Goal: Task Accomplishment & Management: Use online tool/utility

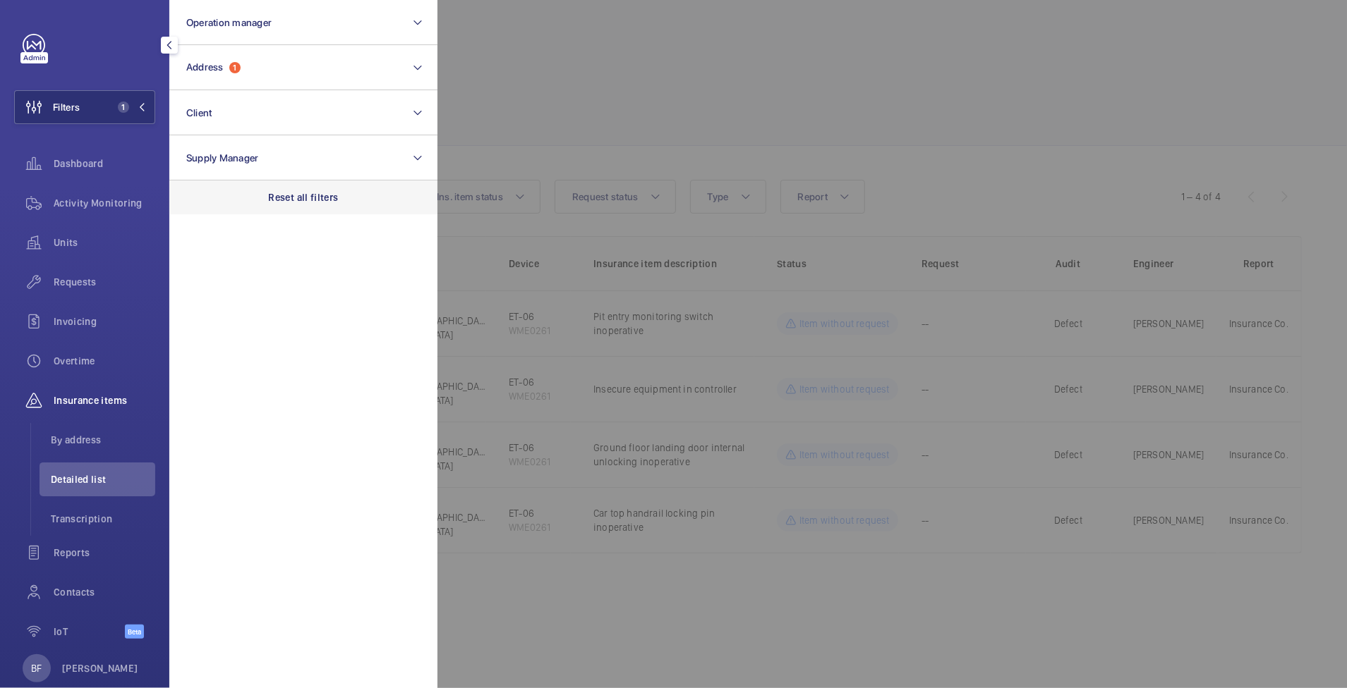
click at [298, 198] on p "Reset all filters" at bounding box center [304, 197] width 70 height 14
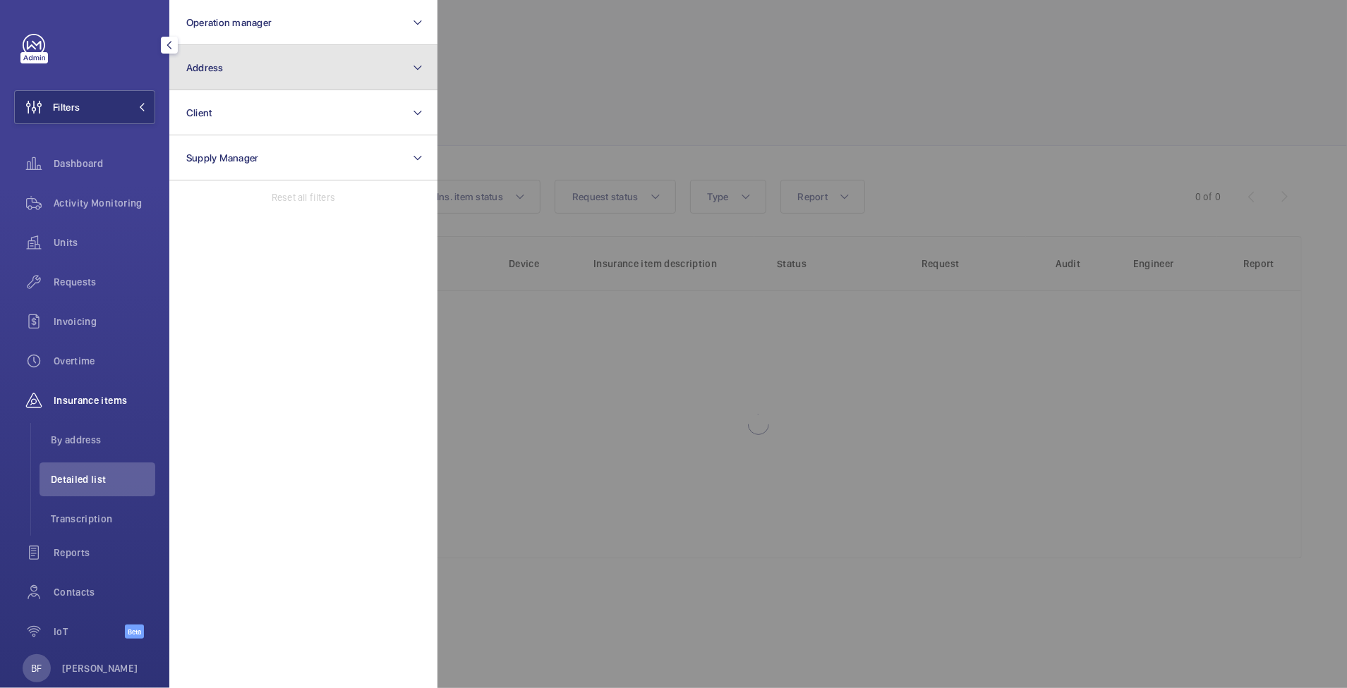
click at [357, 64] on button "Address" at bounding box center [303, 67] width 268 height 45
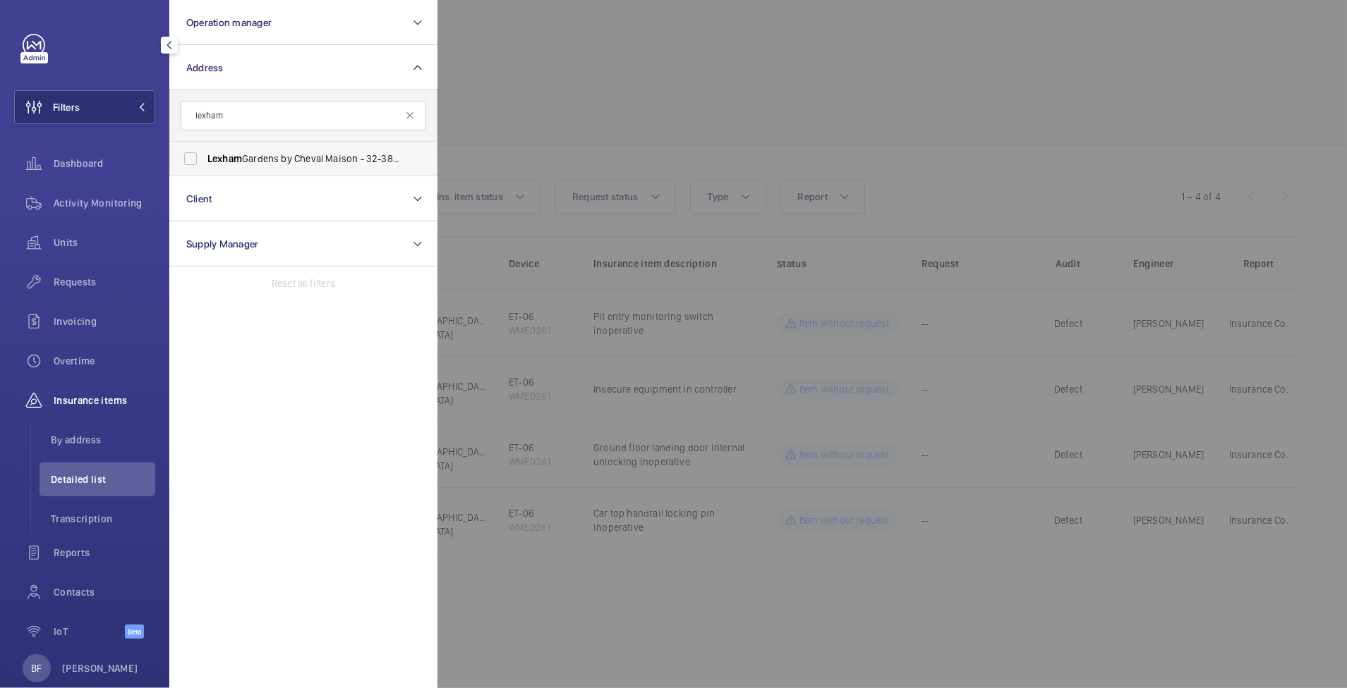
type input "lexham"
click at [334, 164] on span "[GEOGRAPHIC_DATA] by Cheval Maison - [STREET_ADDRESS]" at bounding box center [304, 159] width 194 height 14
click at [205, 164] on input "[GEOGRAPHIC_DATA] by Cheval Maison - [STREET_ADDRESS]" at bounding box center [190, 159] width 28 height 28
checkbox input "true"
click at [542, 142] on div at bounding box center [1110, 344] width 1347 height 688
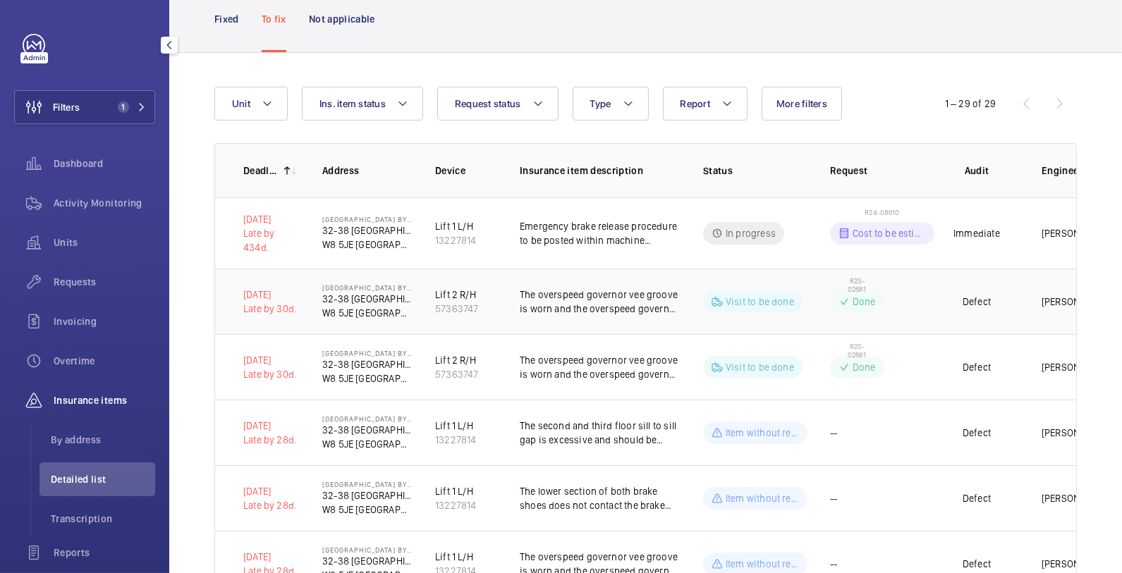
scroll to position [95, 0]
click at [224, 22] on p "Fixed" at bounding box center [226, 18] width 25 height 14
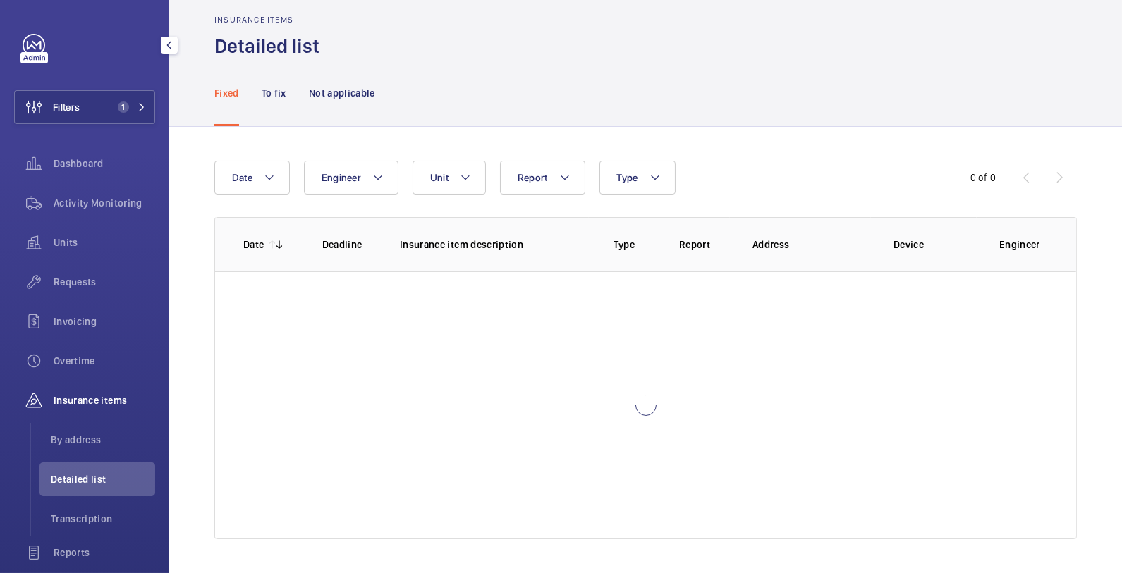
scroll to position [18, 0]
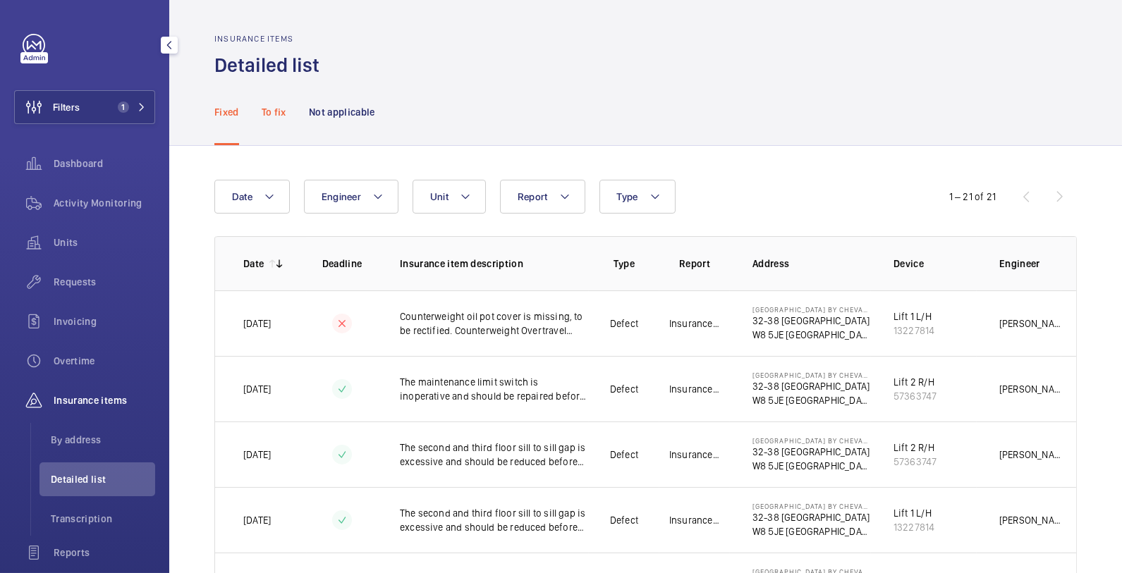
click at [274, 116] on p "To fix" at bounding box center [274, 112] width 25 height 14
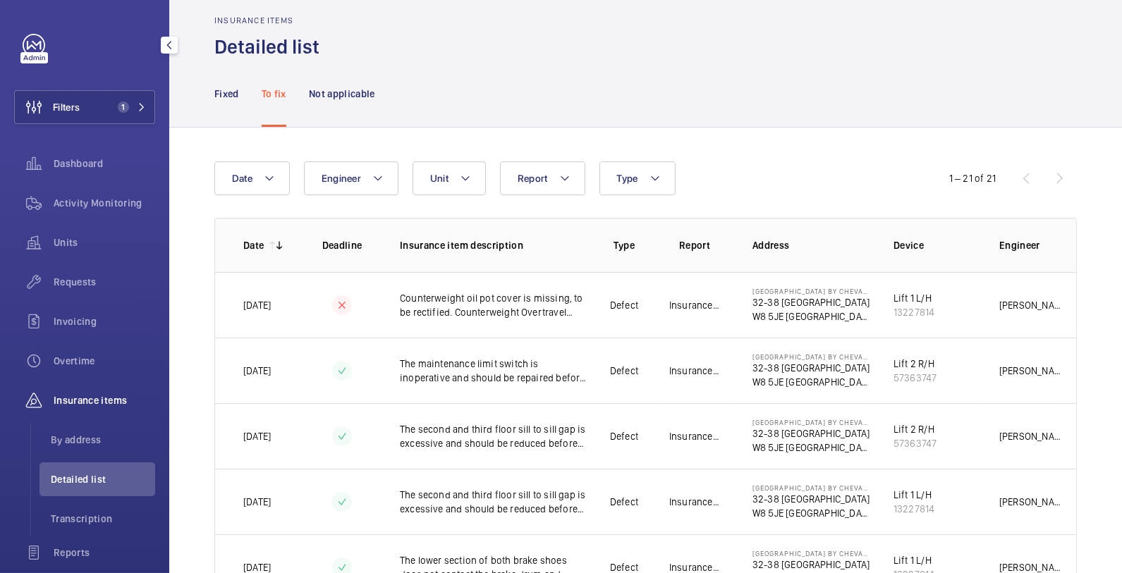
scroll to position [527, 0]
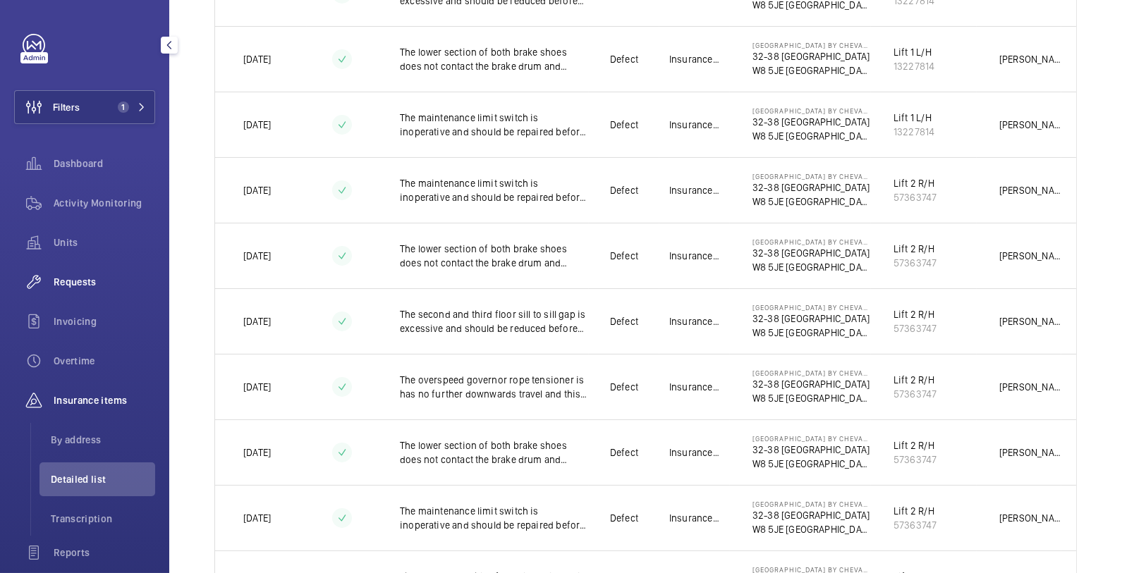
click at [99, 279] on span "Requests" at bounding box center [105, 282] width 102 height 14
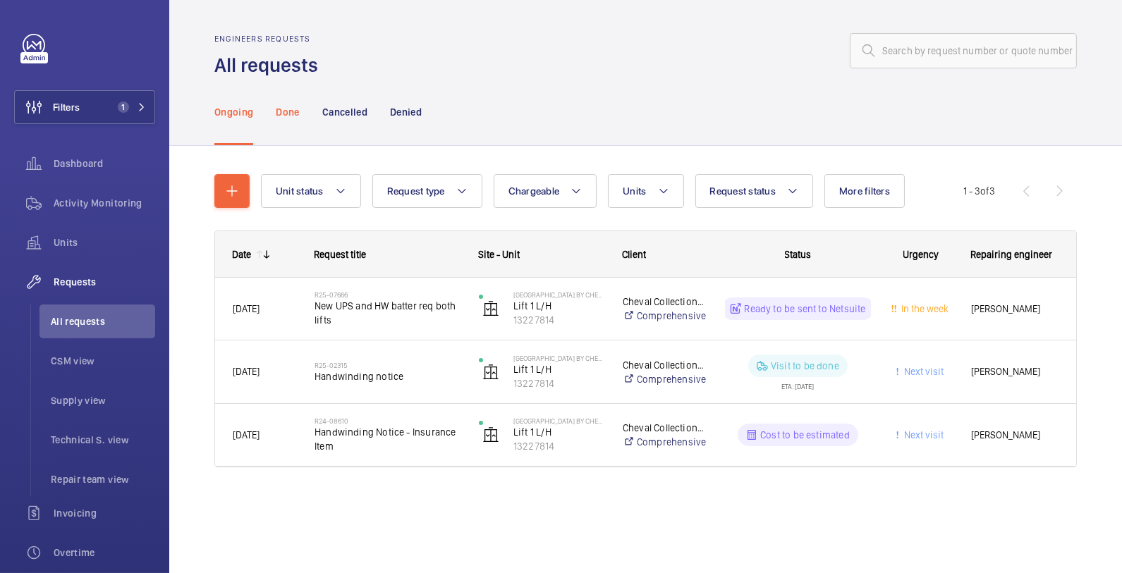
click at [296, 112] on p "Done" at bounding box center [287, 112] width 23 height 14
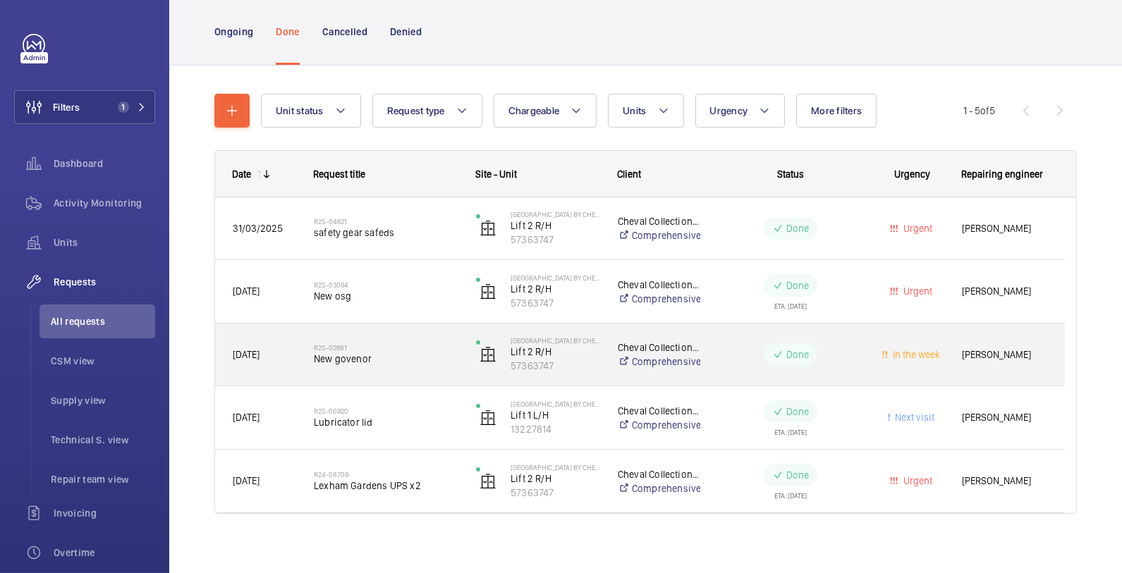
scroll to position [83, 0]
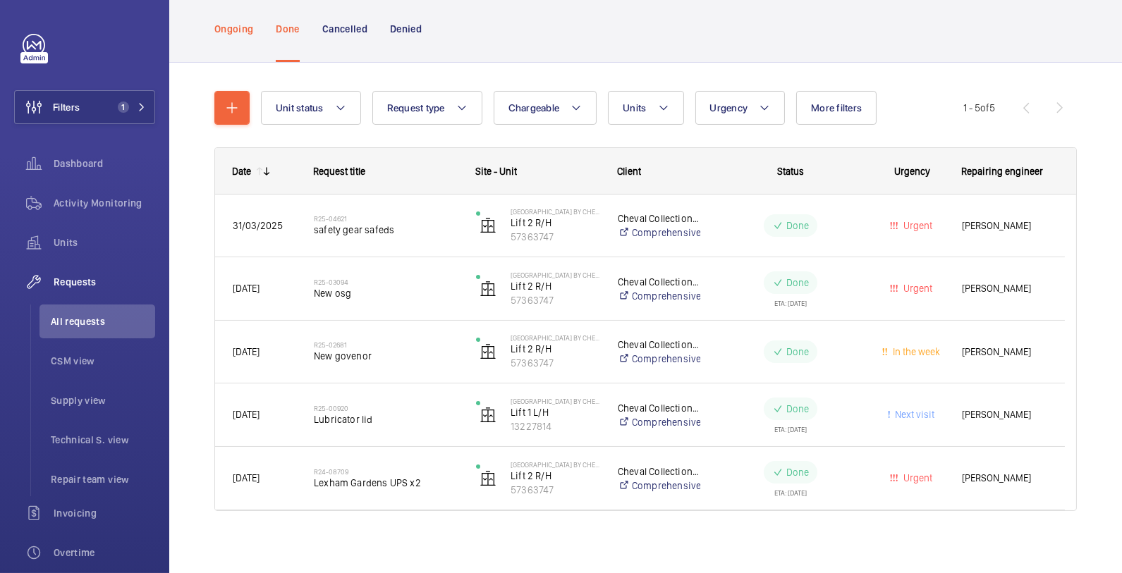
click at [229, 32] on p "Ongoing" at bounding box center [233, 29] width 39 height 14
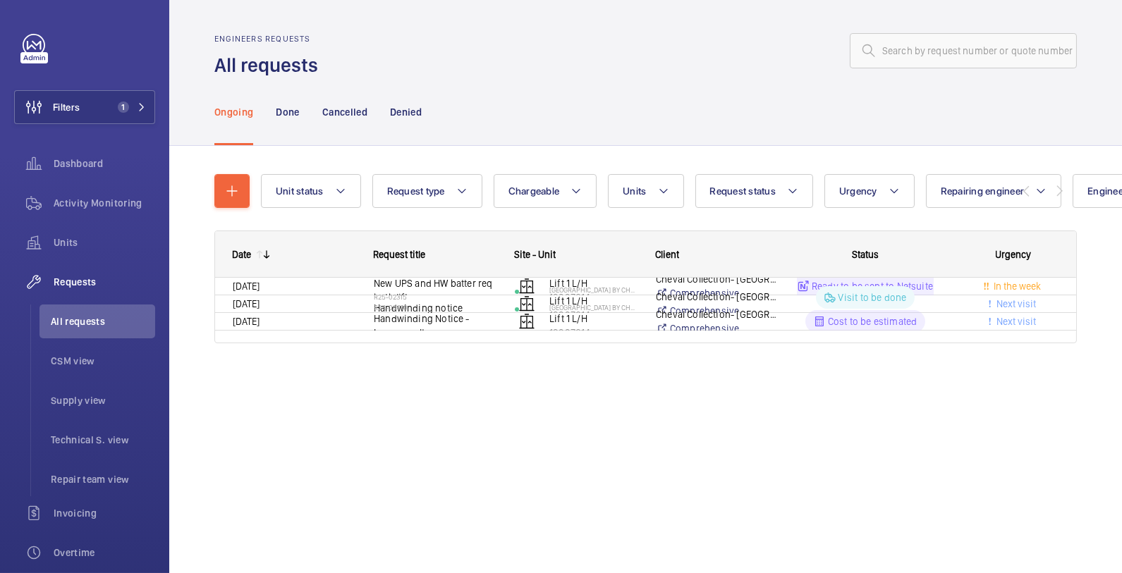
scroll to position [11, 0]
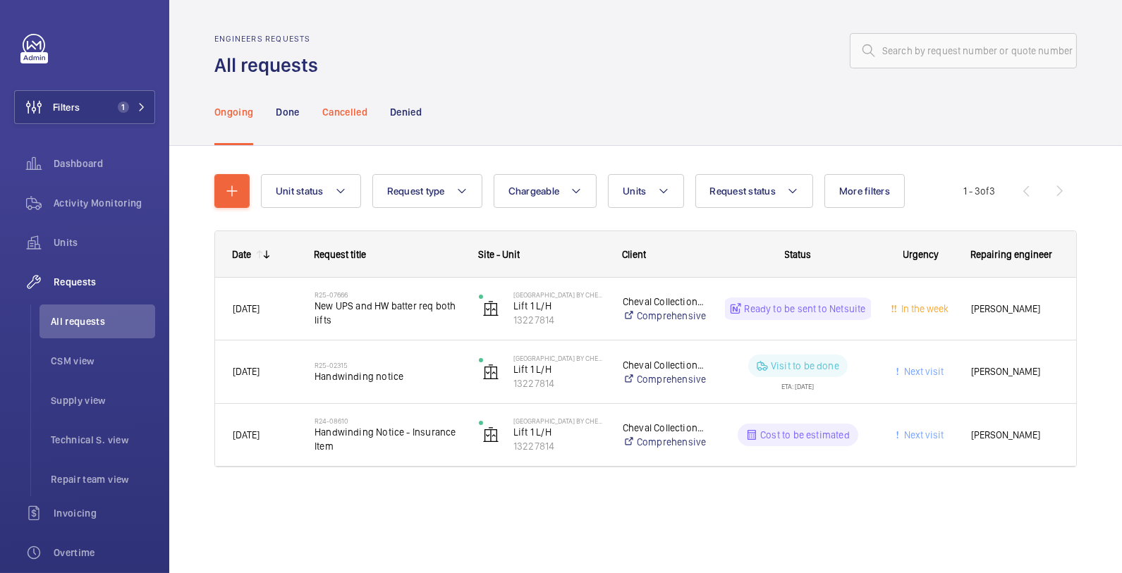
click at [357, 116] on p "Cancelled" at bounding box center [344, 112] width 45 height 14
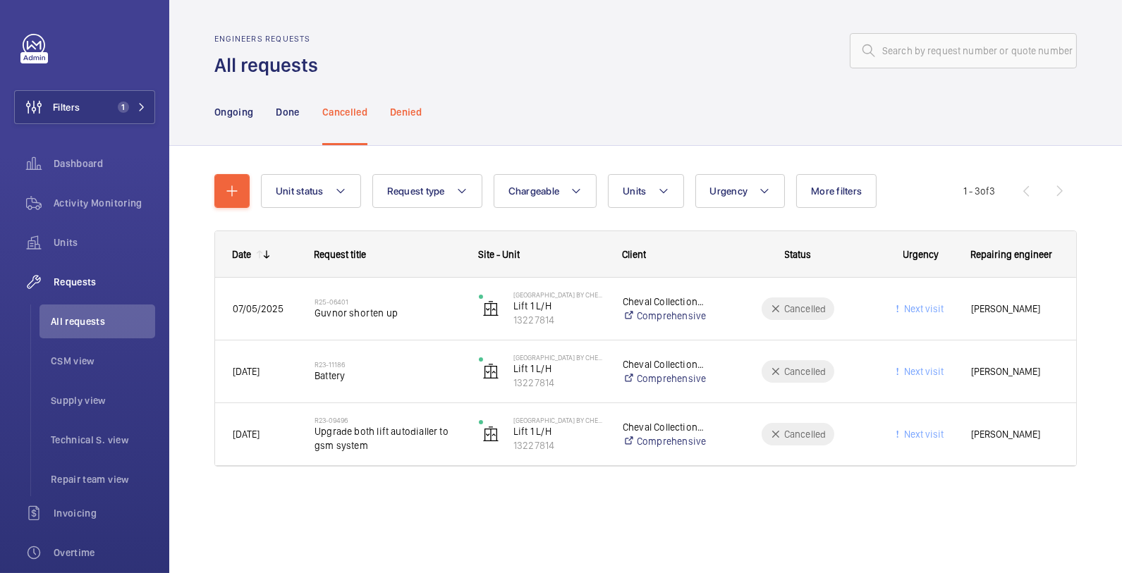
click at [408, 110] on p "Denied" at bounding box center [406, 112] width 32 height 14
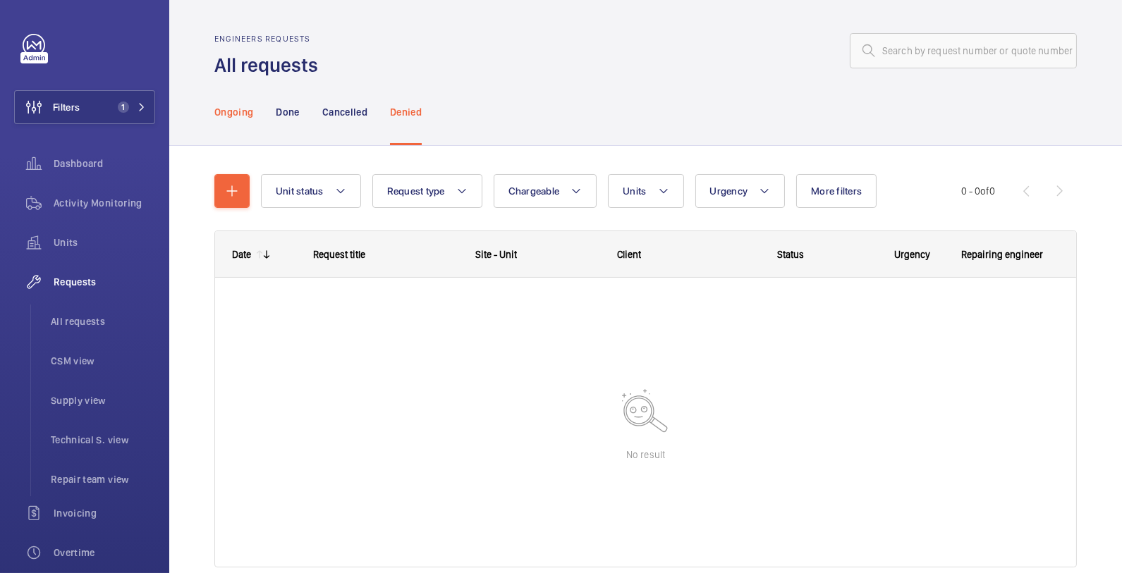
click at [221, 122] on div "Ongoing" at bounding box center [233, 111] width 39 height 67
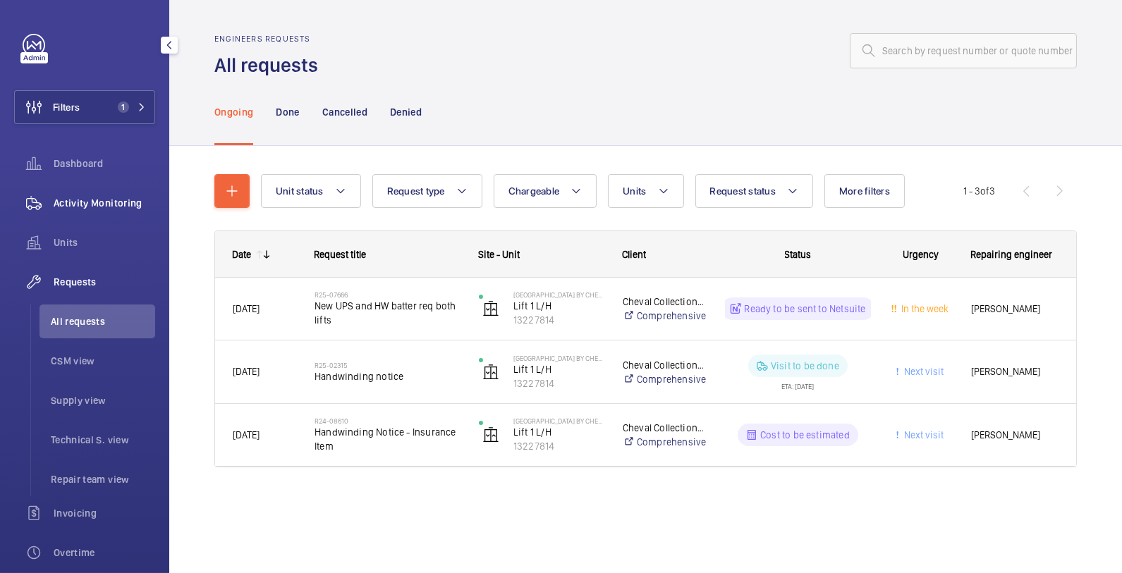
click at [107, 210] on div "Activity Monitoring" at bounding box center [84, 203] width 141 height 34
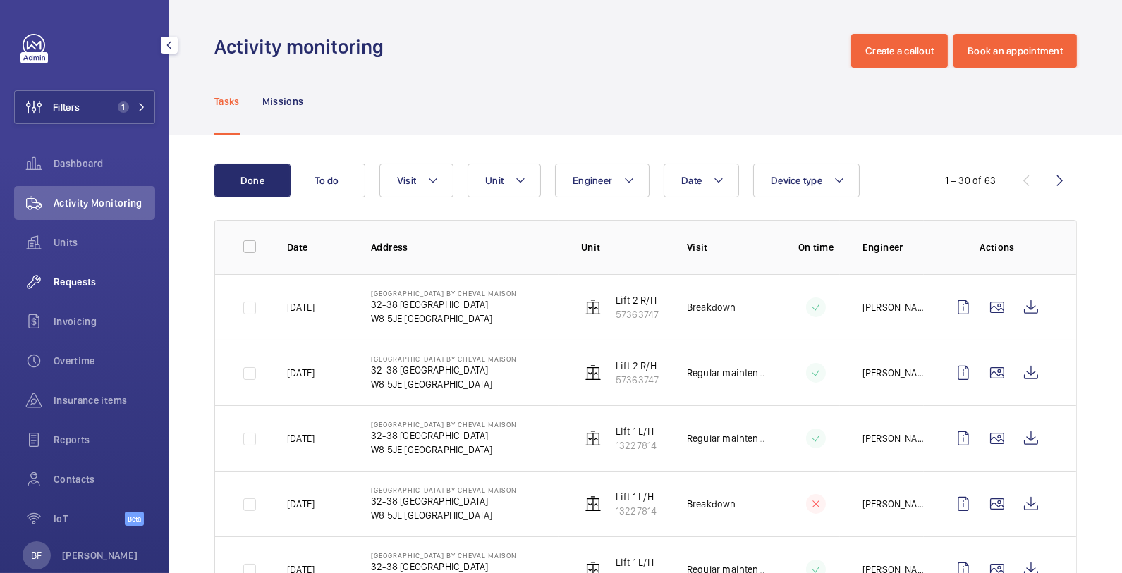
click at [105, 290] on div "Requests" at bounding box center [84, 282] width 141 height 34
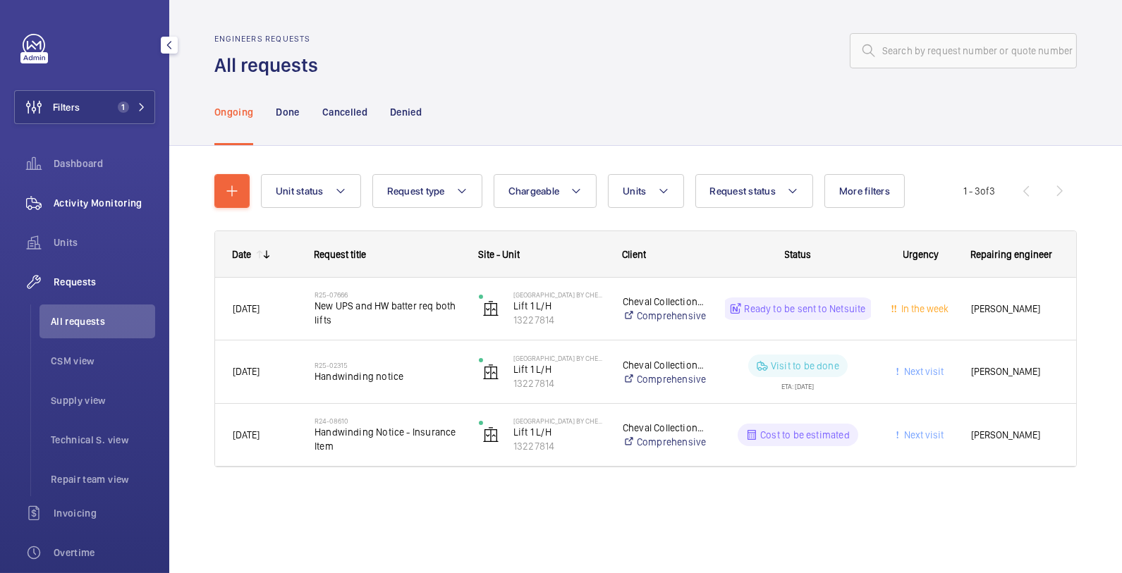
click at [96, 199] on span "Activity Monitoring" at bounding box center [105, 203] width 102 height 14
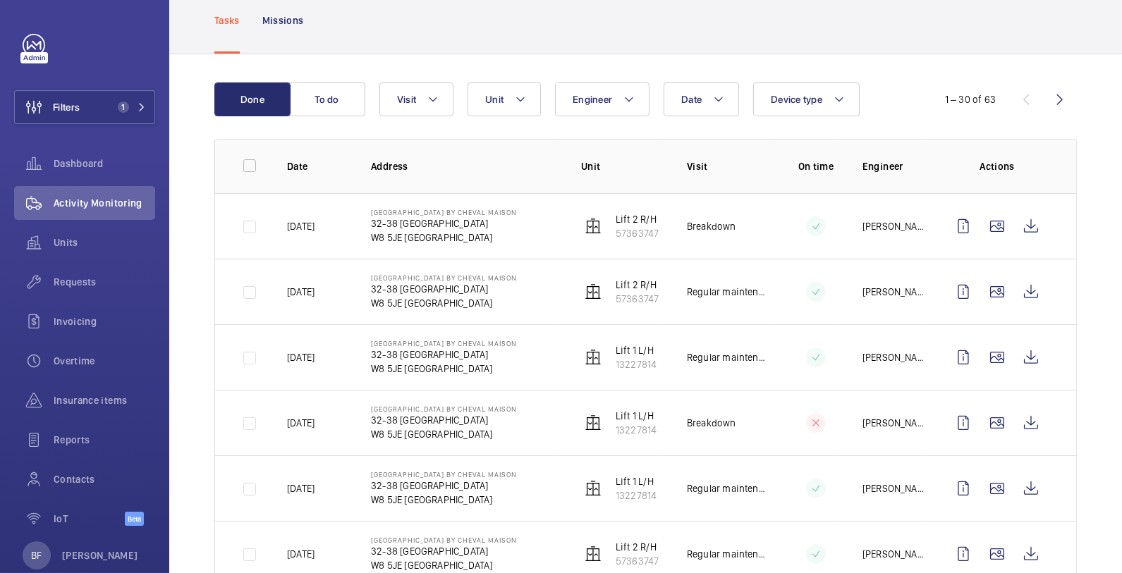
scroll to position [85, 0]
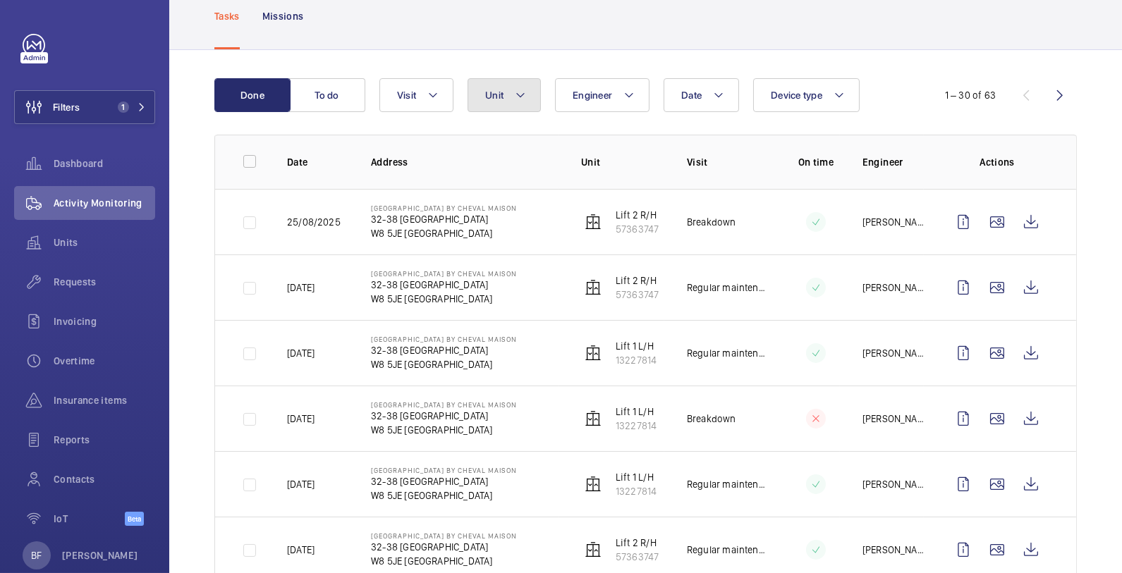
click at [519, 95] on mat-icon at bounding box center [520, 95] width 11 height 17
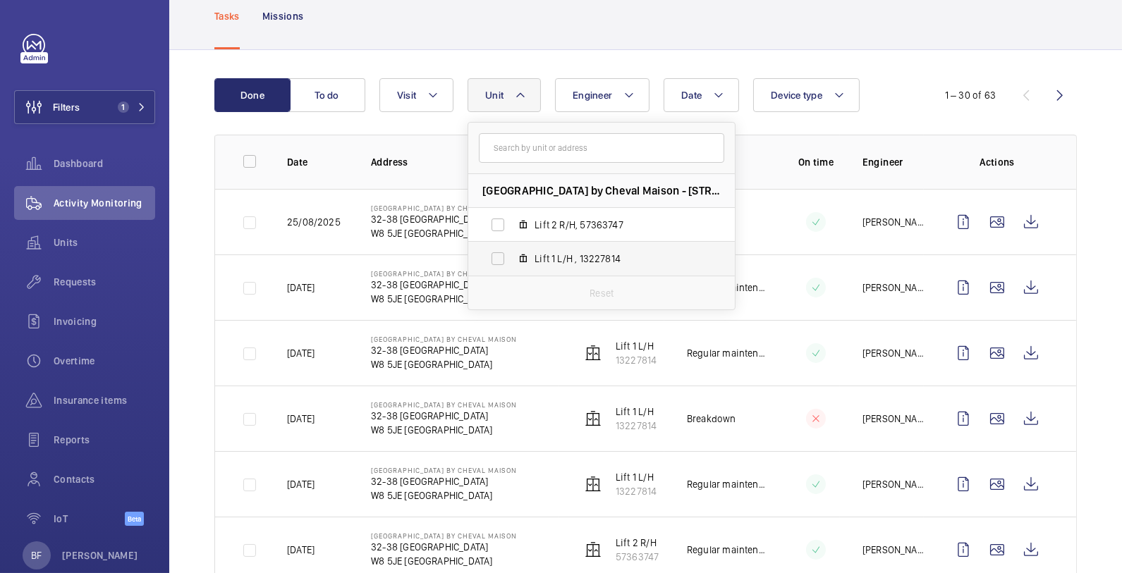
click at [529, 259] on label "Lift 1 L/H , 13227814" at bounding box center [590, 259] width 244 height 34
click at [512, 259] on input "Lift 1 L/H , 13227814" at bounding box center [498, 259] width 28 height 28
checkbox input "true"
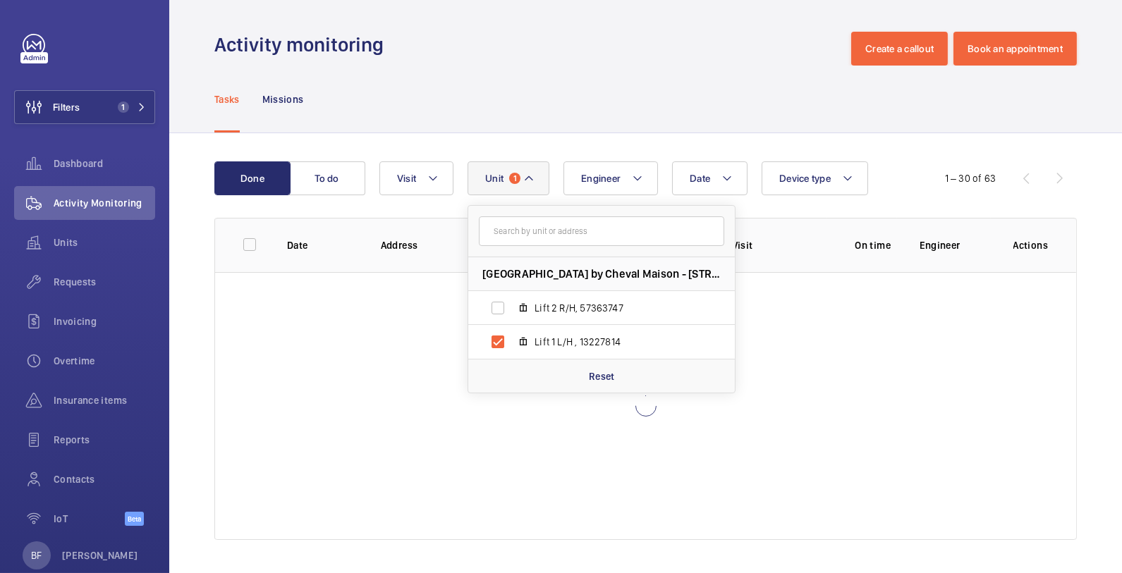
click at [648, 68] on div "Tasks Missions" at bounding box center [645, 99] width 863 height 67
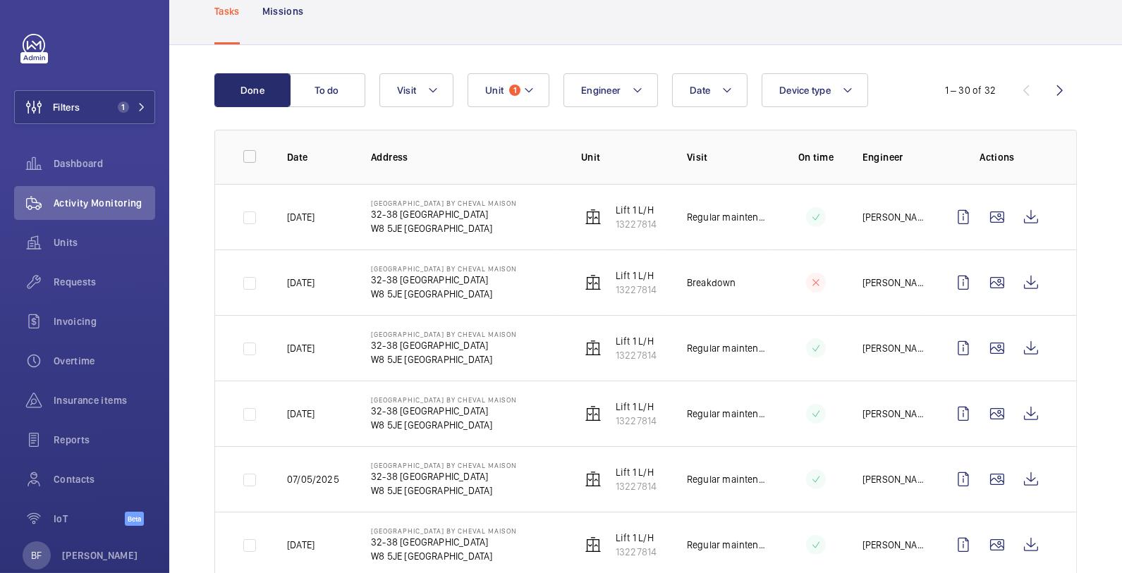
scroll to position [92, 0]
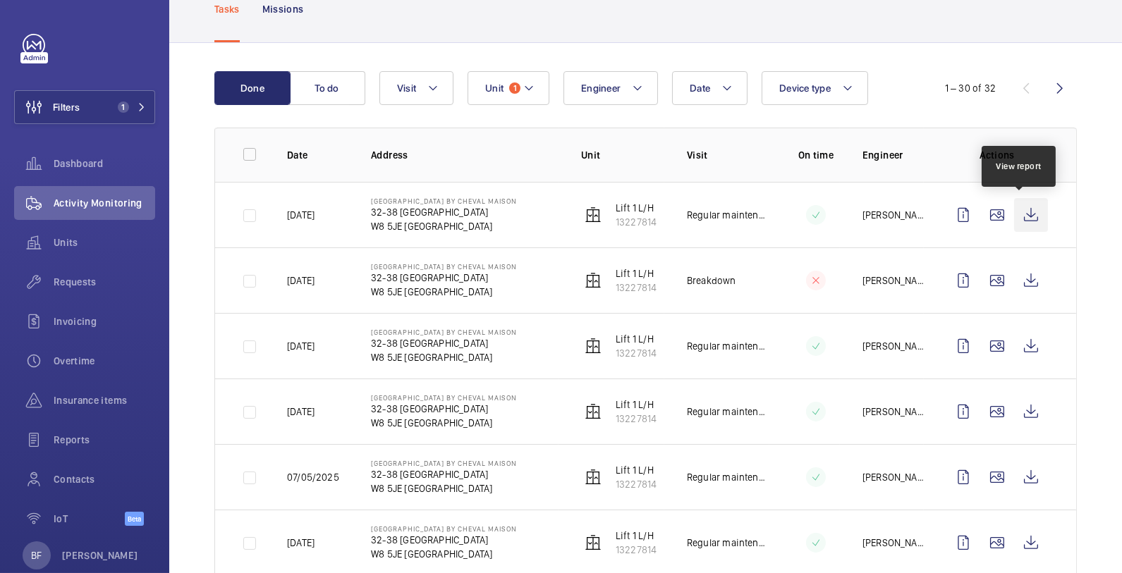
click at [1018, 210] on wm-front-icon-button at bounding box center [1031, 215] width 34 height 34
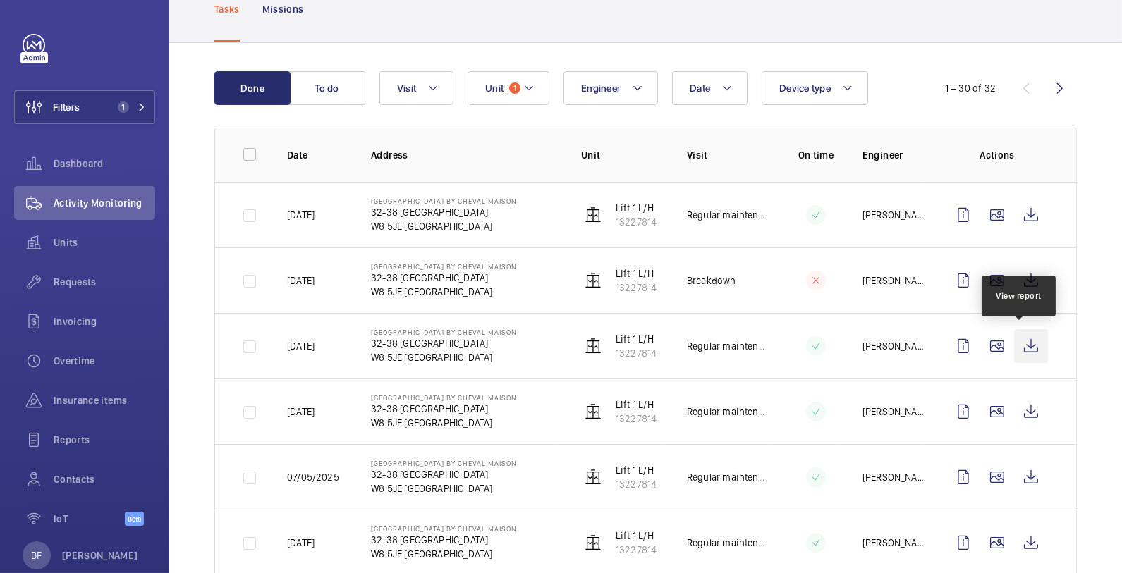
click at [1016, 351] on wm-front-icon-button at bounding box center [1031, 346] width 34 height 34
click at [498, 87] on span "Unit" at bounding box center [494, 88] width 18 height 11
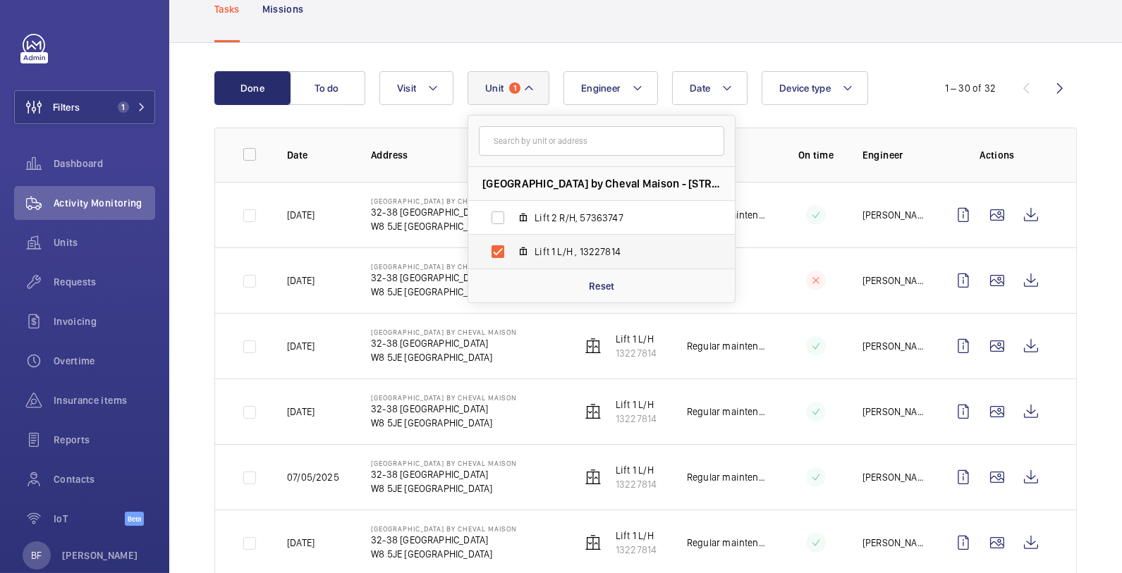
click at [555, 259] on label "Lift 1 L/H , 13227814" at bounding box center [590, 252] width 244 height 34
click at [512, 259] on input "Lift 1 L/H , 13227814" at bounding box center [498, 252] width 28 height 28
checkbox input "false"
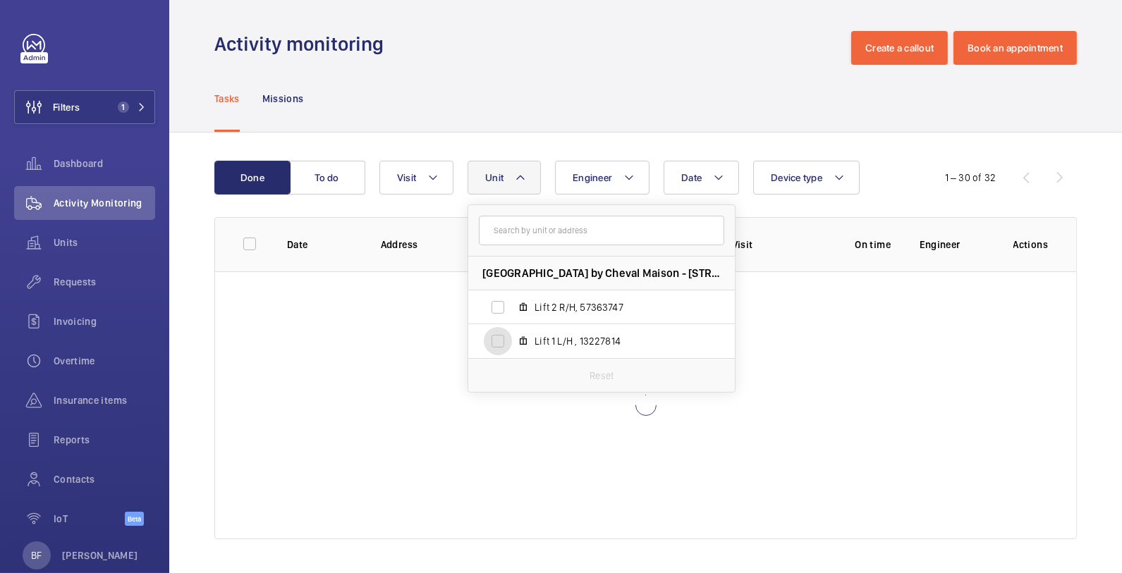
scroll to position [2, 0]
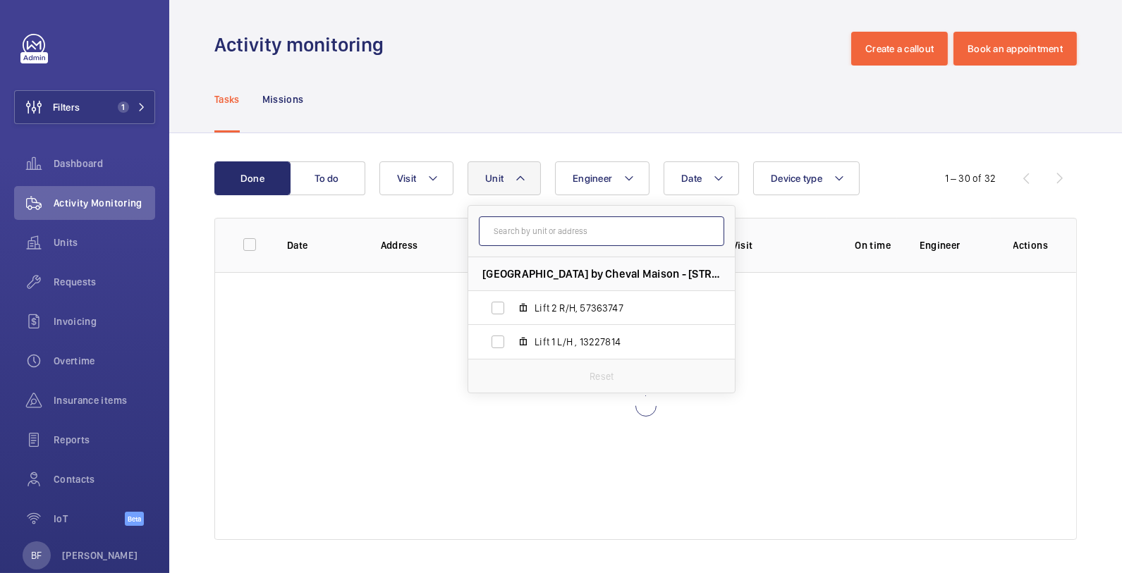
click at [544, 224] on input "text" at bounding box center [601, 232] width 245 height 30
click at [550, 309] on span "Lift 2 R/H, 57363747" at bounding box center [617, 308] width 164 height 14
click at [512, 309] on input "Lift 2 R/H, 57363747" at bounding box center [498, 308] width 28 height 28
checkbox input "true"
click at [563, 67] on div "Tasks Missions" at bounding box center [645, 99] width 863 height 67
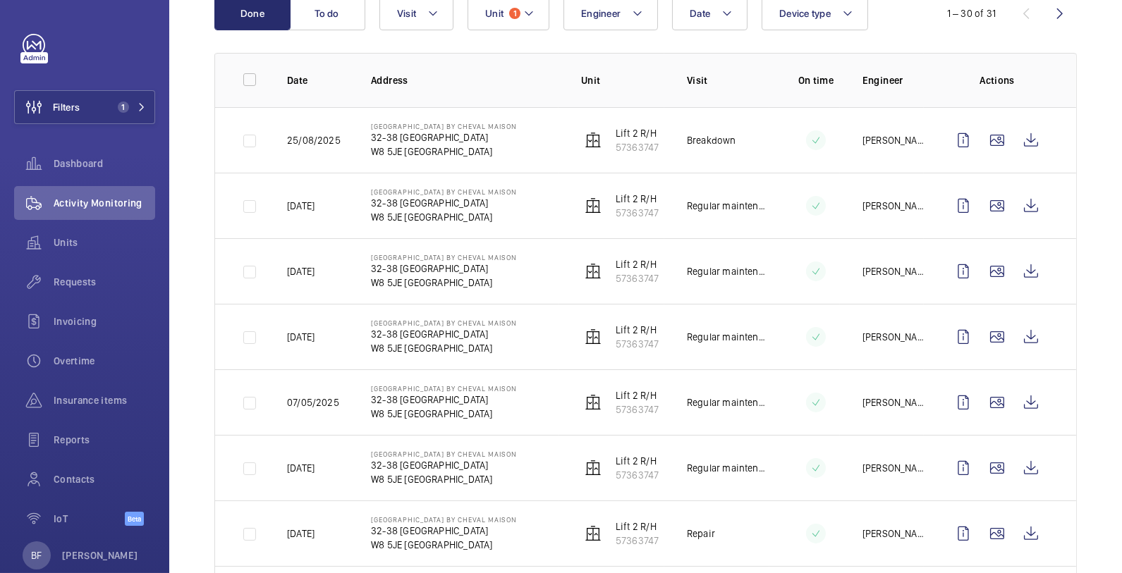
scroll to position [193, 0]
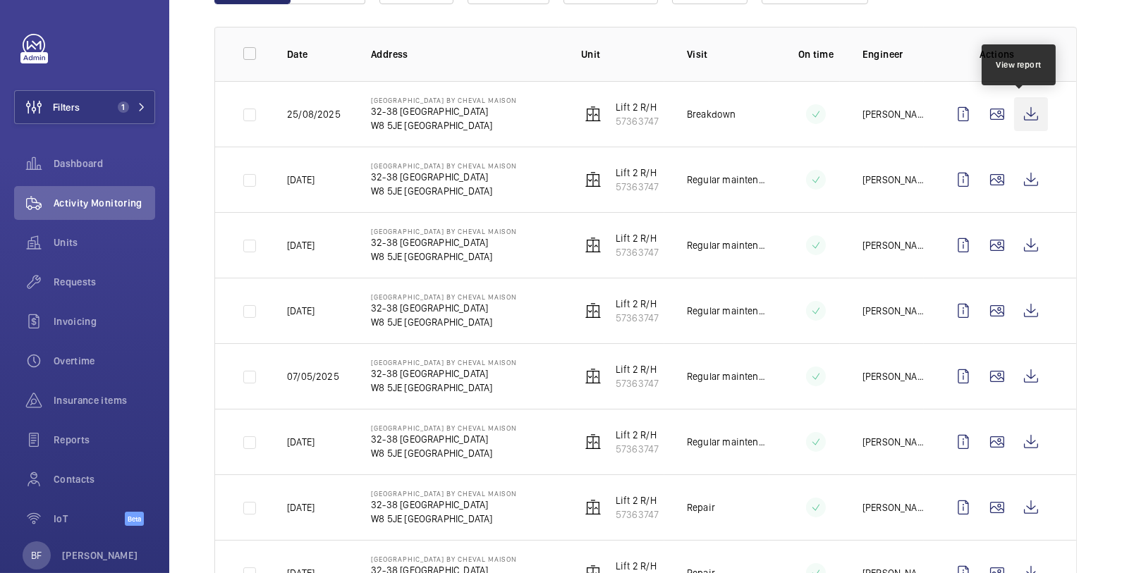
click at [1017, 117] on wm-front-icon-button at bounding box center [1031, 114] width 34 height 34
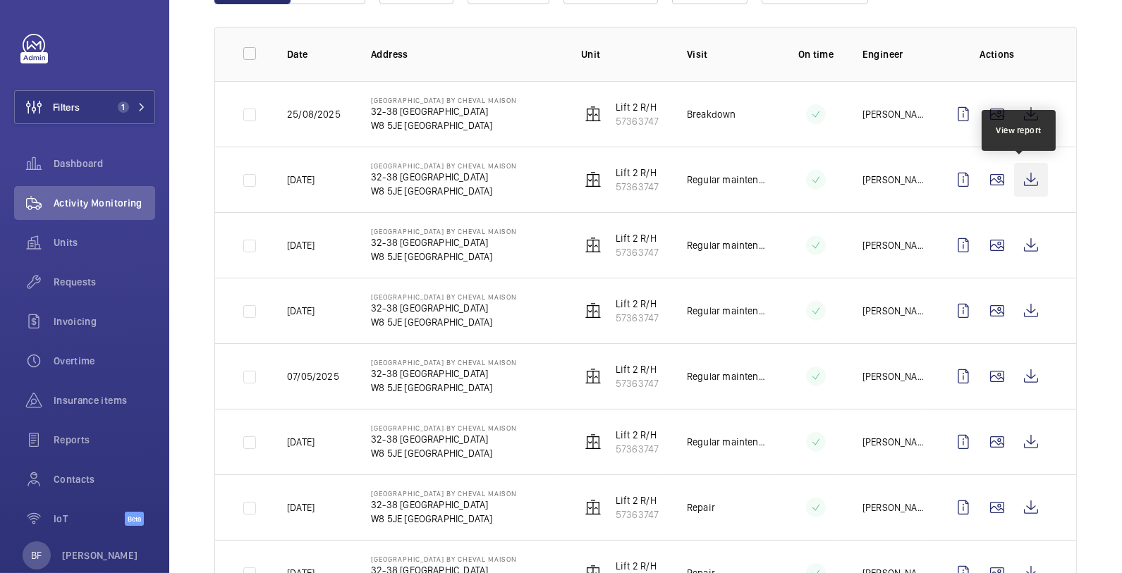
click at [1016, 176] on wm-front-icon-button at bounding box center [1031, 180] width 34 height 34
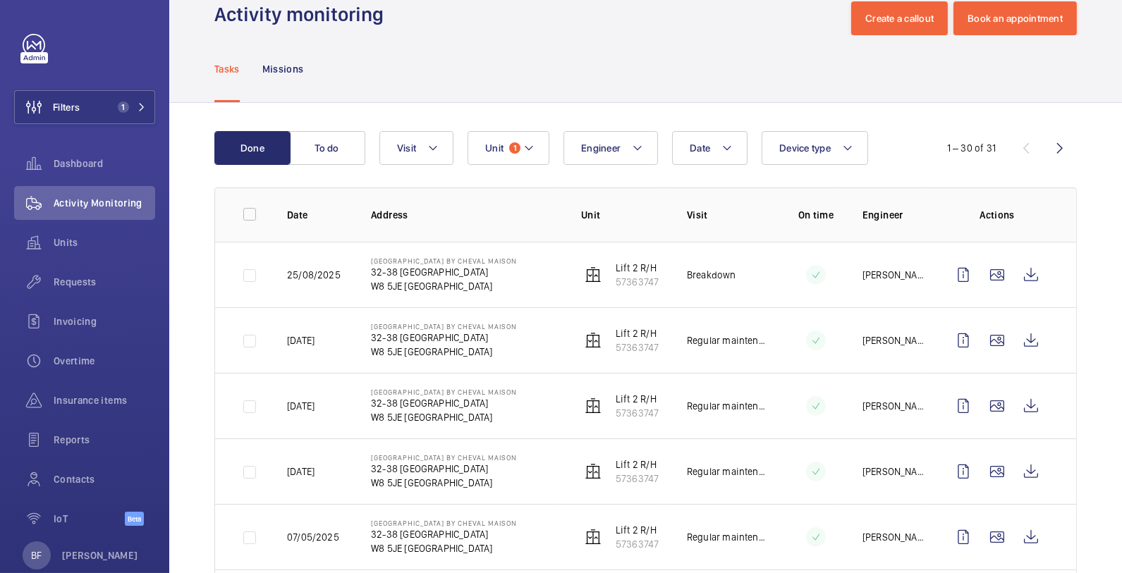
scroll to position [19, 0]
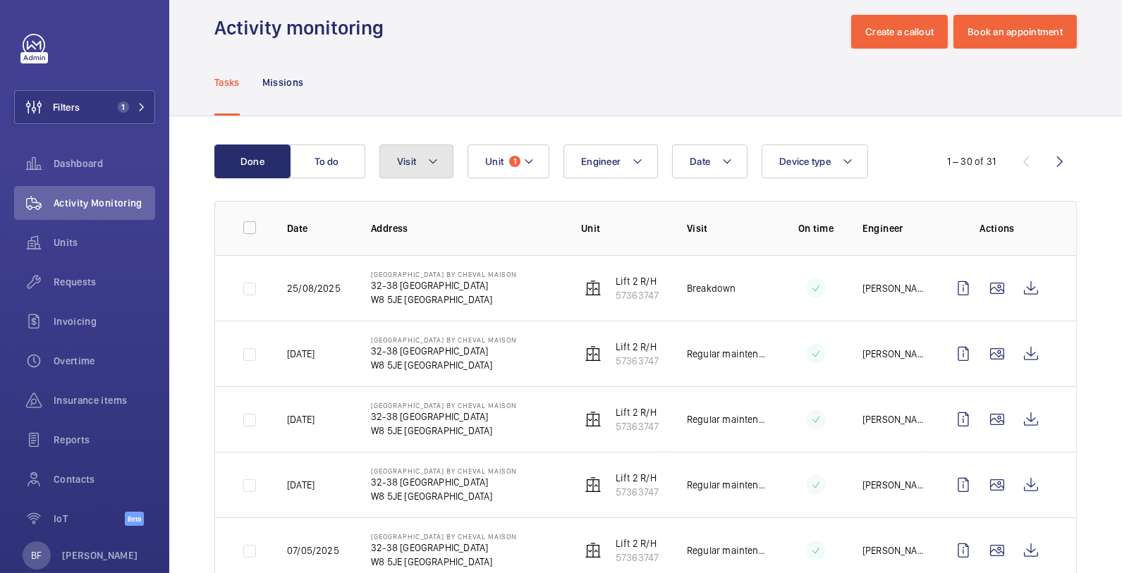
click at [437, 146] on button "Visit" at bounding box center [416, 162] width 74 height 34
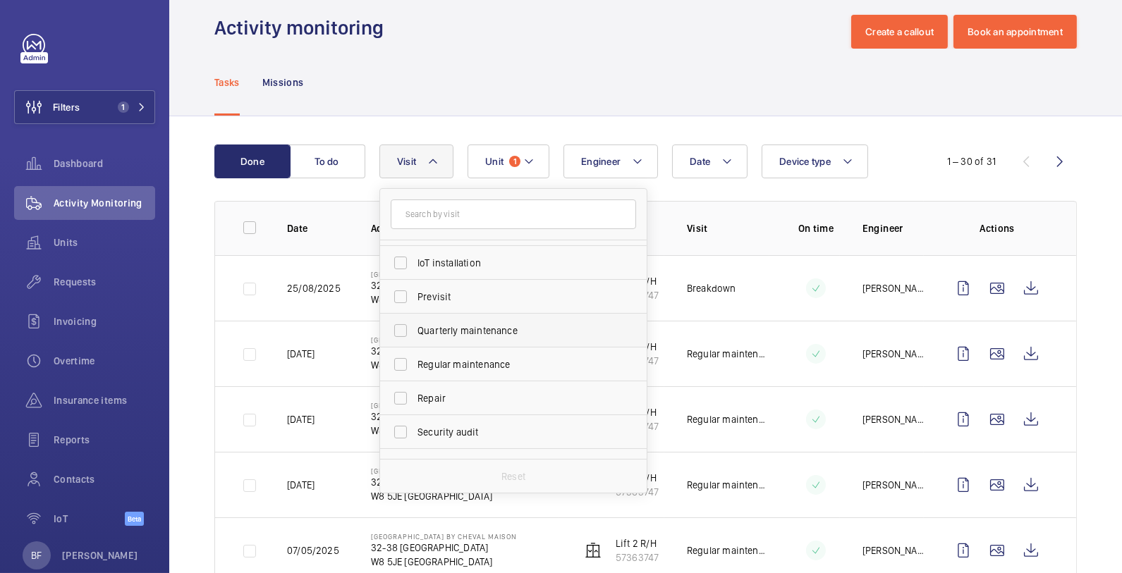
scroll to position [221, 0]
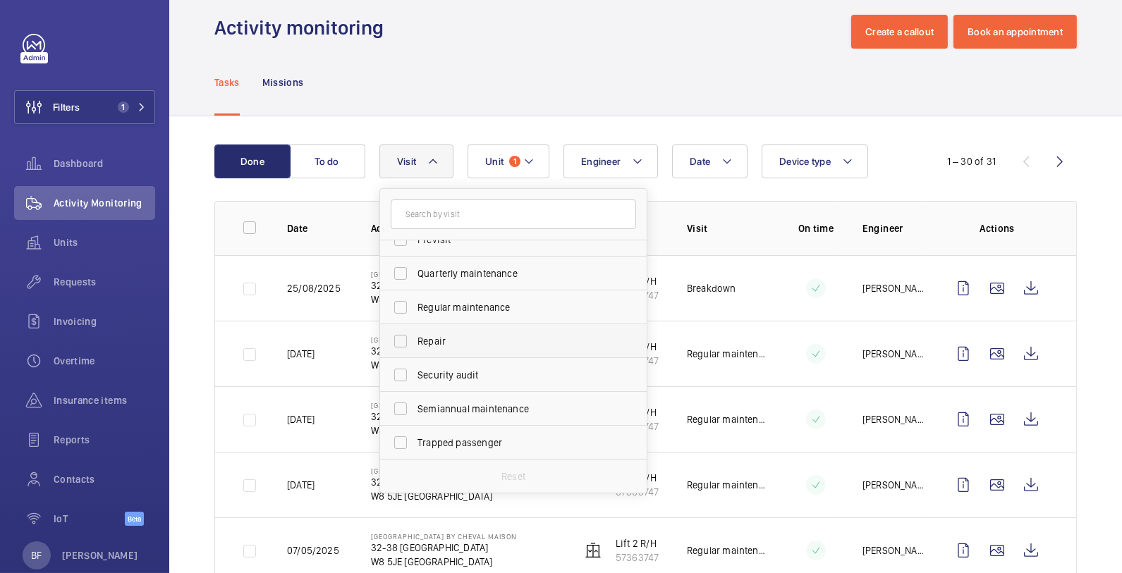
click at [522, 342] on span "Repair" at bounding box center [515, 341] width 194 height 14
click at [415, 342] on input "Repair" at bounding box center [401, 341] width 28 height 28
checkbox input "true"
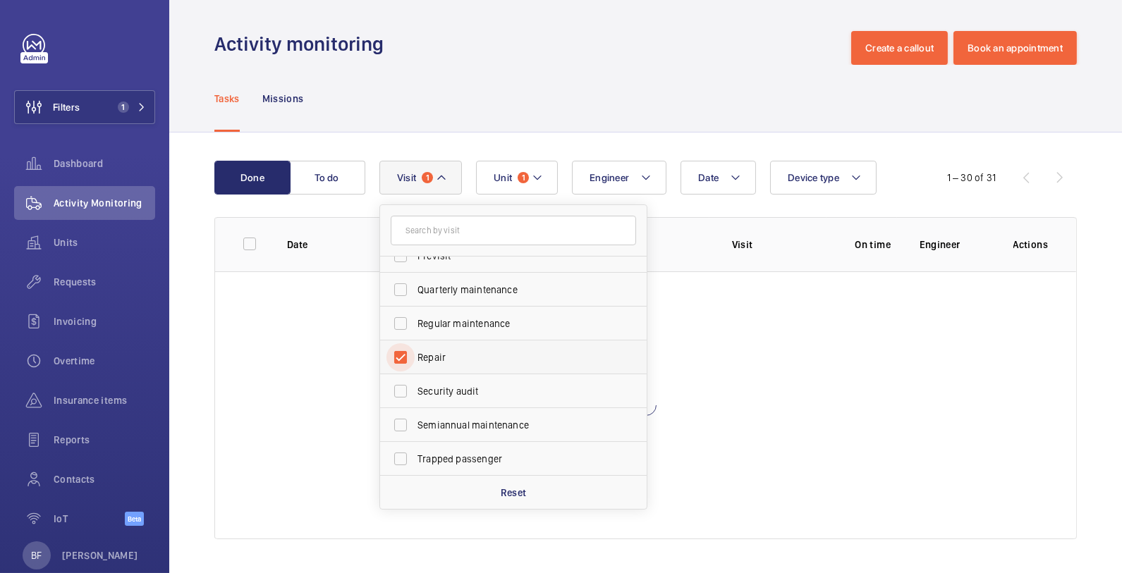
scroll to position [2, 0]
click at [625, 79] on div "Tasks Missions" at bounding box center [645, 99] width 863 height 67
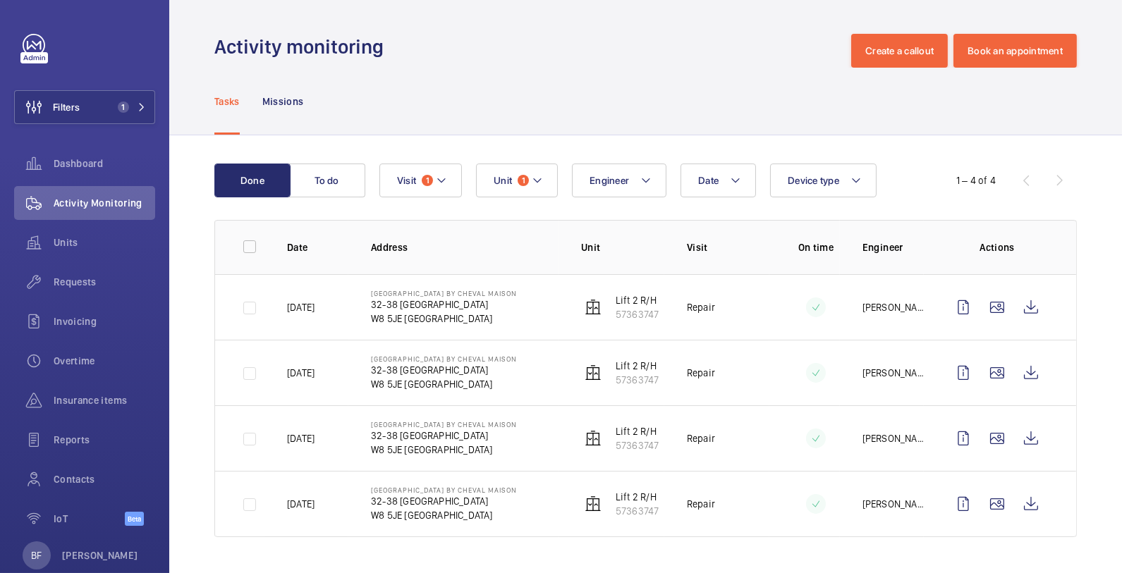
scroll to position [0, 0]
click at [320, 182] on button "To do" at bounding box center [327, 181] width 76 height 34
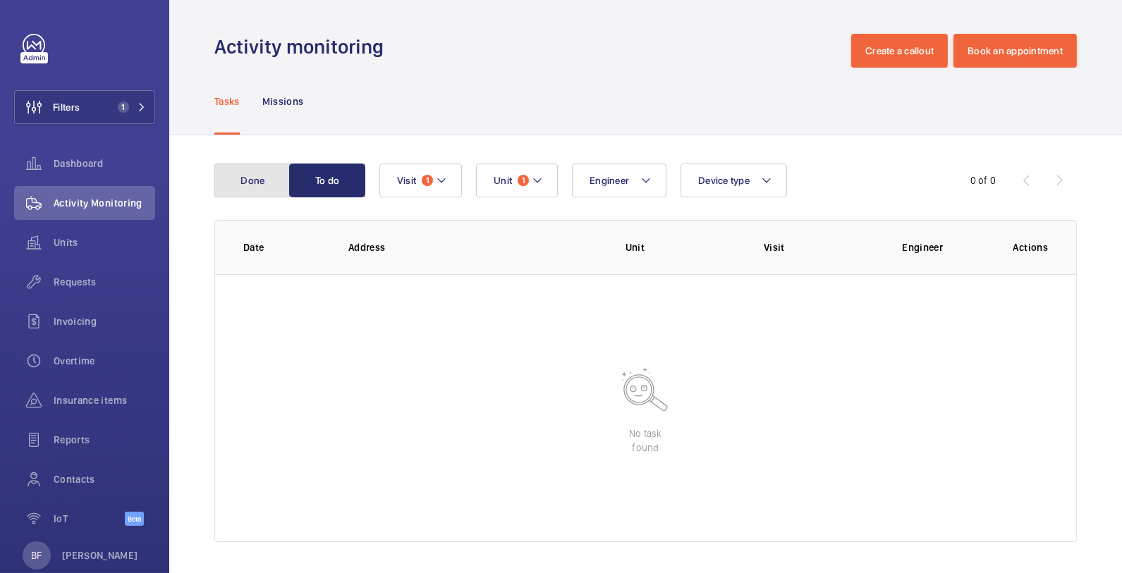
click at [224, 183] on button "Done" at bounding box center [252, 181] width 76 height 34
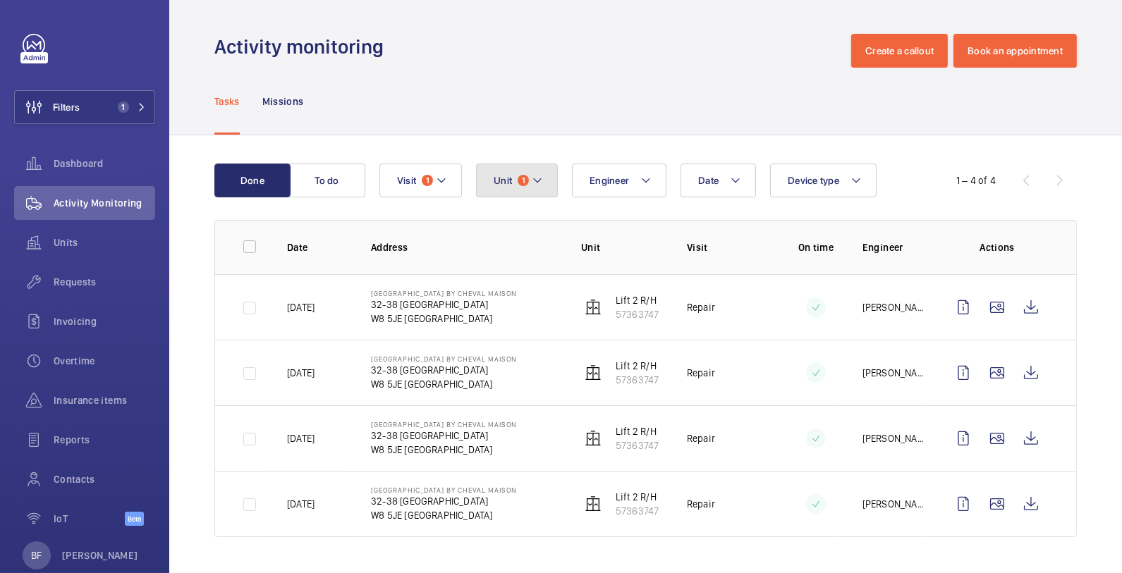
click at [497, 190] on button "Unit 1" at bounding box center [517, 181] width 82 height 34
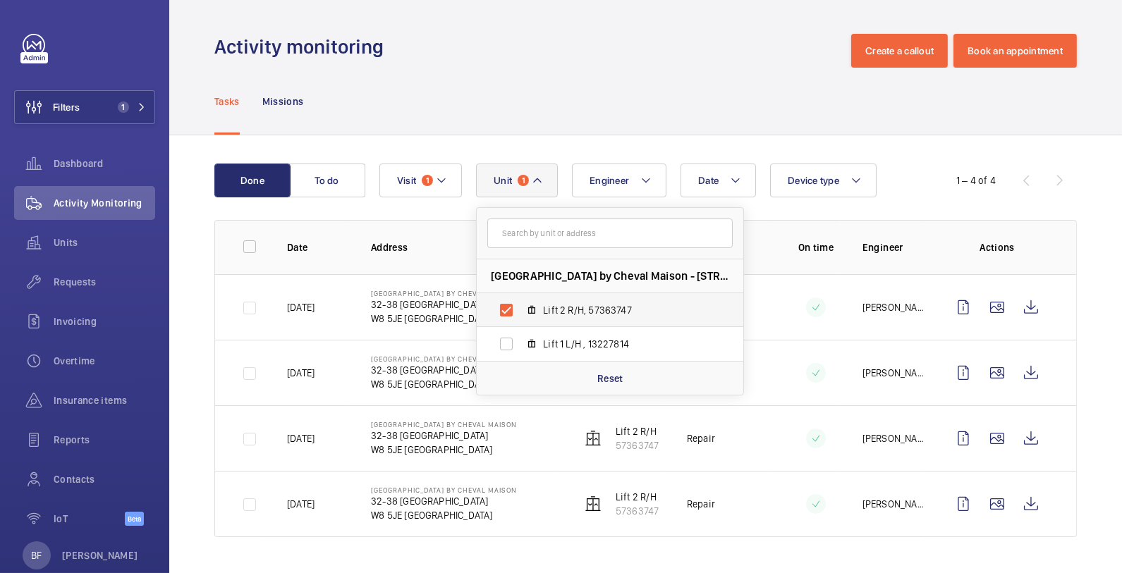
click at [557, 309] on span "Lift 2 R/H, 57363747" at bounding box center [625, 310] width 164 height 14
click at [521, 309] on input "Lift 2 R/H, 57363747" at bounding box center [506, 310] width 28 height 28
checkbox input "false"
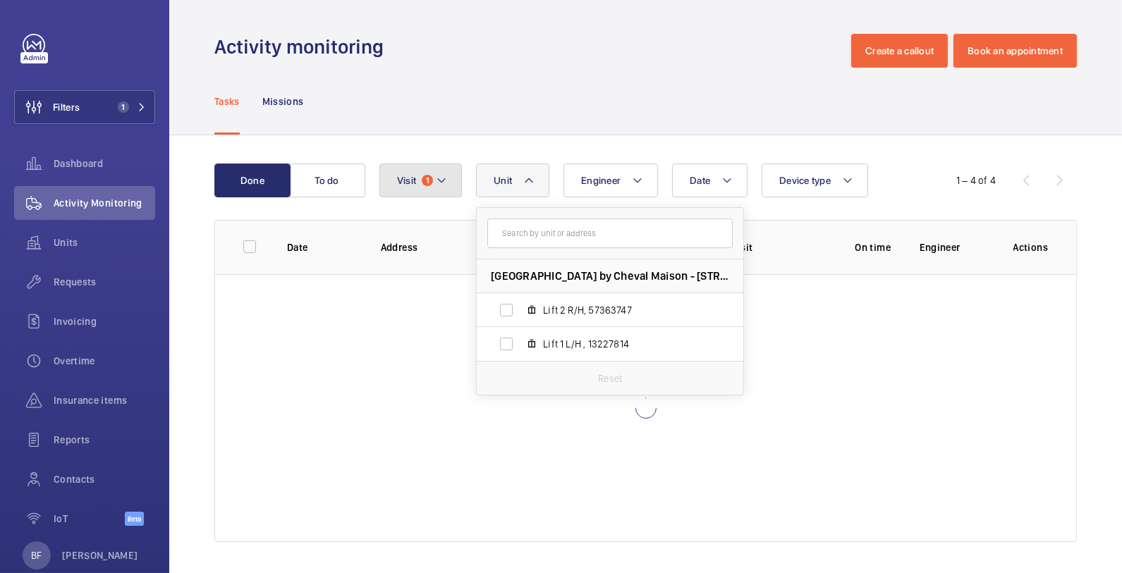
click at [445, 189] on button "Visit 1" at bounding box center [420, 181] width 83 height 34
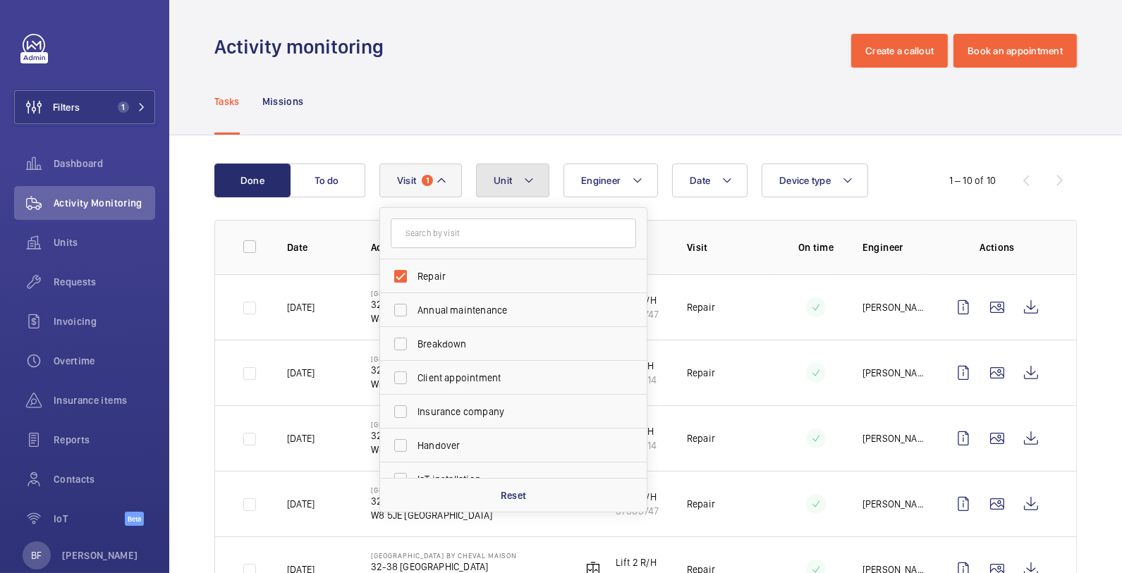
click at [512, 188] on button "Unit" at bounding box center [512, 181] width 73 height 34
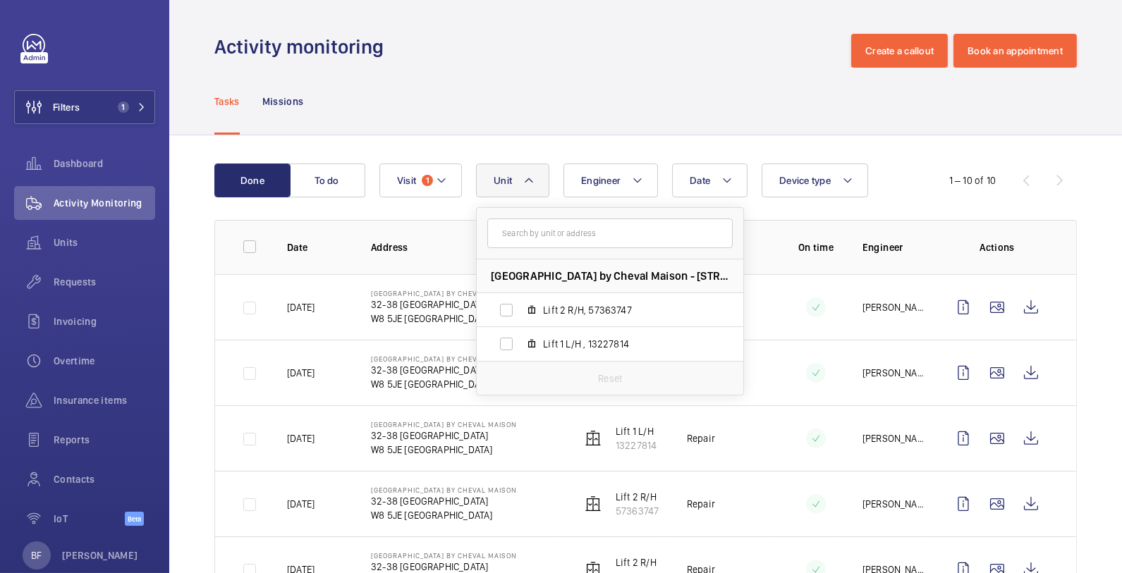
click at [441, 119] on div "Tasks Missions" at bounding box center [645, 101] width 863 height 67
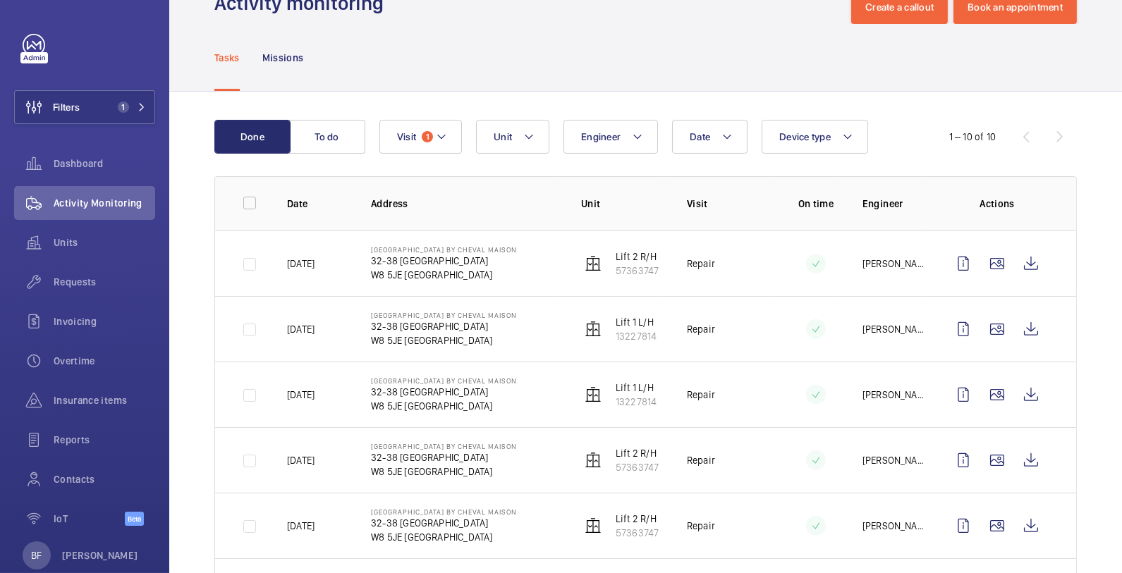
scroll to position [50, 0]
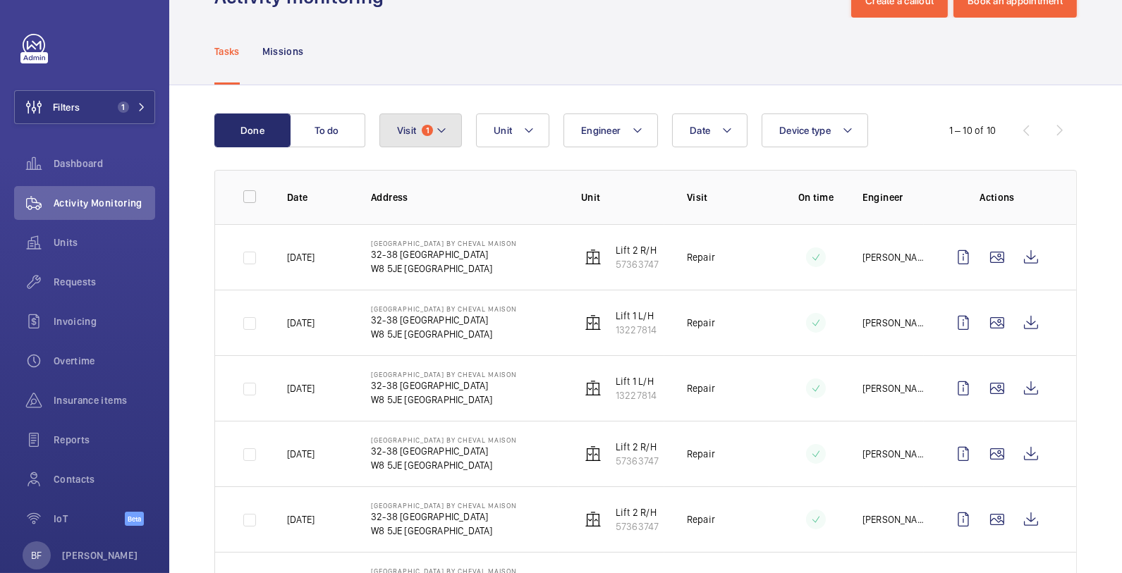
click at [446, 138] on mat-icon at bounding box center [441, 130] width 11 height 17
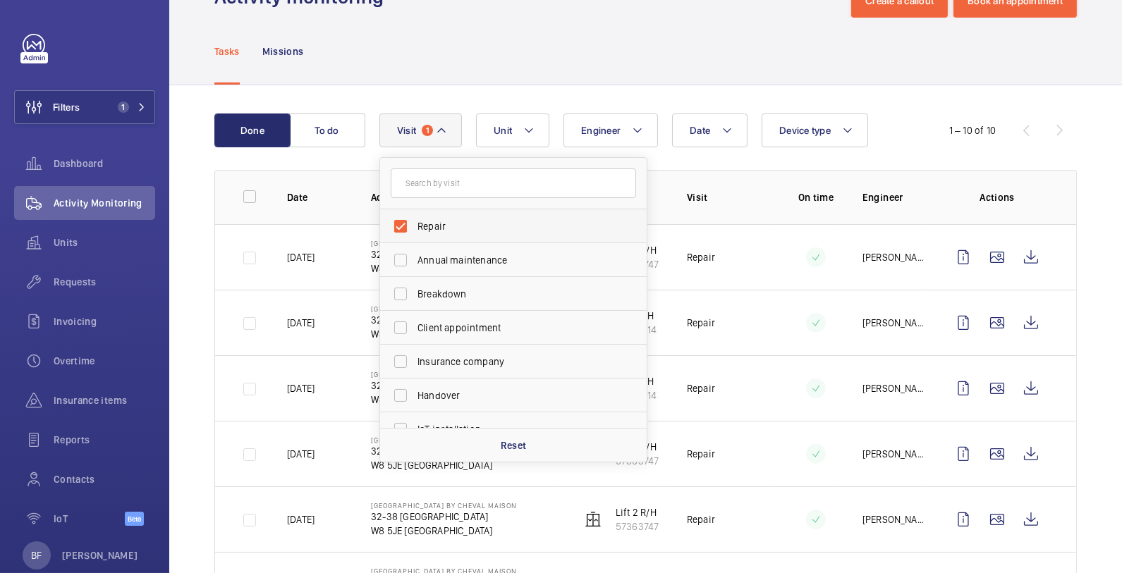
click at [474, 226] on span "Repair" at bounding box center [515, 226] width 194 height 14
click at [415, 226] on input "Repair" at bounding box center [401, 226] width 28 height 28
checkbox input "false"
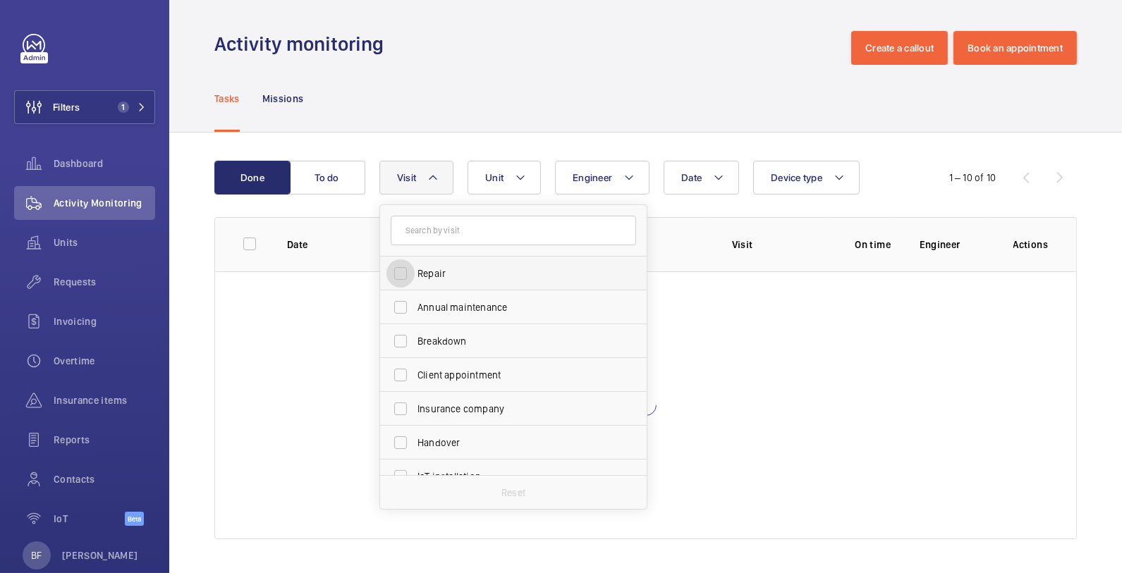
scroll to position [2, 0]
click at [575, 109] on div "Tasks Missions" at bounding box center [645, 99] width 863 height 67
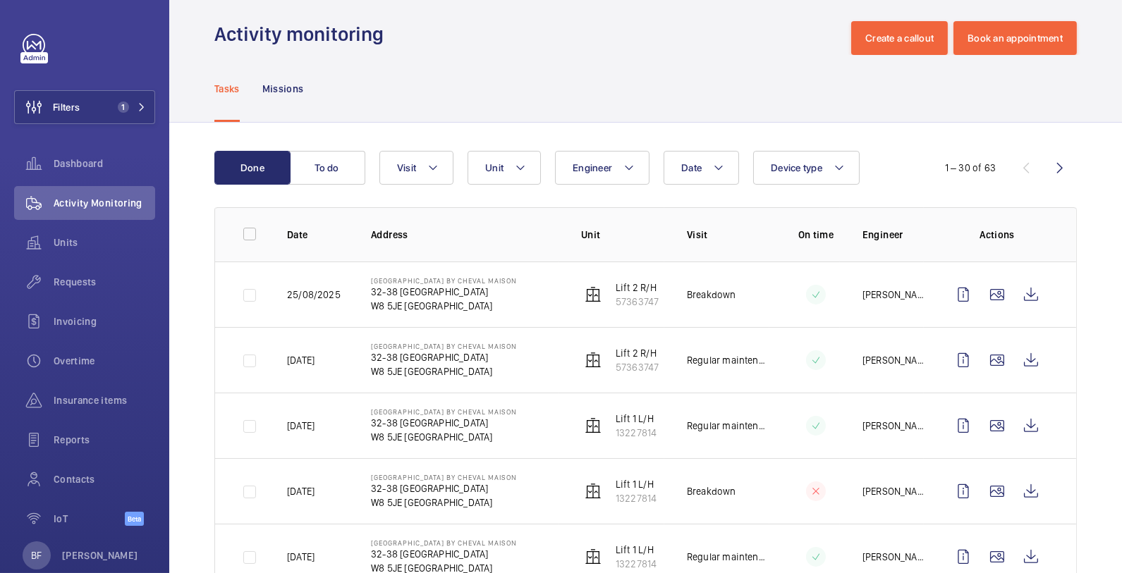
scroll to position [0, 0]
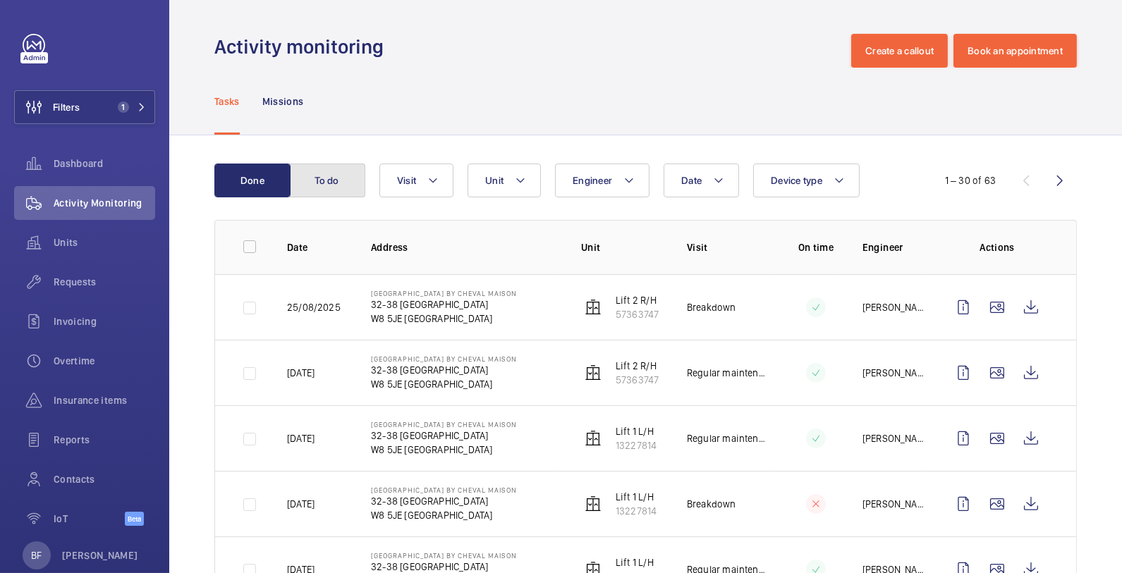
click at [332, 182] on button "To do" at bounding box center [327, 181] width 76 height 34
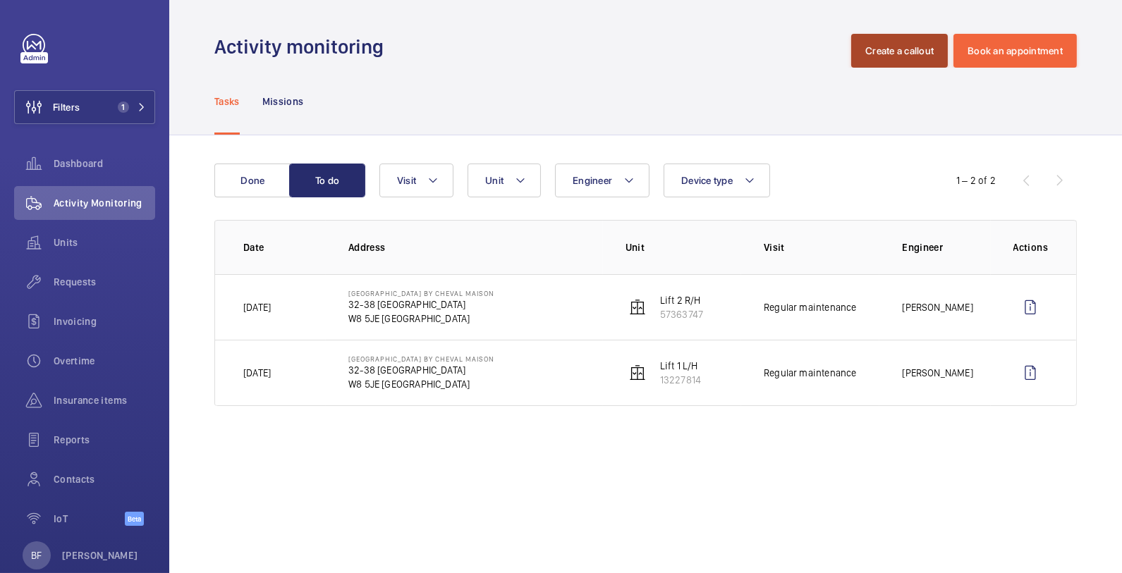
click at [909, 57] on button "Create a callout" at bounding box center [899, 51] width 97 height 34
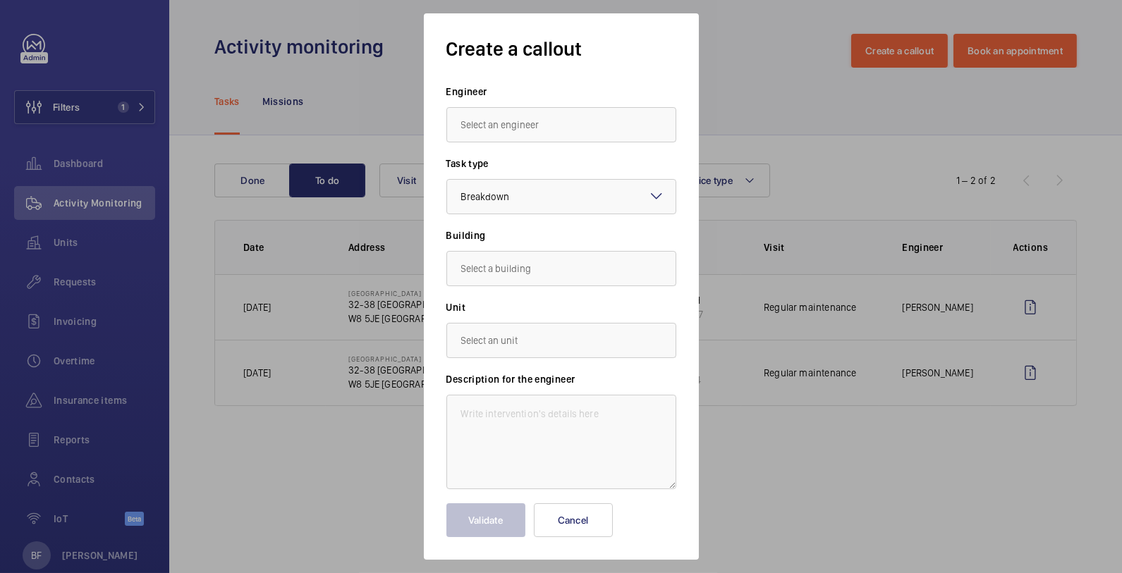
click at [492, 134] on input "text" at bounding box center [562, 124] width 230 height 35
click at [547, 542] on div "Create a callout Engineer Task type Select a task type × Breakdown × Building U…" at bounding box center [561, 286] width 275 height 547
click at [566, 535] on button "Cancel" at bounding box center [573, 521] width 79 height 34
drag, startPoint x: 566, startPoint y: 535, endPoint x: 131, endPoint y: 109, distance: 608.1
click at [541, 528] on wm-front-admin-operations-monitoring "Activity monitoring Create a callout Book an appointment Tasks Missions Done To…" at bounding box center [645, 286] width 953 height 573
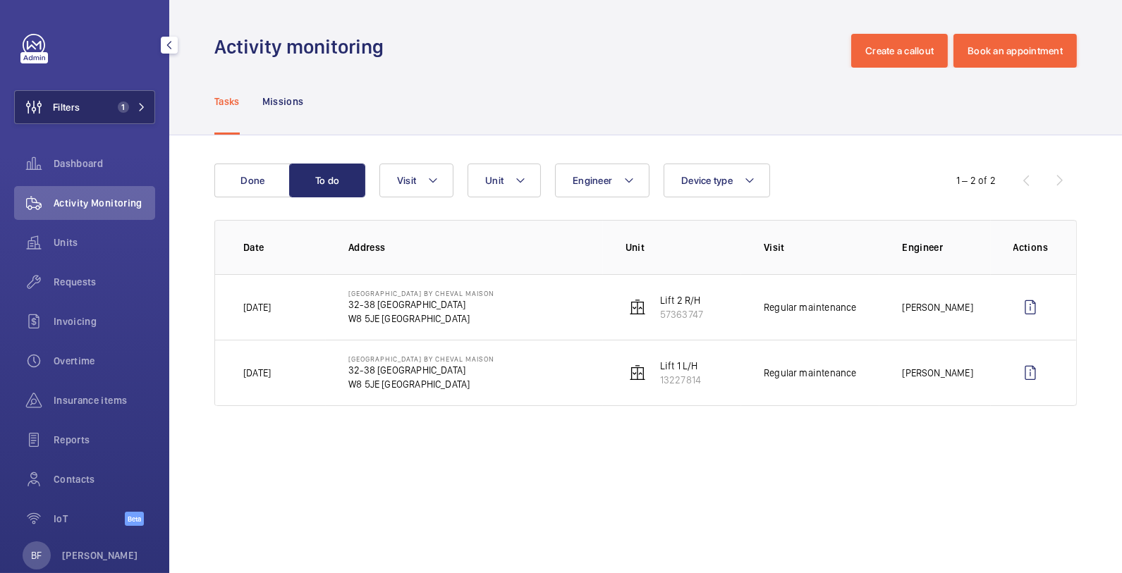
click at [138, 109] on mat-icon at bounding box center [142, 107] width 8 height 8
click at [85, 116] on button "Filters 1" at bounding box center [84, 107] width 141 height 34
click at [123, 110] on span "1" at bounding box center [129, 107] width 34 height 11
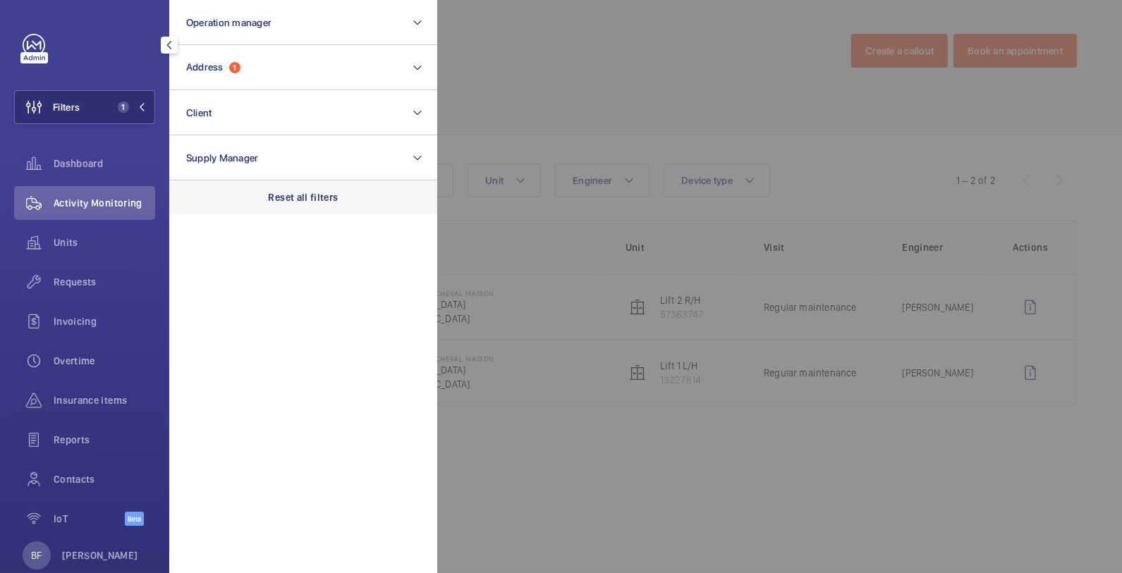
click at [318, 184] on div "Reset all filters" at bounding box center [303, 198] width 268 height 34
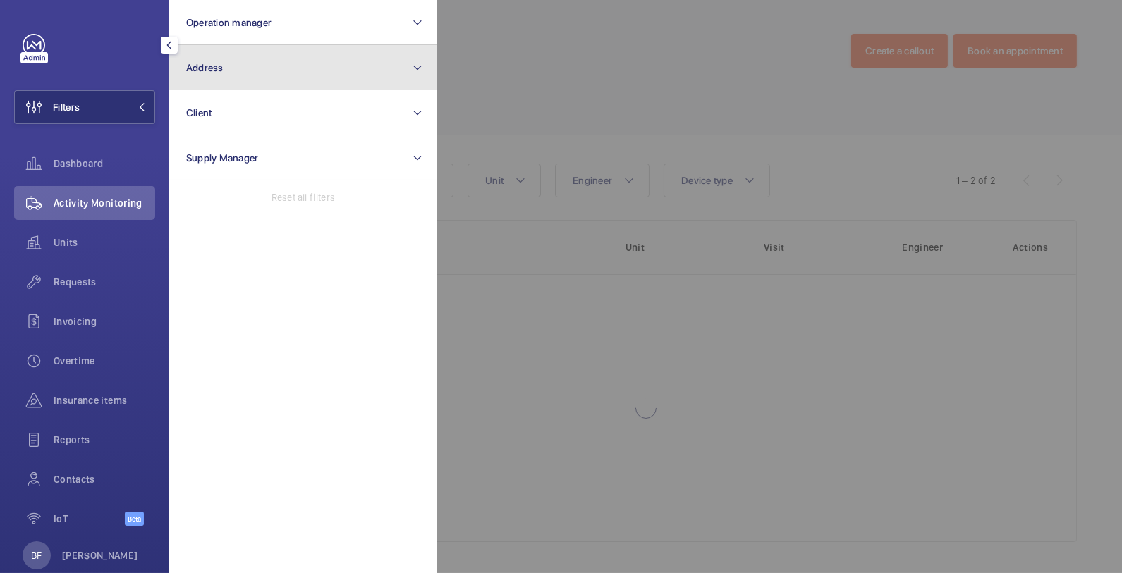
click at [277, 77] on button "Address" at bounding box center [303, 67] width 268 height 45
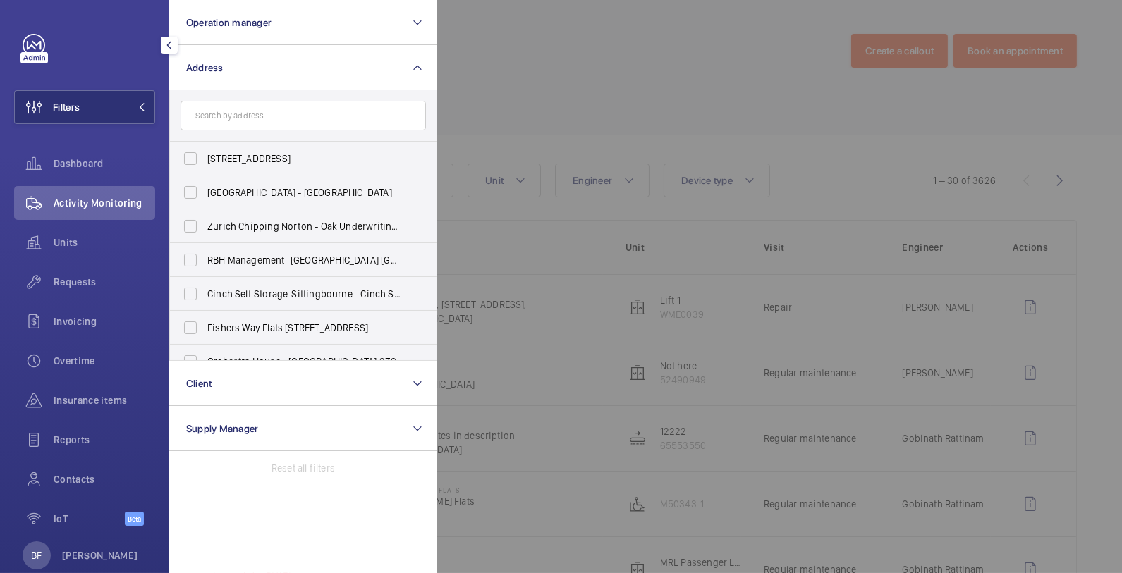
click at [267, 112] on input "text" at bounding box center [303, 116] width 245 height 30
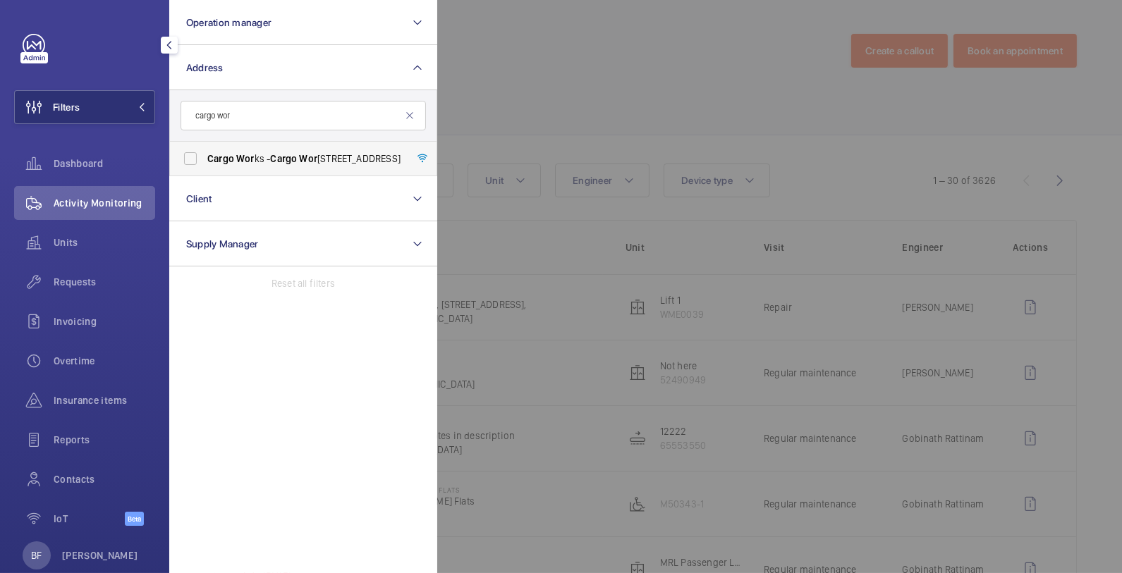
type input "cargo wor"
click at [328, 164] on span "Cargo Wor ks - Cargo Wor ks, 1-2 Hatfields,, LONDON SE1 9PG" at bounding box center [304, 159] width 194 height 14
click at [205, 164] on input "Cargo Wor ks - Cargo Wor ks, 1-2 Hatfields,, LONDON SE1 9PG" at bounding box center [190, 159] width 28 height 28
checkbox input "true"
click at [686, 59] on div at bounding box center [998, 286] width 1122 height 573
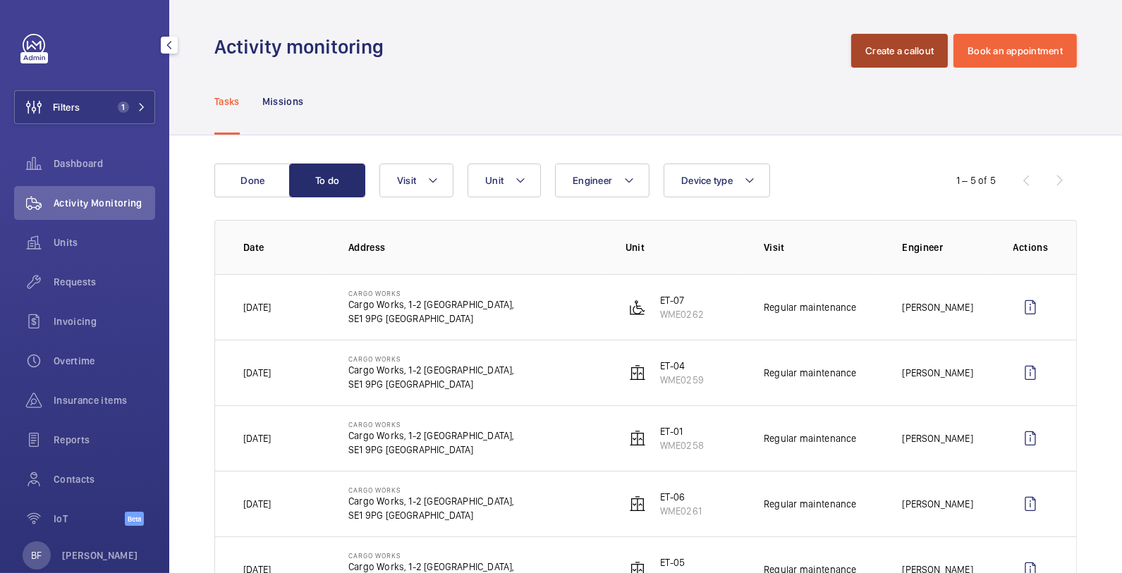
click at [874, 56] on button "Create a callout" at bounding box center [899, 51] width 97 height 34
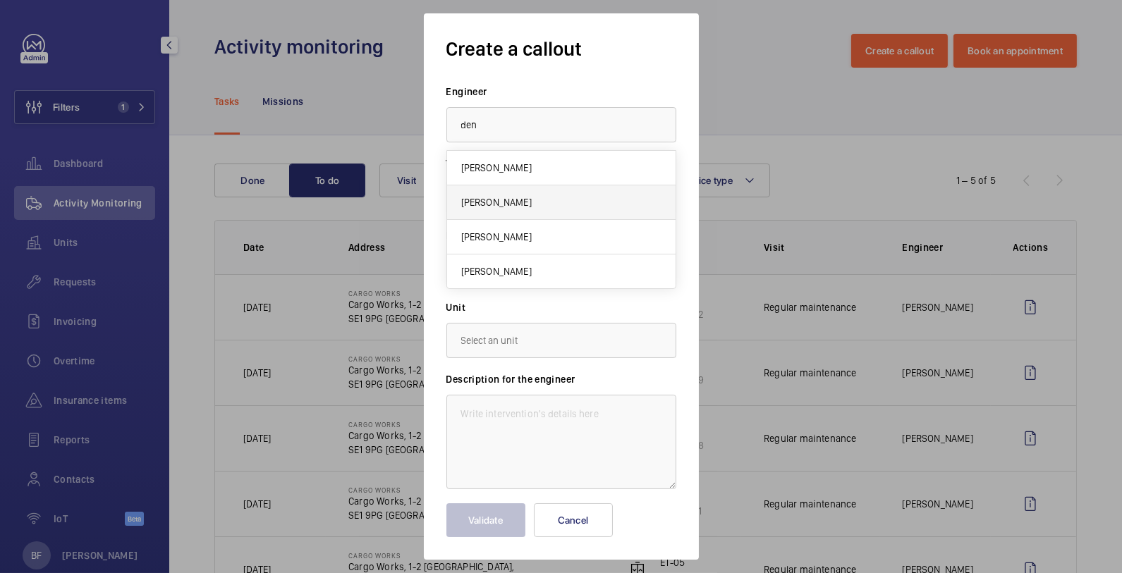
click at [587, 200] on mat-option "[PERSON_NAME]" at bounding box center [561, 203] width 229 height 35
type input "[PERSON_NAME]"
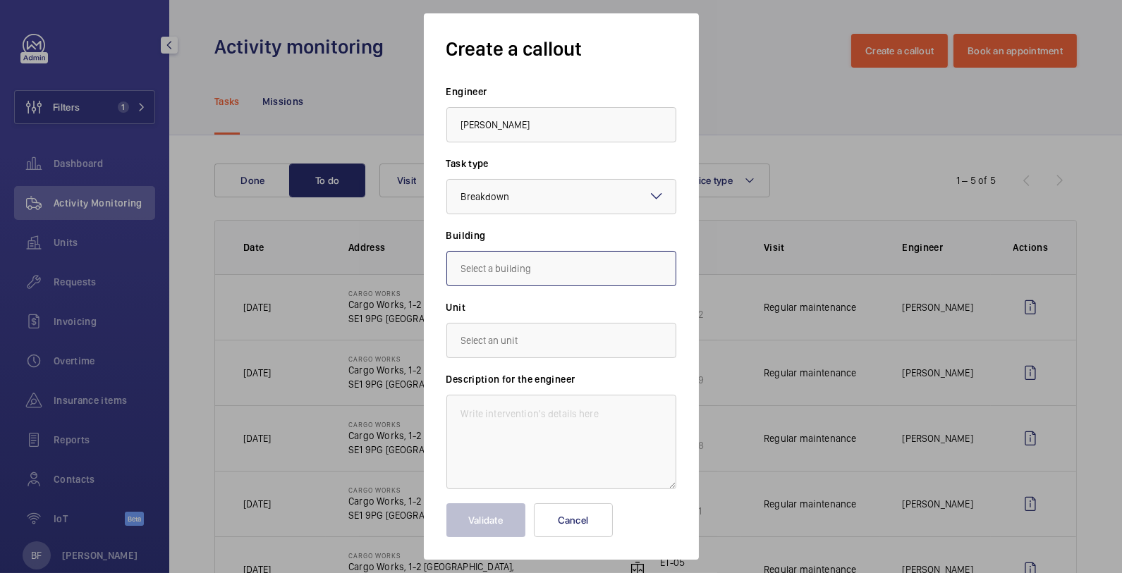
click at [559, 274] on input "text" at bounding box center [562, 268] width 230 height 35
click at [567, 293] on div "Cargo Works, 1-2 Hatfields,, SE1 9PG LONDON" at bounding box center [562, 308] width 230 height 42
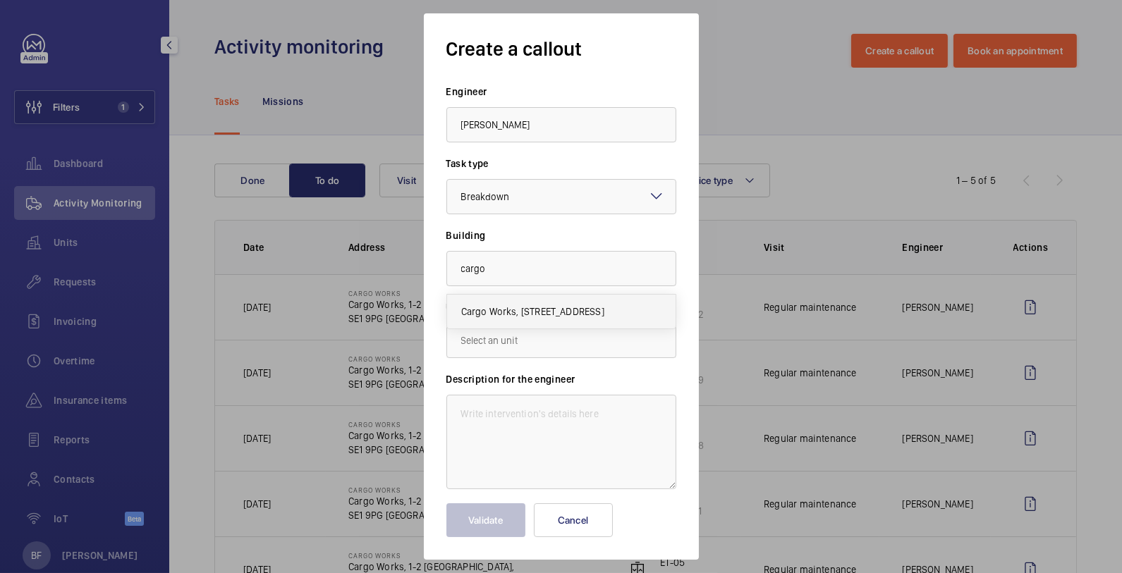
click at [569, 305] on span "Cargo Works, 1-2 Hatfields,, SE1 9PG LONDON" at bounding box center [532, 312] width 143 height 14
type input "Cargo Works, 1-2 Hatfields,, SE1 9PG LONDON"
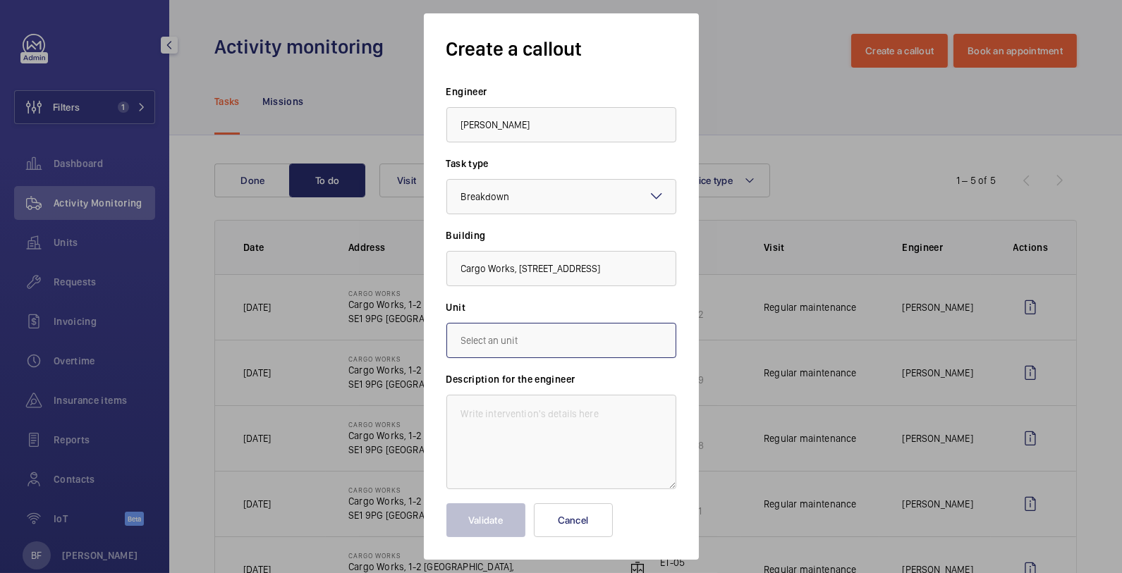
click at [561, 336] on input "text" at bounding box center [562, 340] width 230 height 35
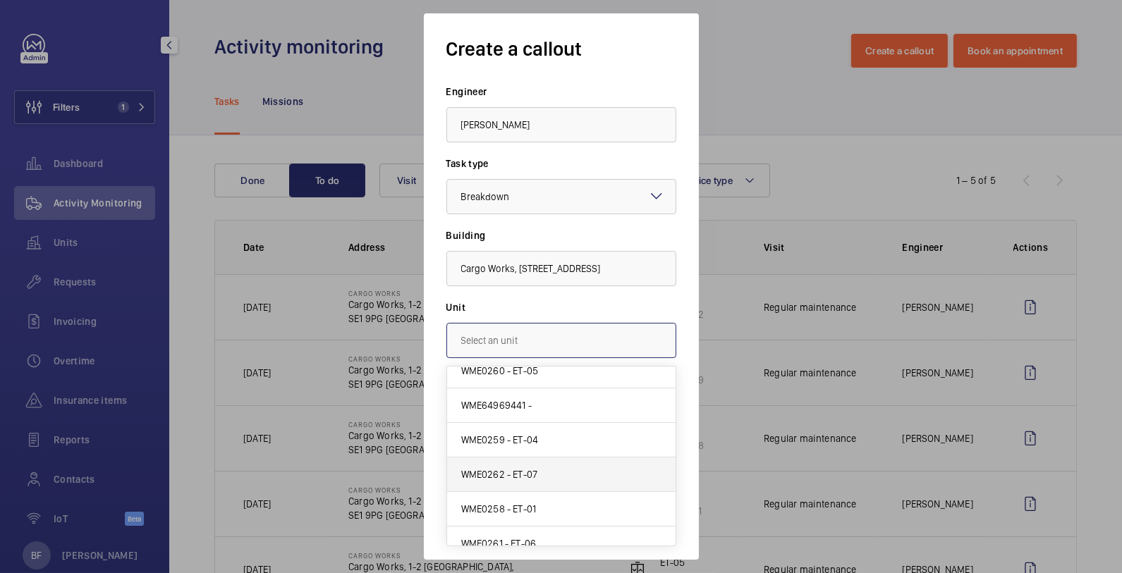
scroll to position [25, 0]
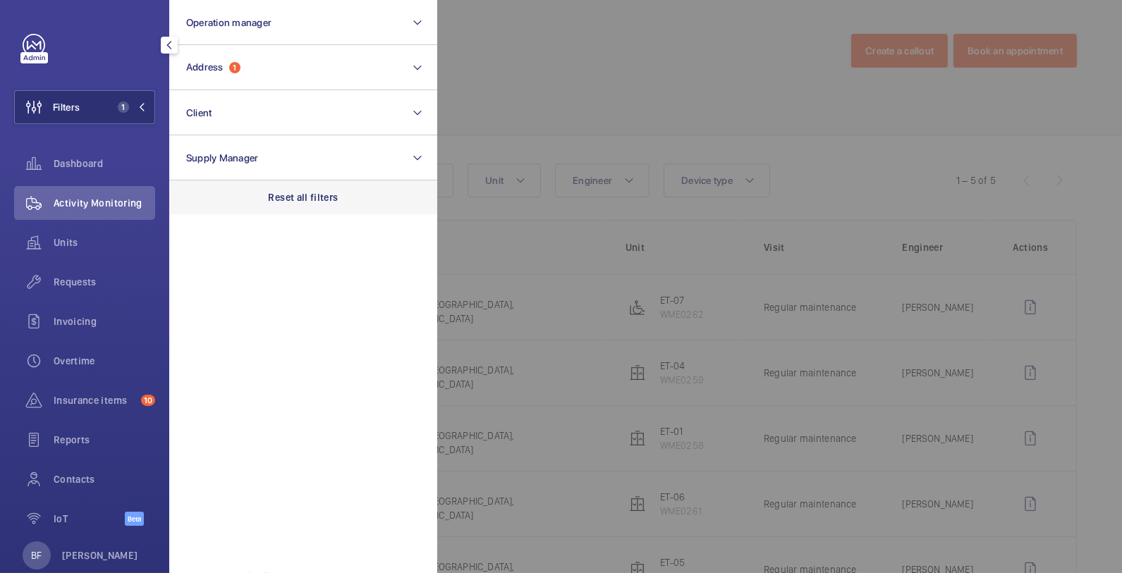
click at [270, 205] on div "Reset all filters" at bounding box center [303, 198] width 268 height 34
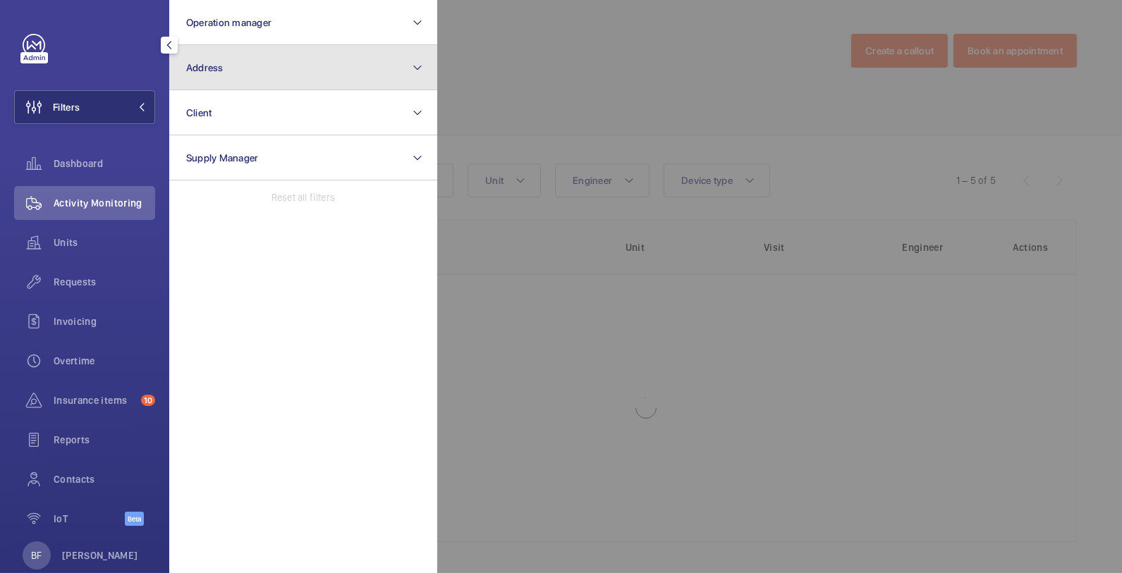
click at [269, 73] on button "Address" at bounding box center [303, 67] width 268 height 45
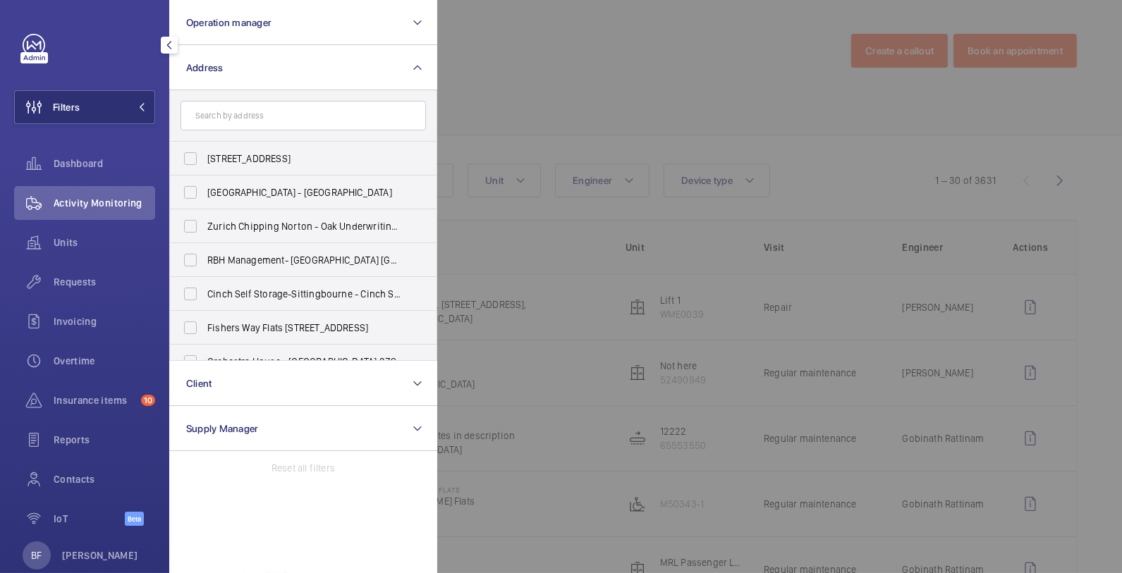
click at [265, 125] on input "text" at bounding box center [303, 116] width 245 height 30
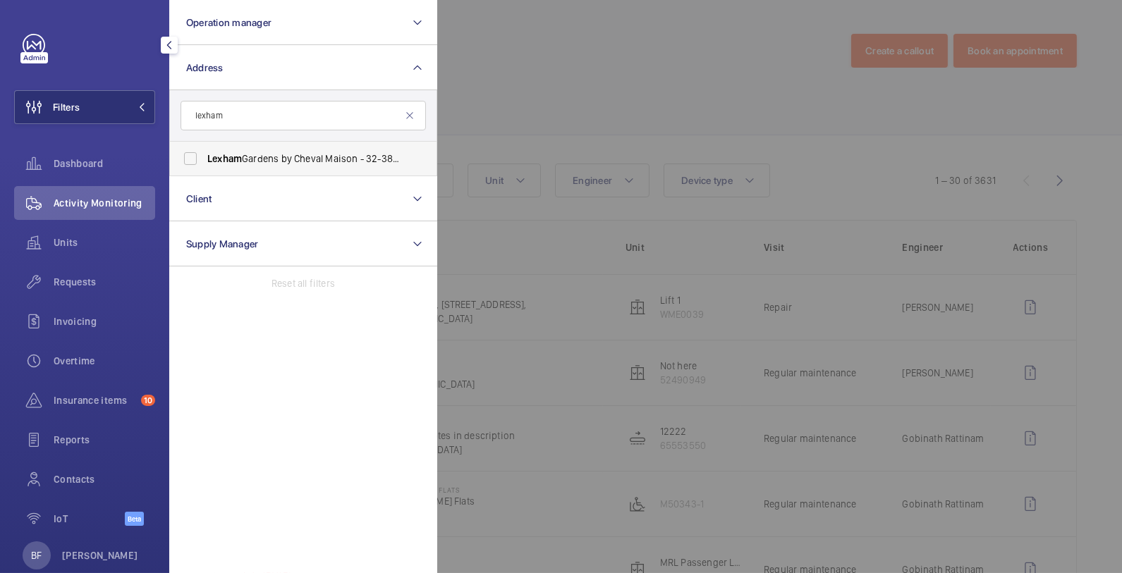
type input "lexham"
click at [299, 162] on span "[GEOGRAPHIC_DATA] by Cheval Maison - [STREET_ADDRESS]" at bounding box center [304, 159] width 194 height 14
click at [205, 162] on input "[GEOGRAPHIC_DATA] by Cheval Maison - [STREET_ADDRESS]" at bounding box center [190, 159] width 28 height 28
checkbox input "true"
click at [587, 107] on div at bounding box center [998, 286] width 1122 height 573
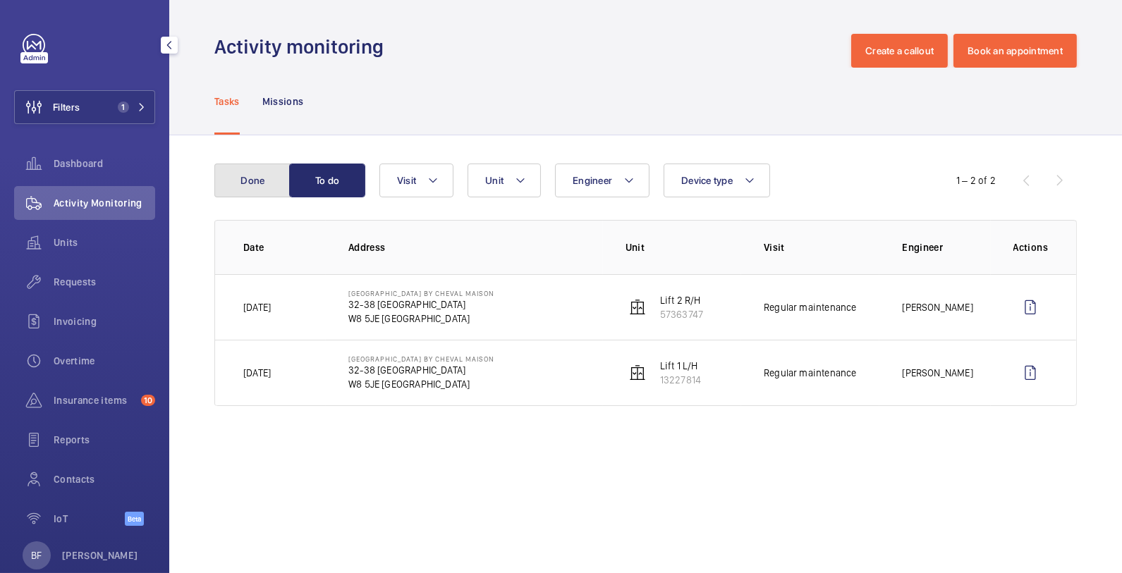
click at [250, 174] on button "Done" at bounding box center [252, 181] width 76 height 34
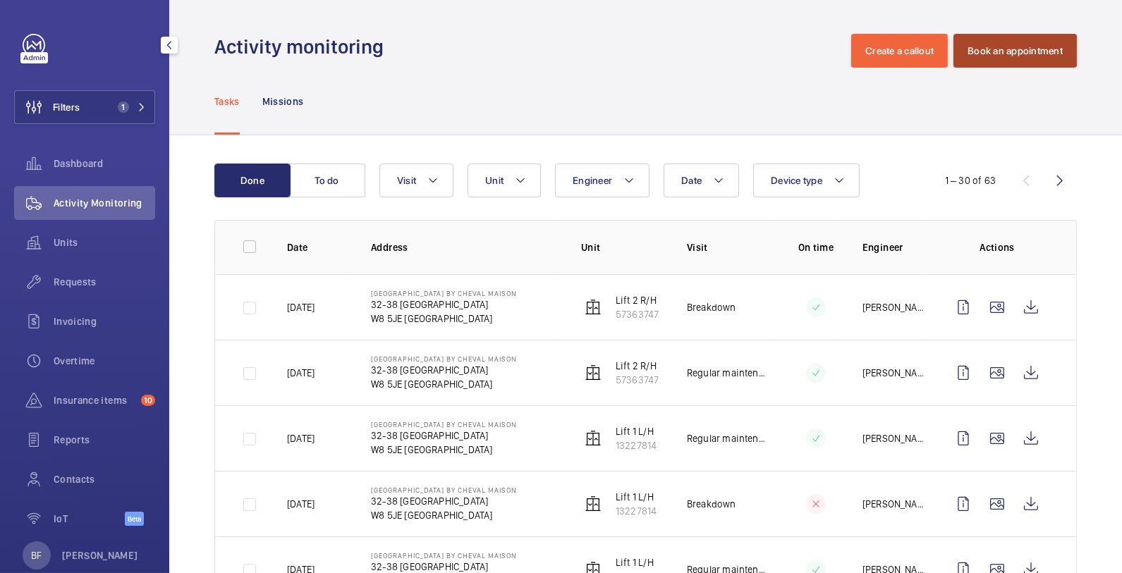
click at [998, 63] on button "Book an appointment" at bounding box center [1015, 51] width 123 height 34
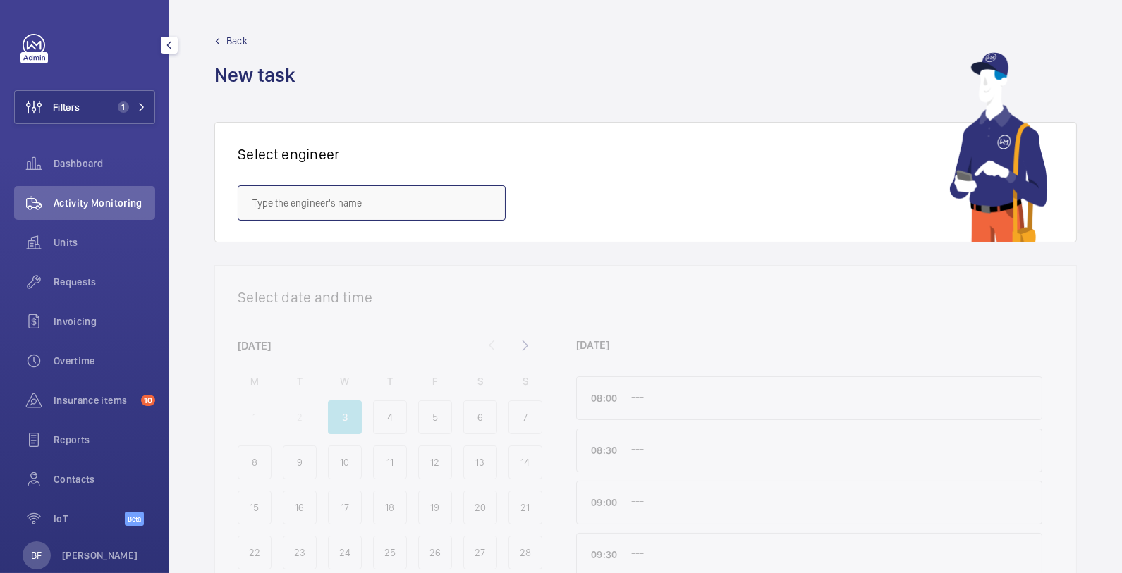
click at [301, 199] on input "text" at bounding box center [372, 203] width 268 height 35
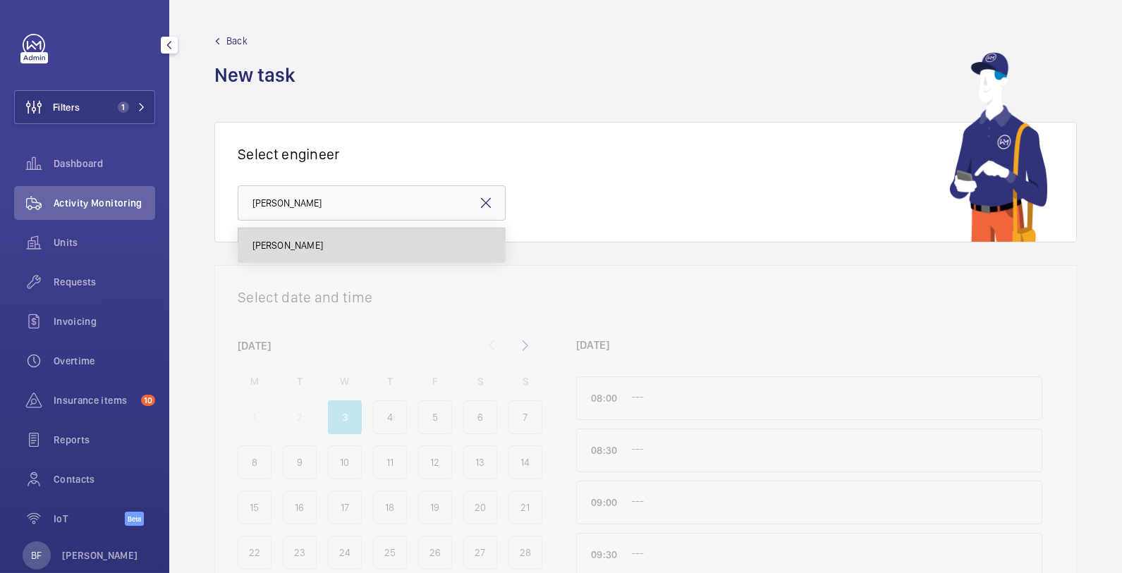
click at [319, 250] on mat-option "[PERSON_NAME]" at bounding box center [371, 246] width 267 height 34
type input "[PERSON_NAME]"
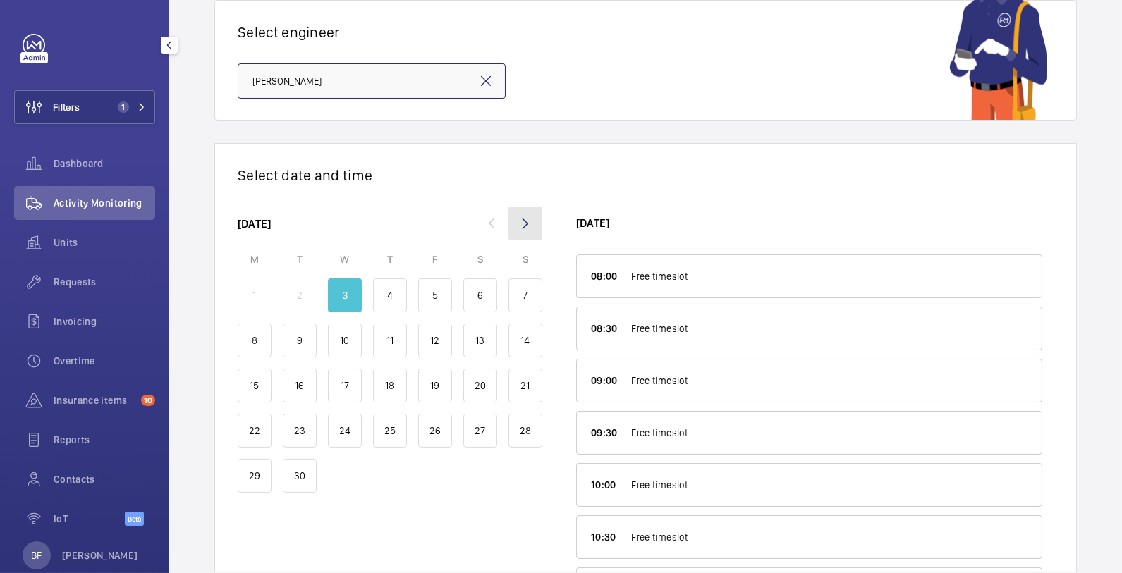
scroll to position [128, 0]
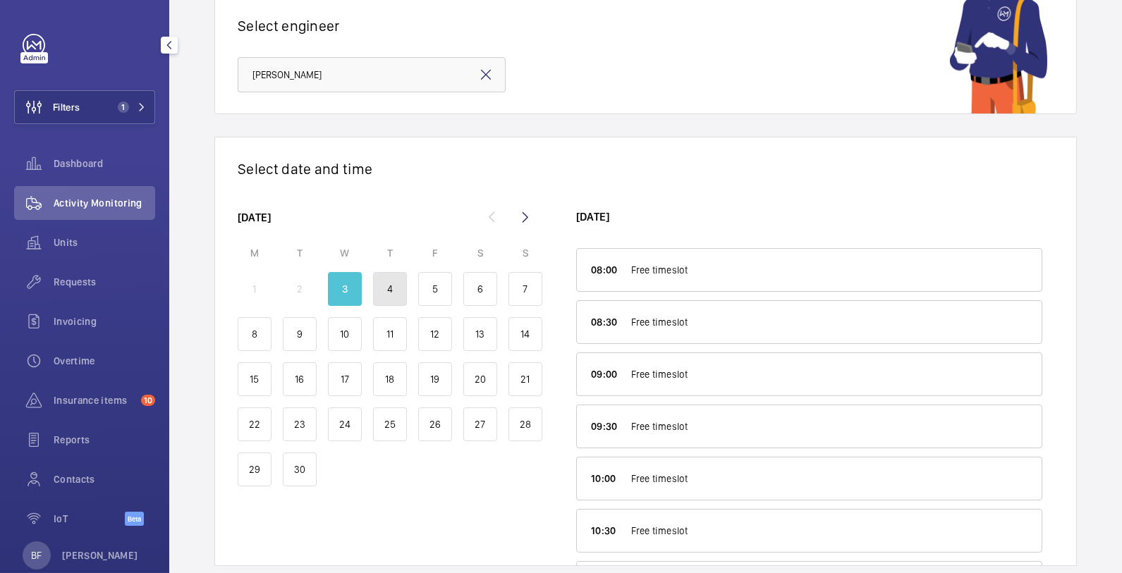
click at [394, 289] on div "4" at bounding box center [390, 289] width 34 height 34
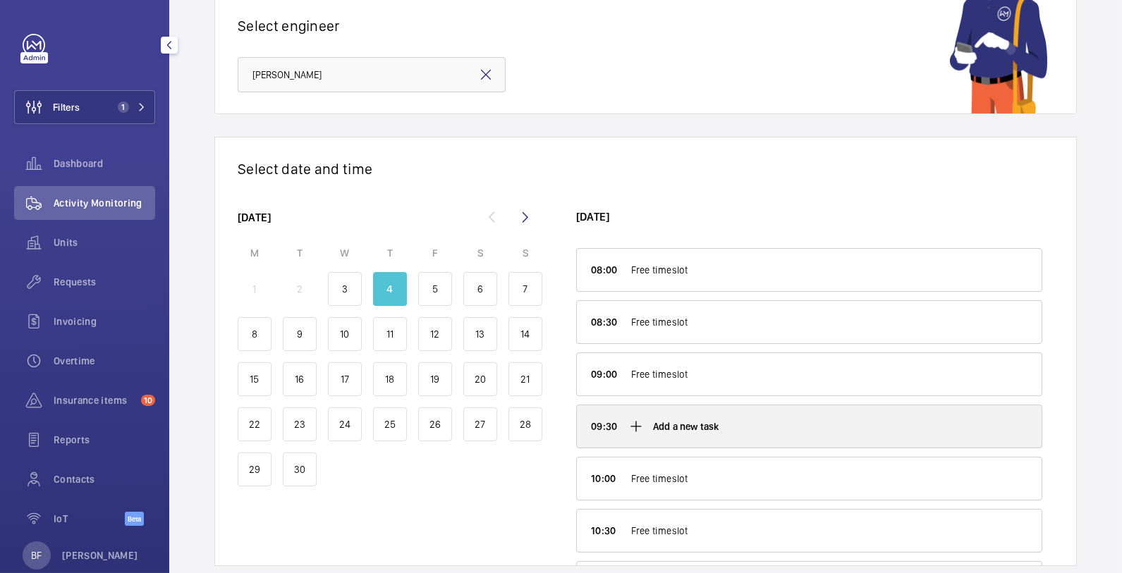
click at [727, 430] on div "Add a new task" at bounding box center [809, 427] width 465 height 42
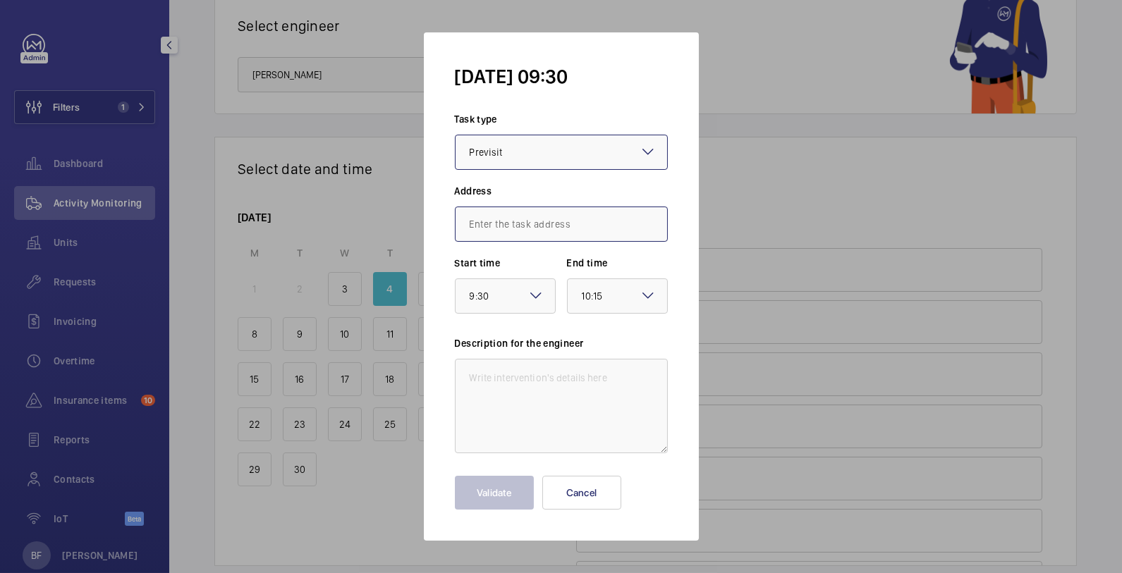
click at [543, 219] on input "text" at bounding box center [561, 224] width 213 height 35
click at [520, 265] on span "[STREET_ADDRESS]" at bounding box center [511, 267] width 83 height 14
type input "[STREET_ADDRESS]"
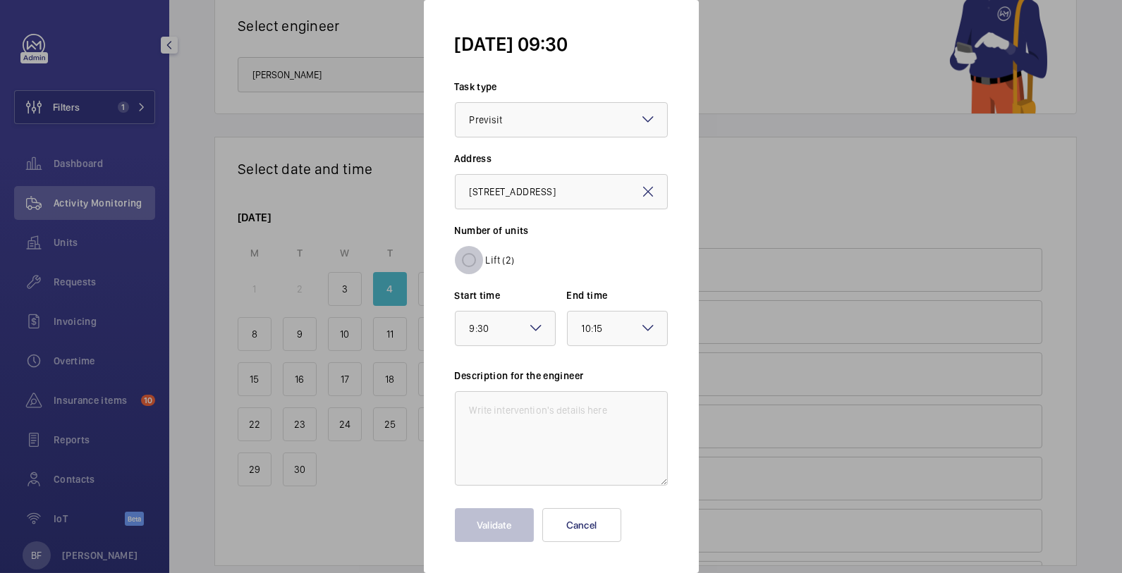
scroll to position [0, 0]
click at [473, 260] on input "Lift (2)" at bounding box center [469, 260] width 28 height 28
radio input "true"
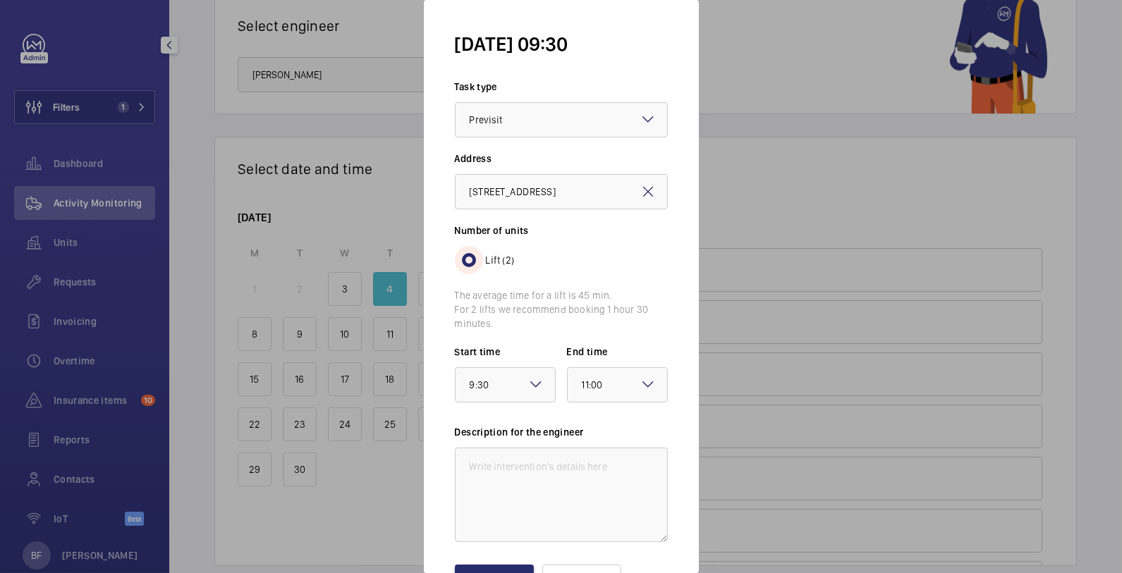
scroll to position [55, 0]
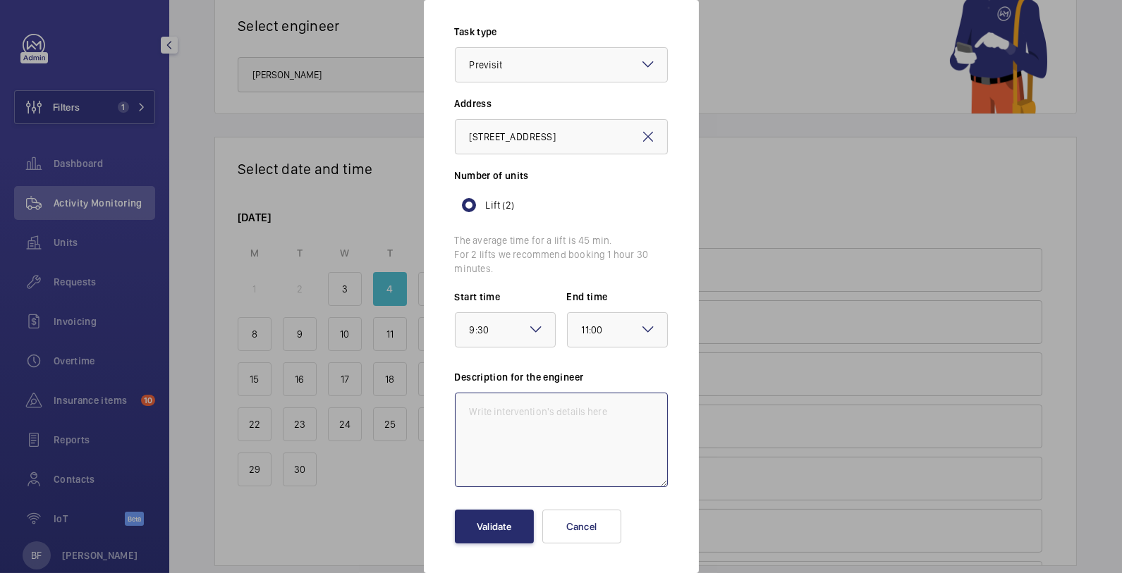
click at [511, 423] on textarea at bounding box center [561, 440] width 213 height 95
paste textarea "Please be advised that the brake position switch striker is missing, rendering …"
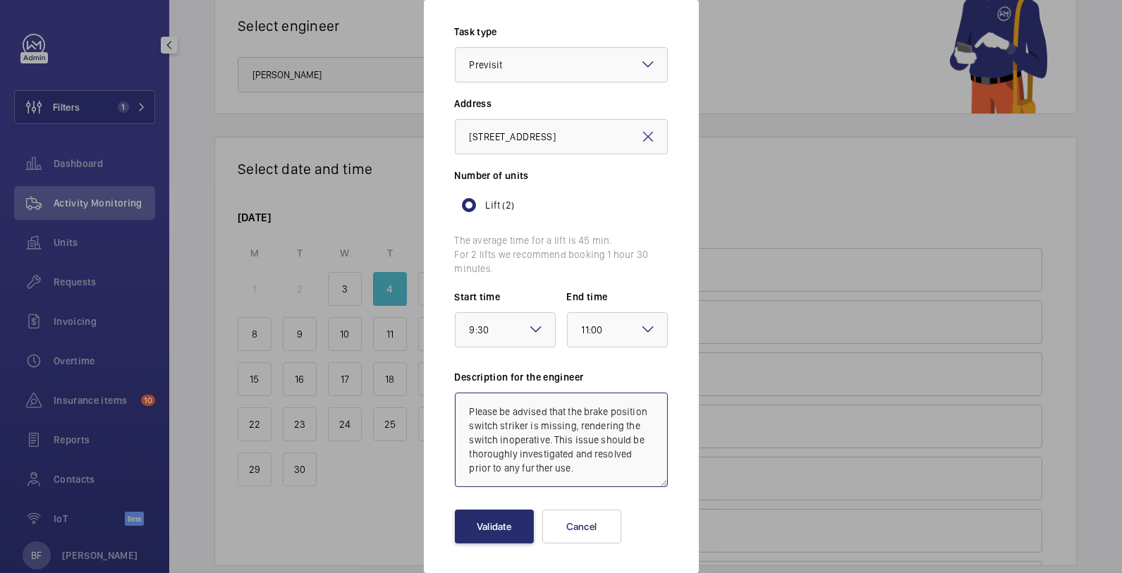
click at [463, 411] on textarea "Please be advised that the brake position switch striker is missing, rendering …" at bounding box center [561, 440] width 213 height 95
click at [466, 407] on textarea "Insurance Defect - Please be advised that the brake position switch striker is …" at bounding box center [561, 440] width 213 height 95
click at [490, 441] on textarea "Insurance Defect - Please be advised that the brake position switch striker is …" at bounding box center [561, 440] width 213 height 95
click at [468, 408] on textarea "Insurance Defect - Please be advised that the brake position switch striker is …" at bounding box center [561, 440] width 213 height 95
type textarea "Immediate Insurance Defect - Please be advised that the brake position switch s…"
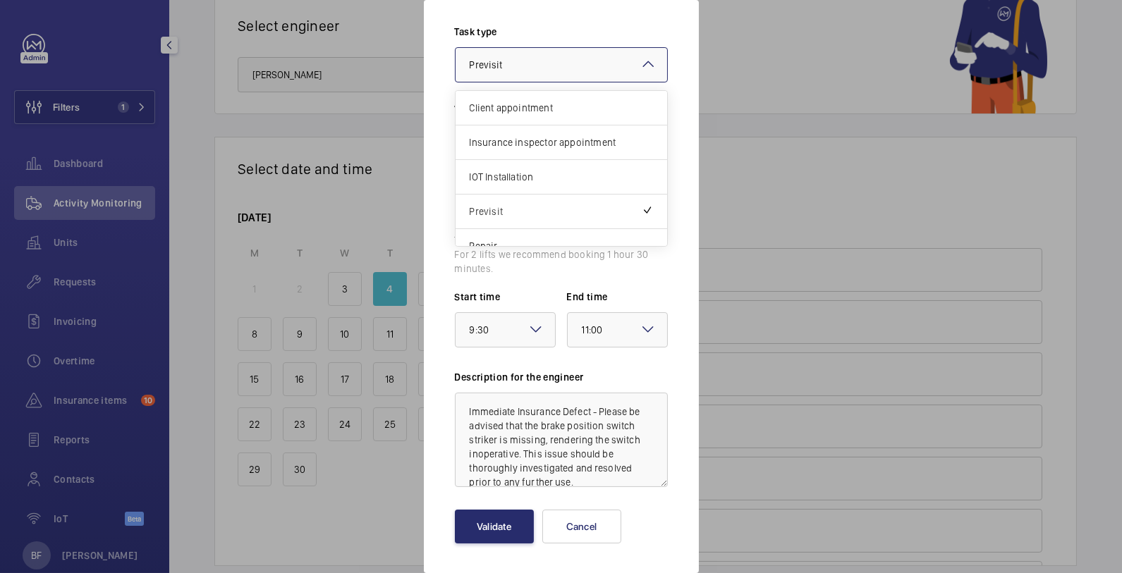
click at [640, 61] on mat-icon at bounding box center [648, 64] width 17 height 17
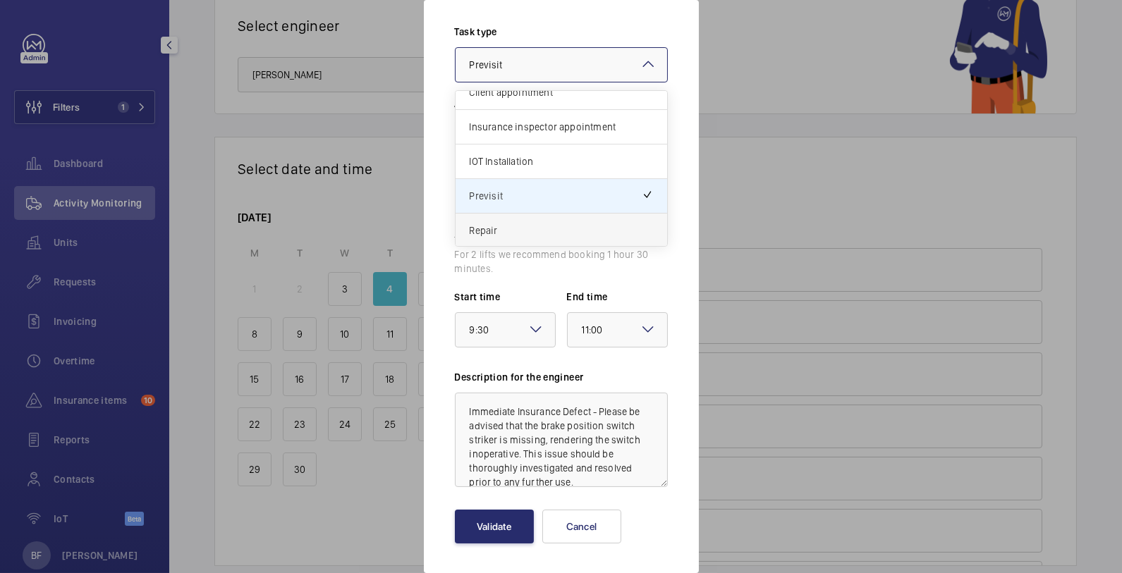
click at [576, 224] on span "Repair" at bounding box center [561, 231] width 183 height 14
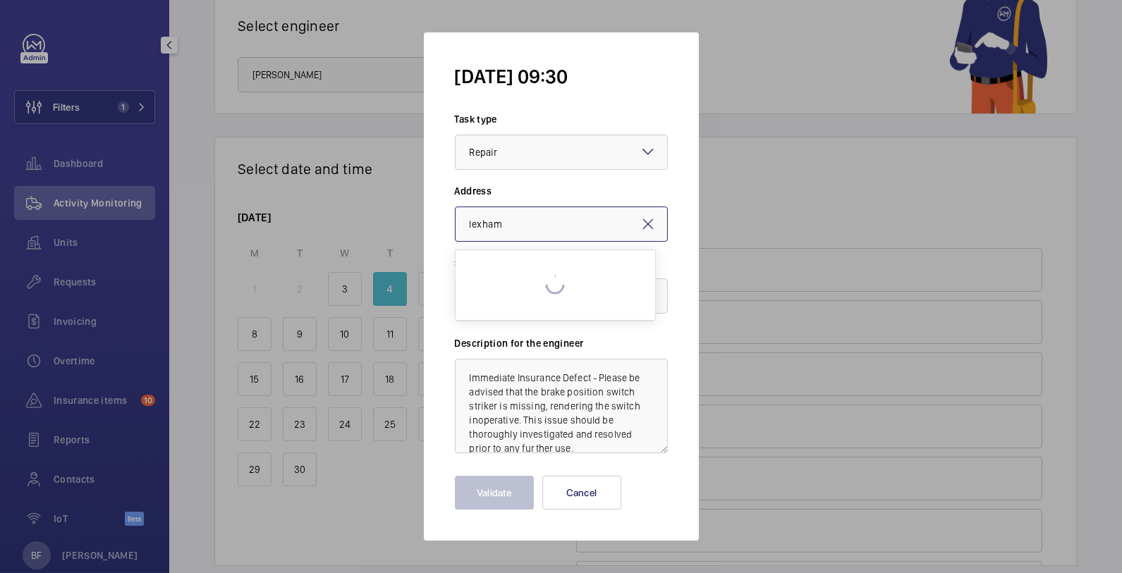
scroll to position [0, 0]
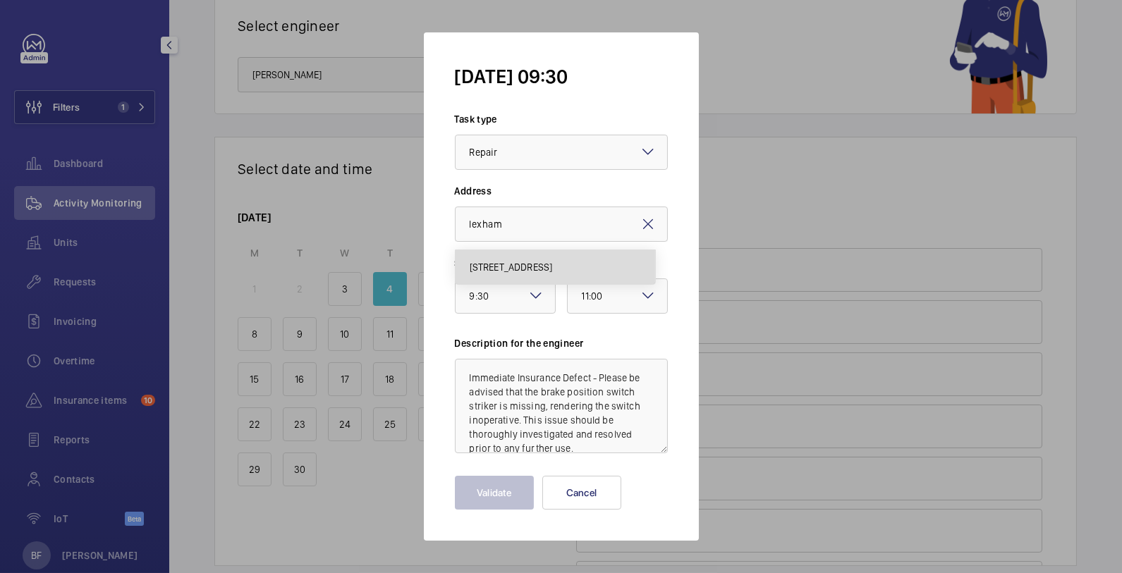
click at [553, 270] on span "[STREET_ADDRESS]" at bounding box center [511, 267] width 83 height 14
type input "[STREET_ADDRESS]"
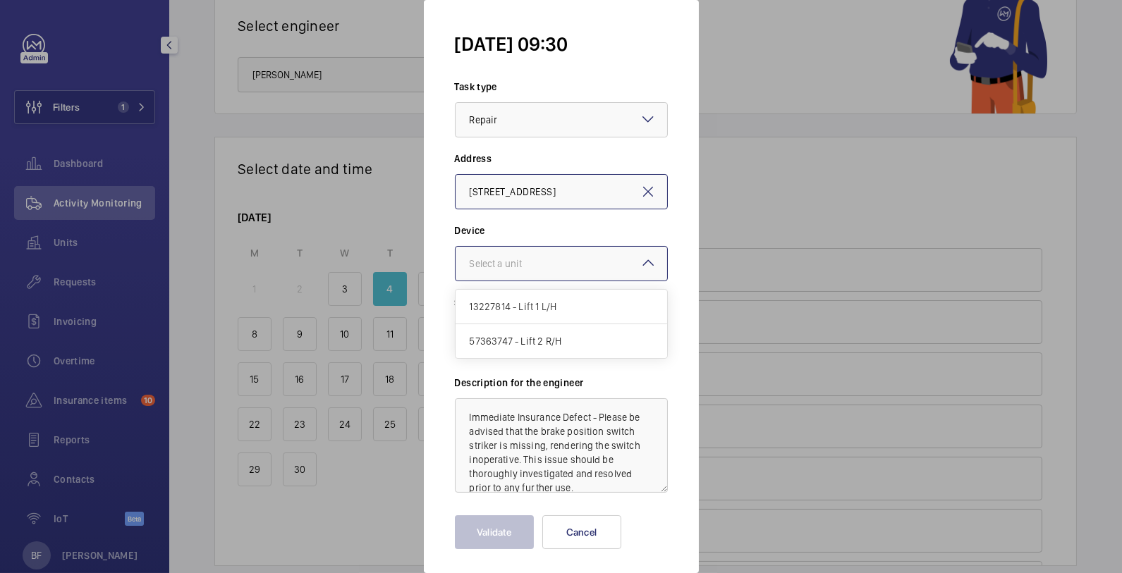
click at [573, 270] on div at bounding box center [562, 264] width 212 height 34
click at [573, 345] on span "57363747 - Lift 2 R/H" at bounding box center [561, 341] width 183 height 14
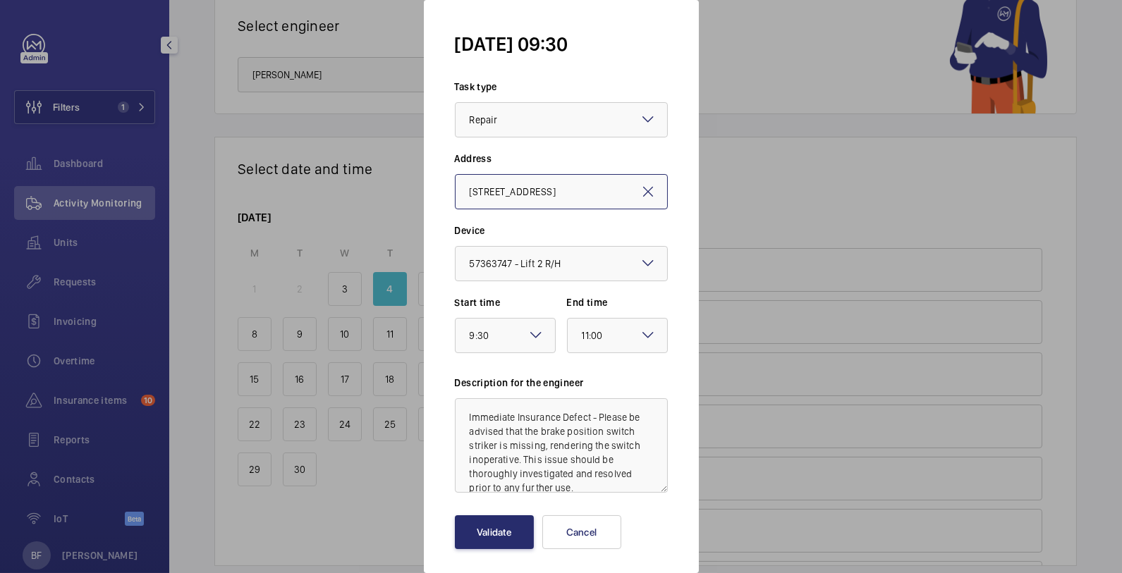
scroll to position [6, 0]
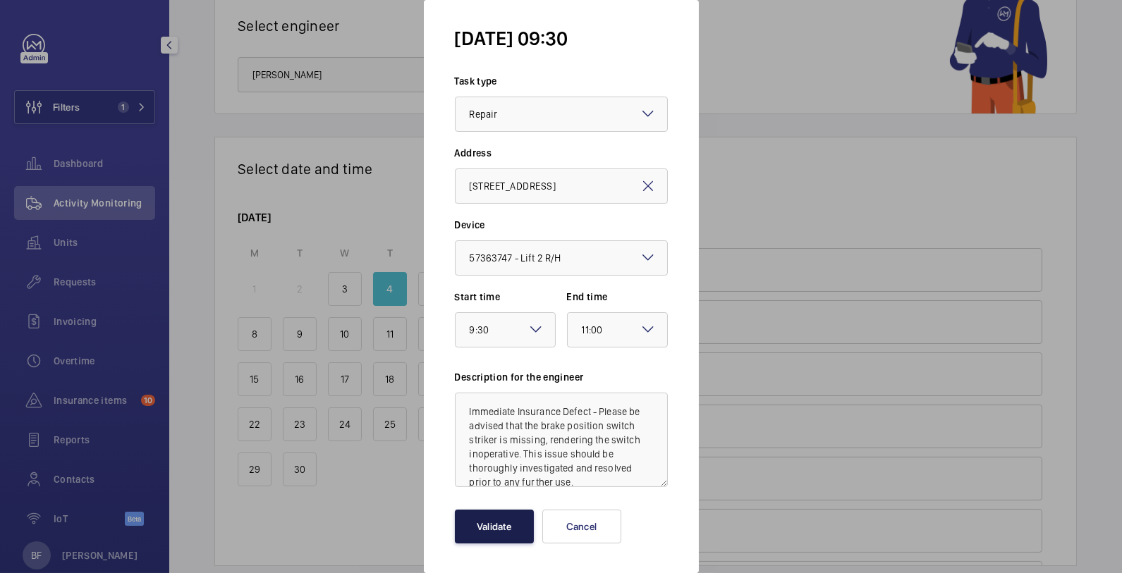
click at [497, 528] on button "Validate" at bounding box center [494, 527] width 79 height 34
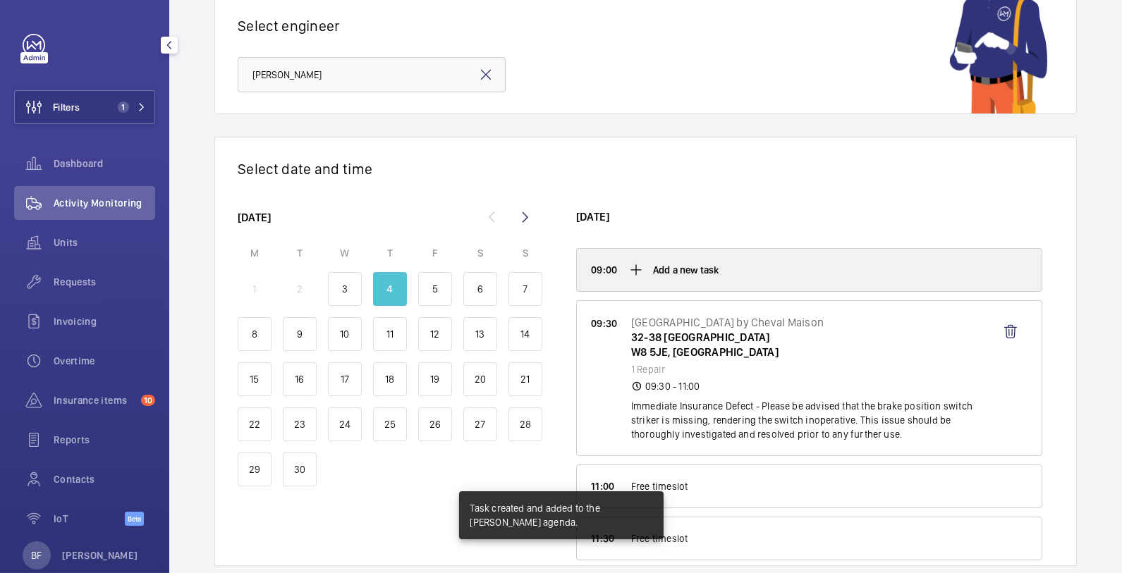
scroll to position [101, 0]
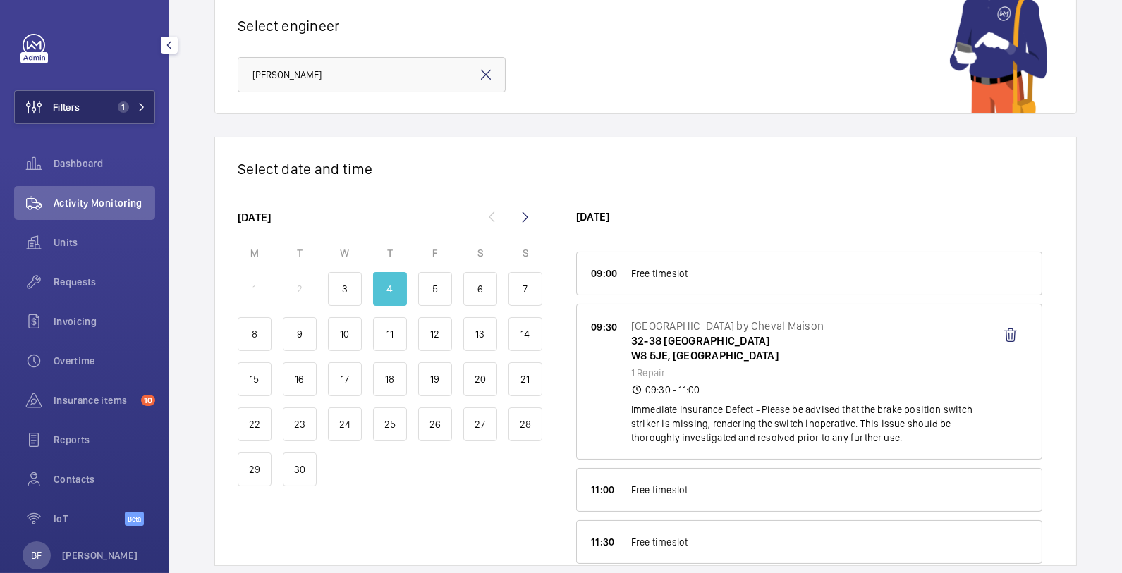
click at [118, 119] on button "Filters 1" at bounding box center [84, 107] width 141 height 34
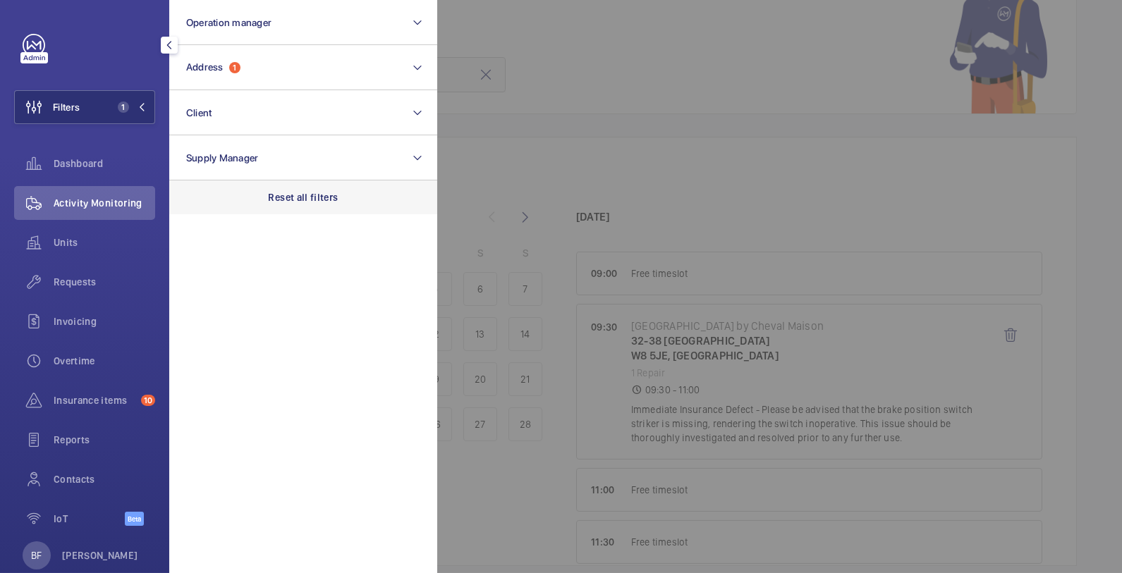
click at [303, 192] on p "Reset all filters" at bounding box center [304, 197] width 70 height 14
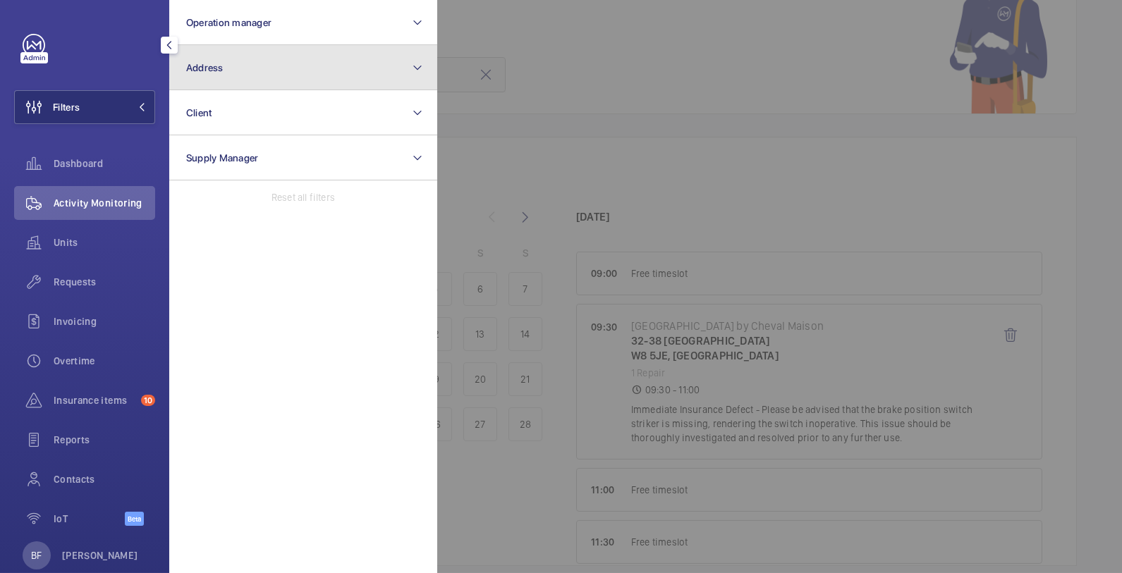
click at [269, 77] on button "Address" at bounding box center [303, 67] width 268 height 45
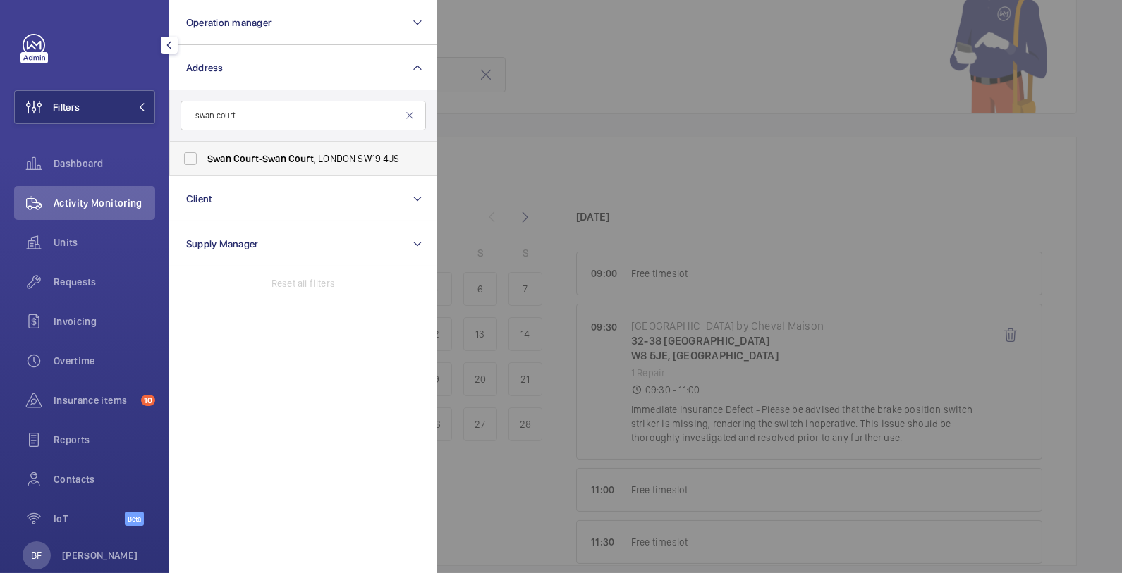
type input "swan court"
click at [274, 155] on span "Swan" at bounding box center [274, 158] width 24 height 11
click at [205, 155] on input "Swan Court - [GEOGRAPHIC_DATA] 4JS" at bounding box center [190, 159] width 28 height 28
checkbox input "true"
click at [661, 154] on div at bounding box center [998, 286] width 1122 height 573
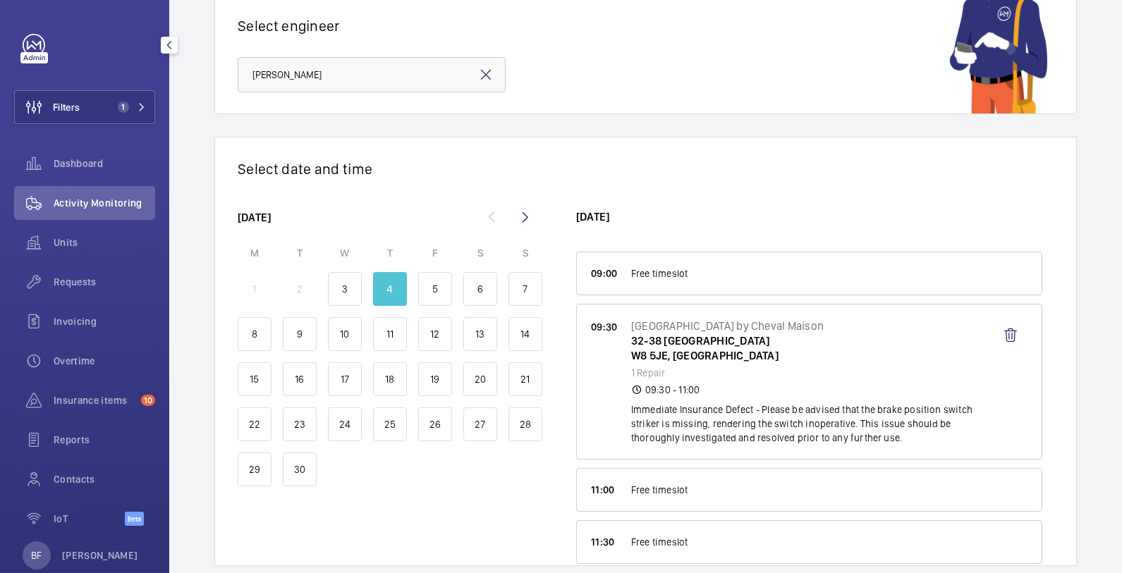
click at [89, 202] on span "Activity Monitoring" at bounding box center [105, 203] width 102 height 14
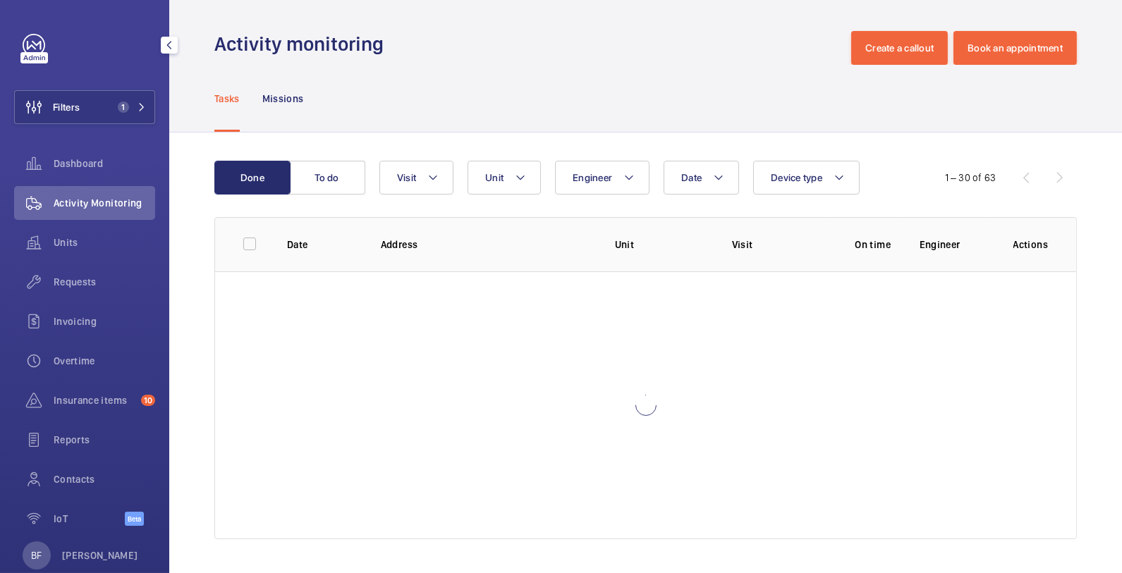
scroll to position [2, 0]
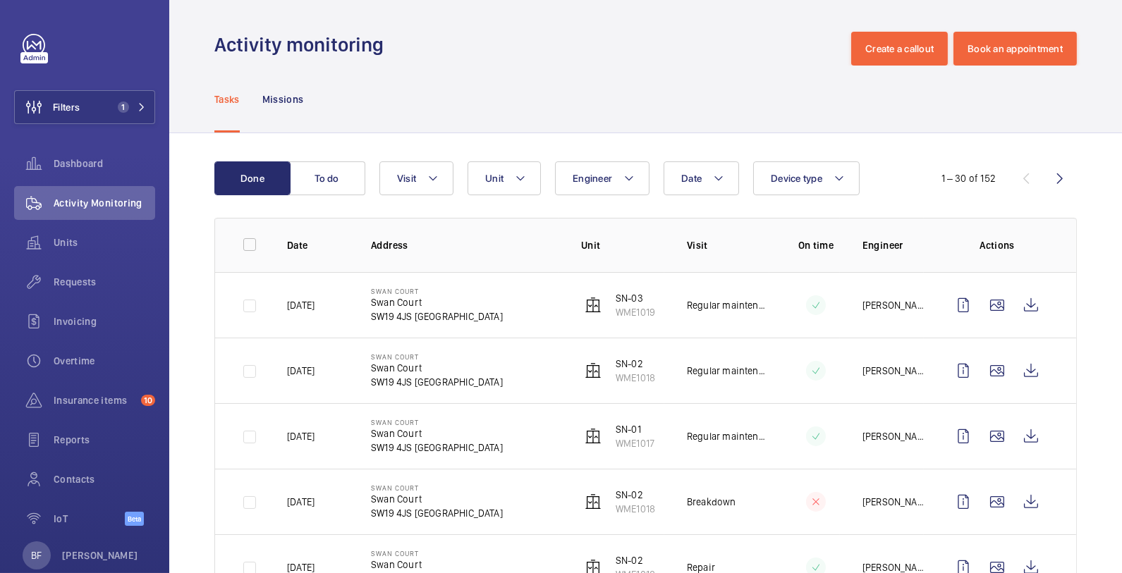
scroll to position [128, 0]
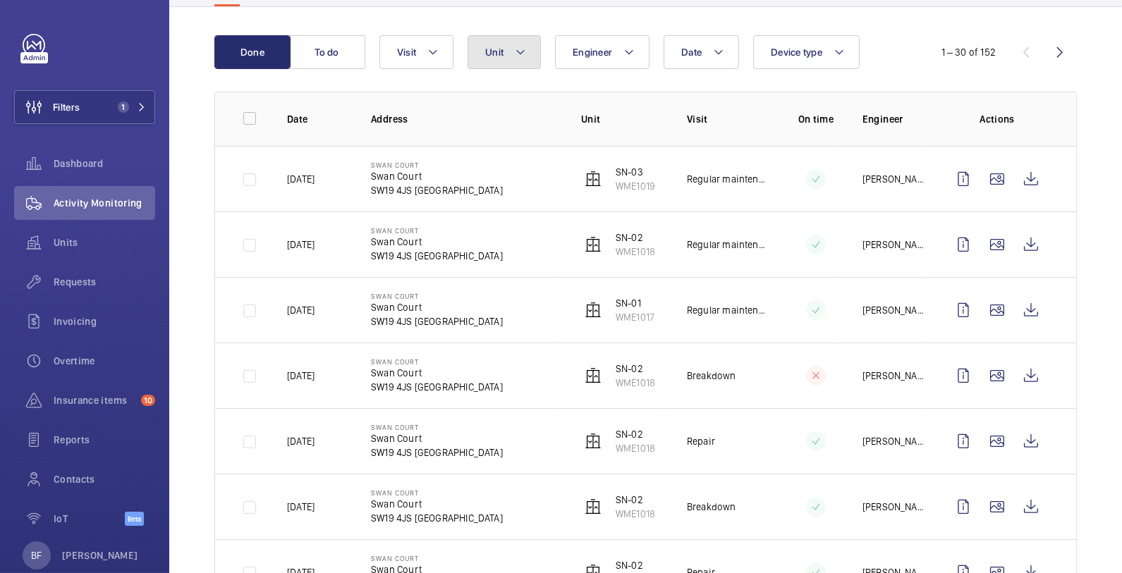
click at [515, 60] on mat-icon at bounding box center [520, 52] width 11 height 17
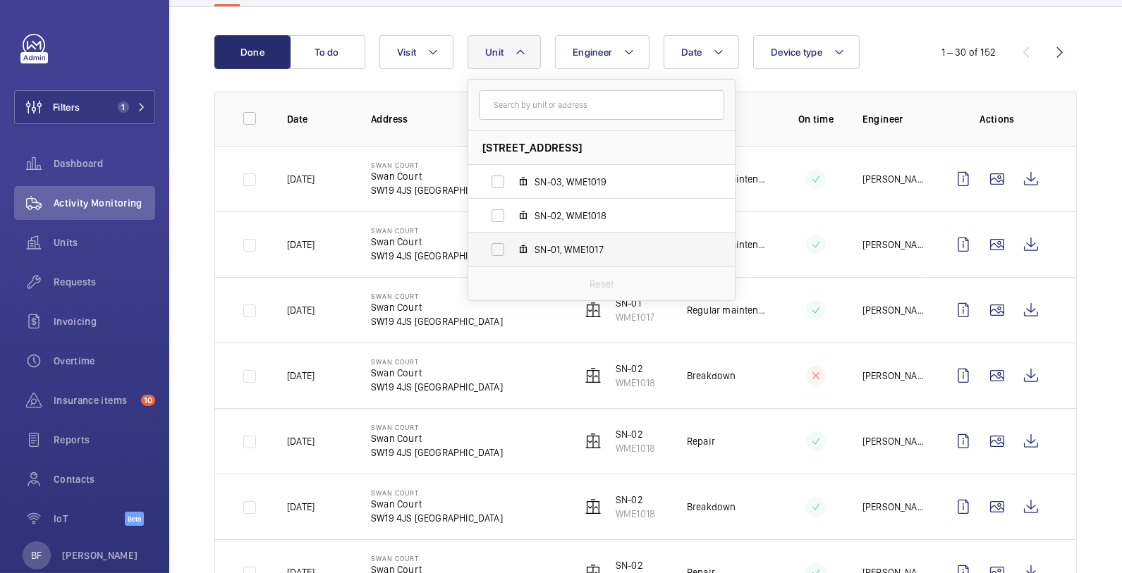
click at [655, 243] on span "SN-01, WME1017" at bounding box center [617, 250] width 164 height 14
click at [512, 241] on input "SN-01, WME1017" at bounding box center [498, 250] width 28 height 28
checkbox input "true"
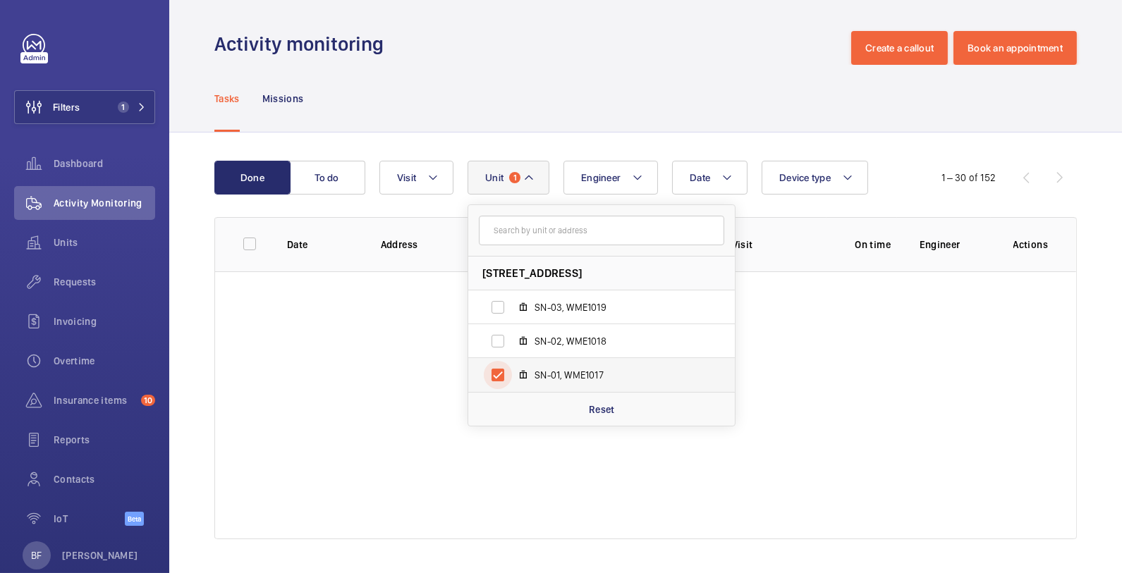
scroll to position [2, 0]
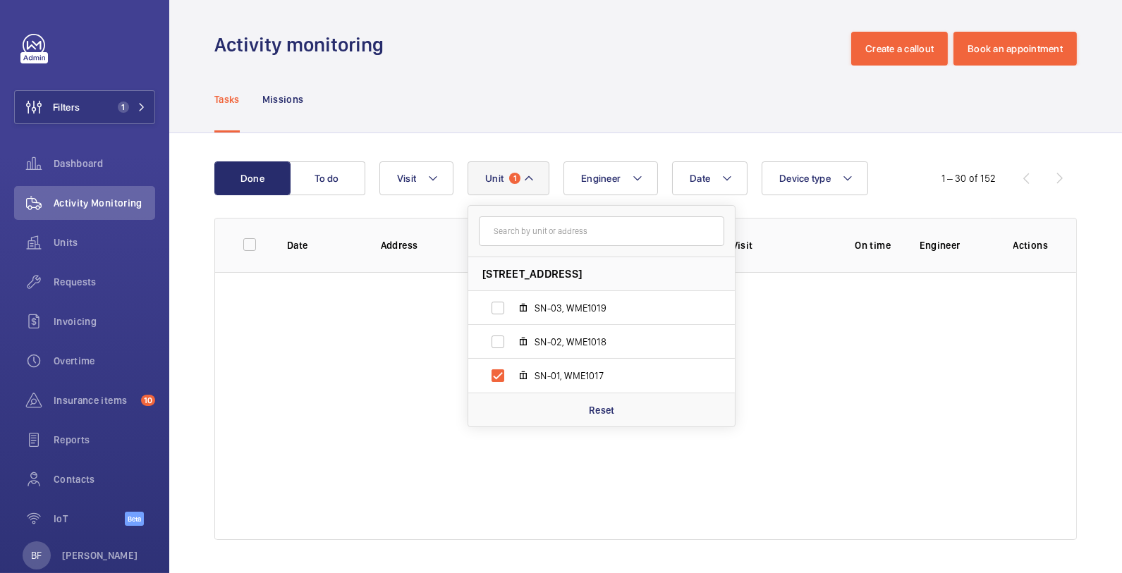
click at [765, 119] on div "Tasks Missions" at bounding box center [645, 99] width 863 height 67
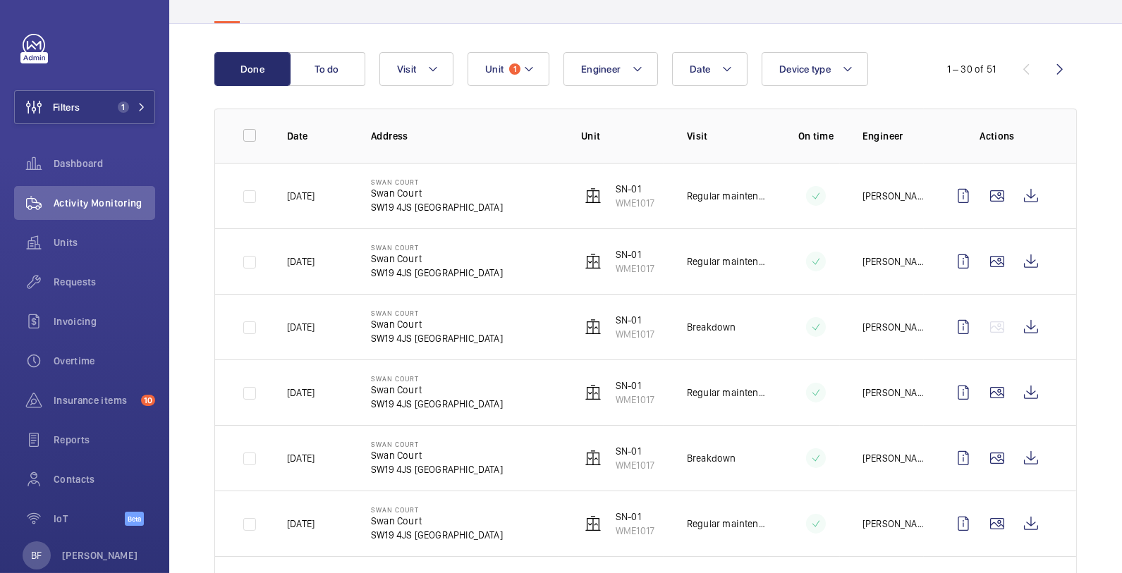
scroll to position [110, 0]
click at [332, 64] on button "To do" at bounding box center [327, 71] width 76 height 34
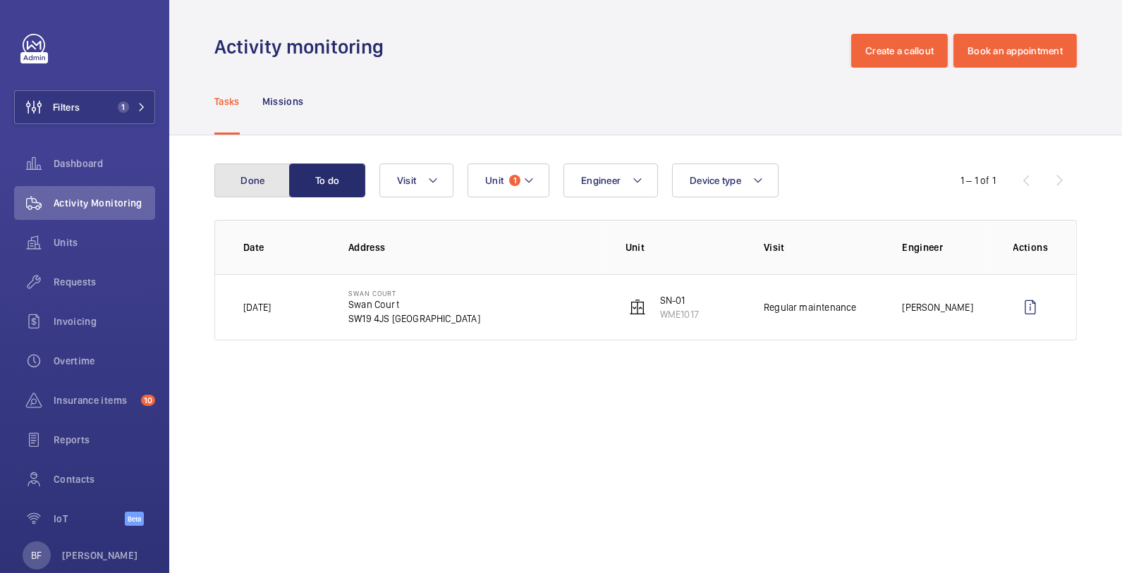
click at [255, 176] on button "Done" at bounding box center [252, 181] width 76 height 34
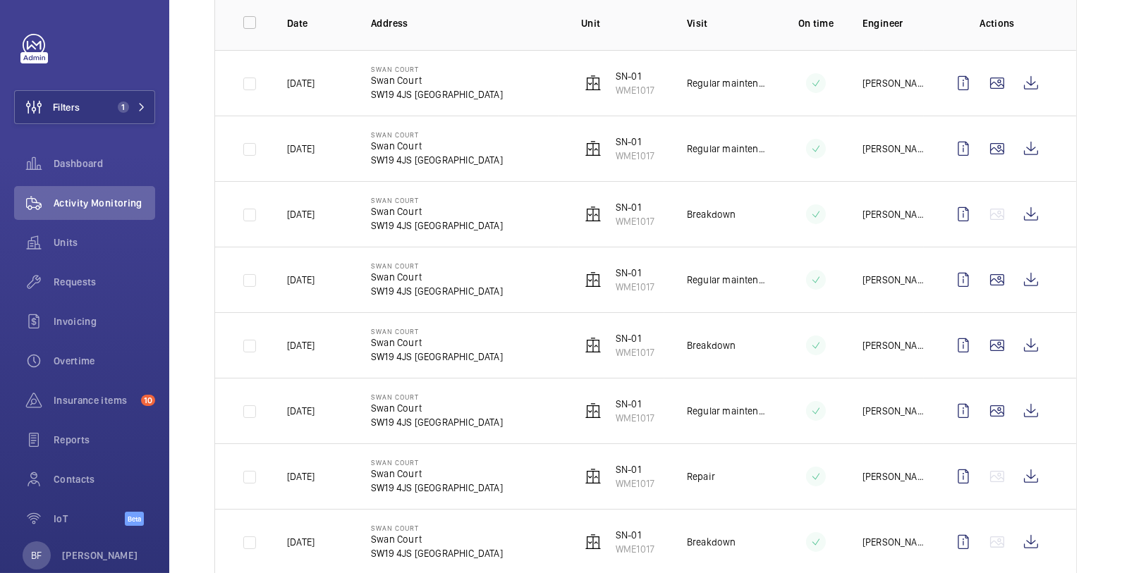
scroll to position [229, 0]
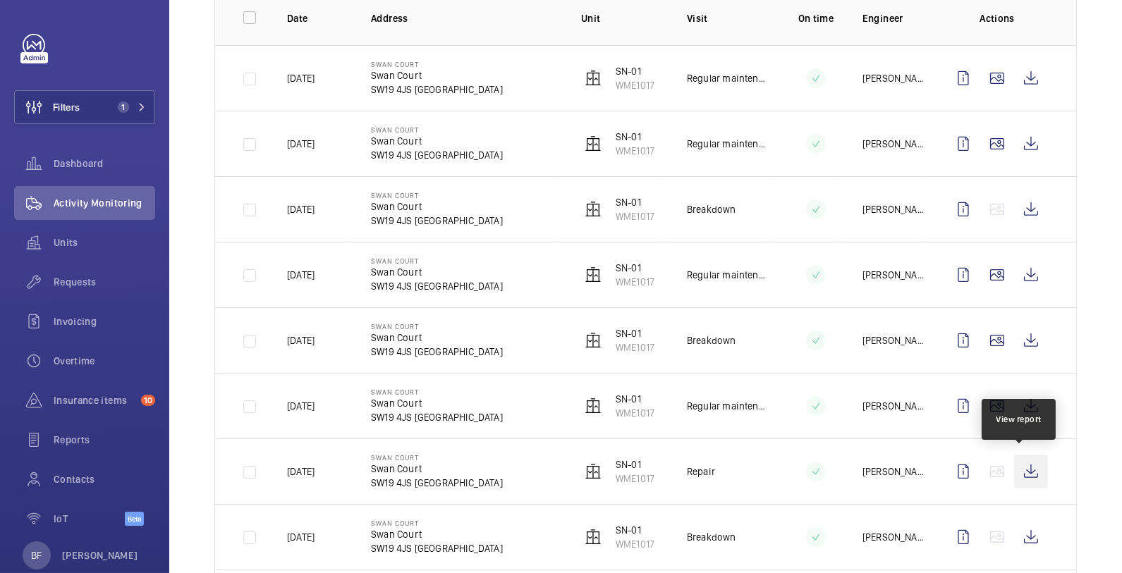
click at [1014, 480] on wm-front-icon-button at bounding box center [1031, 472] width 34 height 34
click at [99, 277] on span "Requests" at bounding box center [105, 282] width 102 height 14
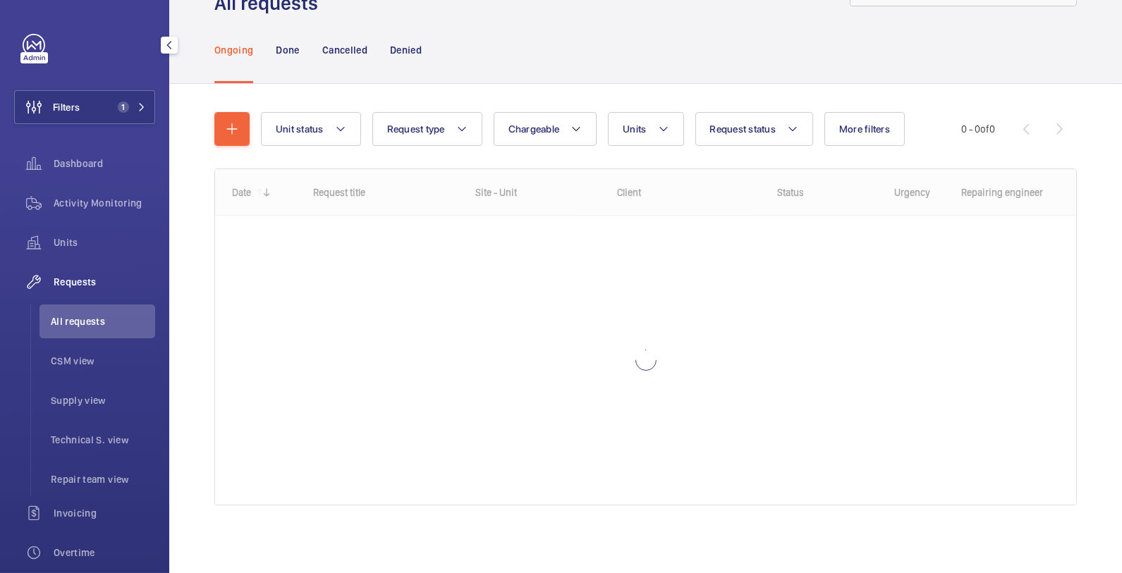
scroll to position [62, 0]
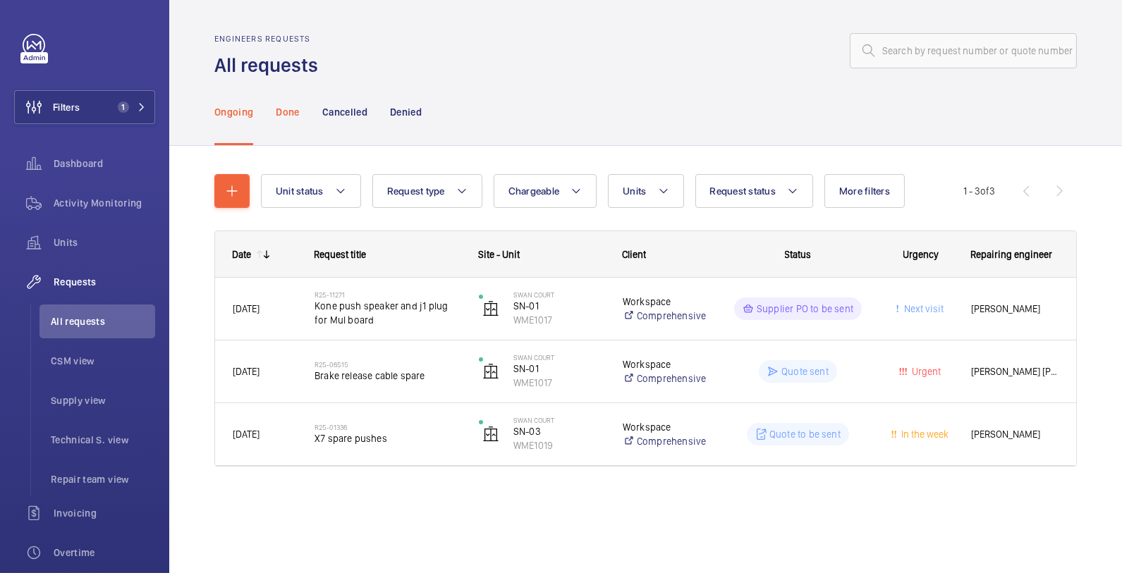
click at [291, 112] on p "Done" at bounding box center [287, 112] width 23 height 14
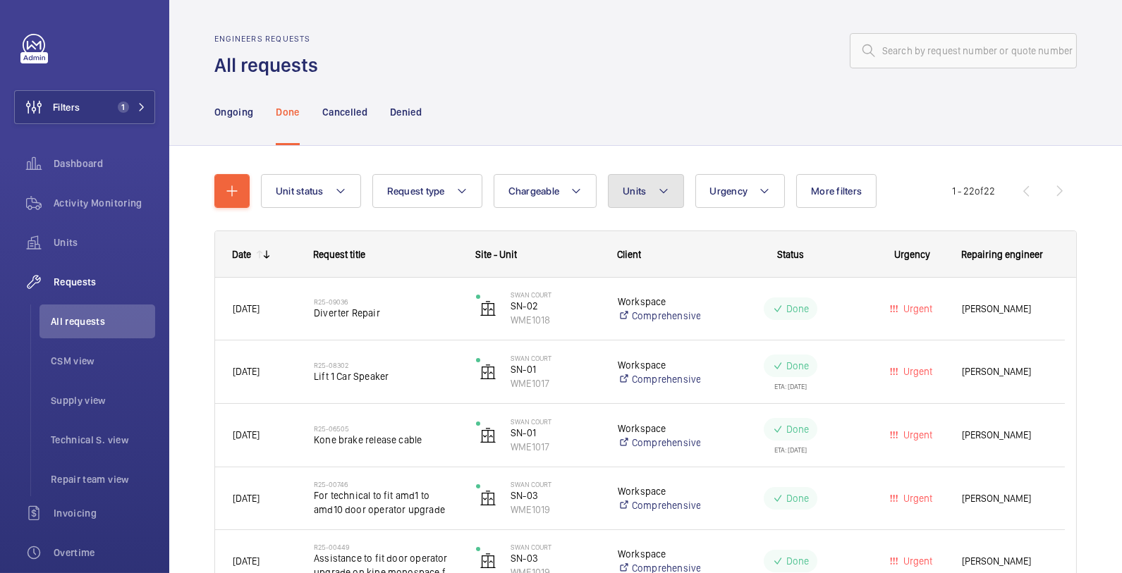
click at [648, 202] on button "Units" at bounding box center [645, 191] width 75 height 34
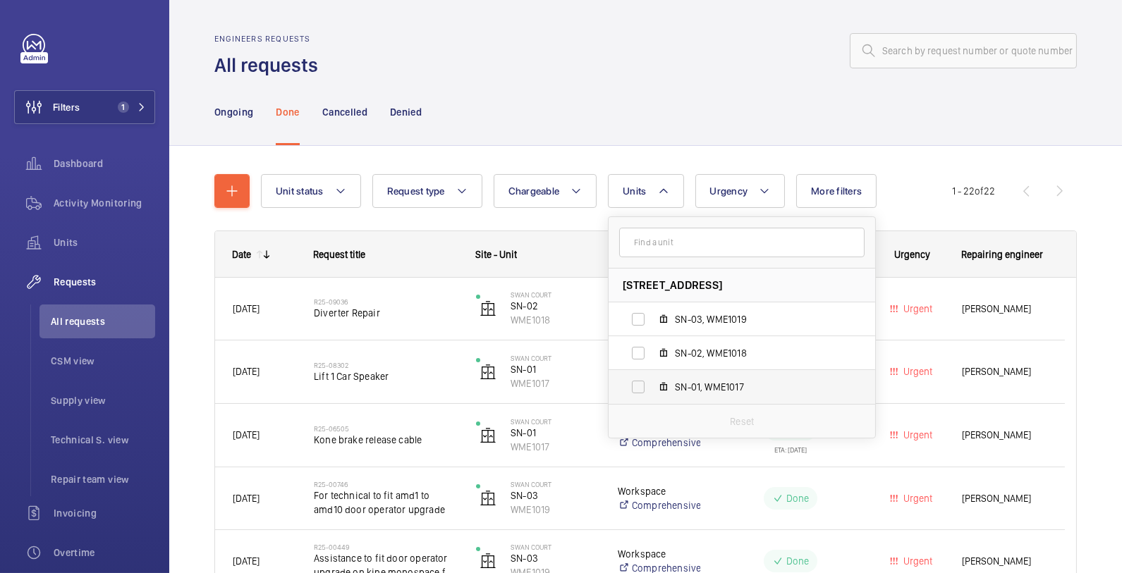
click at [727, 392] on span "SN-01, WME1017" at bounding box center [757, 387] width 164 height 14
click at [652, 392] on input "SN-01, WME1017" at bounding box center [638, 387] width 28 height 28
checkbox input "true"
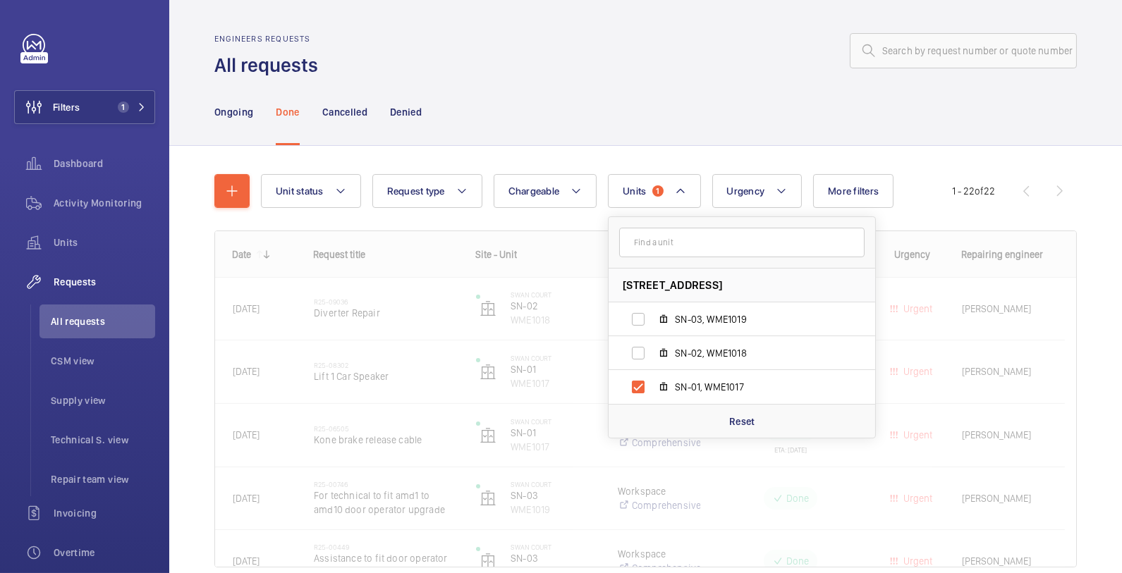
click at [691, 55] on div at bounding box center [702, 51] width 751 height 34
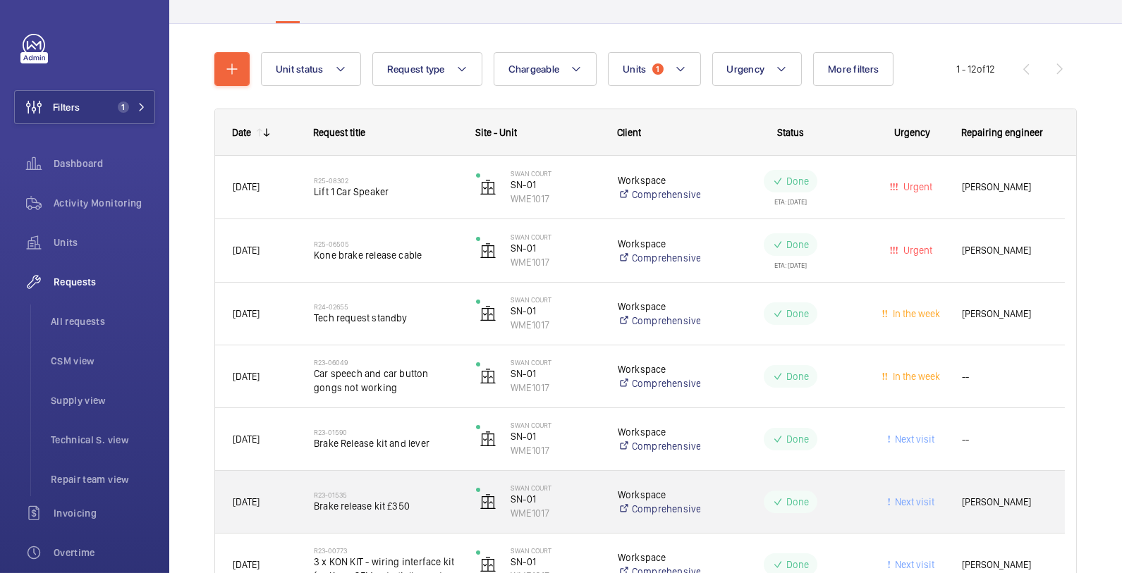
scroll to position [117, 0]
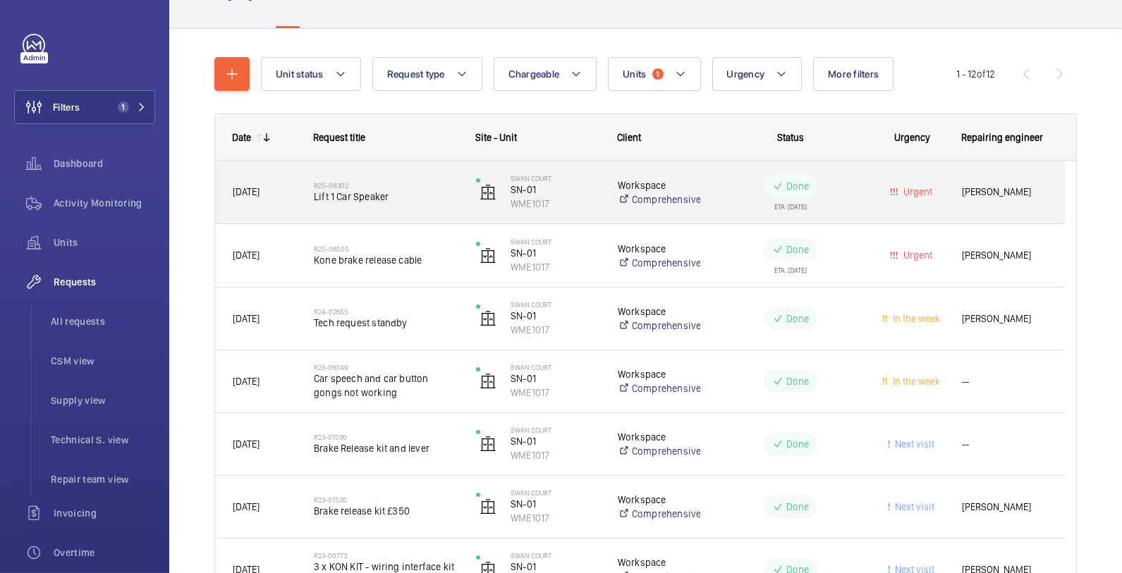
click at [447, 183] on h2 "R25-08302" at bounding box center [386, 185] width 144 height 8
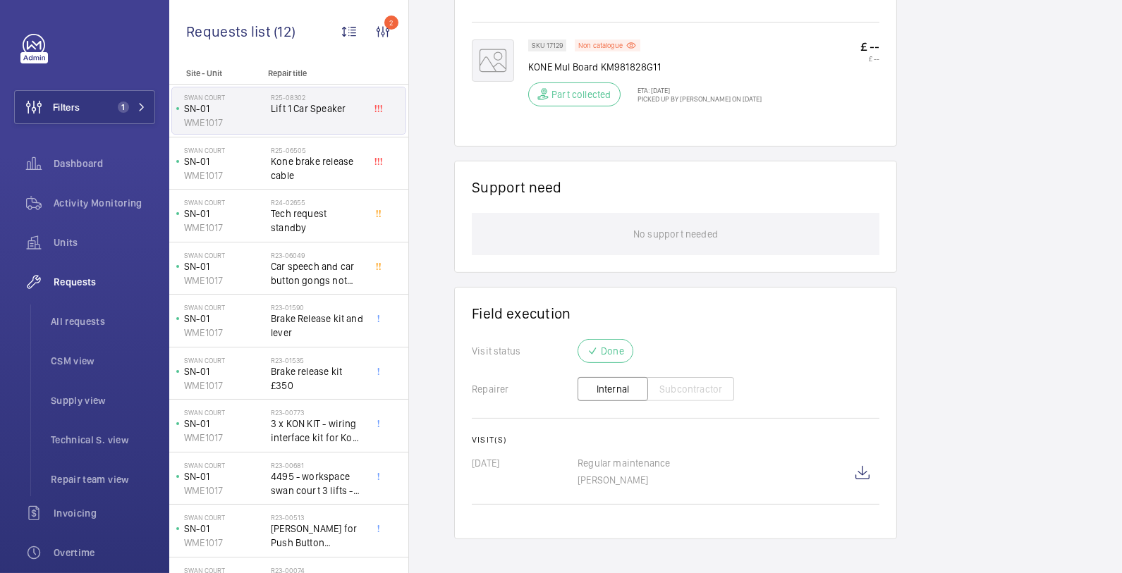
scroll to position [870, 0]
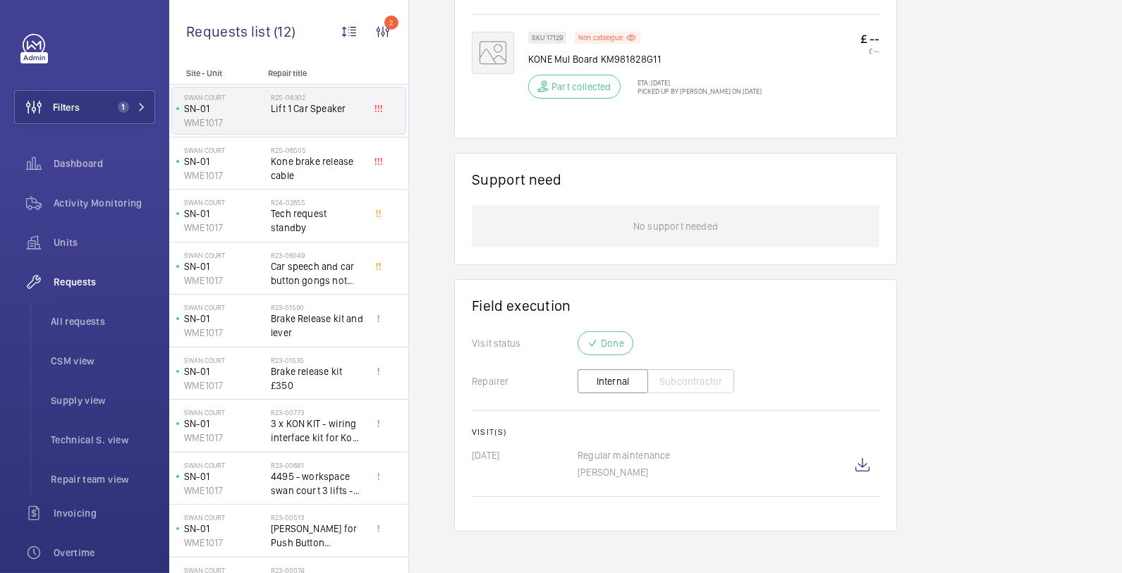
click at [617, 343] on p "Done" at bounding box center [612, 343] width 23 height 14
click at [866, 464] on wm-front-icon-button at bounding box center [863, 466] width 34 height 34
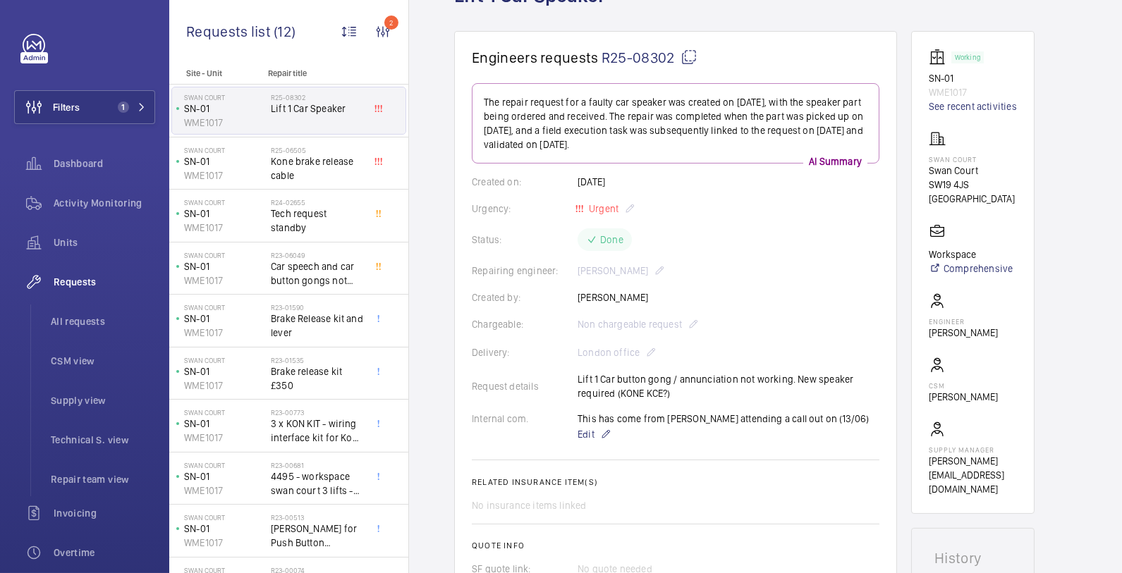
scroll to position [102, 0]
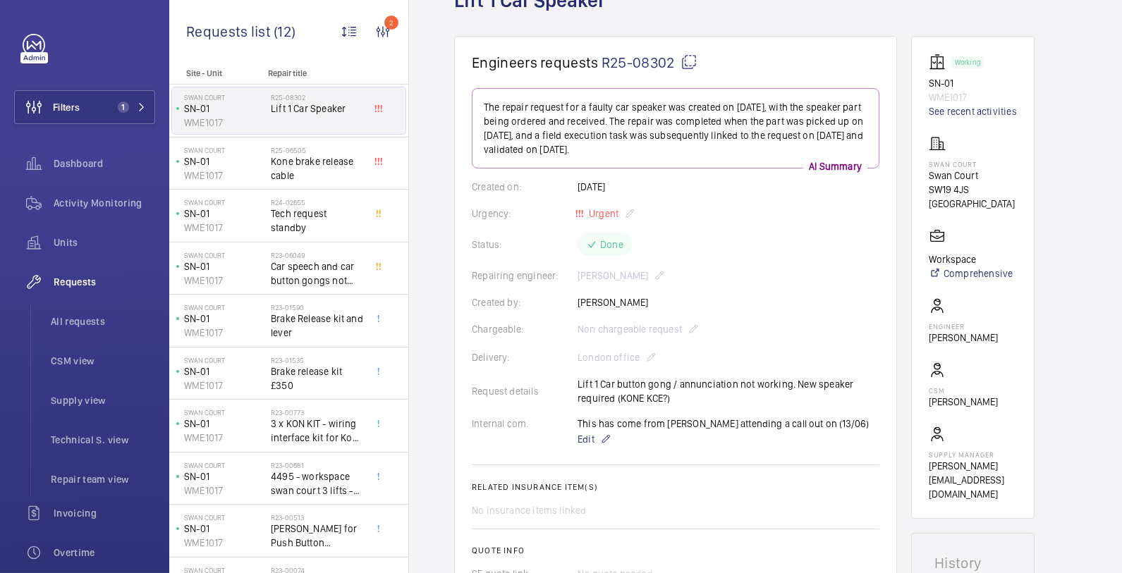
drag, startPoint x: 767, startPoint y: 153, endPoint x: 435, endPoint y: 106, distance: 335.6
copy p "The repair request for a faulty car speaker was created on [DATE], with the spe…"
click at [91, 211] on div "Activity Monitoring" at bounding box center [84, 203] width 141 height 34
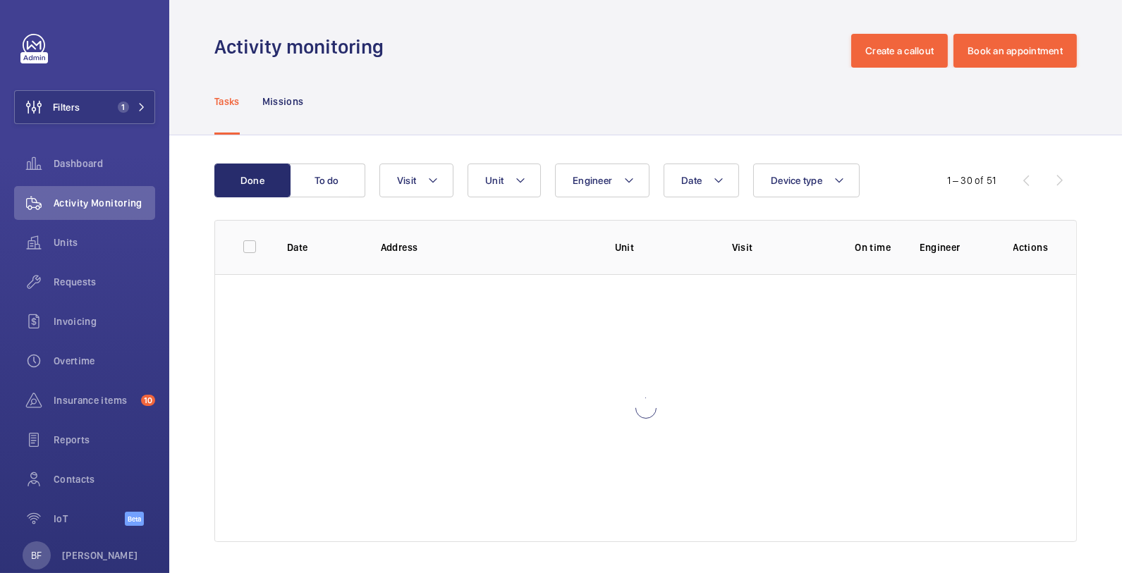
scroll to position [2, 0]
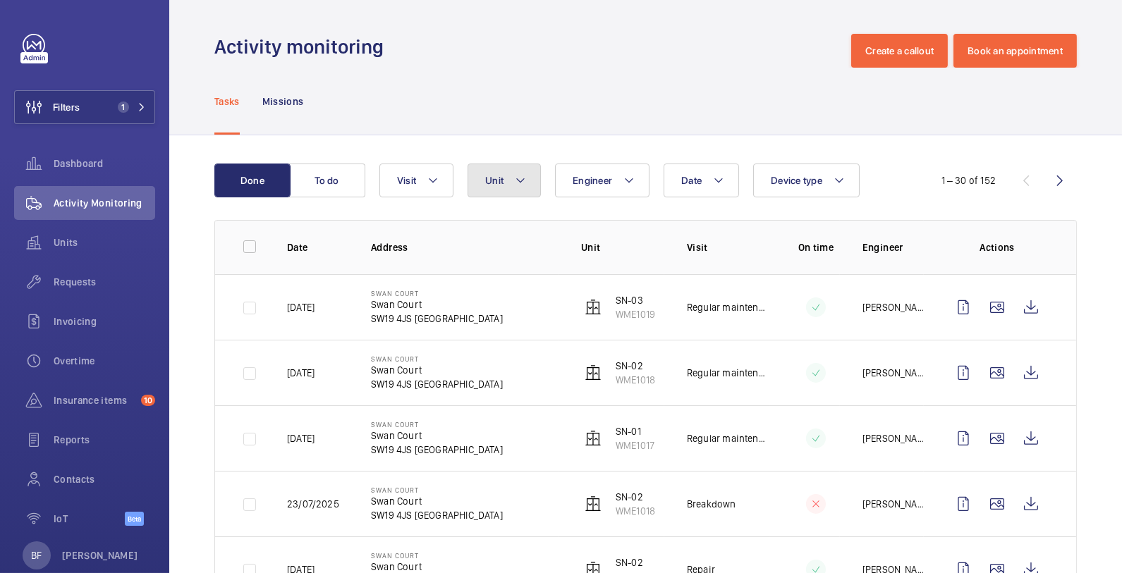
click at [523, 181] on mat-icon at bounding box center [520, 180] width 11 height 17
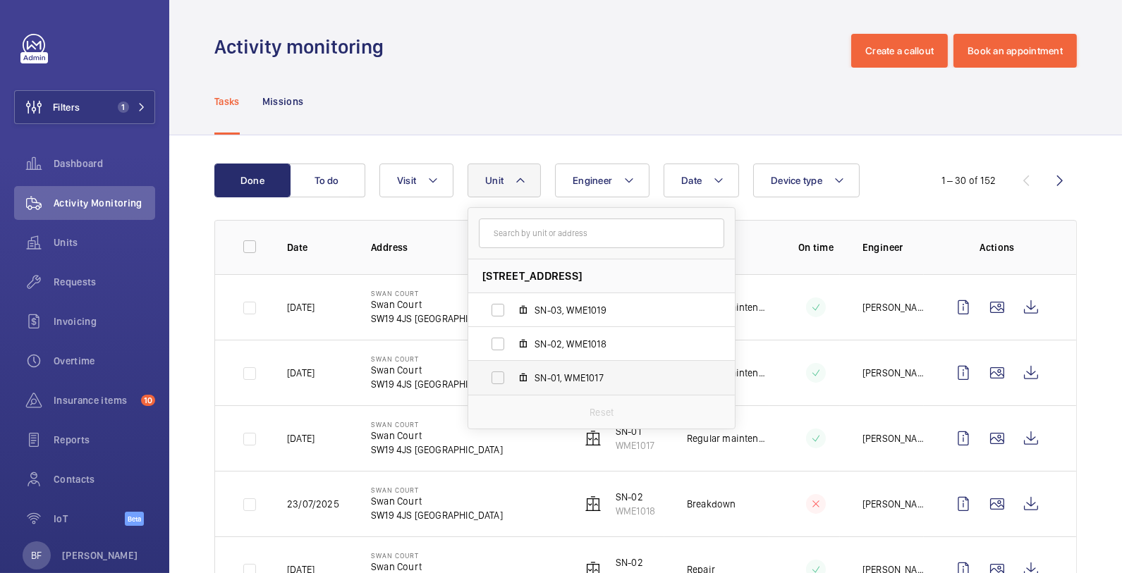
click at [578, 375] on span "SN-01, WME1017" at bounding box center [617, 378] width 164 height 14
click at [512, 375] on input "SN-01, WME1017" at bounding box center [498, 378] width 28 height 28
checkbox input "true"
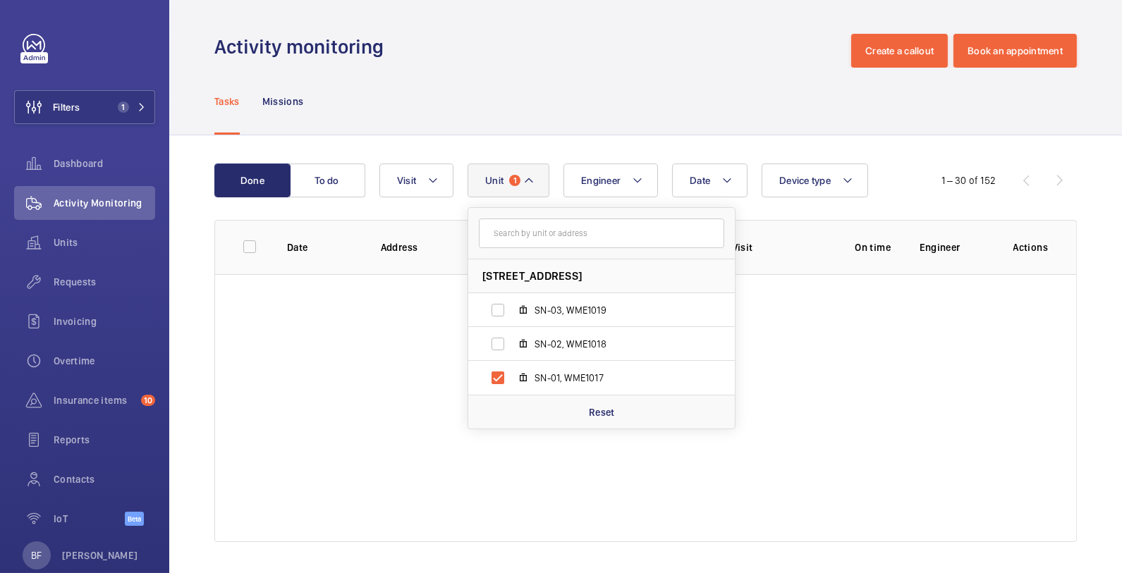
click at [614, 83] on div "Tasks Missions" at bounding box center [645, 101] width 863 height 67
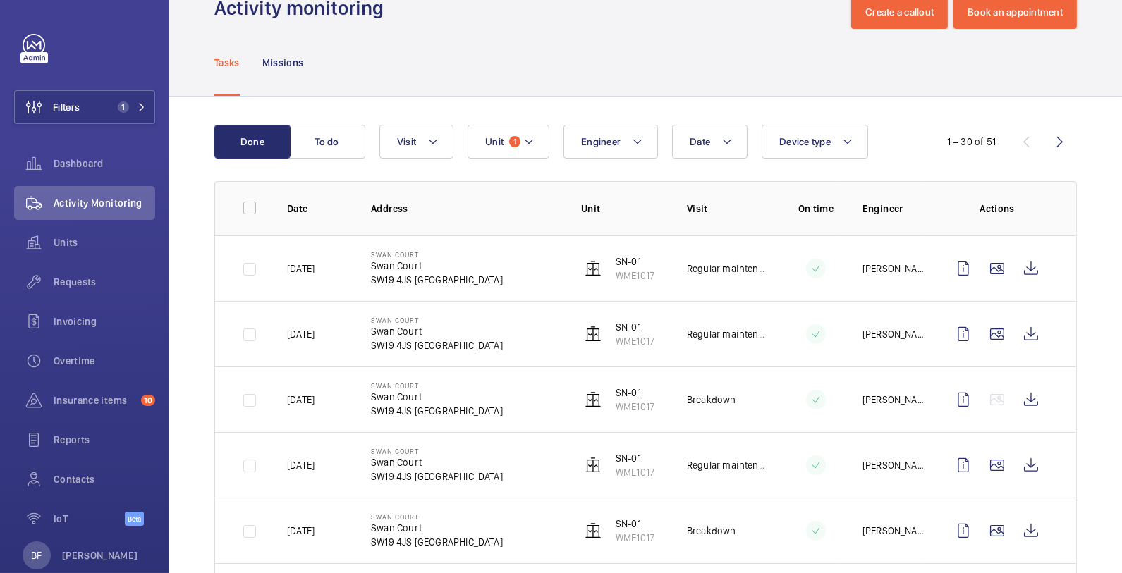
scroll to position [42, 0]
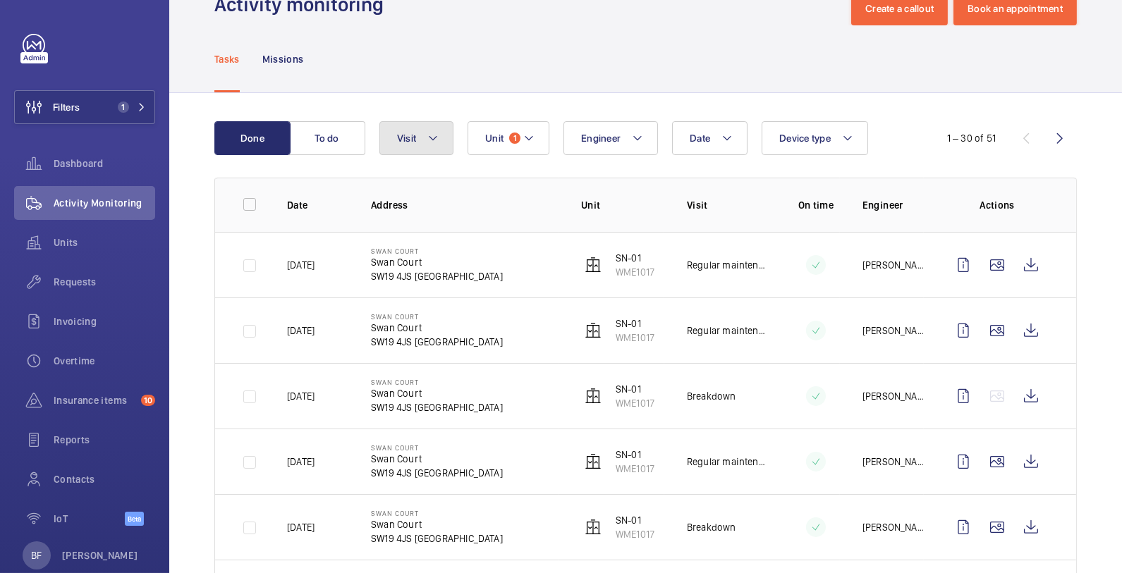
click at [421, 147] on button "Visit" at bounding box center [416, 138] width 74 height 34
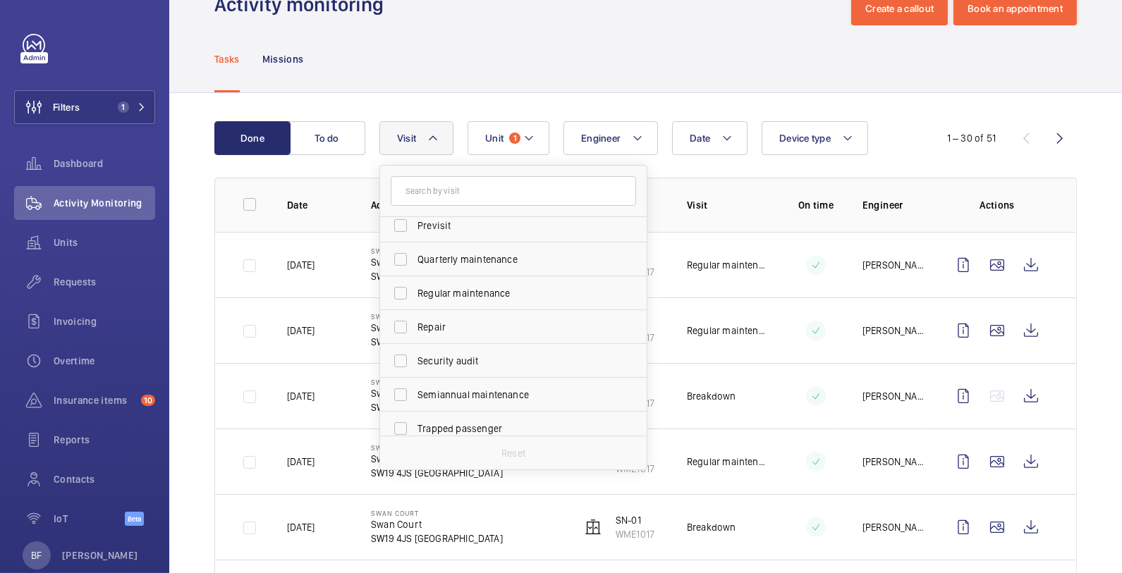
scroll to position [212, 0]
click at [455, 335] on label "Repair" at bounding box center [502, 327] width 245 height 34
click at [415, 335] on input "Repair" at bounding box center [401, 326] width 28 height 28
checkbox input "true"
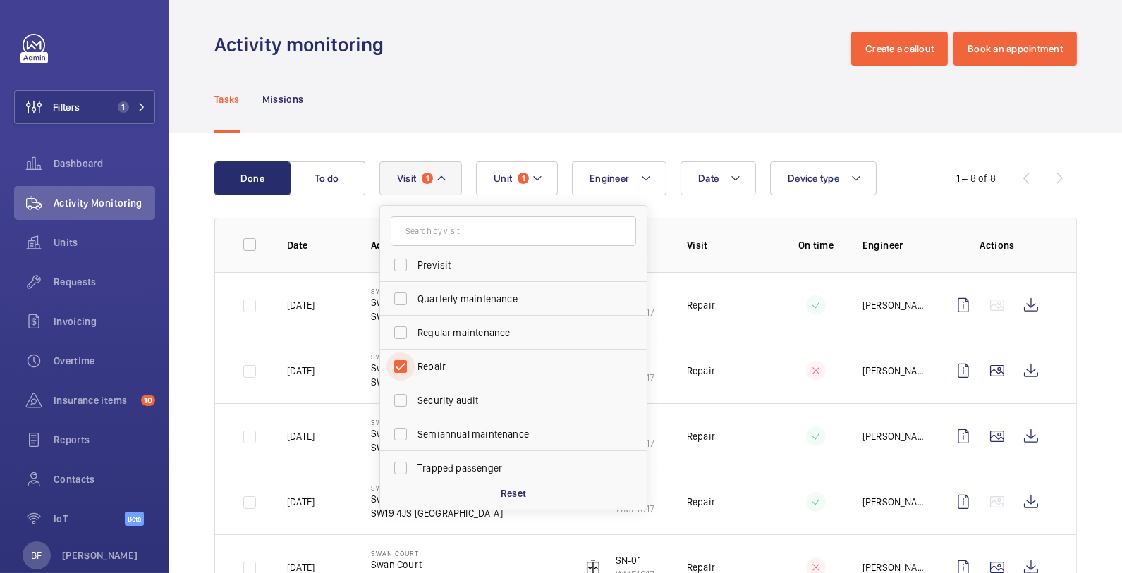
scroll to position [42, 0]
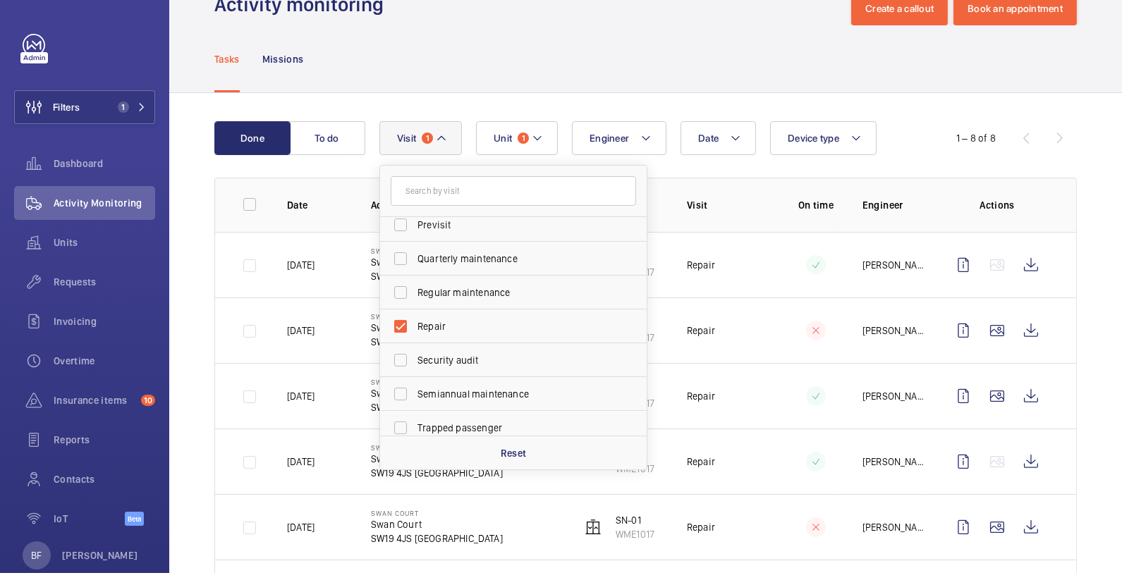
click at [548, 85] on div "Tasks Missions" at bounding box center [645, 58] width 863 height 67
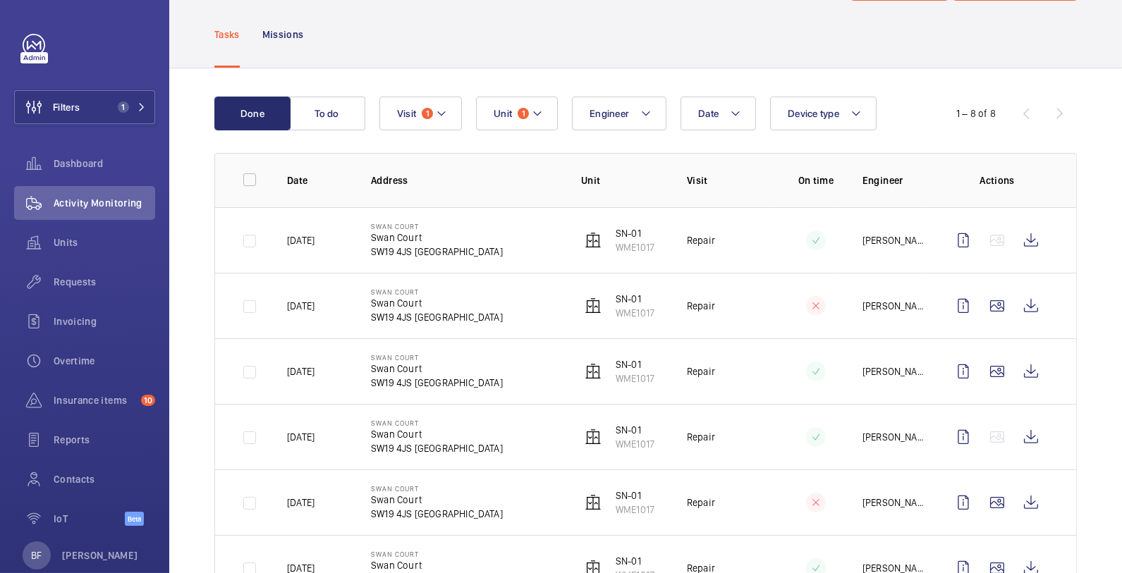
scroll to position [75, 0]
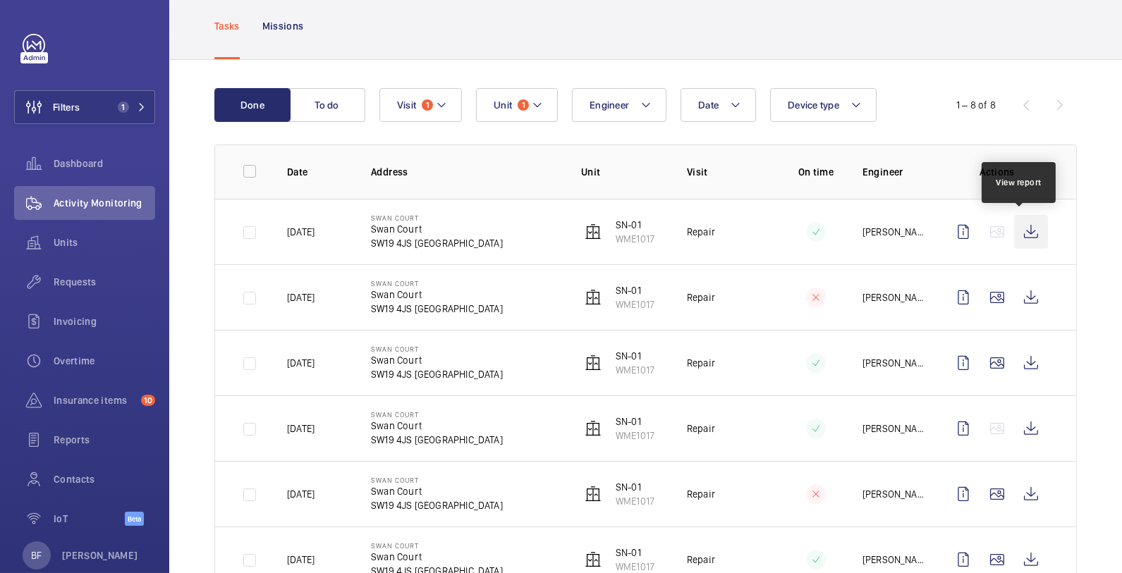
click at [1021, 233] on wm-front-icon-button at bounding box center [1031, 232] width 34 height 34
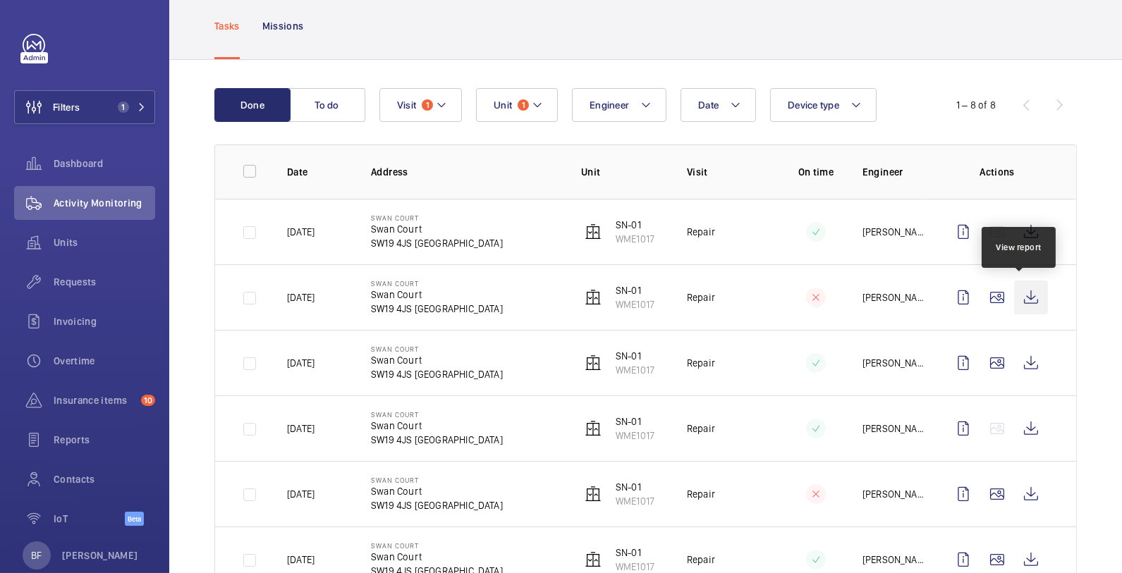
click at [1021, 298] on wm-front-icon-button at bounding box center [1031, 298] width 34 height 34
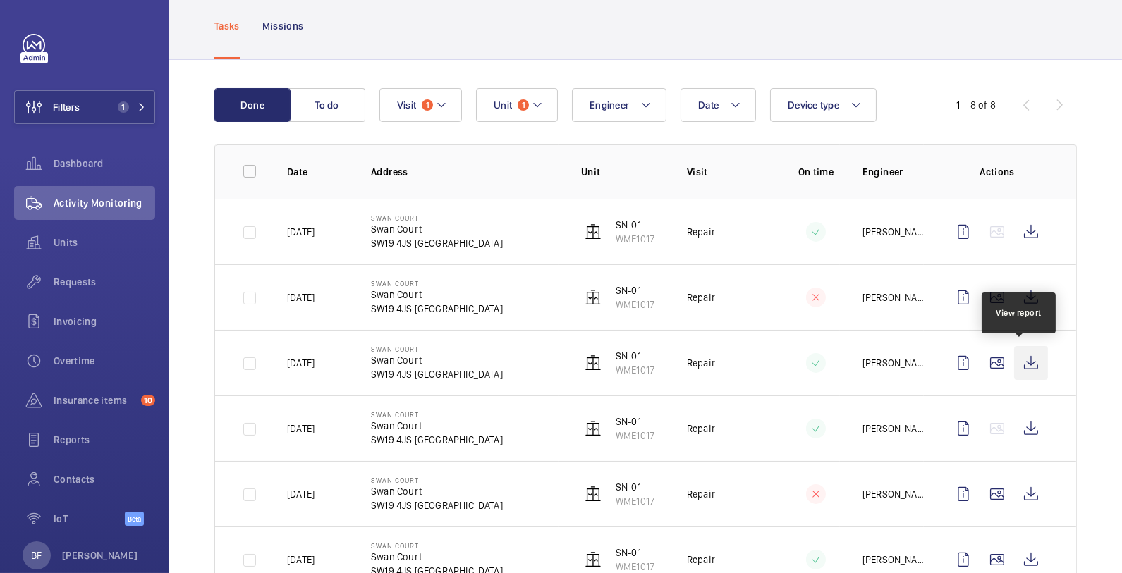
click at [1025, 360] on wm-front-icon-button at bounding box center [1031, 363] width 34 height 34
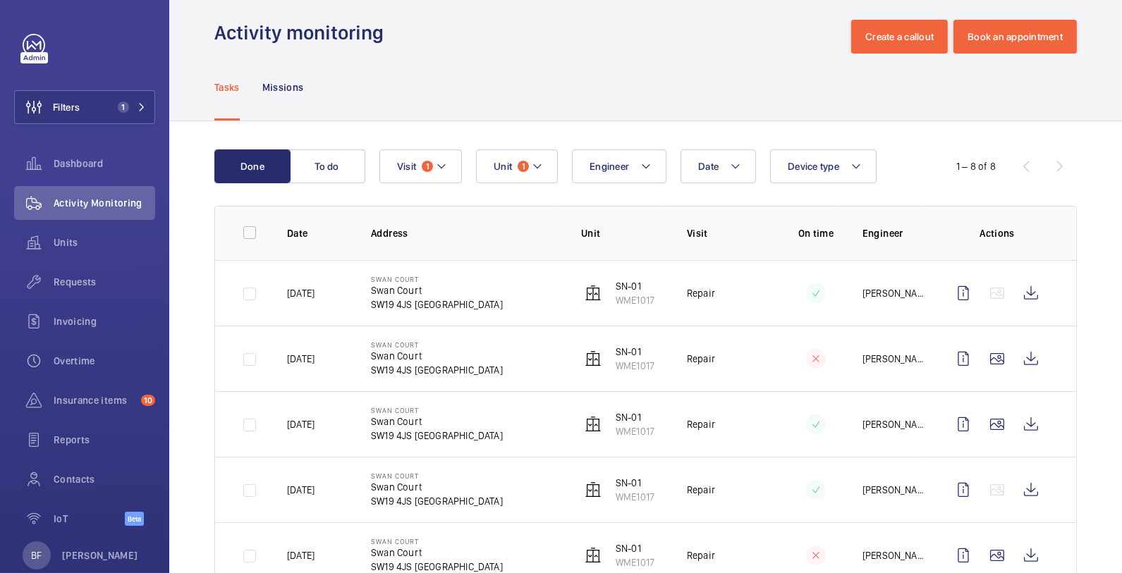
scroll to position [0, 0]
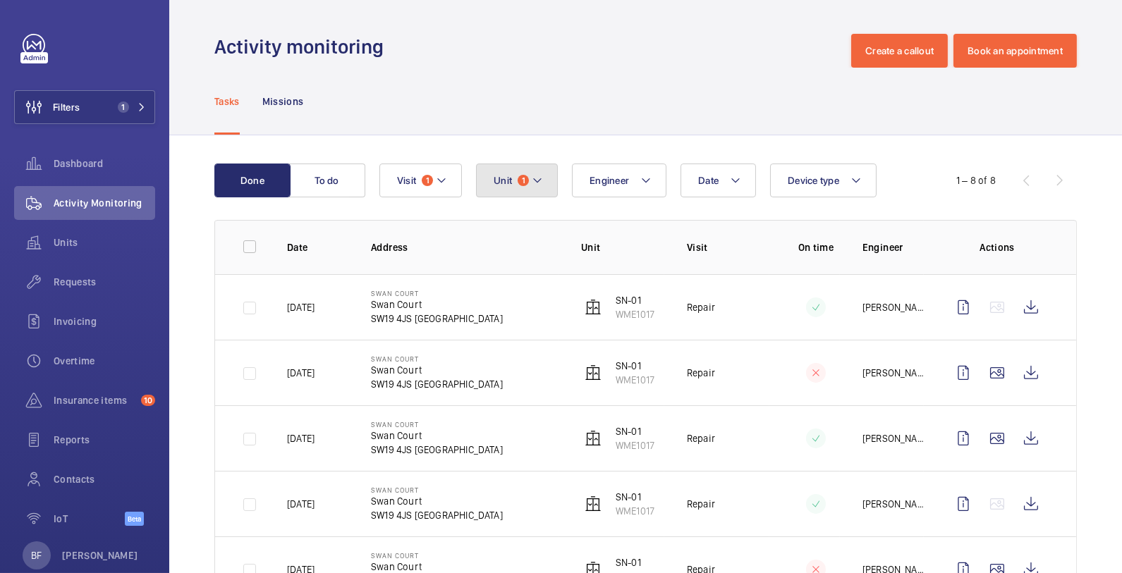
click at [541, 179] on mat-icon at bounding box center [537, 180] width 11 height 17
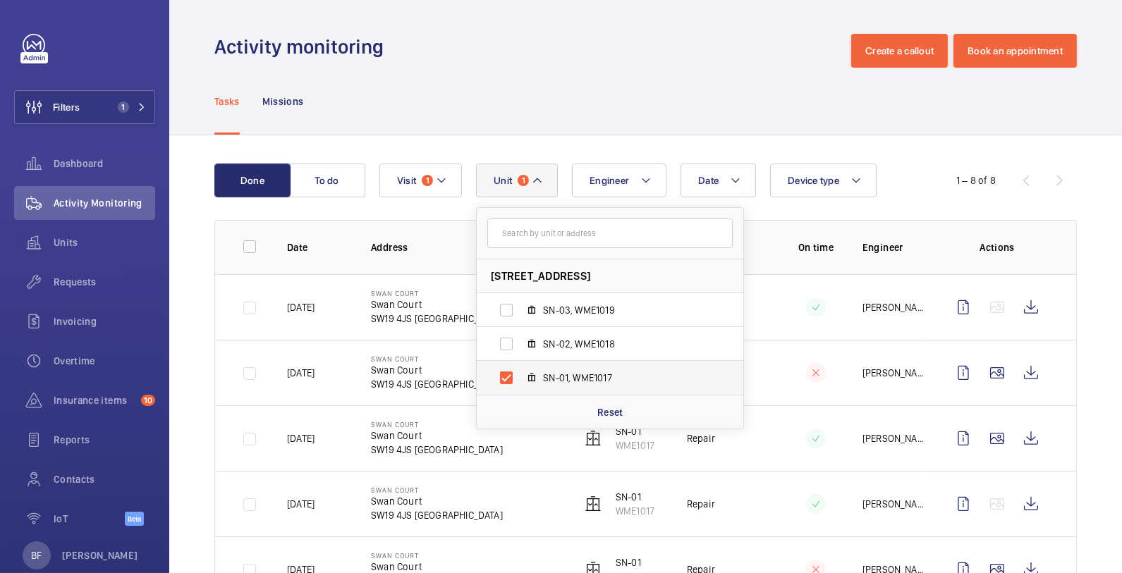
click at [561, 382] on span "SN-01, WME1017" at bounding box center [625, 378] width 164 height 14
click at [521, 382] on input "SN-01, WME1017" at bounding box center [506, 378] width 28 height 28
checkbox input "false"
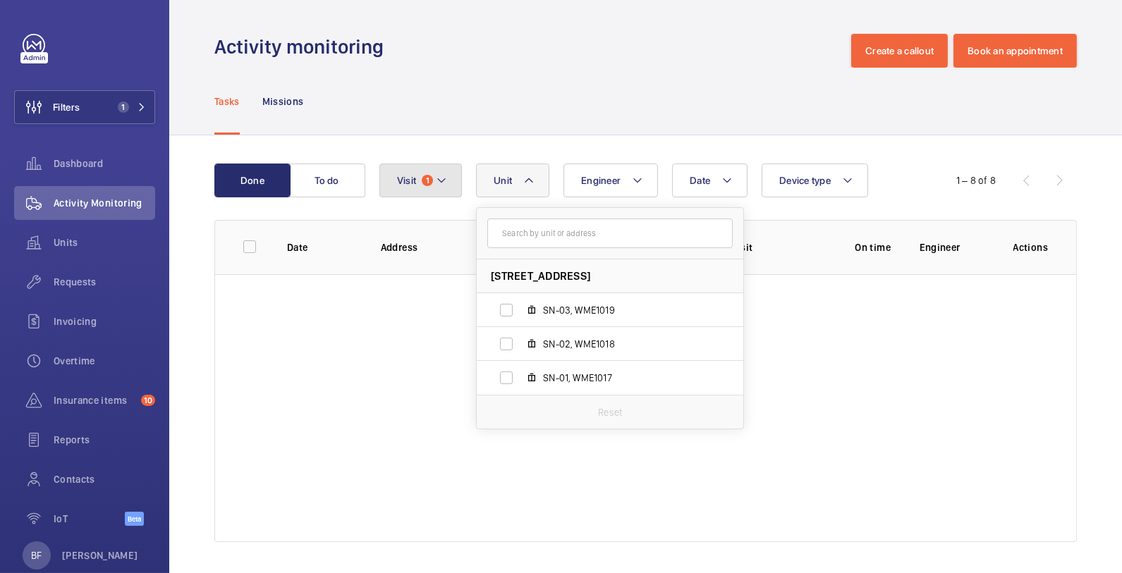
click at [455, 194] on button "Visit 1" at bounding box center [420, 181] width 83 height 34
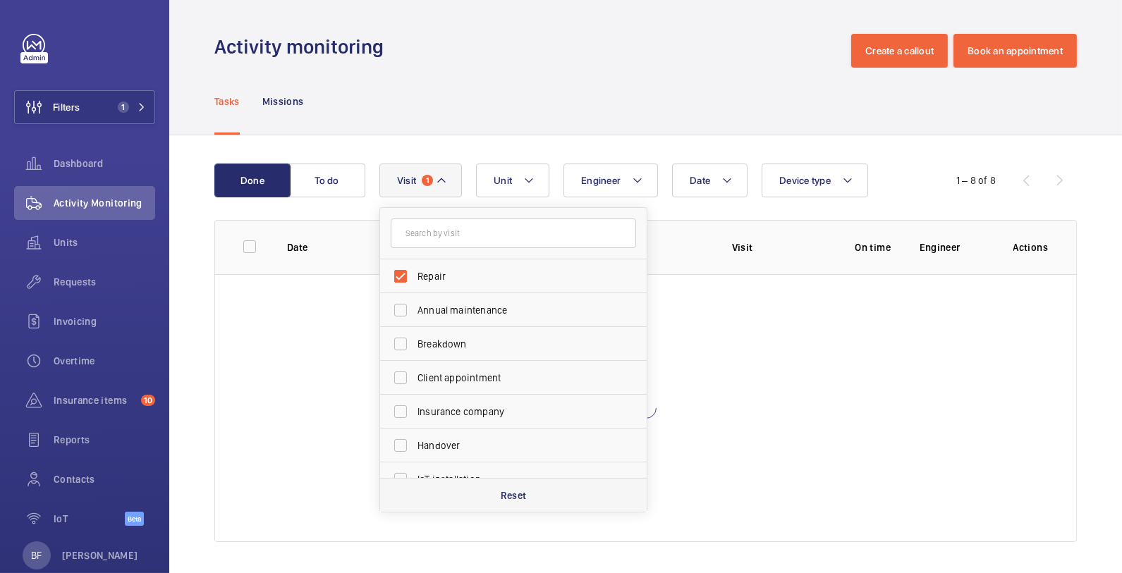
click at [554, 492] on div "Reset" at bounding box center [513, 495] width 267 height 34
checkbox input "false"
click at [745, 99] on div "Tasks Missions" at bounding box center [645, 101] width 863 height 67
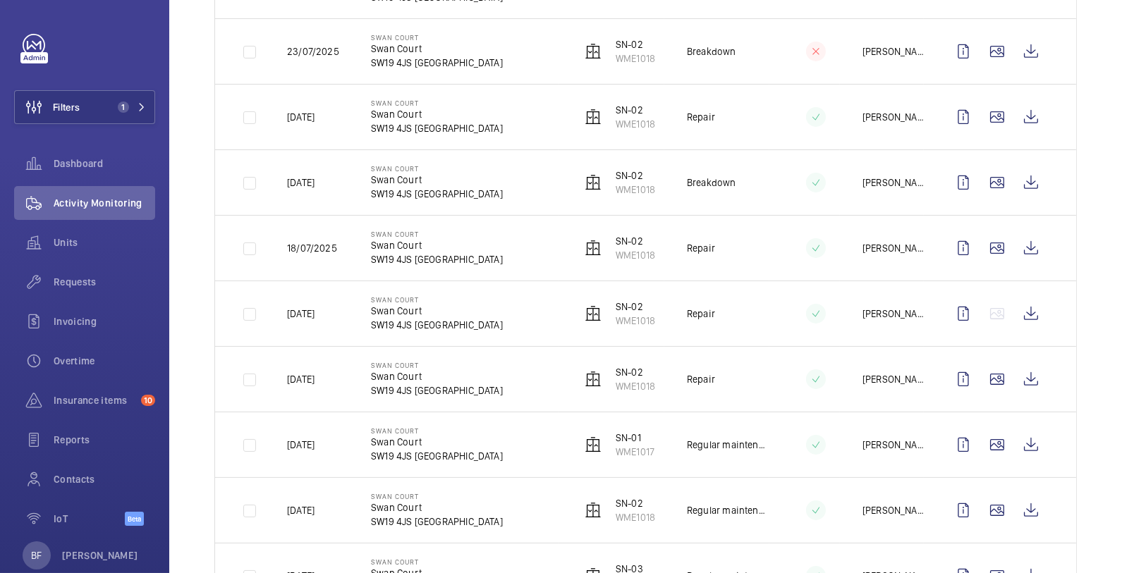
scroll to position [456, 0]
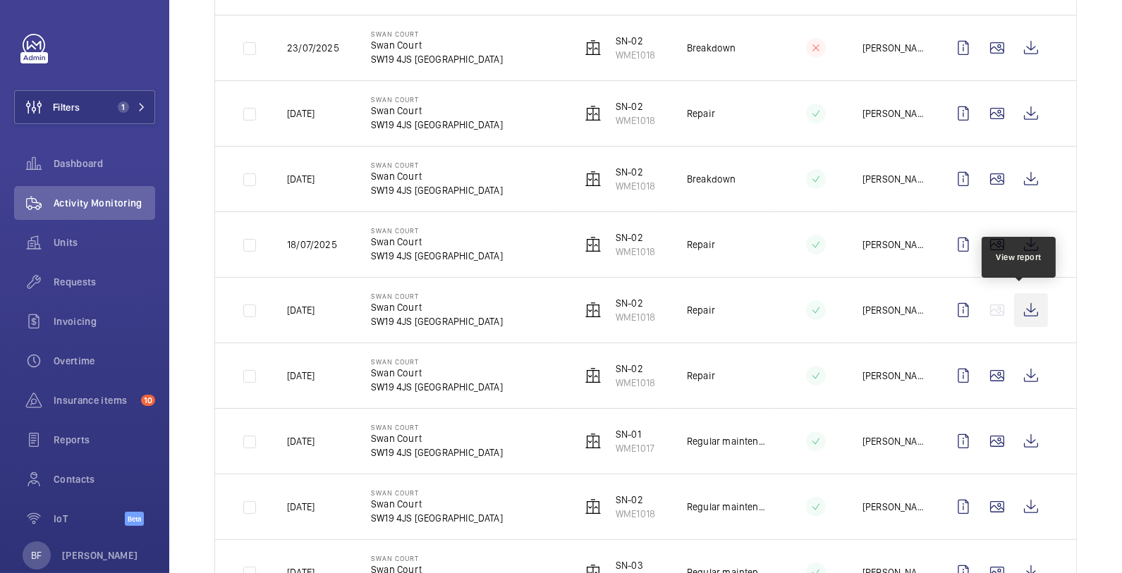
click at [1021, 303] on wm-front-icon-button at bounding box center [1031, 310] width 34 height 34
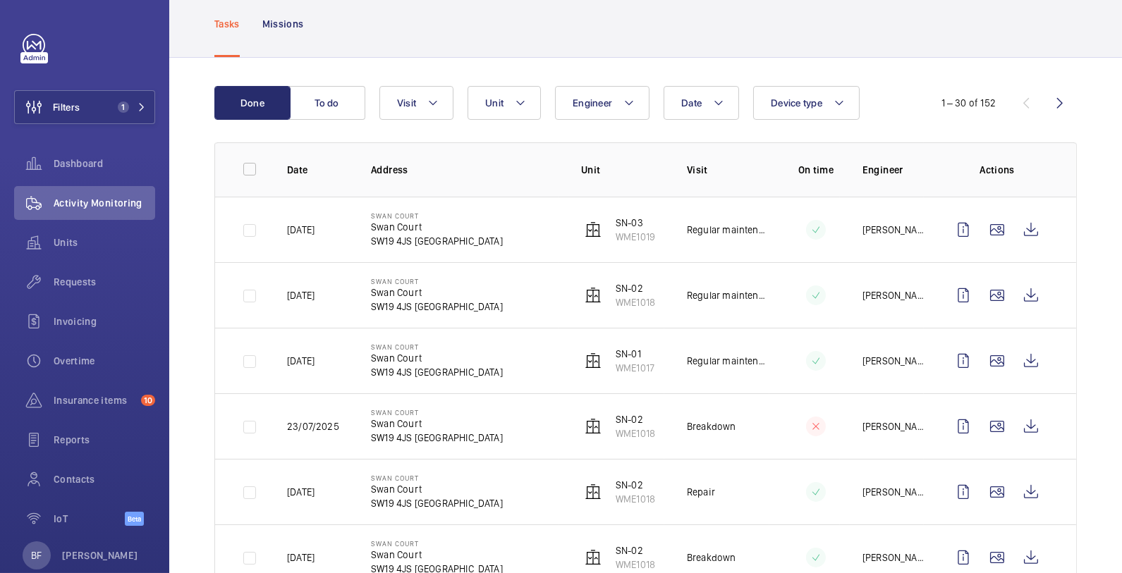
scroll to position [71, 0]
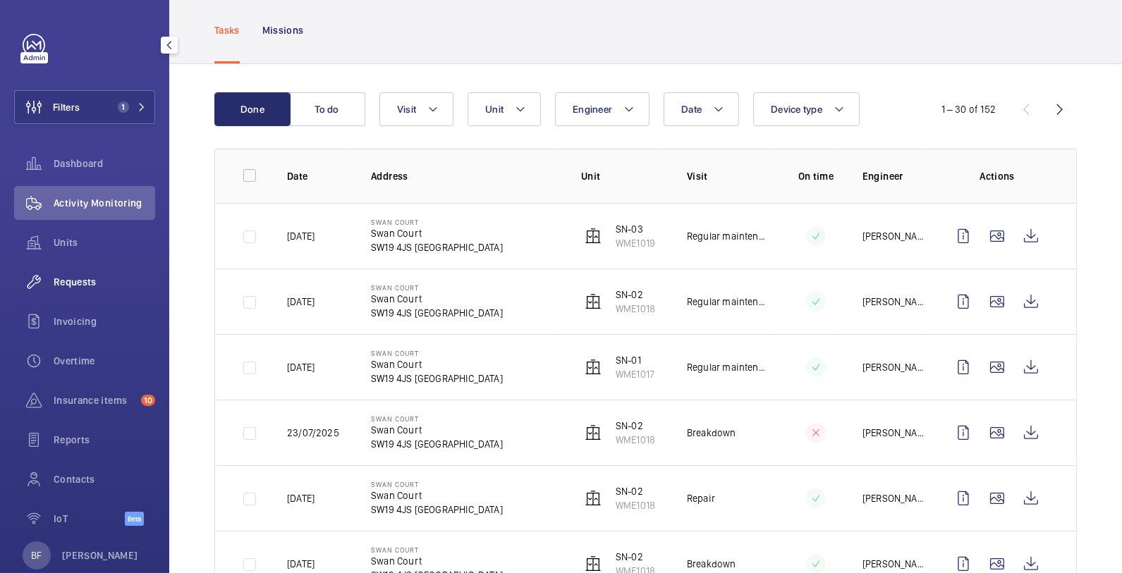
click at [95, 273] on div "Requests" at bounding box center [84, 282] width 141 height 34
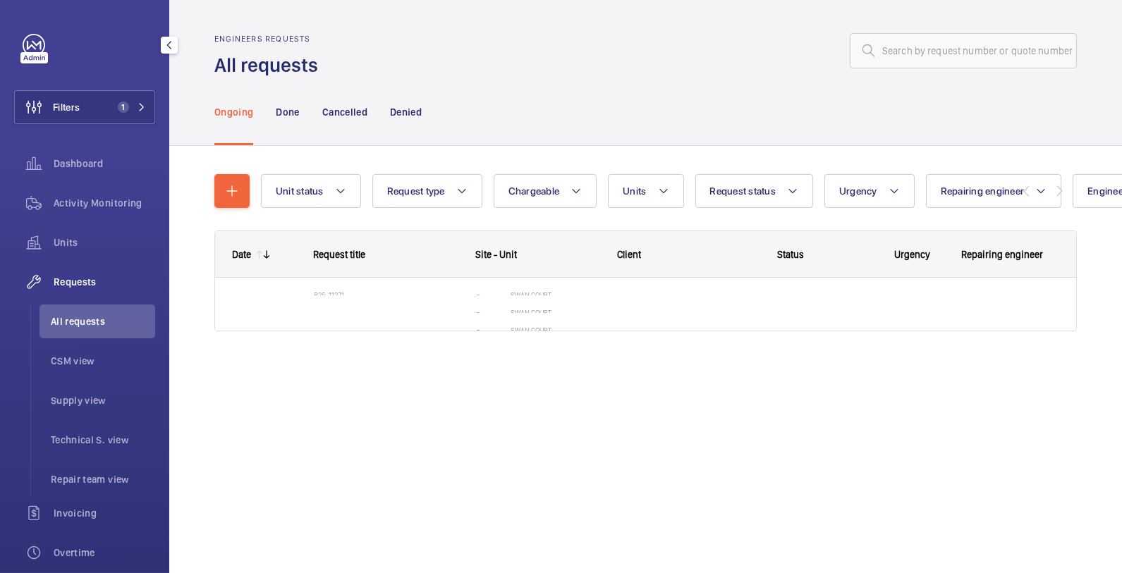
scroll to position [62, 0]
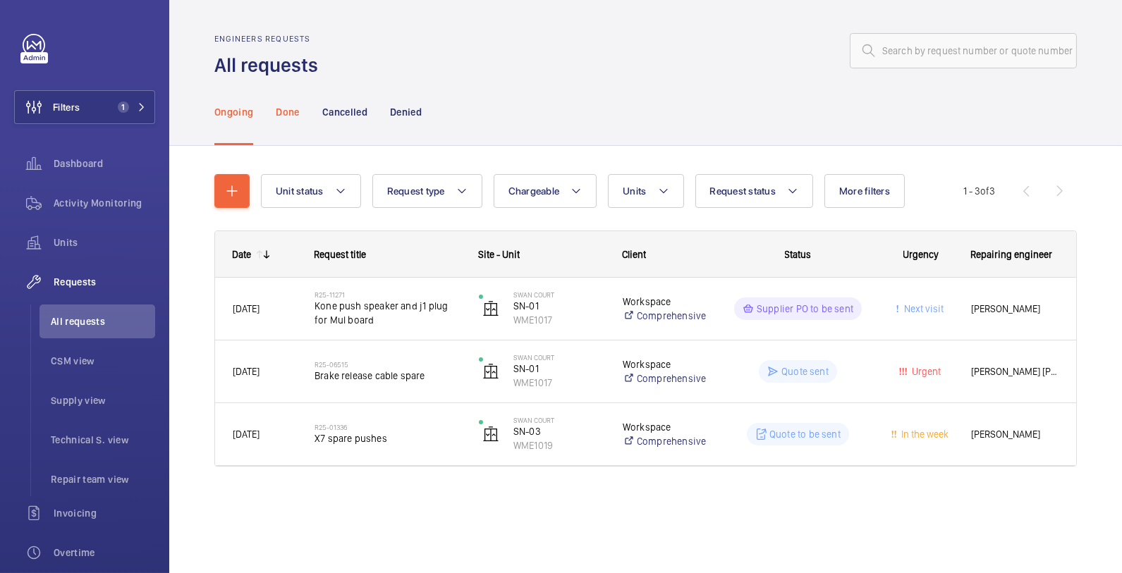
click at [284, 116] on p "Done" at bounding box center [287, 112] width 23 height 14
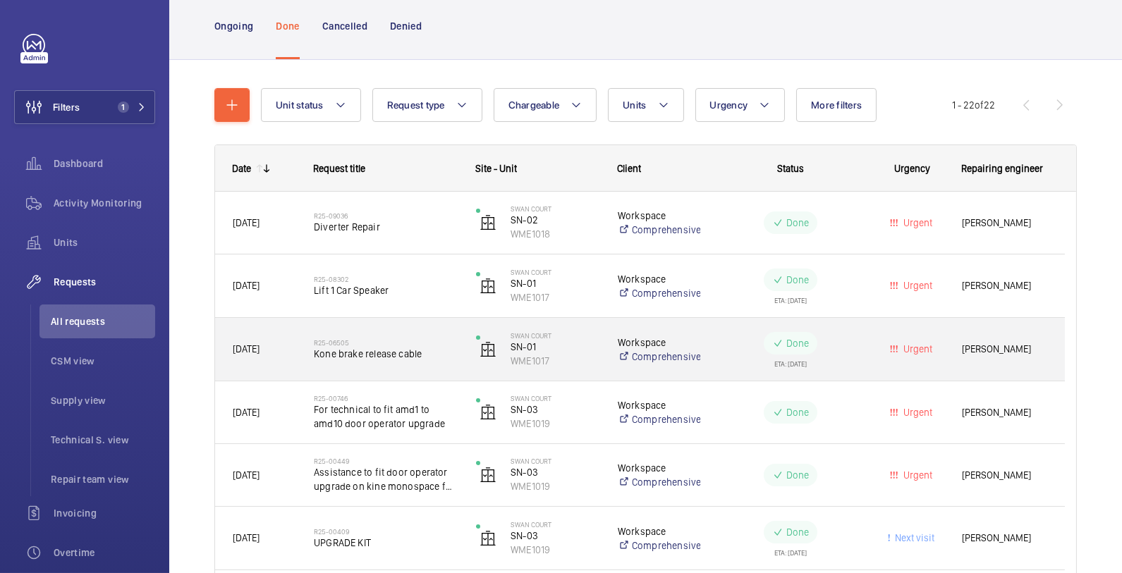
scroll to position [85, 0]
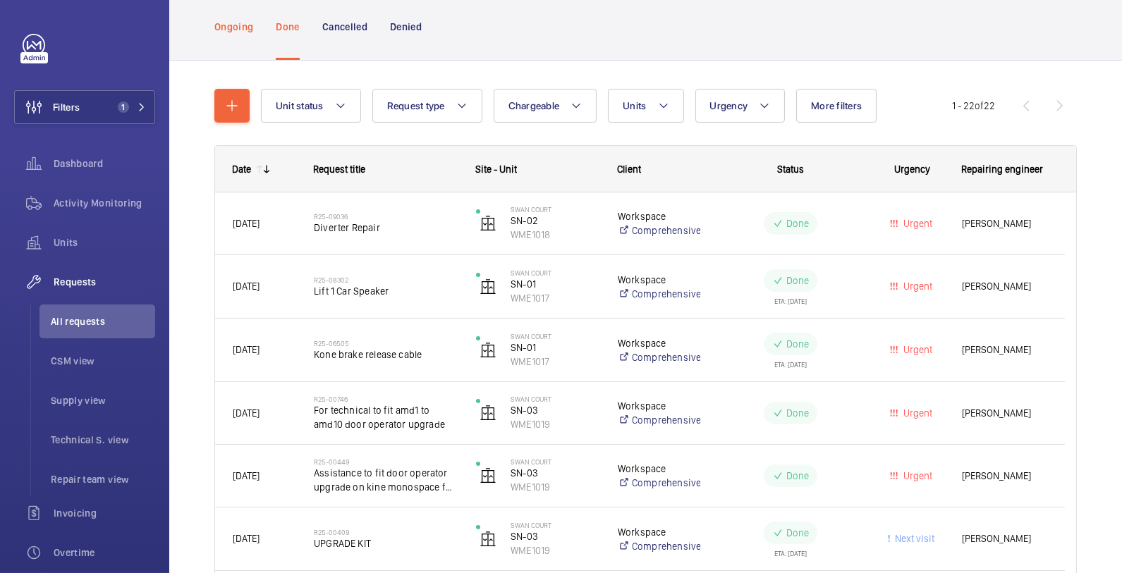
click at [236, 24] on p "Ongoing" at bounding box center [233, 27] width 39 height 14
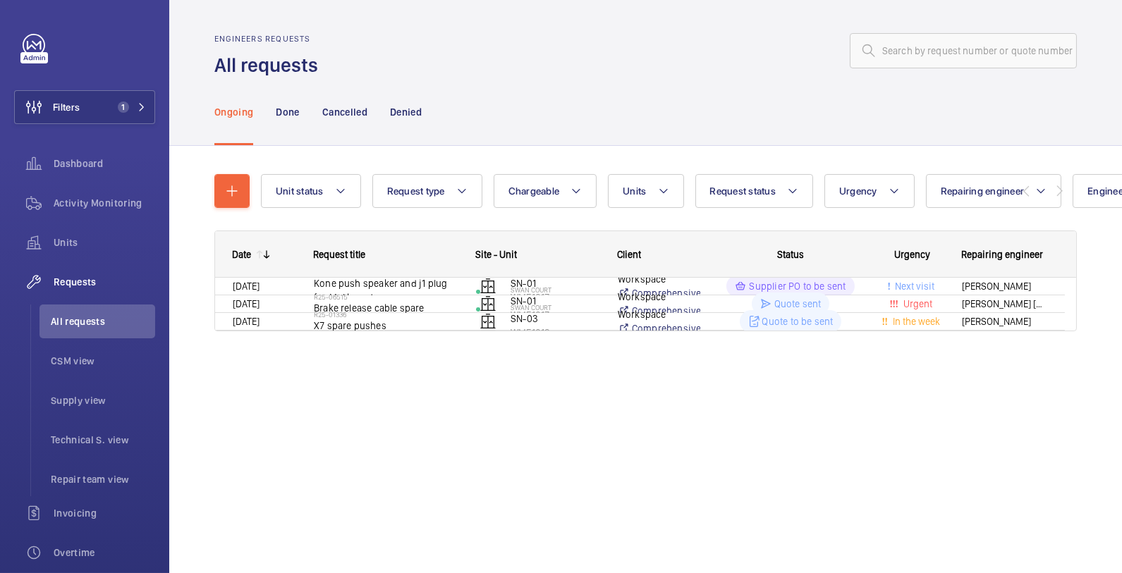
scroll to position [11, 0]
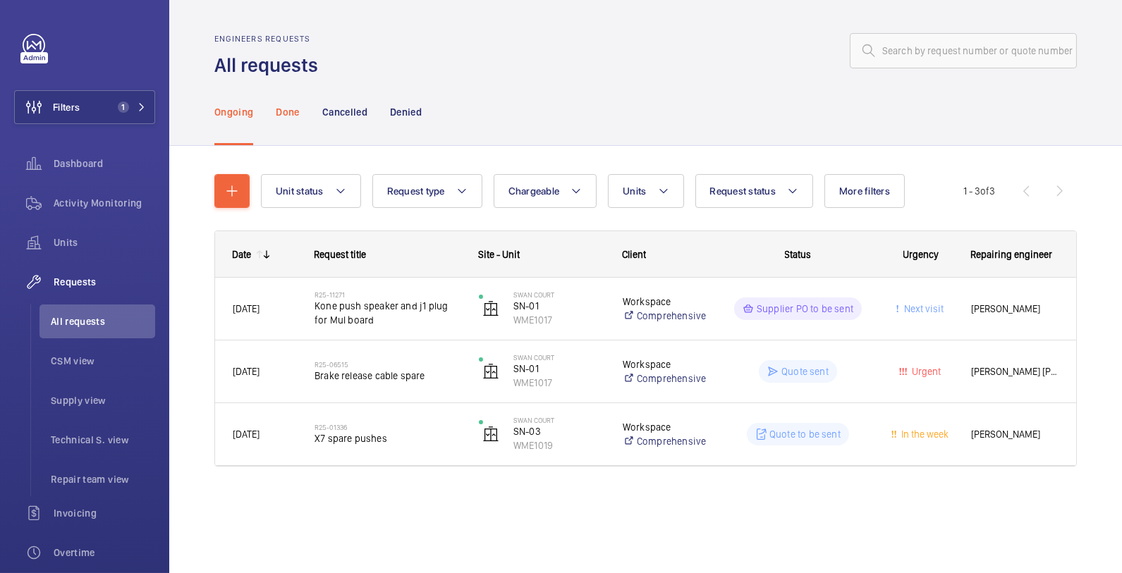
click at [282, 117] on p "Done" at bounding box center [287, 112] width 23 height 14
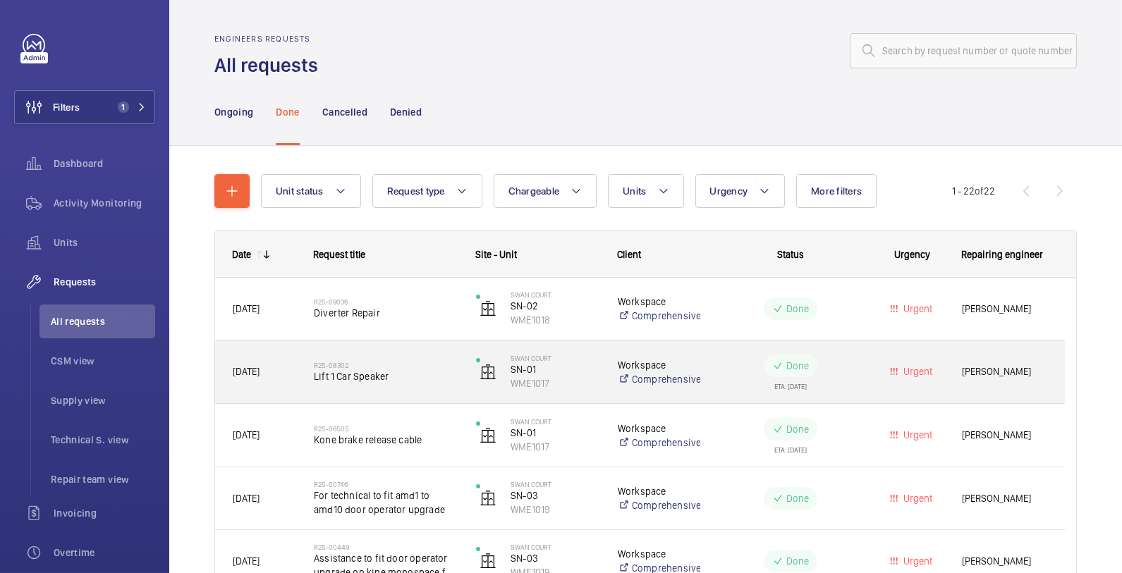
click at [406, 385] on div "R25-08302 Lift 1 Car Speaker" at bounding box center [386, 372] width 144 height 41
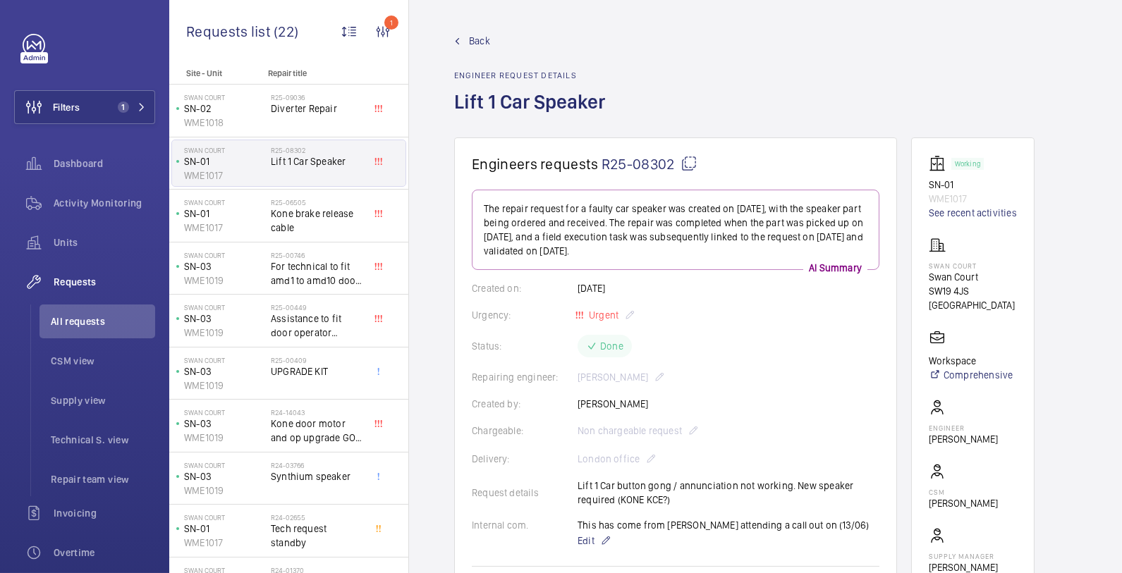
click at [482, 40] on span "Back" at bounding box center [479, 41] width 21 height 14
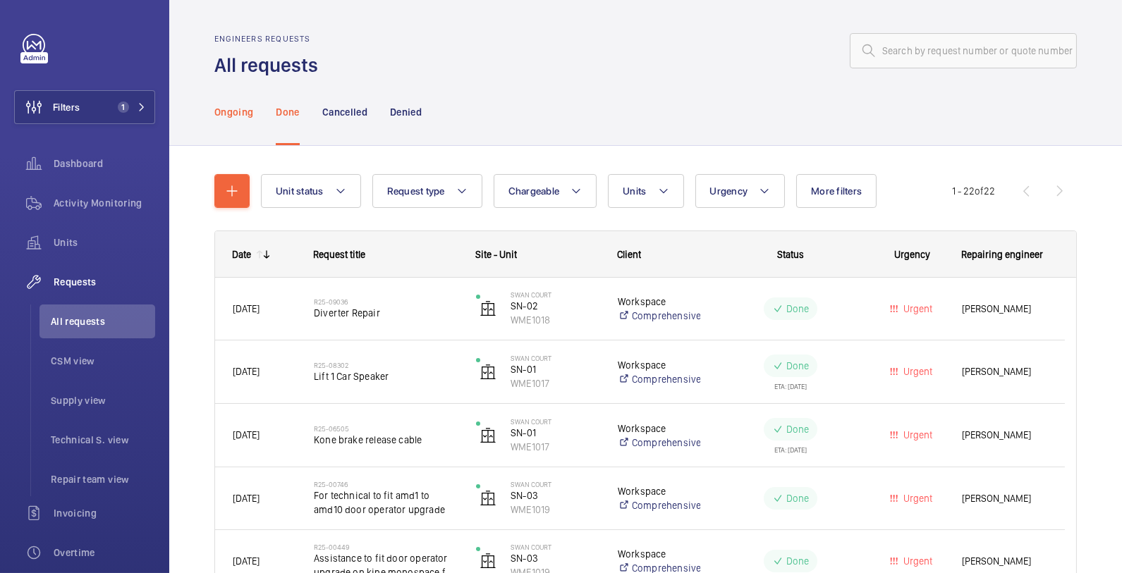
click at [233, 114] on p "Ongoing" at bounding box center [233, 112] width 39 height 14
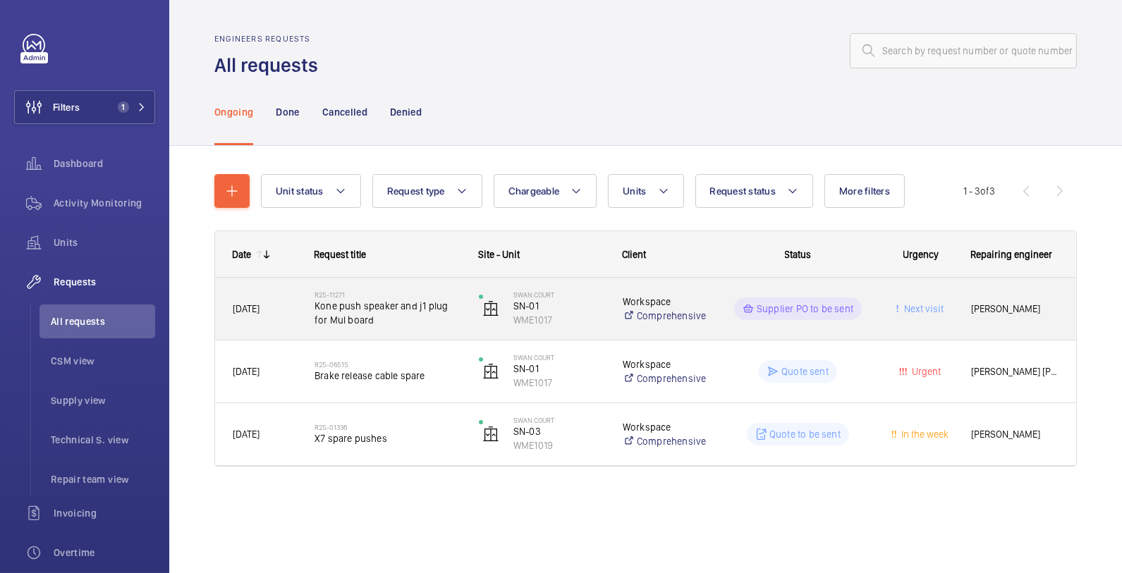
click at [456, 336] on div "R25-11271 Kone push speaker and j1 plug for Mul board" at bounding box center [379, 308] width 163 height 63
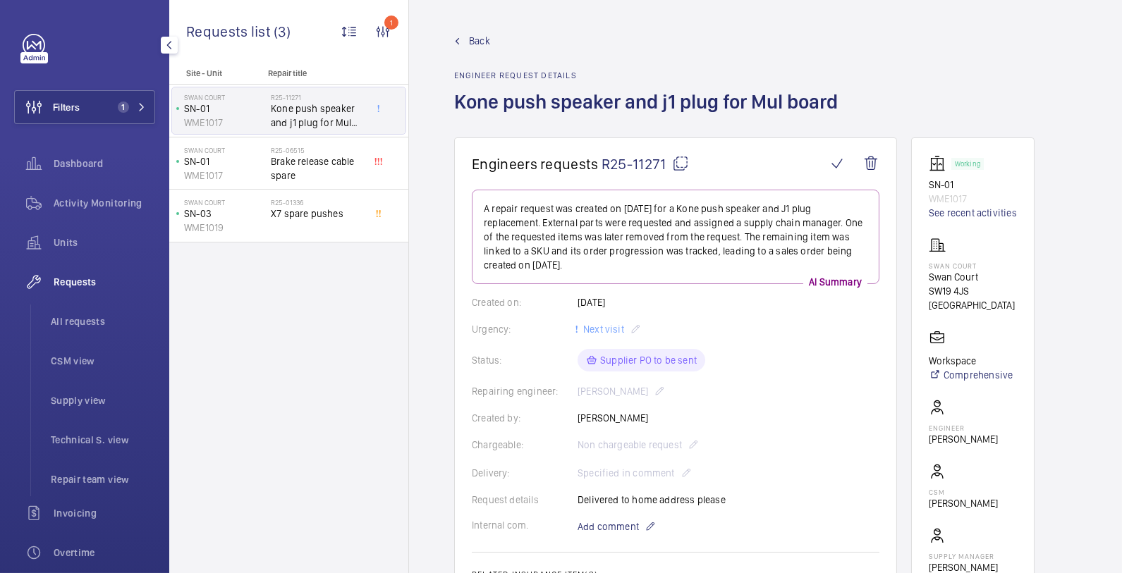
click at [169, 47] on mat-icon "button" at bounding box center [169, 45] width 17 height 11
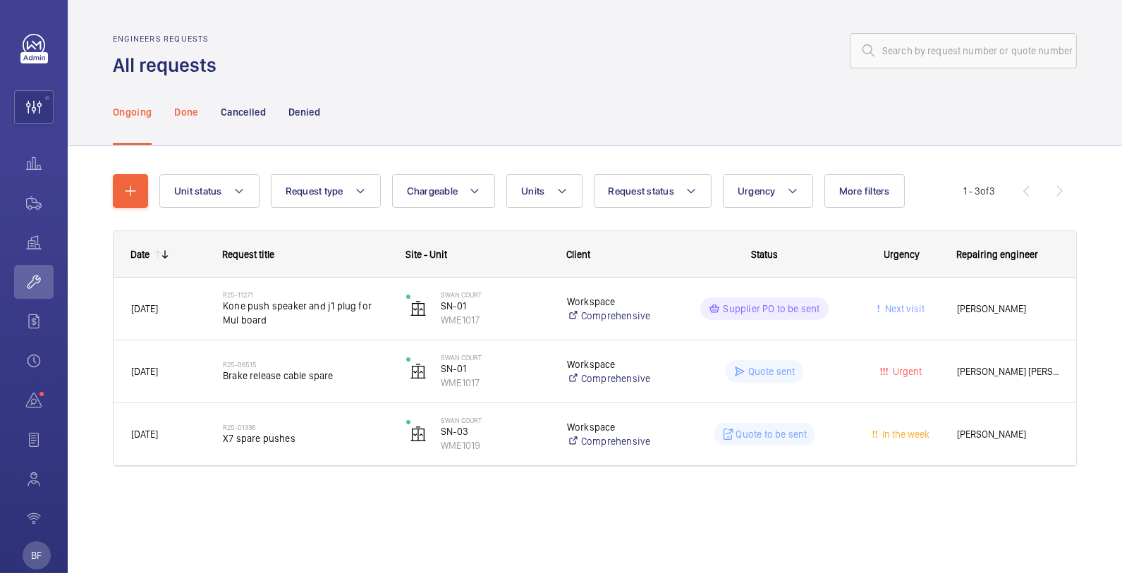
click at [191, 114] on p "Done" at bounding box center [185, 112] width 23 height 14
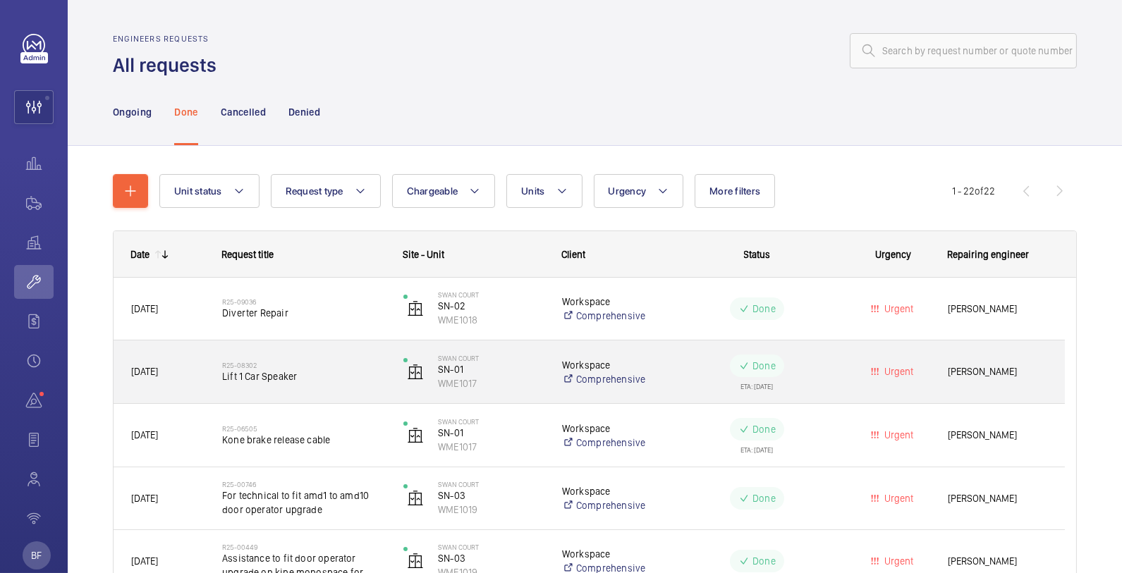
click at [311, 383] on span "Lift 1 Car Speaker" at bounding box center [303, 377] width 163 height 14
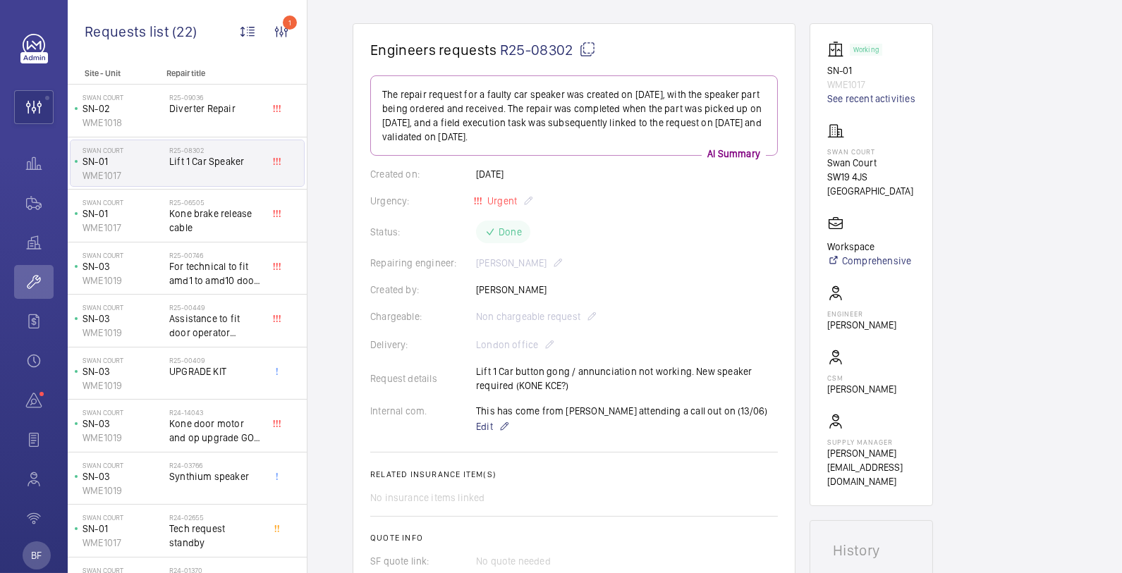
scroll to position [116, 0]
click at [499, 229] on div "Status: Done" at bounding box center [574, 230] width 408 height 23
click at [599, 245] on wm-front-card-body "The repair request for a faulty car speaker was created on [DATE], with the spe…" at bounding box center [574, 378] width 408 height 608
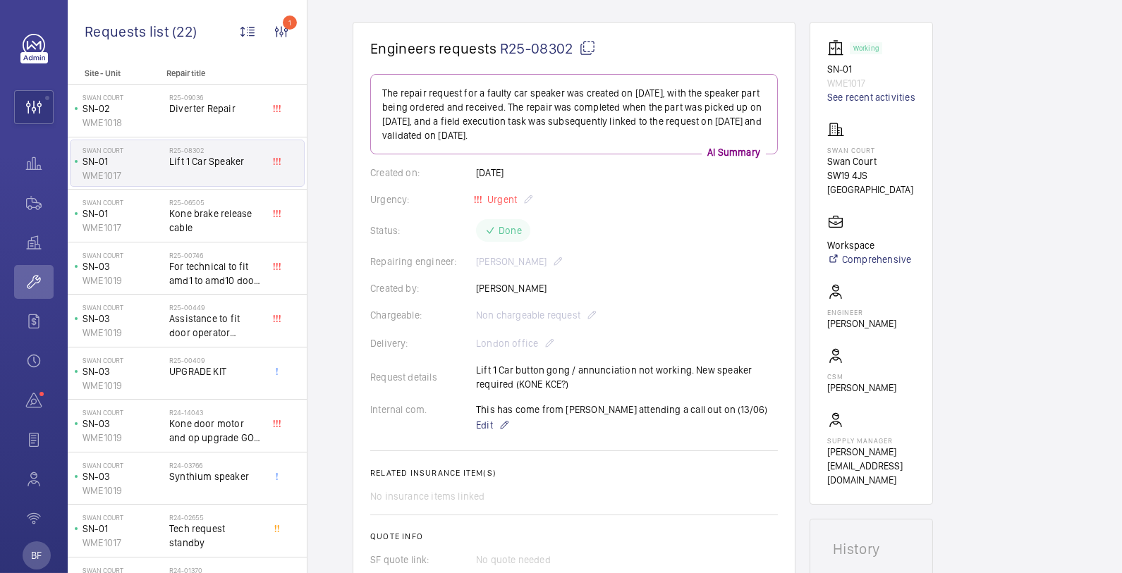
drag, startPoint x: 670, startPoint y: 137, endPoint x: 441, endPoint y: 89, distance: 234.2
click at [441, 89] on p "The repair request for a faulty car speaker was created on [DATE], with the spe…" at bounding box center [574, 114] width 384 height 56
click at [696, 295] on wm-front-card-body "The repair request for a faulty car speaker was created on [DATE], with the spe…" at bounding box center [574, 378] width 408 height 608
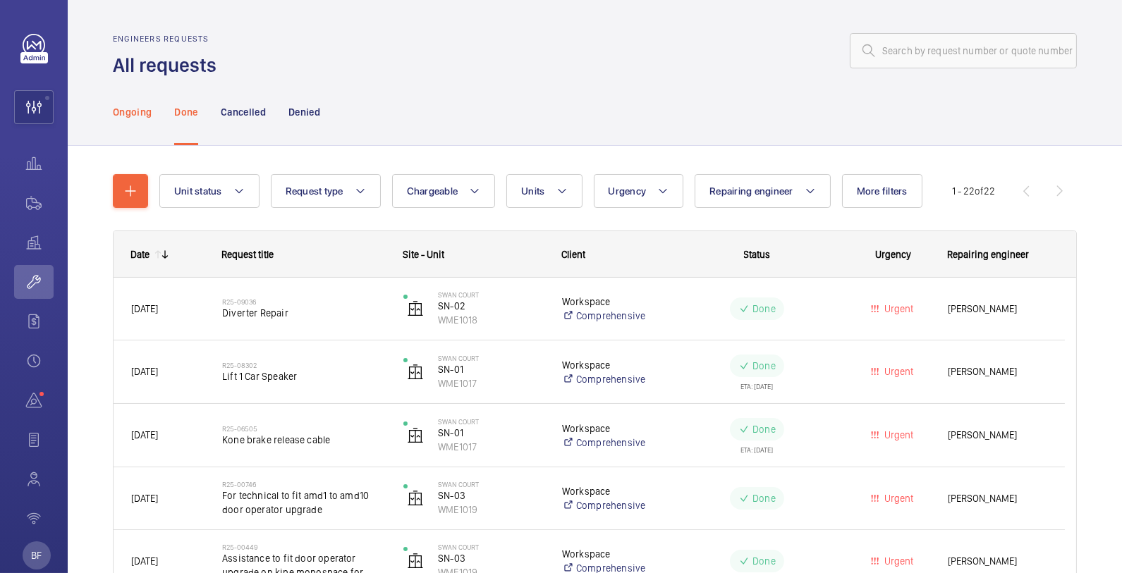
click at [135, 105] on p "Ongoing" at bounding box center [132, 112] width 39 height 14
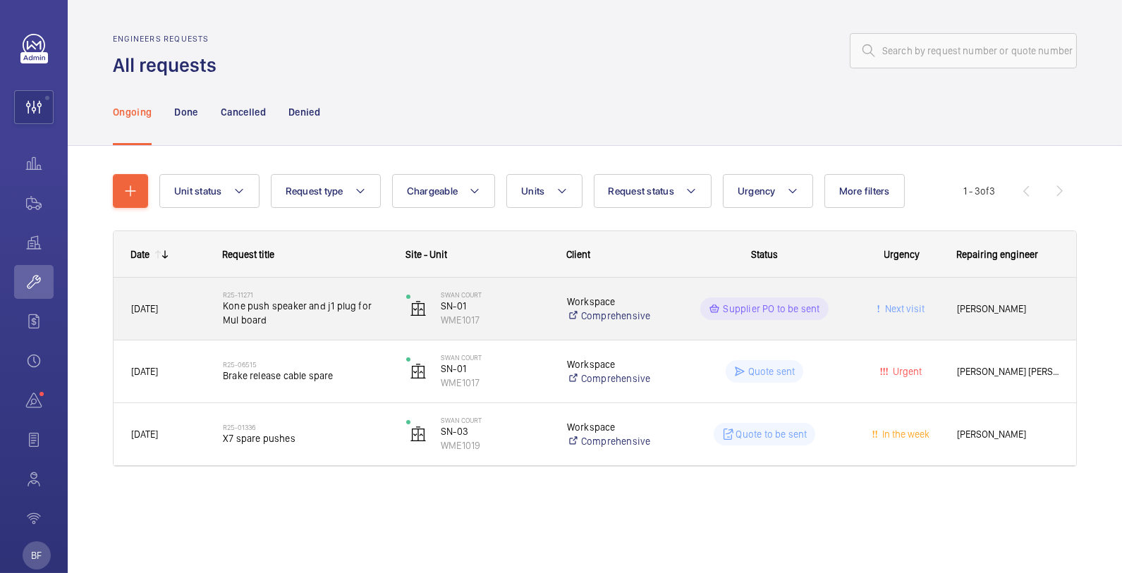
click at [376, 329] on div "R25-11271 Kone push speaker and j1 plug for Mul board" at bounding box center [297, 308] width 182 height 63
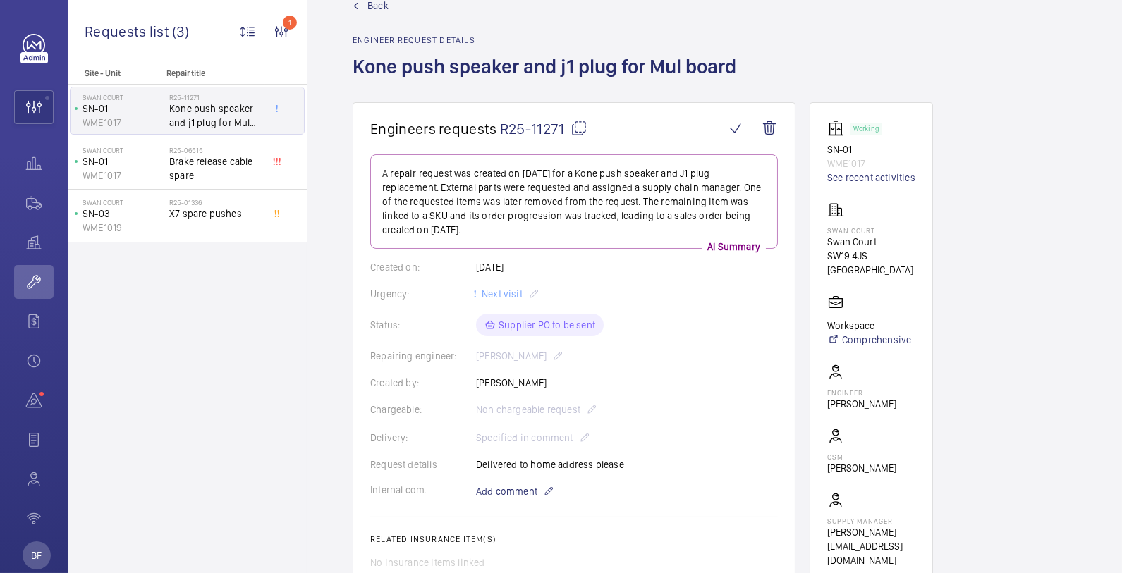
scroll to position [61, 0]
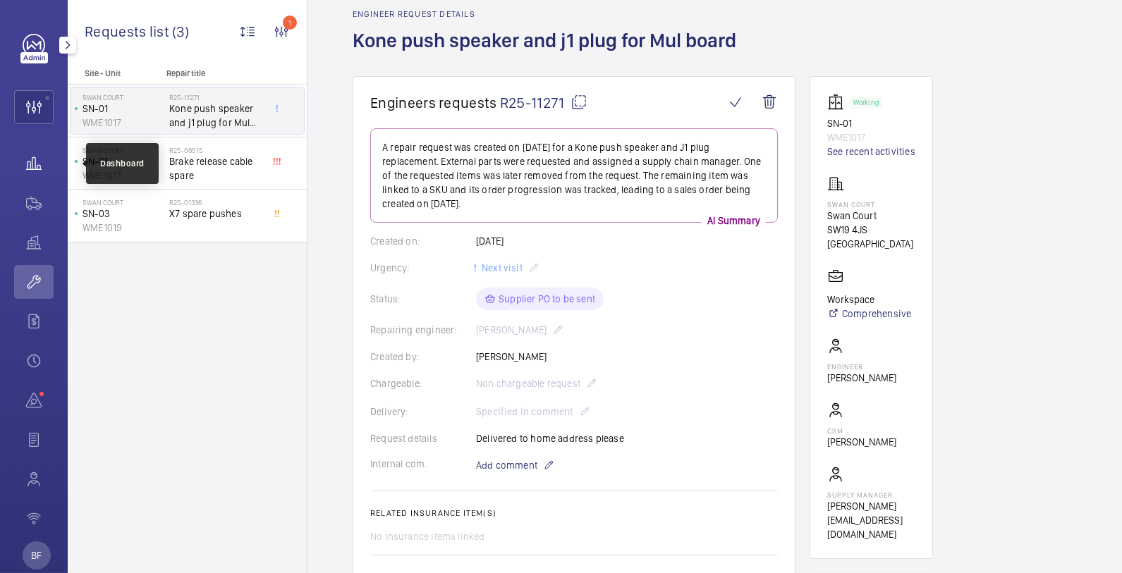
click at [34, 162] on wm-front-icon-button at bounding box center [34, 164] width 40 height 34
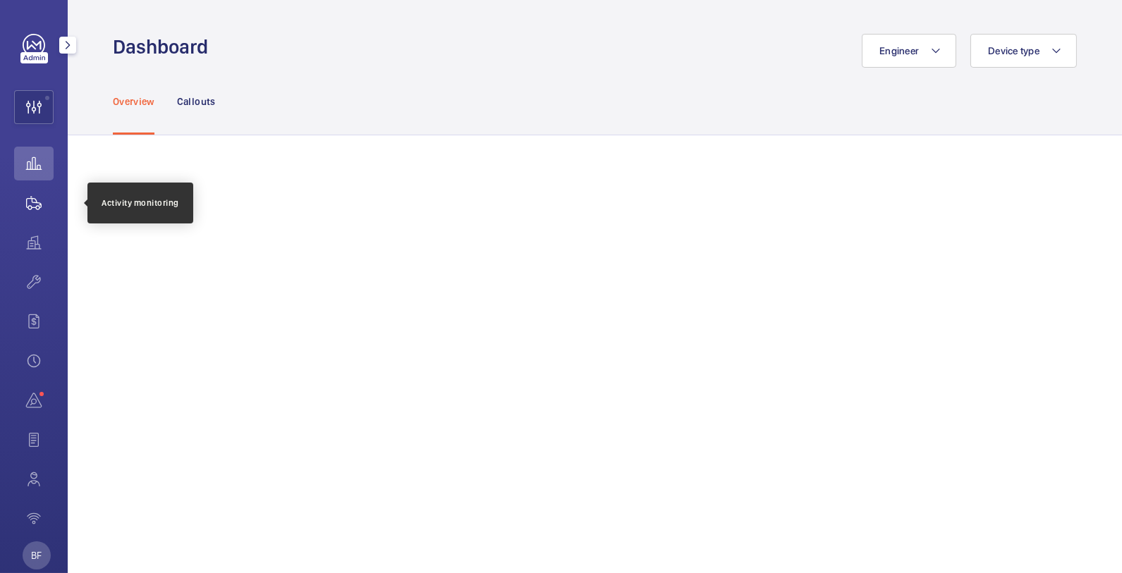
click at [38, 200] on wm-front-icon-button at bounding box center [34, 203] width 40 height 34
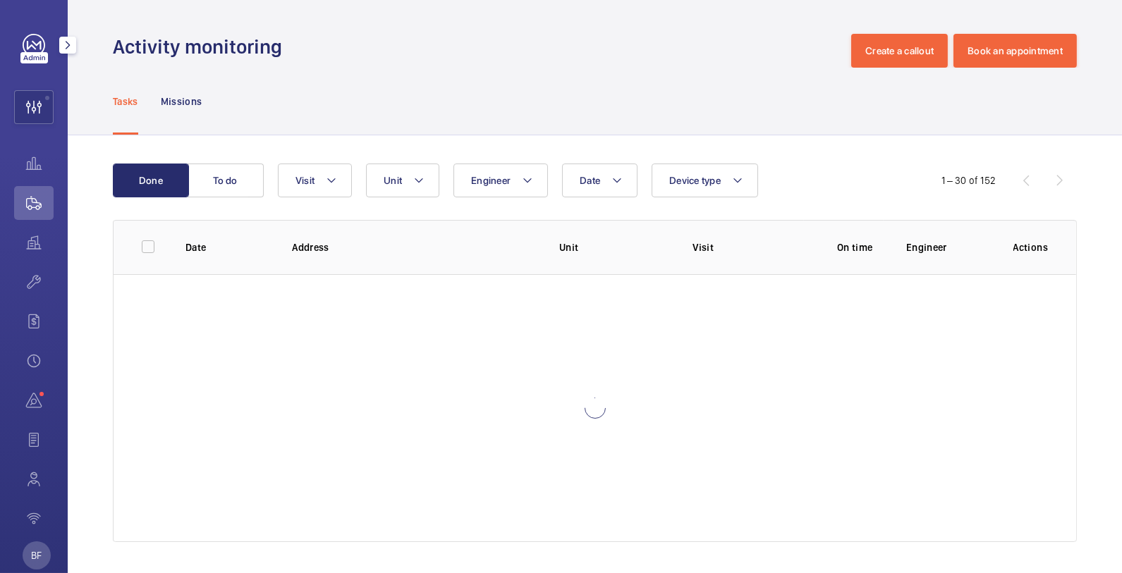
click at [70, 47] on mat-icon "button" at bounding box center [67, 45] width 17 height 11
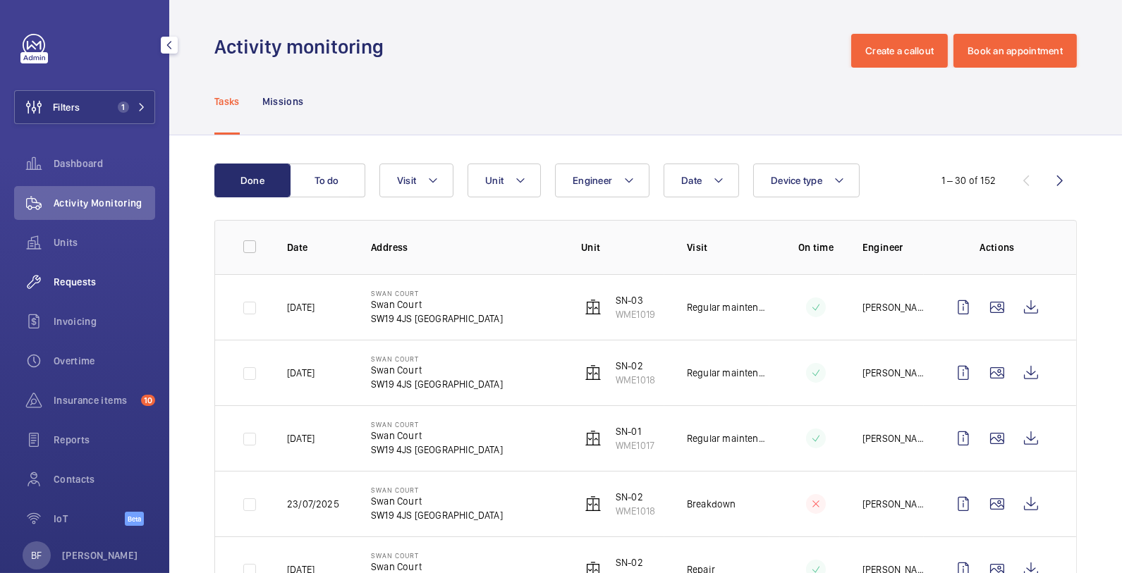
click at [78, 270] on div "Requests" at bounding box center [84, 282] width 141 height 34
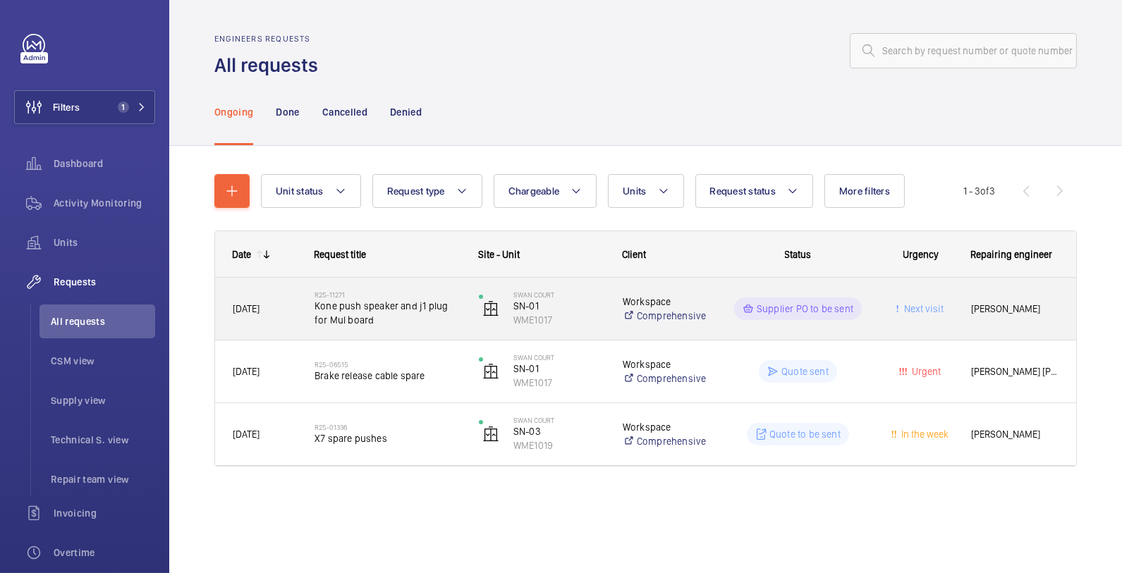
click at [425, 324] on span "Kone push speaker and j1 plug for Mul board" at bounding box center [388, 313] width 146 height 28
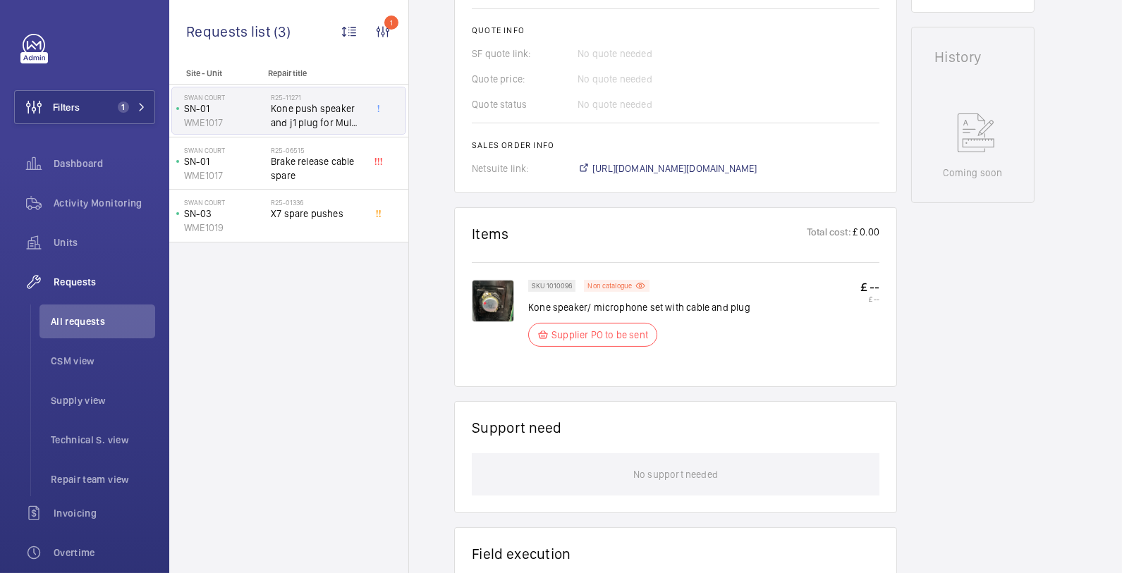
scroll to position [609, 0]
drag, startPoint x: 879, startPoint y: 286, endPoint x: 868, endPoint y: 289, distance: 11.0
click at [868, 289] on p "£ --" at bounding box center [870, 286] width 19 height 15
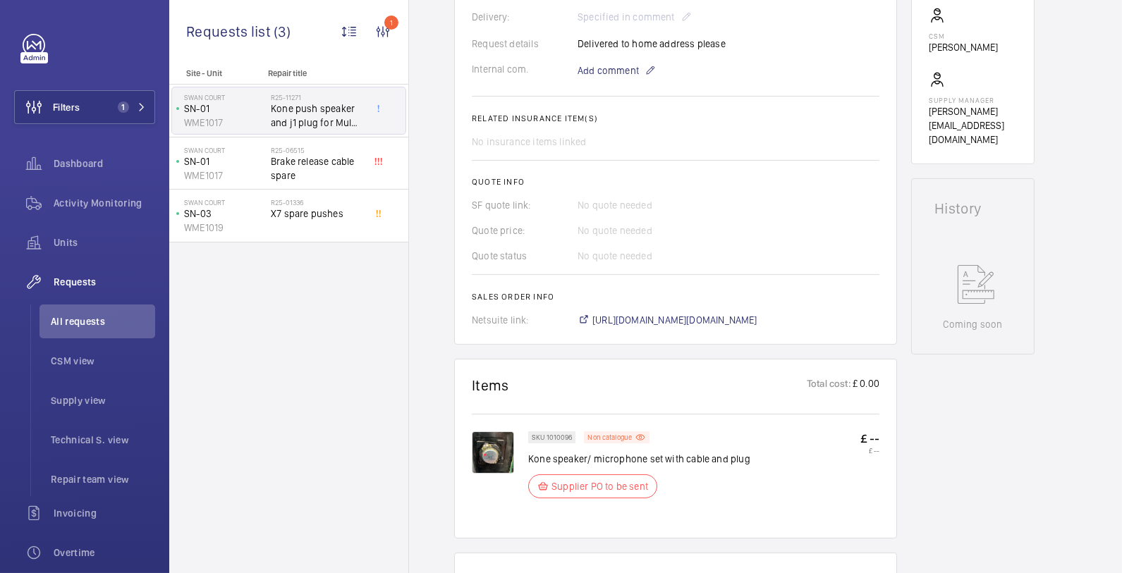
scroll to position [461, 0]
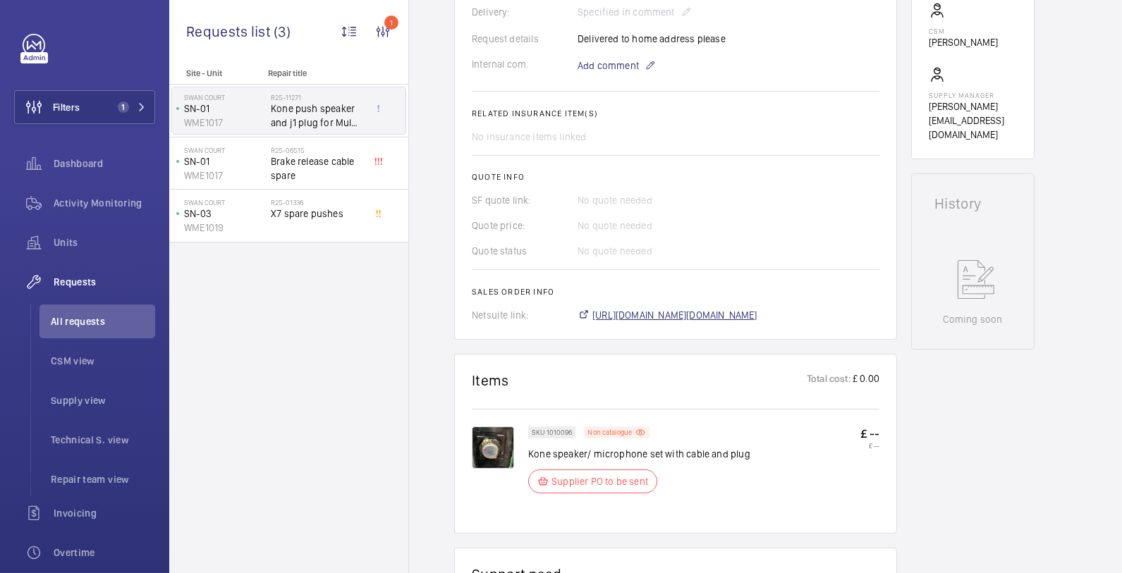
click at [698, 315] on span "[URL][DOMAIN_NAME][DOMAIN_NAME]" at bounding box center [675, 315] width 165 height 14
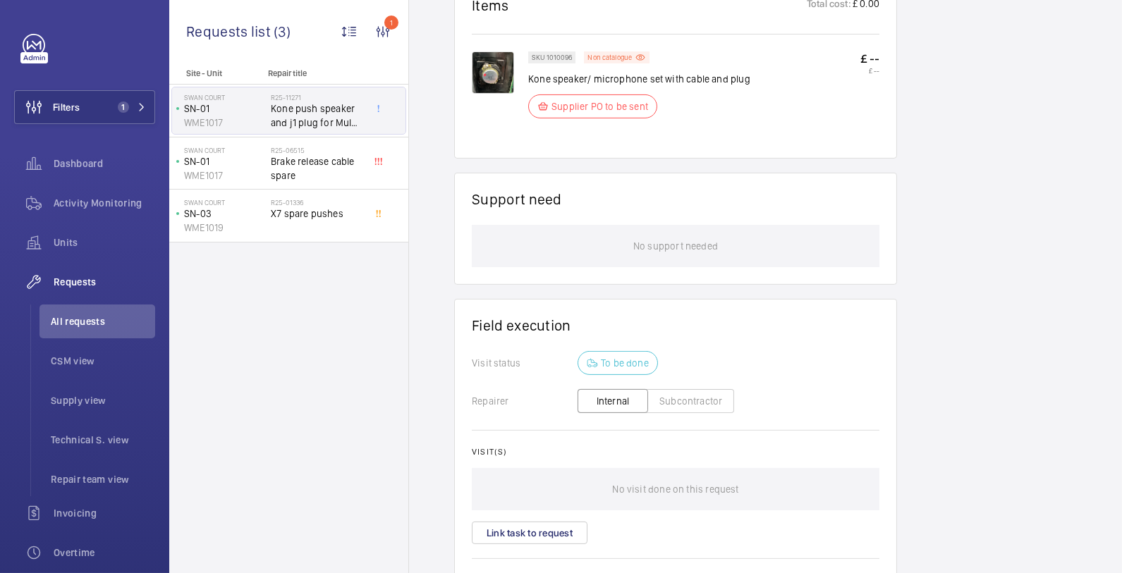
scroll to position [933, 0]
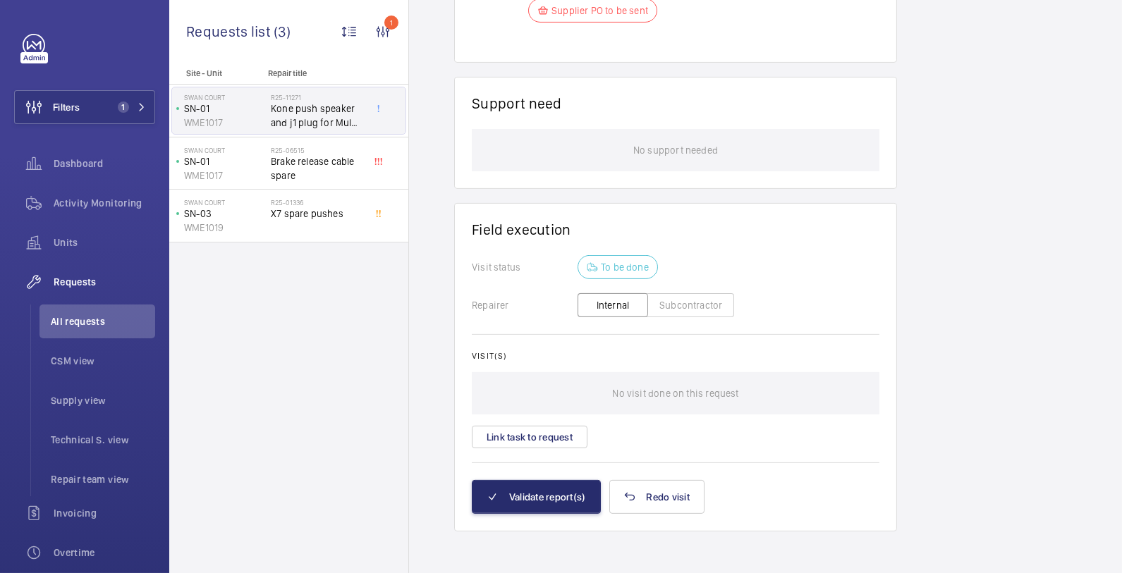
drag, startPoint x: 602, startPoint y: 265, endPoint x: 656, endPoint y: 264, distance: 54.3
click at [656, 264] on div "Visit status To be done" at bounding box center [676, 267] width 408 height 24
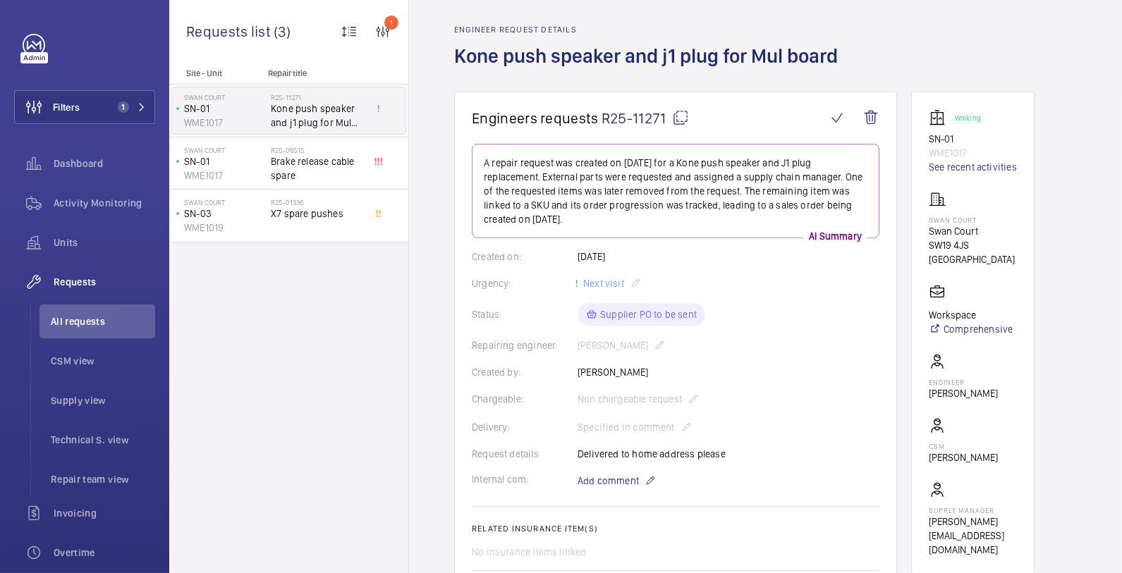
scroll to position [47, 0]
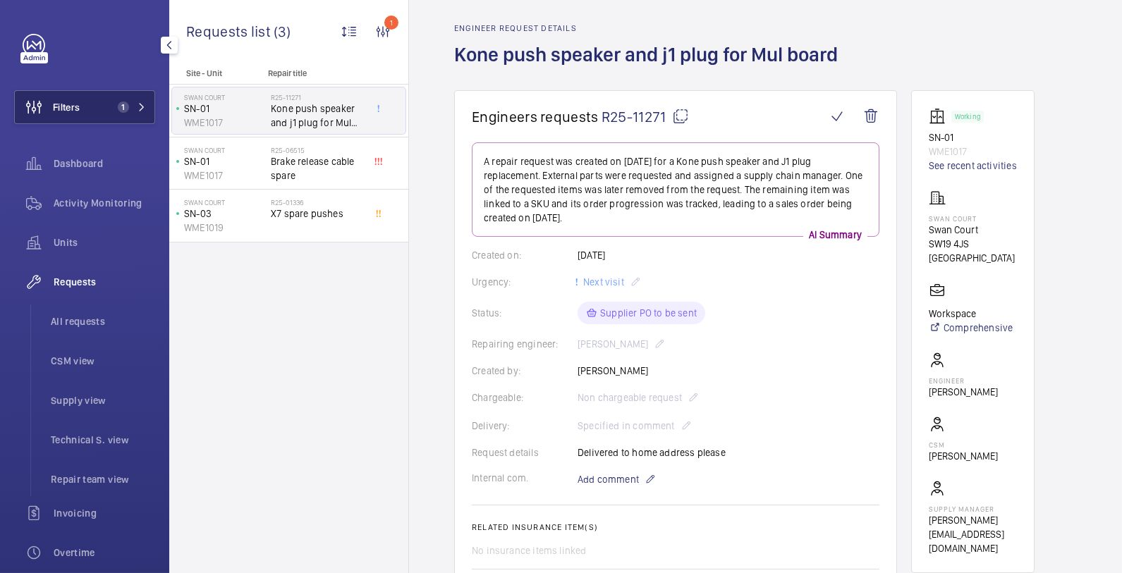
click at [109, 114] on button "Filters 1" at bounding box center [84, 107] width 141 height 34
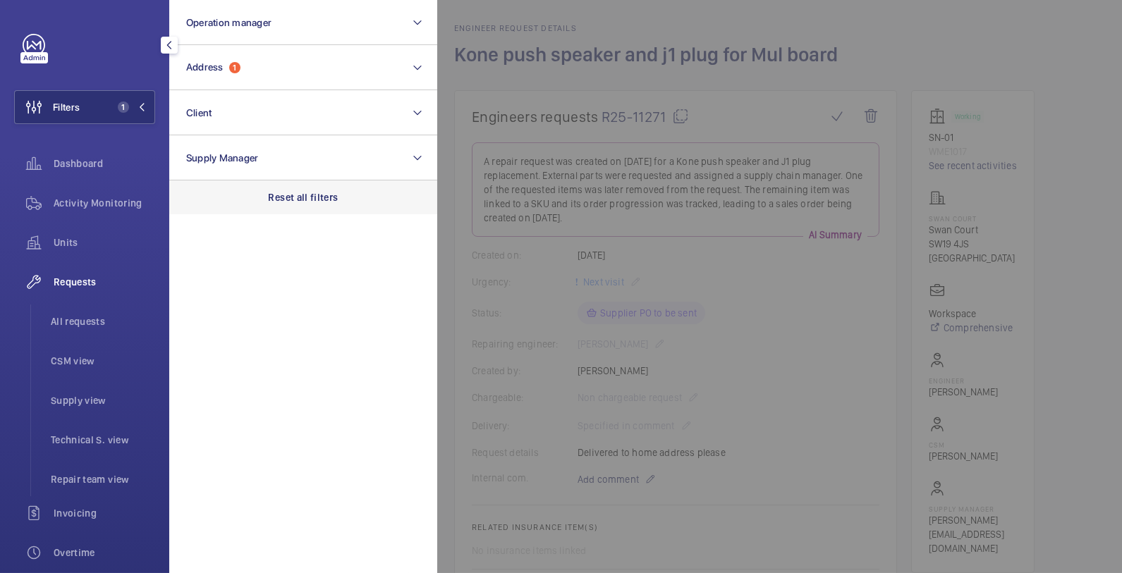
click at [311, 191] on p "Reset all filters" at bounding box center [304, 197] width 70 height 14
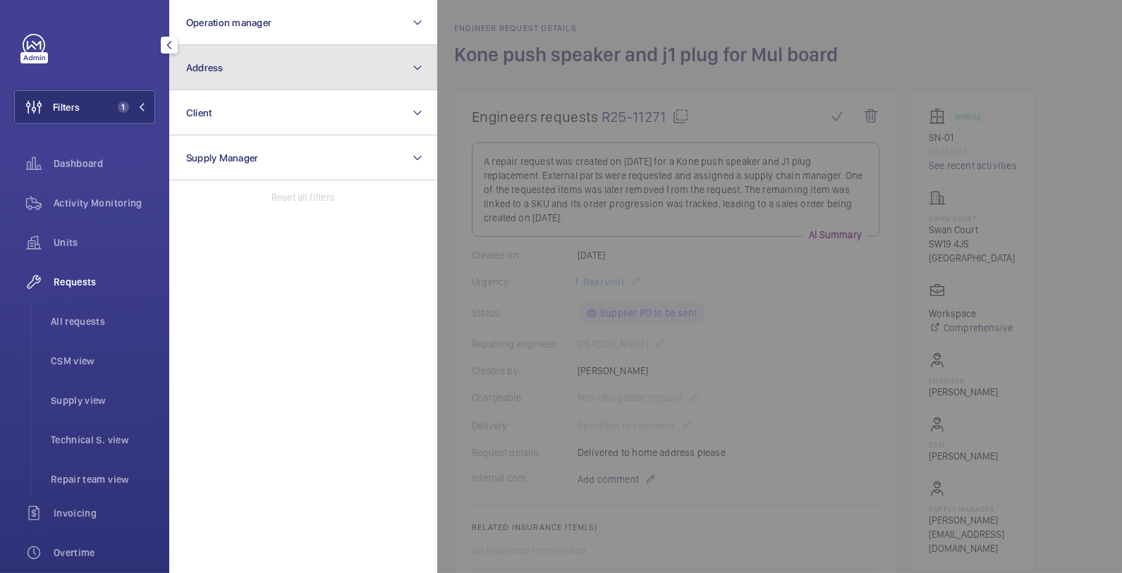
click at [265, 69] on button "Address" at bounding box center [303, 67] width 268 height 45
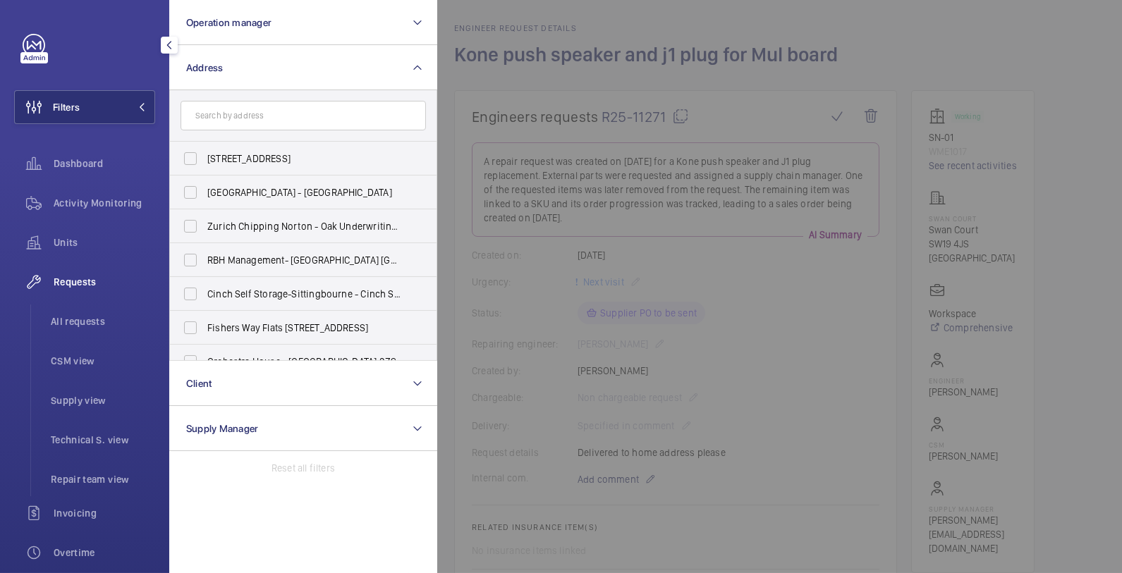
click at [269, 109] on input "text" at bounding box center [303, 116] width 245 height 30
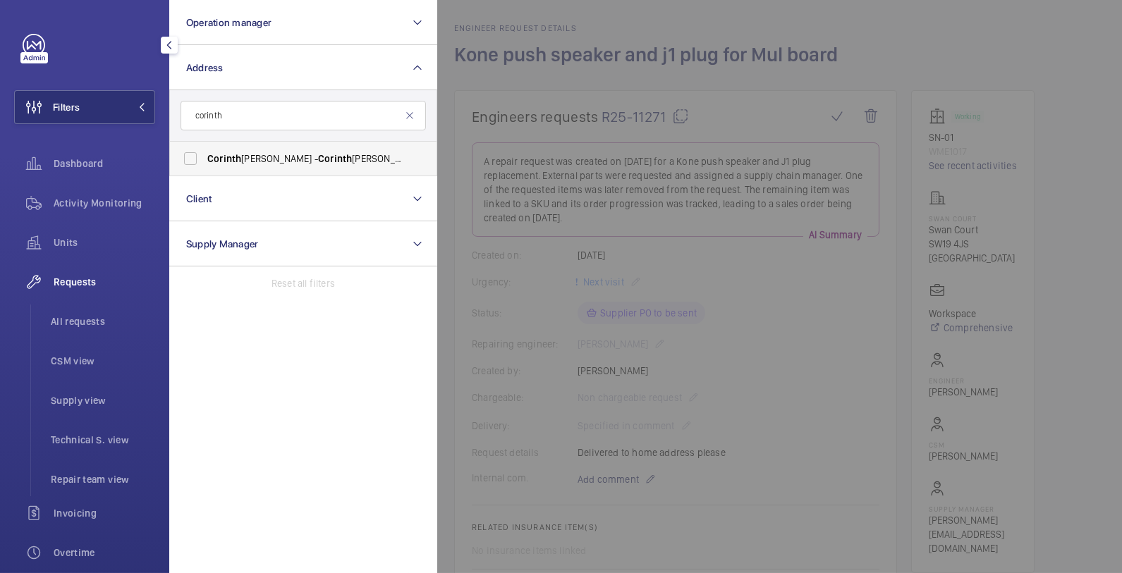
type input "corinth"
click at [275, 149] on label "Corinth ian House - [STREET_ADDRESS]" at bounding box center [292, 159] width 245 height 34
click at [205, 149] on input "Corinth ian House - [STREET_ADDRESS]" at bounding box center [190, 159] width 28 height 28
checkbox input "true"
click at [524, 403] on div at bounding box center [998, 286] width 1122 height 573
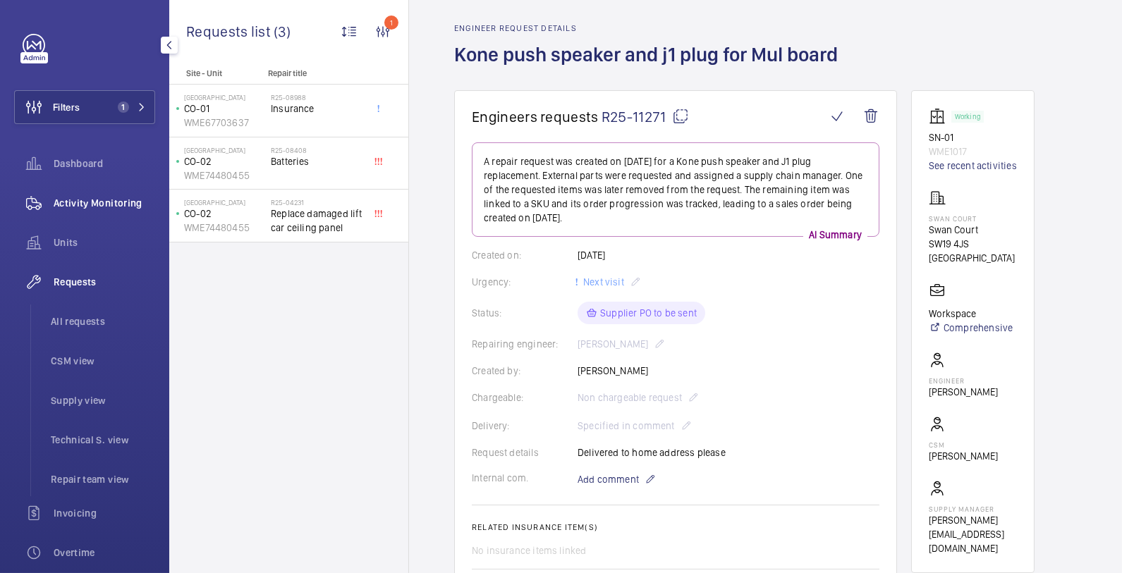
click at [62, 190] on div "Activity Monitoring" at bounding box center [84, 203] width 141 height 34
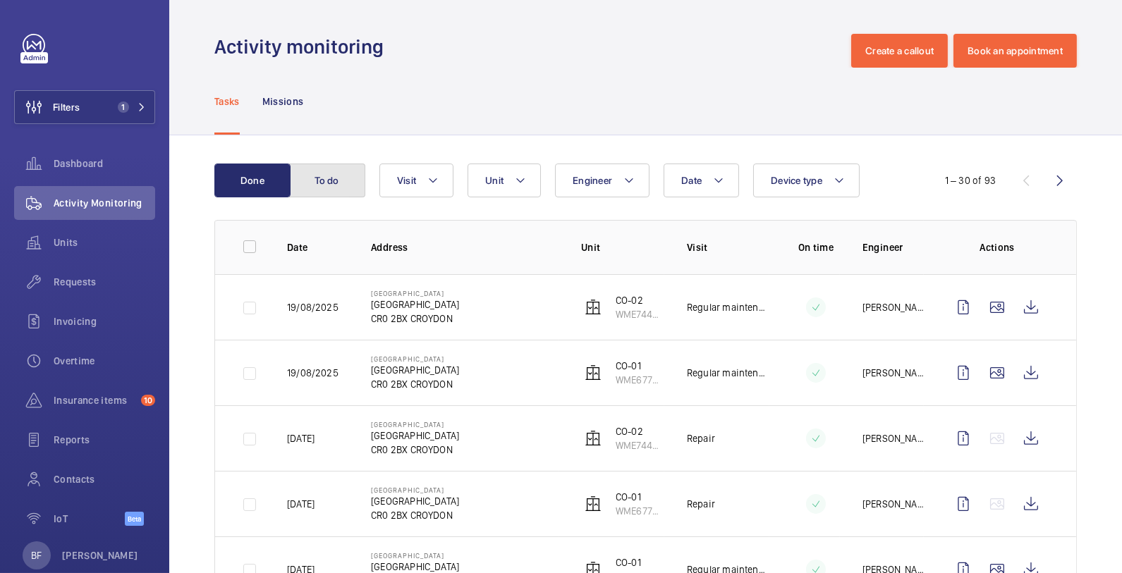
click at [339, 186] on button "To do" at bounding box center [327, 181] width 76 height 34
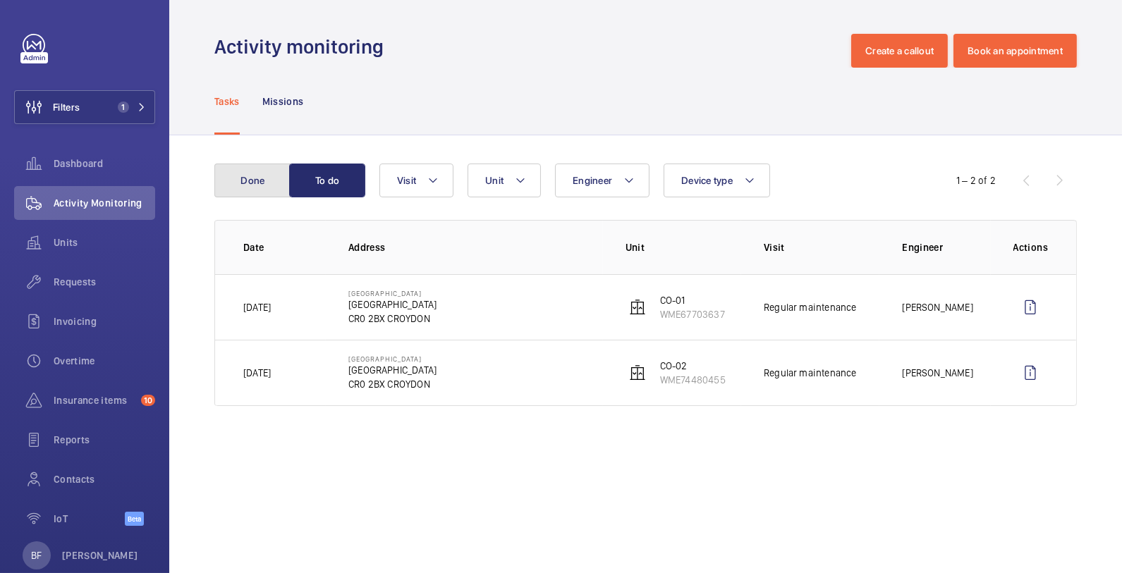
click at [241, 167] on button "Done" at bounding box center [252, 181] width 76 height 34
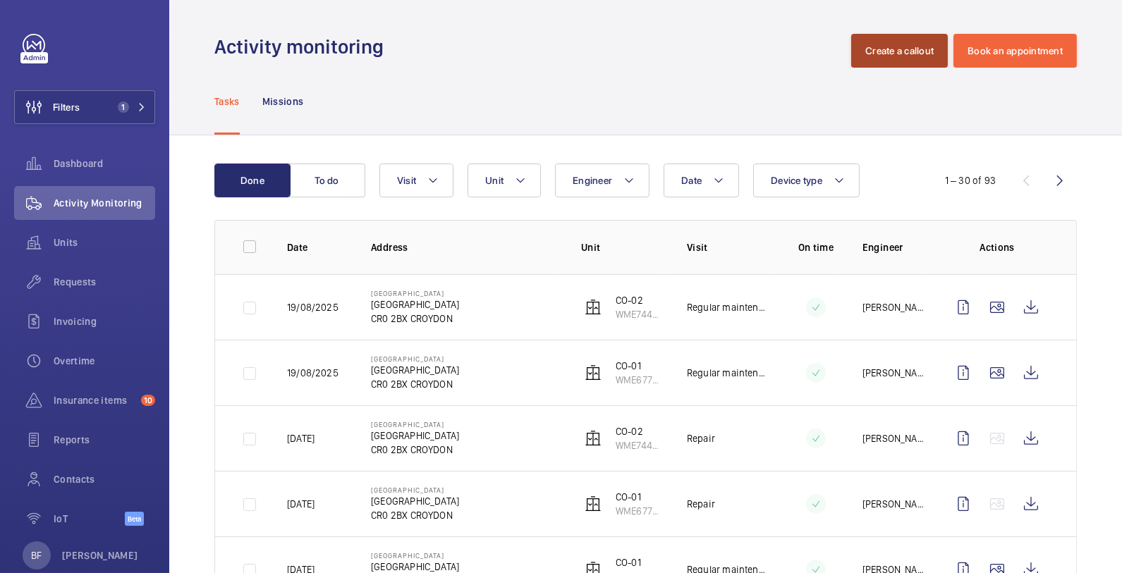
click at [880, 48] on button "Create a callout" at bounding box center [899, 51] width 97 height 34
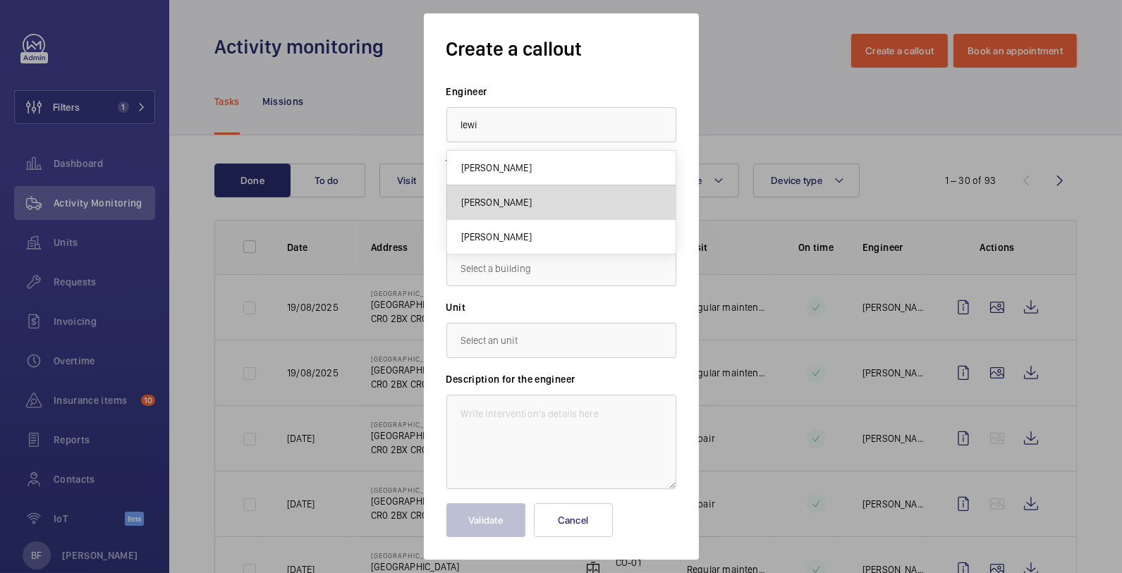
click at [554, 199] on mat-option "[PERSON_NAME]" at bounding box center [561, 203] width 229 height 35
type input "[PERSON_NAME]"
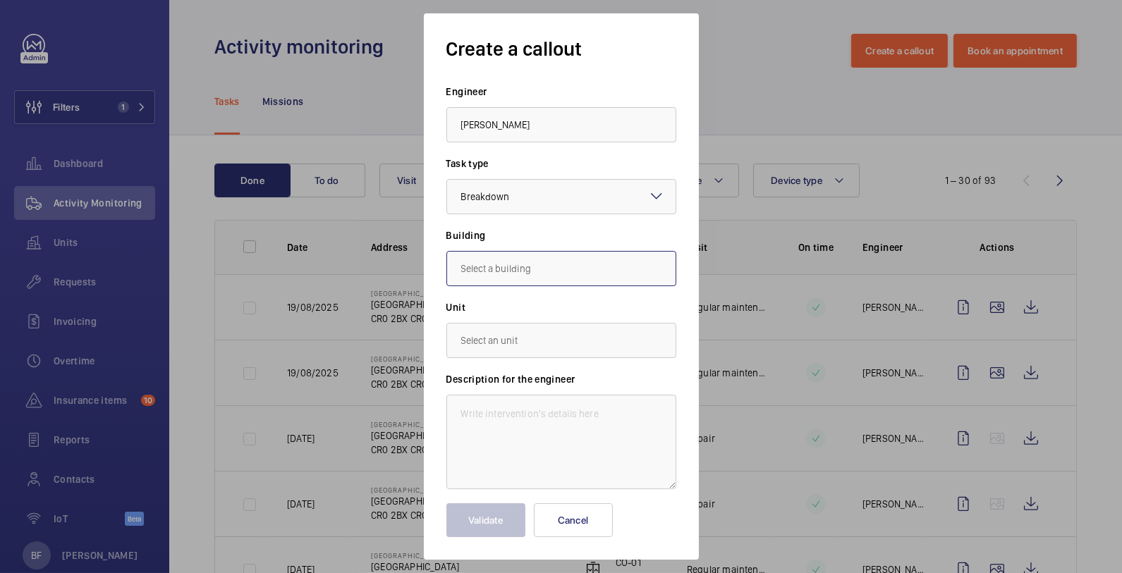
click at [530, 268] on input "text" at bounding box center [562, 268] width 230 height 35
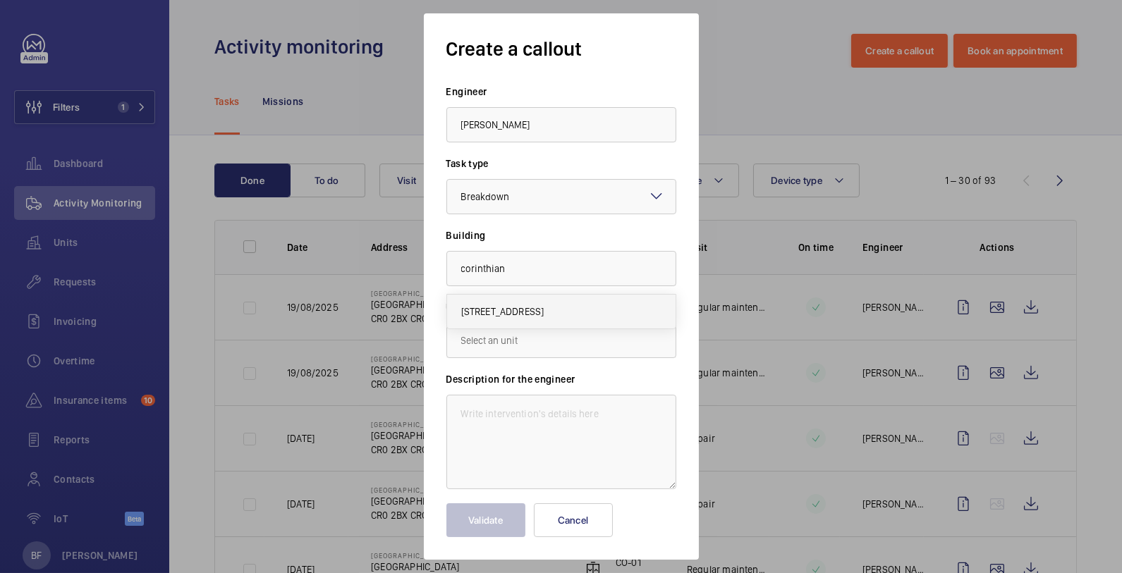
click at [521, 317] on span "[STREET_ADDRESS]" at bounding box center [502, 312] width 83 height 14
type input "[STREET_ADDRESS]"
click at [527, 348] on input "text" at bounding box center [562, 340] width 230 height 35
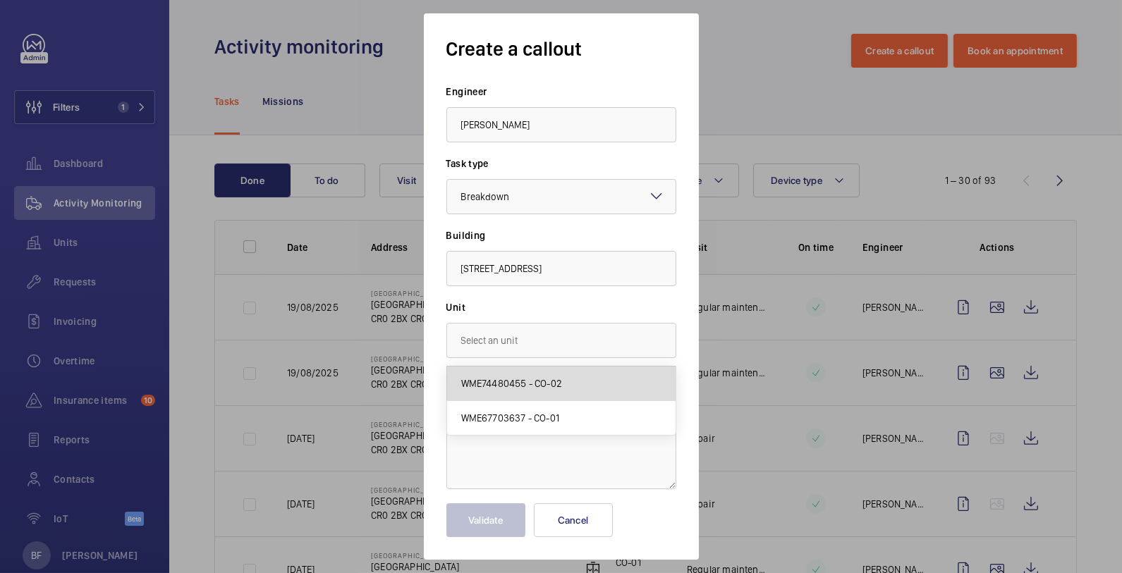
click at [535, 387] on span "WME74480455 - CO-02" at bounding box center [511, 384] width 101 height 14
type input "WME74480455 - CO-02"
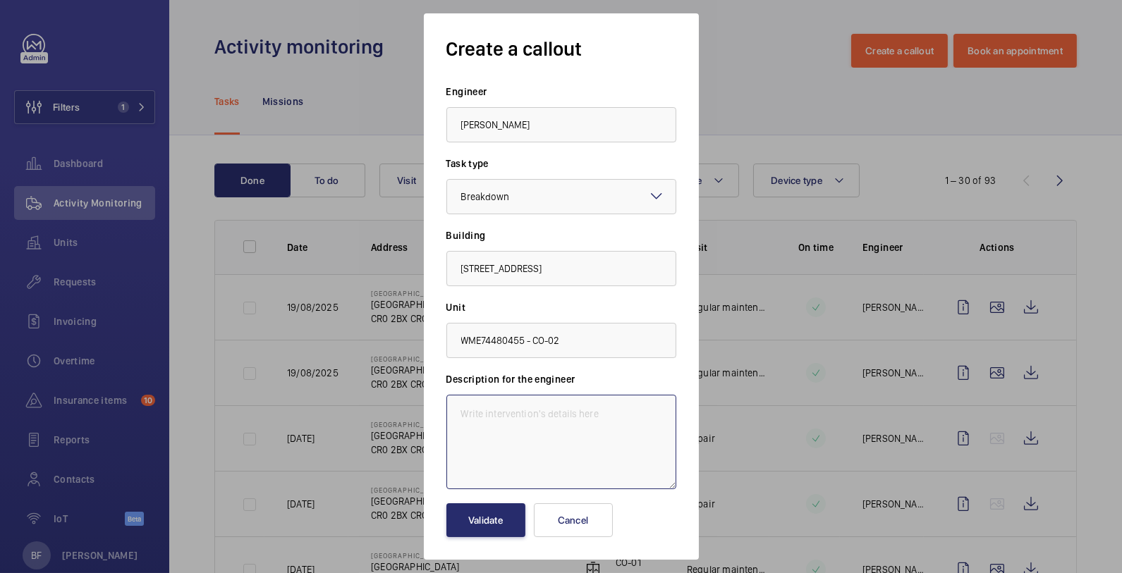
click at [533, 429] on textarea at bounding box center [562, 442] width 230 height 95
click at [515, 413] on textarea at bounding box center [562, 442] width 230 height 95
paste textarea "Lift 2 is currently out of service. It is stationary on the 3rd floor with no l…"
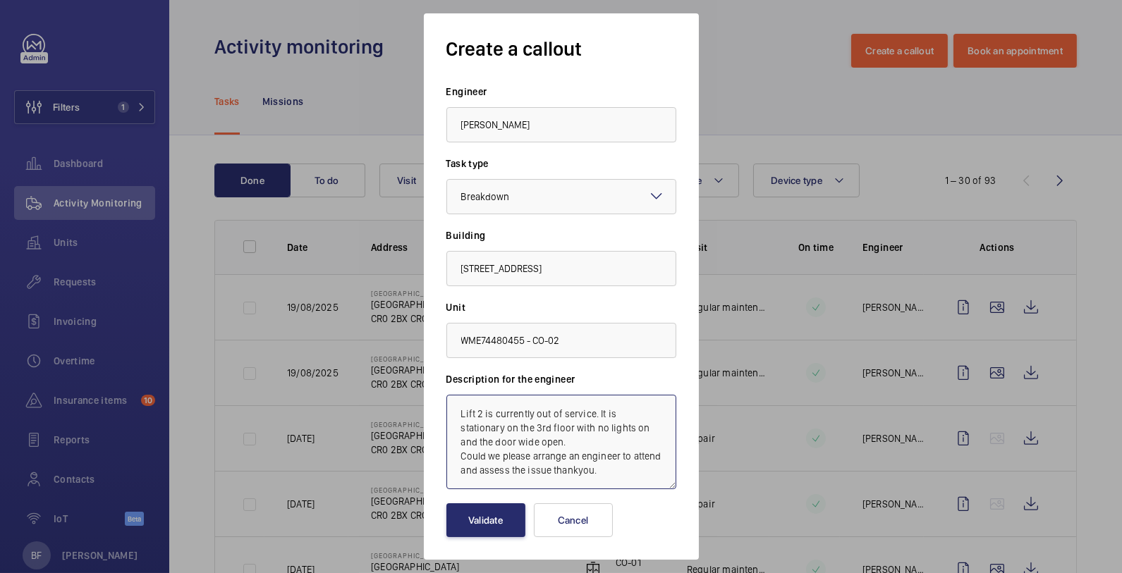
drag, startPoint x: 612, startPoint y: 474, endPoint x: 550, endPoint y: 472, distance: 61.4
click at [550, 472] on textarea "Lift 2 is currently out of service. It is stationary on the 3rd floor with no l…" at bounding box center [562, 442] width 230 height 95
click at [463, 423] on textarea "Lift 2 is currently out of service. It is stationary on the 3rd floor with no l…" at bounding box center [562, 442] width 230 height 95
click at [460, 410] on textarea "Lift 2 is currently out of service. It is stationary on the 3rd floor with no l…" at bounding box center [562, 442] width 230 height 95
paste textarea "Job #352959"
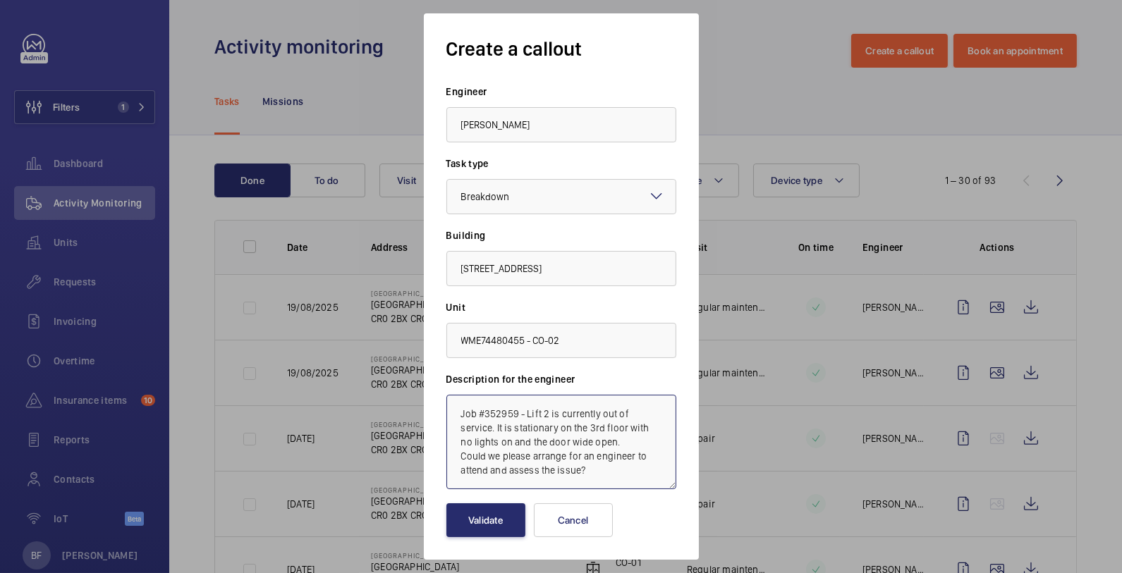
click at [518, 416] on textarea "Job #352959 - Lift 2 is currently out of service. It is stationary on the 3rd f…" at bounding box center [562, 442] width 230 height 95
click at [516, 415] on textarea "Job #352959 - Lift 2 is currently out of service. It is stationary on the 3rd f…" at bounding box center [562, 442] width 230 height 95
drag, startPoint x: 605, startPoint y: 475, endPoint x: 461, endPoint y: 458, distance: 145.0
click at [461, 458] on textarea "Job #352959 - Lift 2 is currently out of service. It is stationary on the 3rd f…" at bounding box center [562, 442] width 230 height 95
type textarea "Job #352959 - Lift 2 is currently out of service. It is stationary on the 3rd f…"
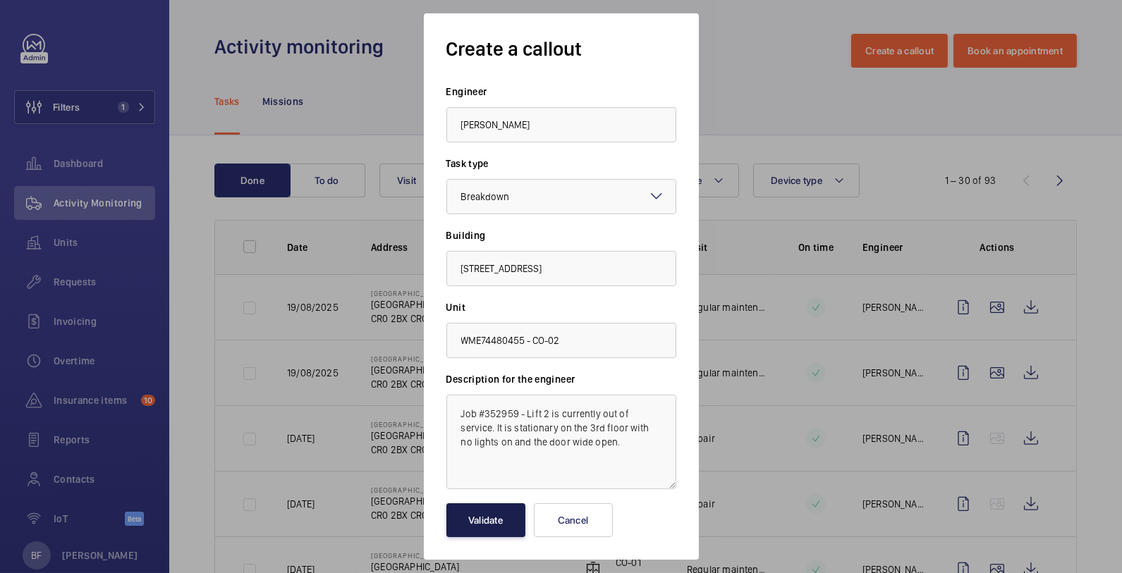
click at [488, 514] on button "Validate" at bounding box center [486, 521] width 79 height 34
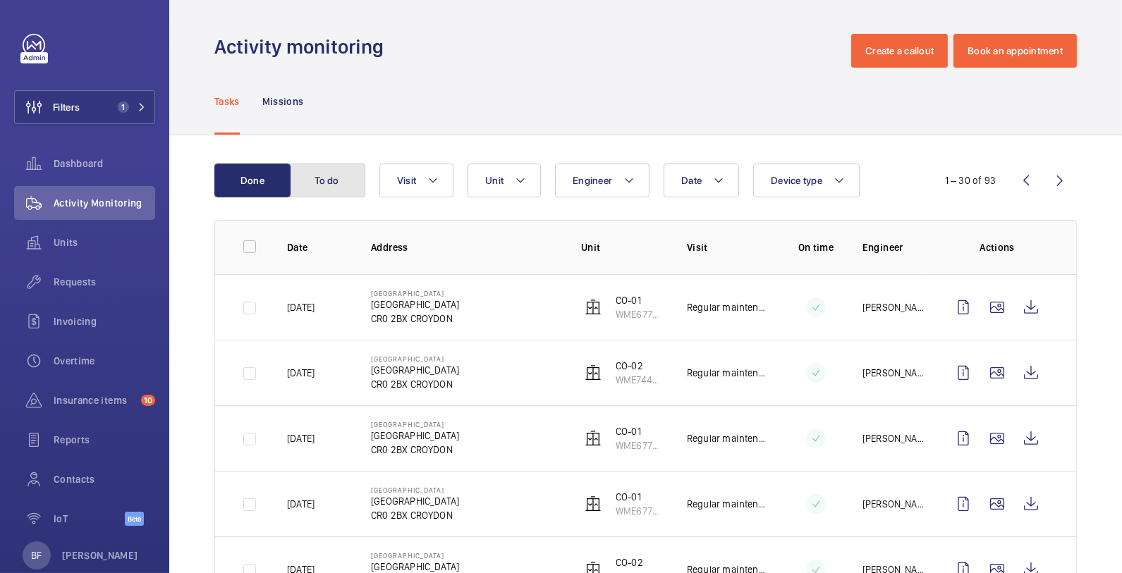
click at [332, 185] on button "To do" at bounding box center [327, 181] width 76 height 34
click at [348, 186] on button "To do" at bounding box center [327, 181] width 76 height 34
click at [324, 183] on button "To do" at bounding box center [327, 181] width 76 height 34
click at [303, 180] on button "To do" at bounding box center [327, 181] width 76 height 34
click at [321, 181] on button "To do" at bounding box center [327, 181] width 76 height 34
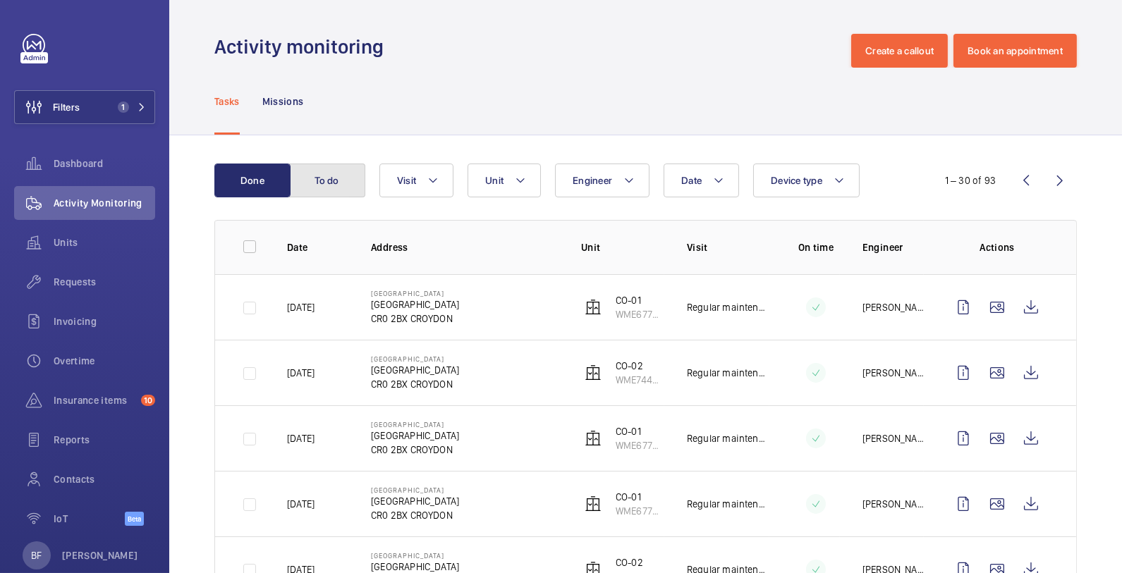
click at [314, 186] on button "To do" at bounding box center [327, 181] width 76 height 34
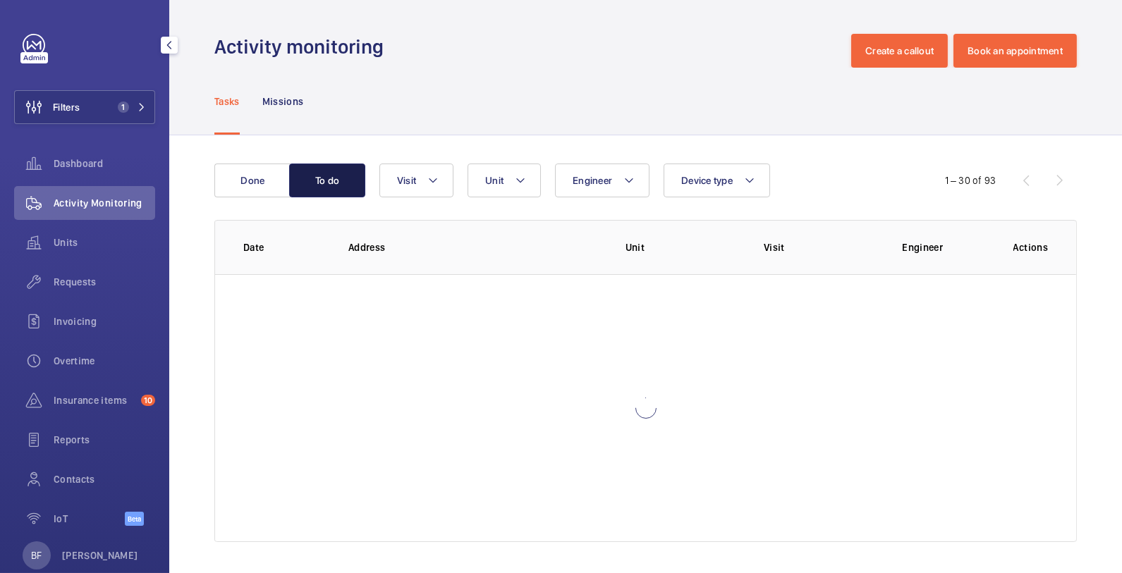
click at [314, 186] on button "To do" at bounding box center [327, 181] width 76 height 34
click at [258, 185] on button "Done" at bounding box center [252, 181] width 76 height 34
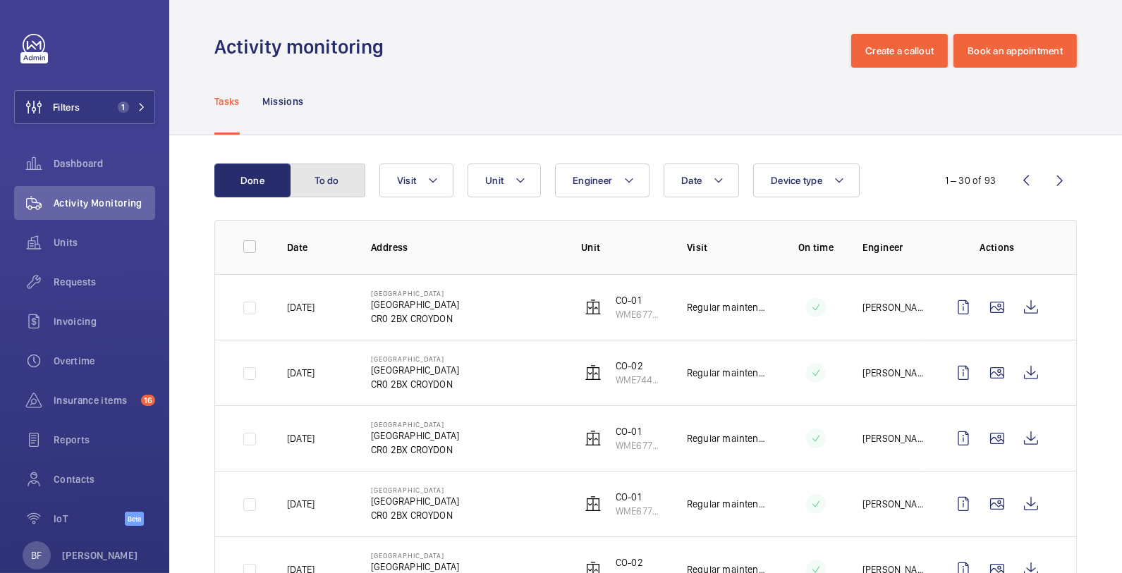
click at [331, 186] on button "To do" at bounding box center [327, 181] width 76 height 34
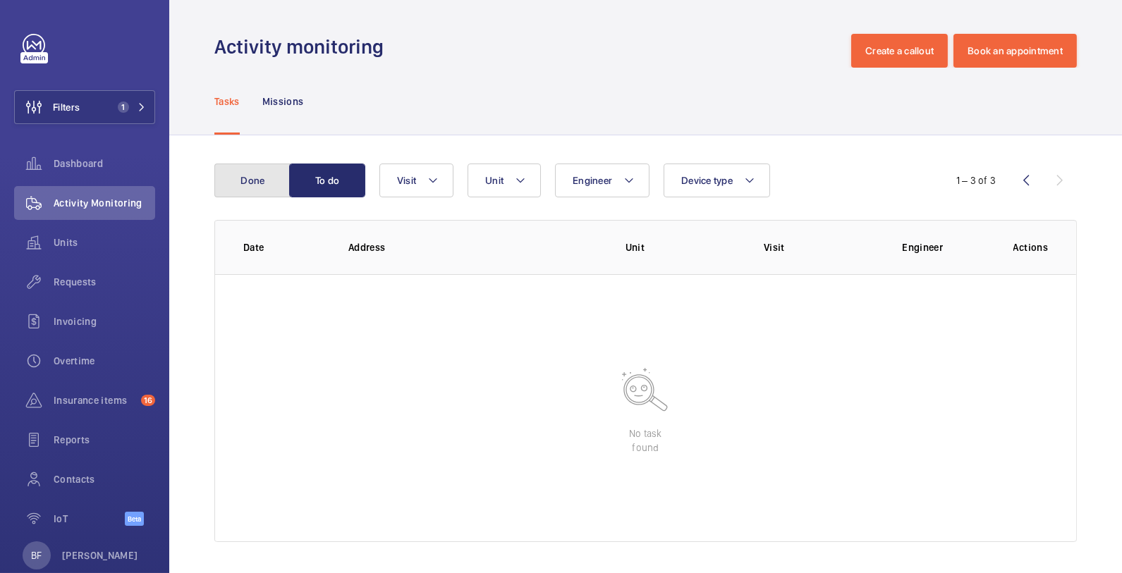
click at [260, 184] on button "Done" at bounding box center [252, 181] width 76 height 34
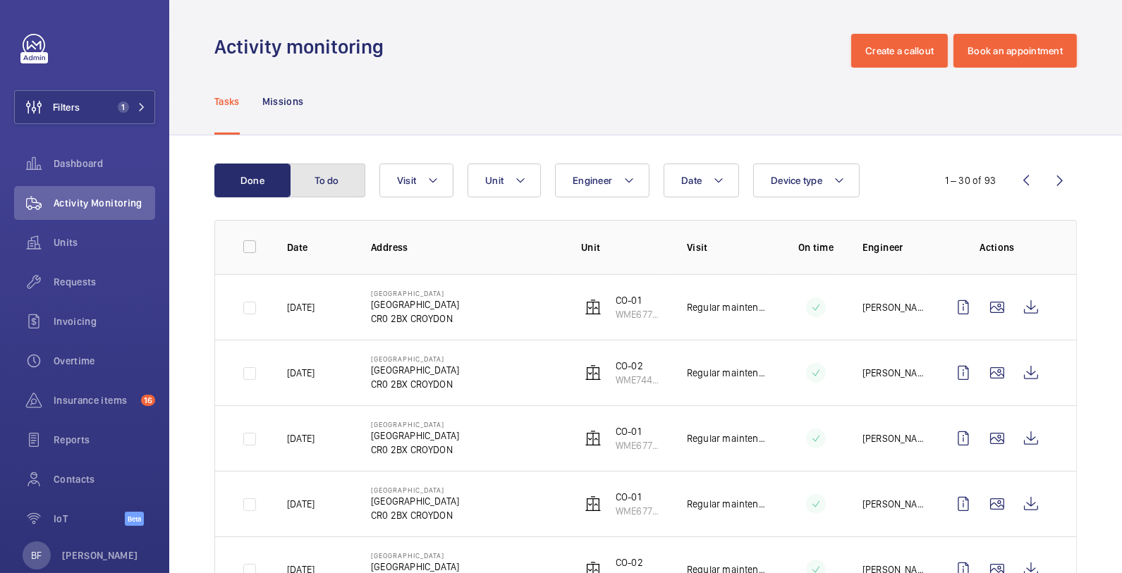
click at [315, 195] on button "To do" at bounding box center [327, 181] width 76 height 34
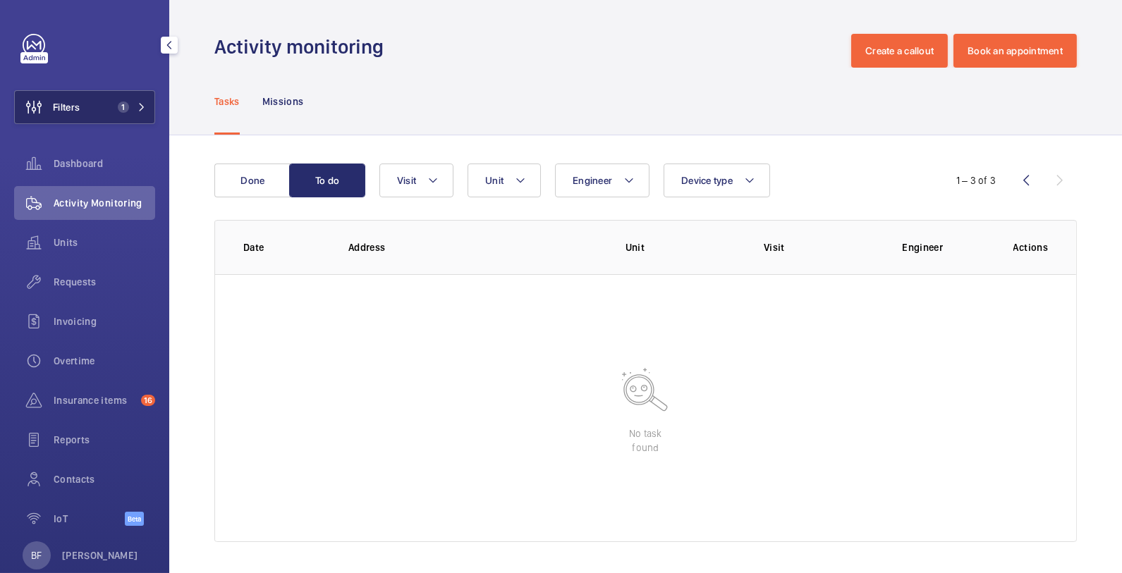
click at [136, 108] on button "Filters 1" at bounding box center [84, 107] width 141 height 34
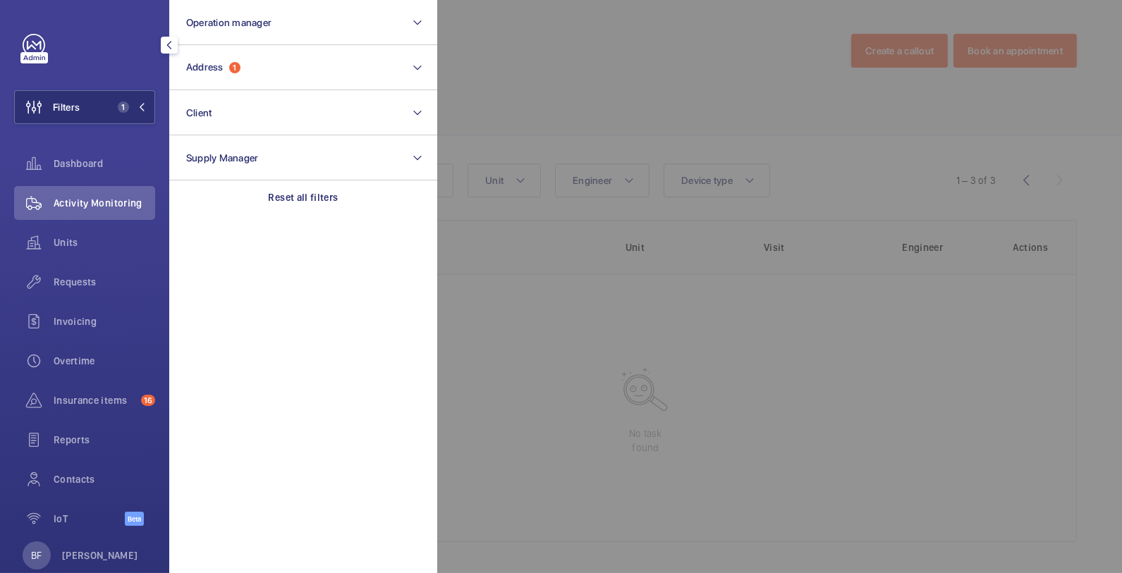
click at [295, 216] on section "Operation manager Address 1 Client Supply Manager Reset all filters" at bounding box center [303, 286] width 268 height 573
click at [293, 205] on div "Reset all filters" at bounding box center [303, 198] width 268 height 34
click at [129, 103] on span at bounding box center [137, 107] width 17 height 8
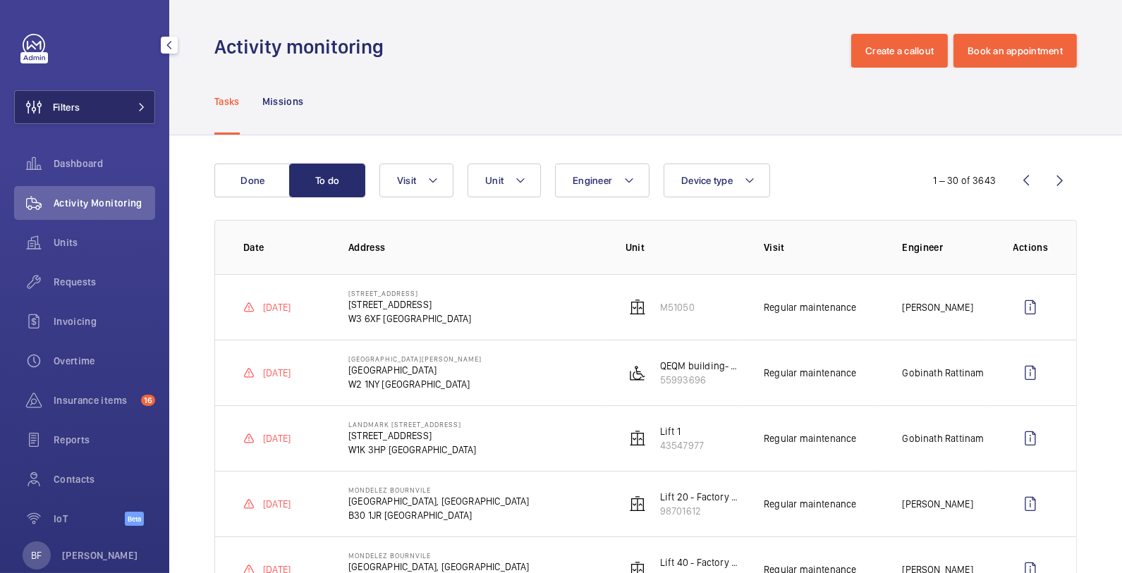
click at [107, 95] on button "Filters" at bounding box center [84, 107] width 141 height 34
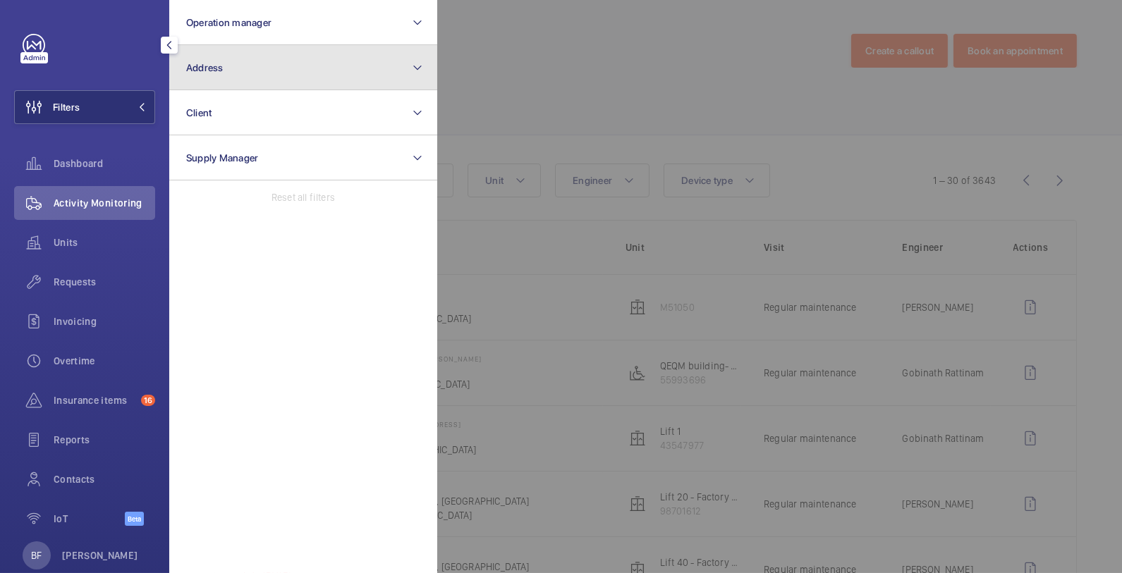
click at [273, 70] on button "Address" at bounding box center [303, 67] width 268 height 45
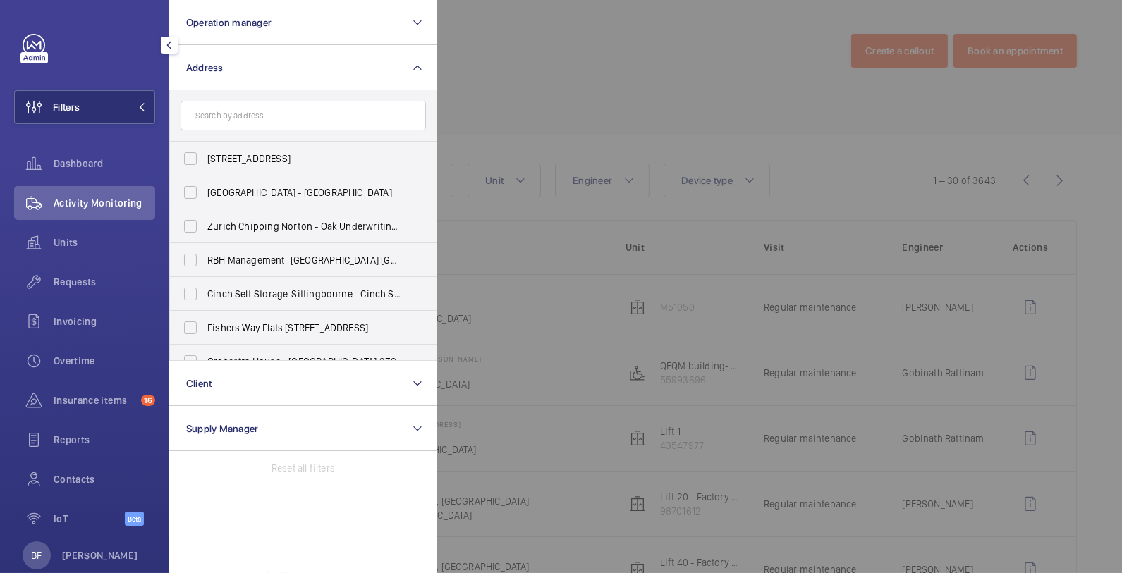
click at [282, 135] on form at bounding box center [303, 115] width 267 height 51
click at [276, 116] on input "text" at bounding box center [303, 116] width 245 height 30
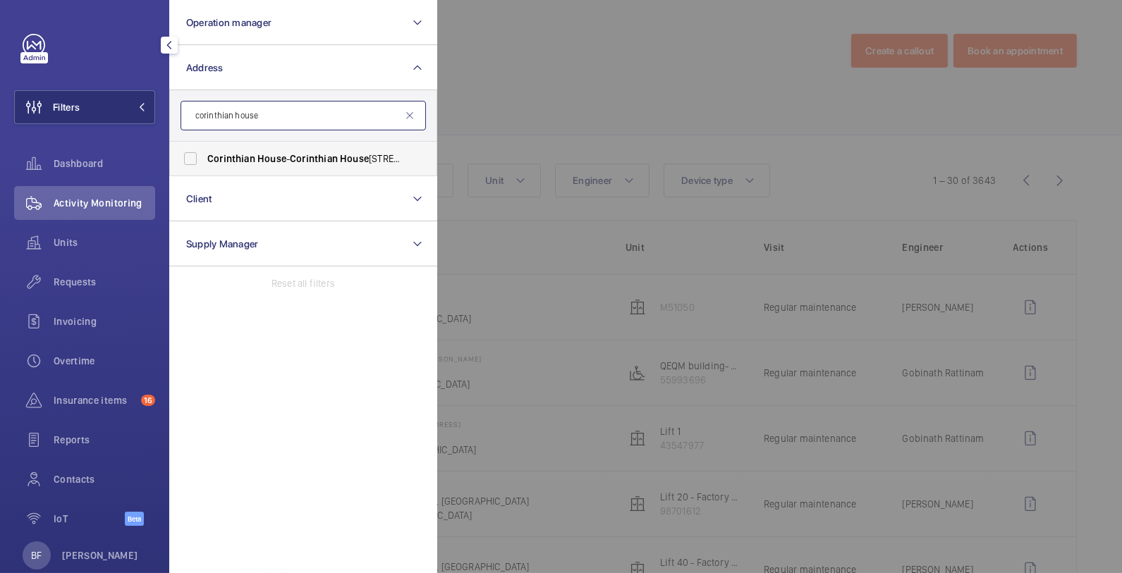
type input "corinthian house"
click at [276, 159] on span "House" at bounding box center [271, 158] width 29 height 11
click at [205, 159] on input "Corinthian House - Corinthian House , CROYDON CR0 2BX" at bounding box center [190, 159] width 28 height 28
checkbox input "true"
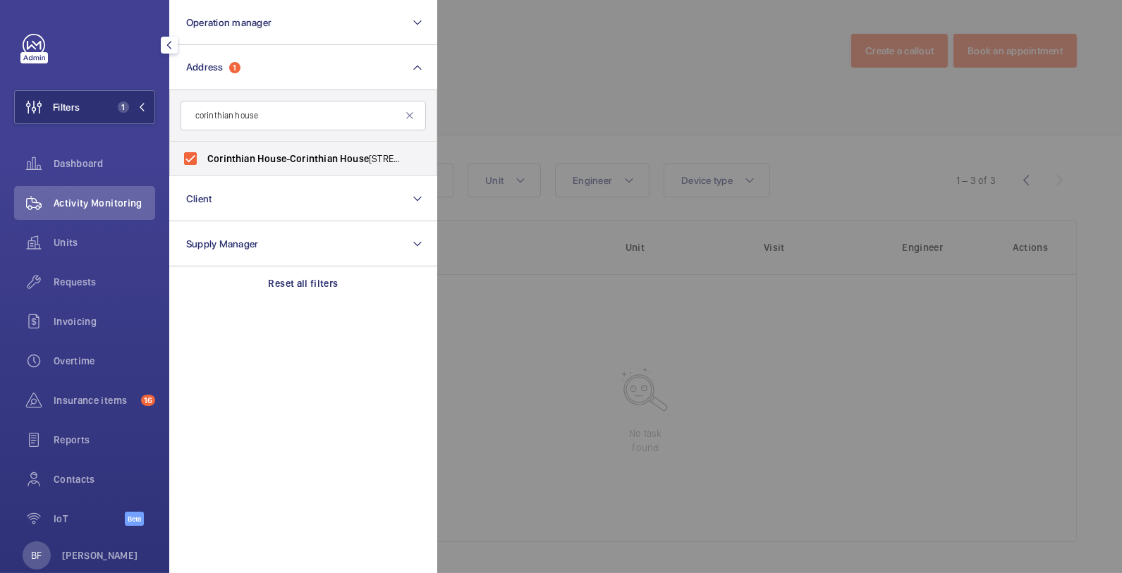
click at [551, 83] on div at bounding box center [998, 286] width 1122 height 573
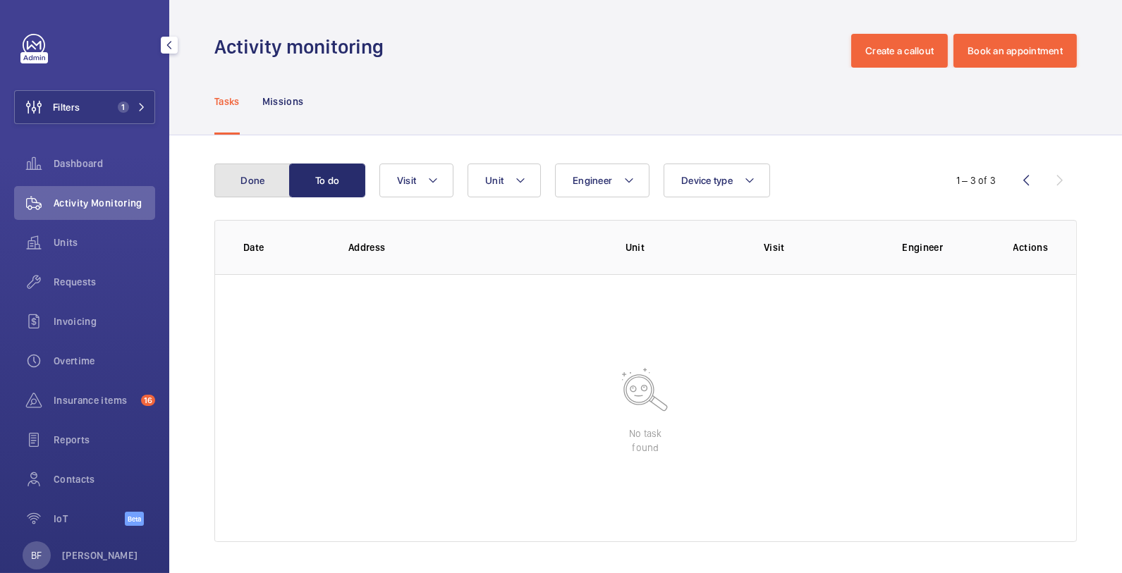
click at [243, 175] on button "Done" at bounding box center [252, 181] width 76 height 34
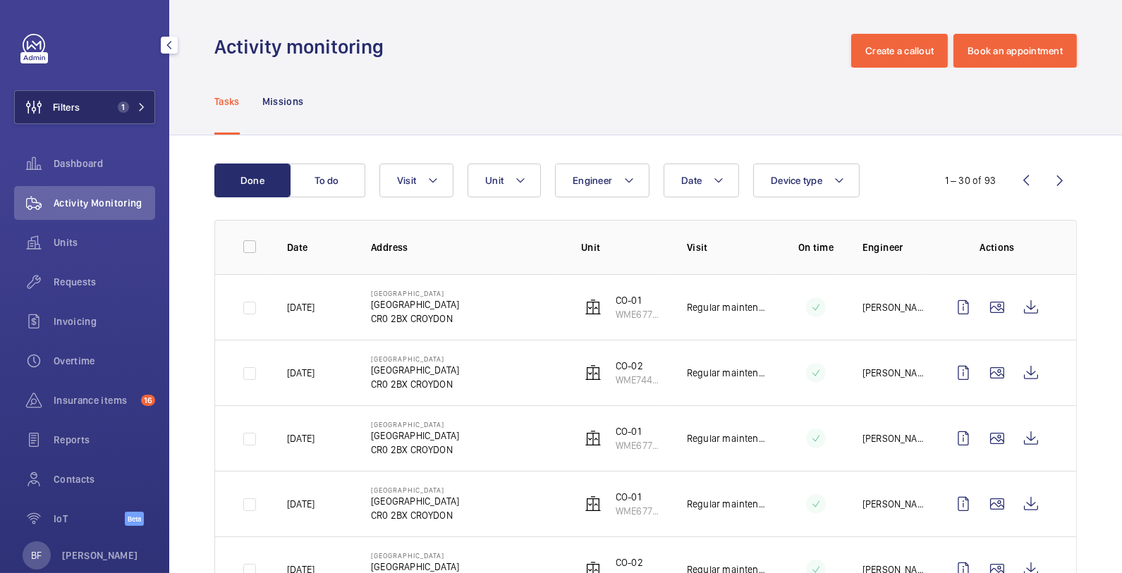
click at [131, 114] on button "Filters 1" at bounding box center [84, 107] width 141 height 34
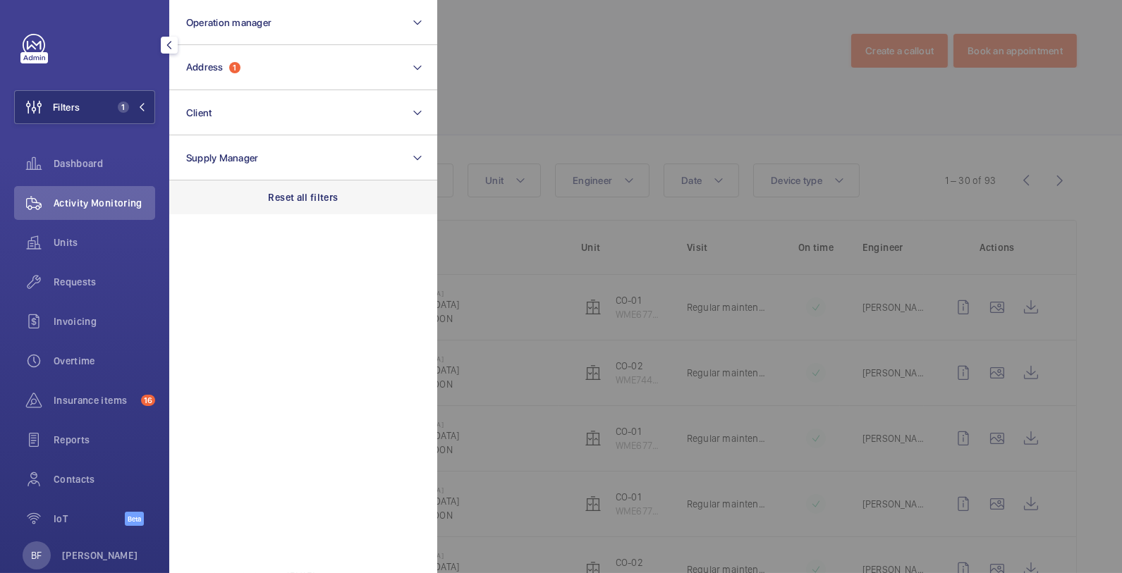
click at [296, 186] on div "Reset all filters" at bounding box center [303, 198] width 268 height 34
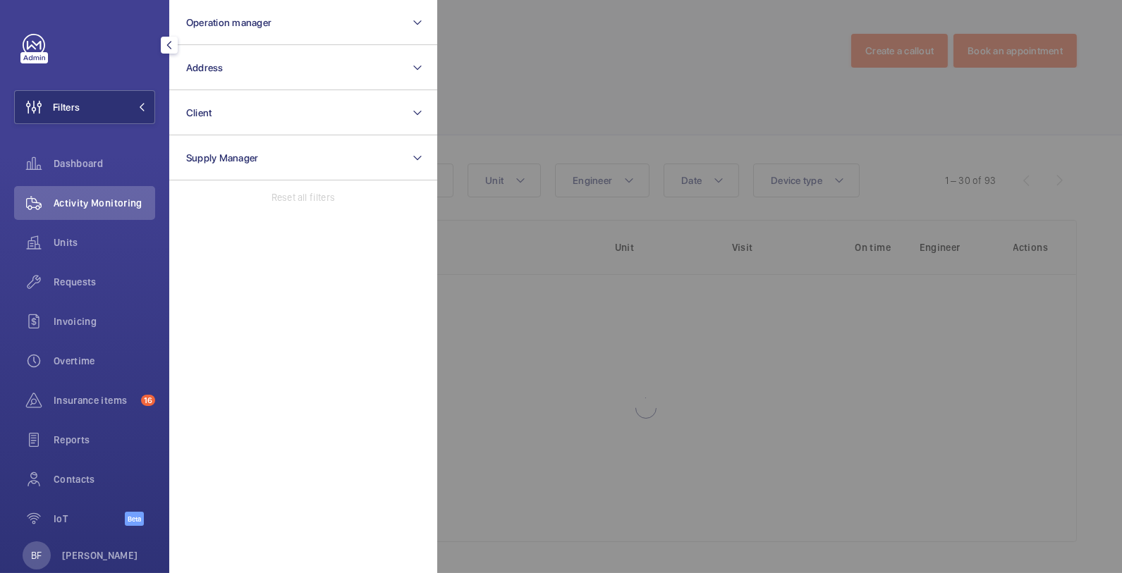
click at [512, 94] on div at bounding box center [998, 286] width 1122 height 573
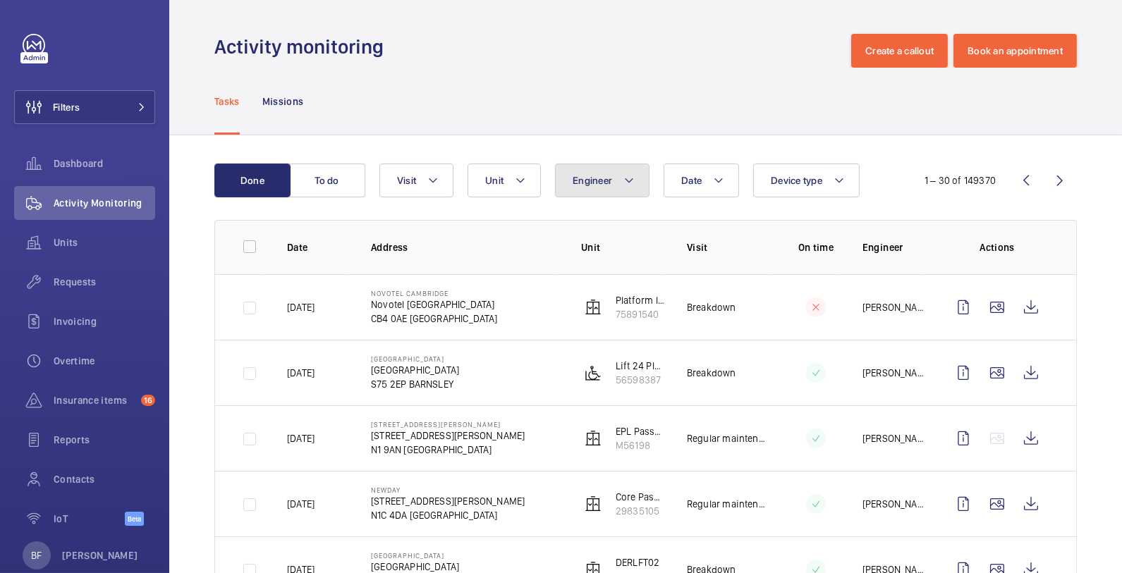
click at [621, 193] on button "Engineer" at bounding box center [602, 181] width 95 height 34
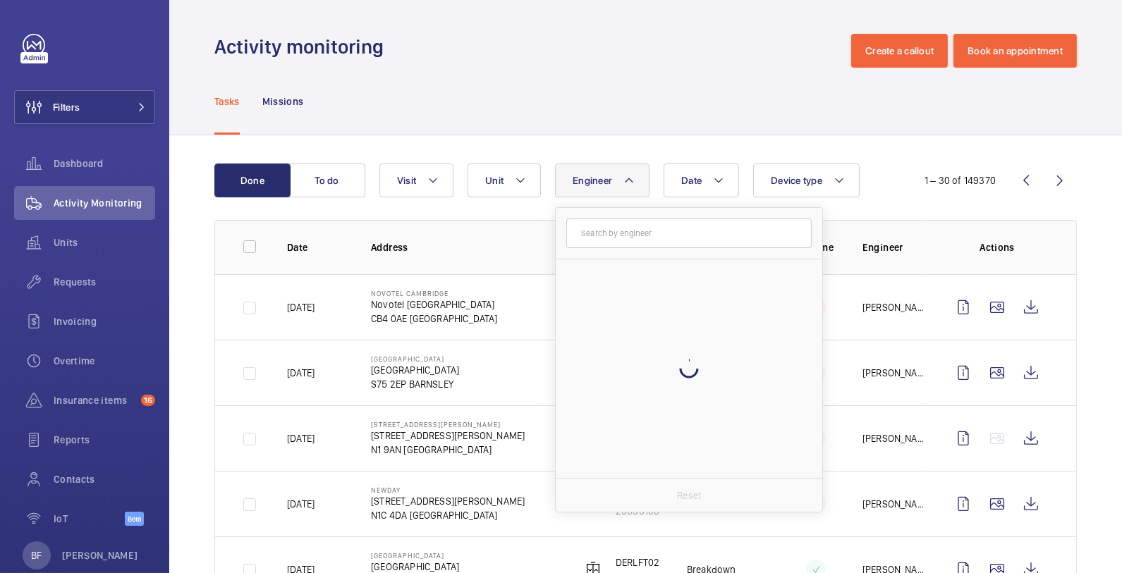
click at [628, 226] on input "text" at bounding box center [688, 234] width 245 height 30
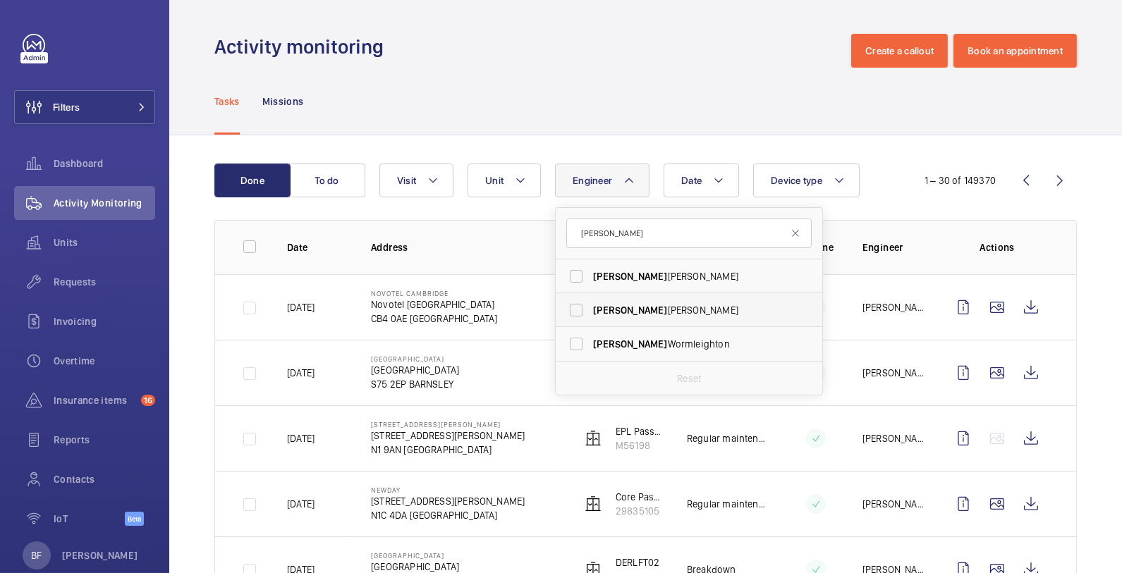
type input "lewis"
click at [636, 312] on span "Lewis Hughes" at bounding box center [690, 310] width 194 height 14
click at [590, 312] on input "Lewis Hughes" at bounding box center [576, 310] width 28 height 28
checkbox input "true"
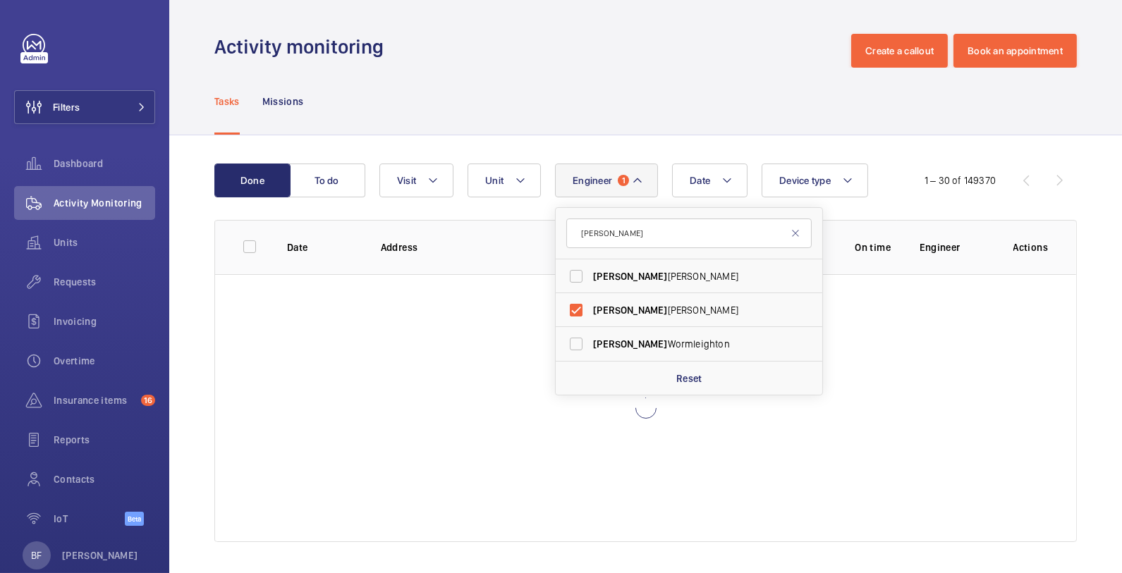
click at [678, 107] on div "Tasks Missions" at bounding box center [645, 101] width 863 height 67
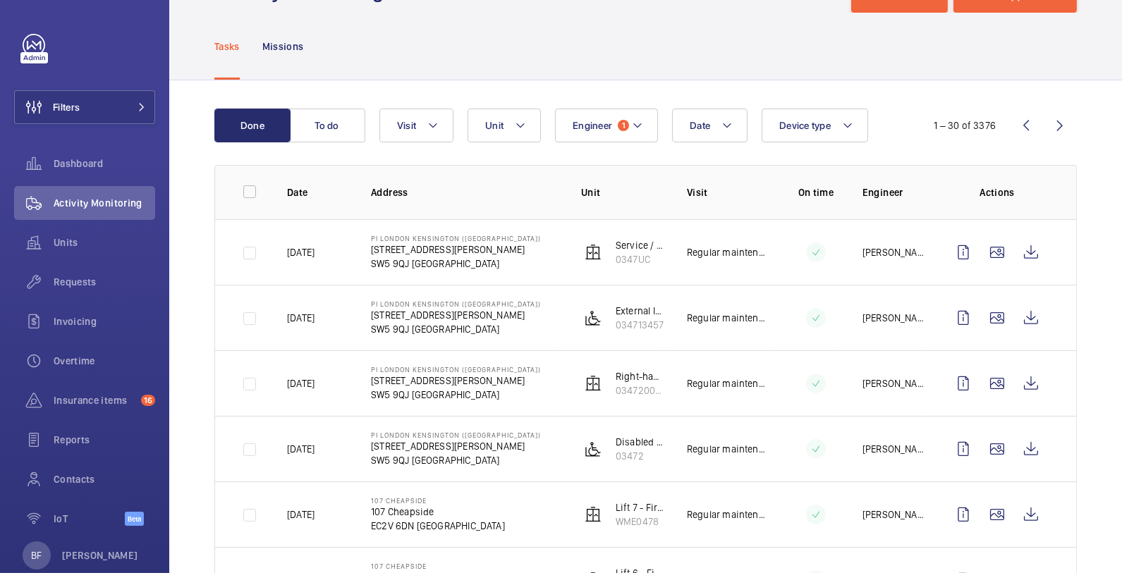
scroll to position [56, 0]
click at [641, 130] on button "Engineer 1" at bounding box center [606, 124] width 103 height 34
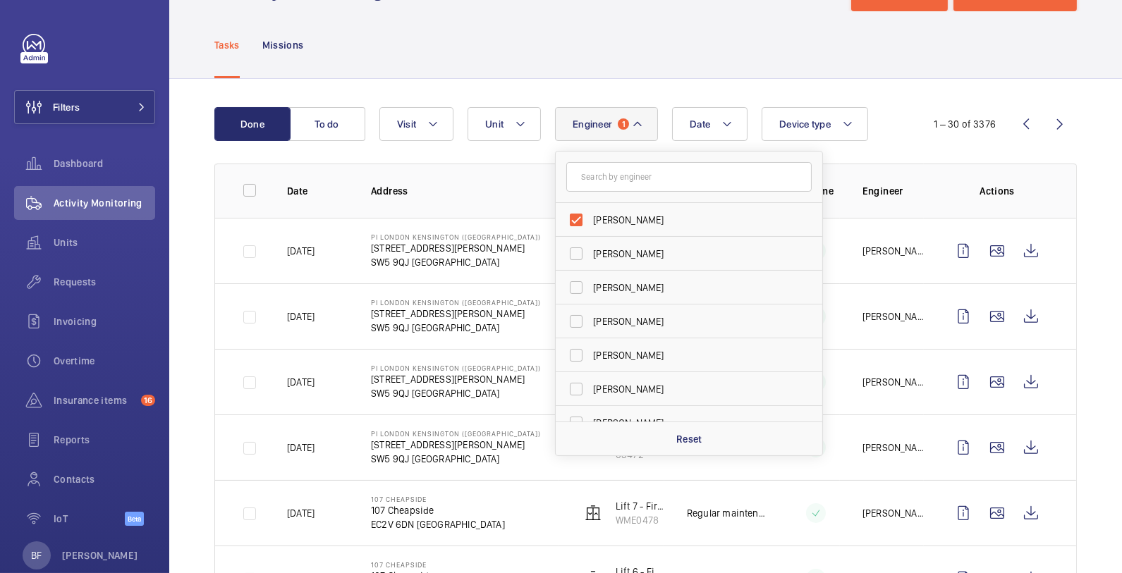
click at [696, 69] on div "Tasks Missions" at bounding box center [645, 44] width 863 height 67
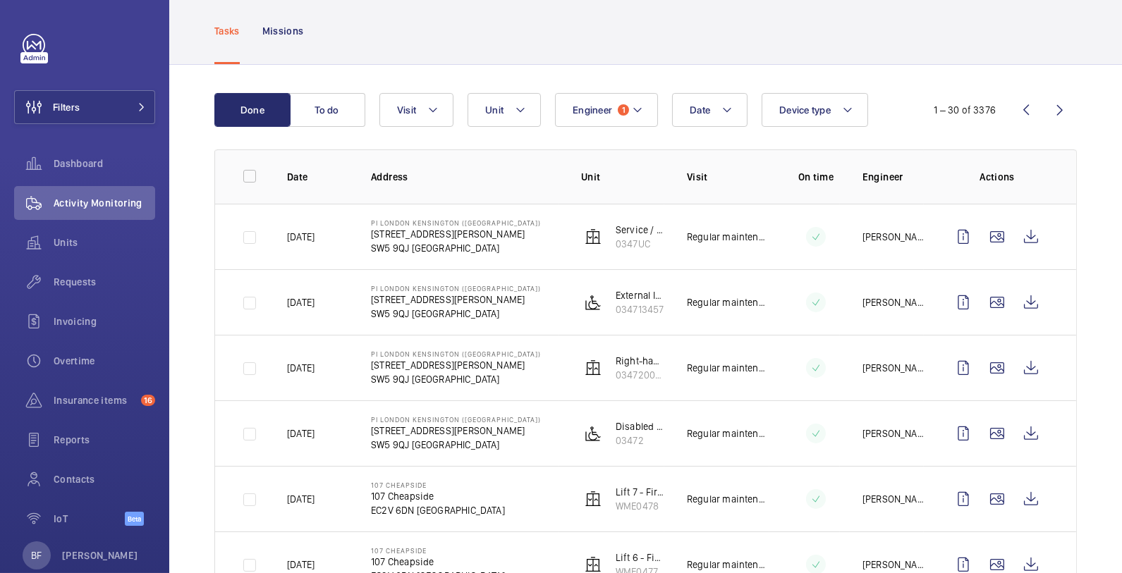
scroll to position [0, 0]
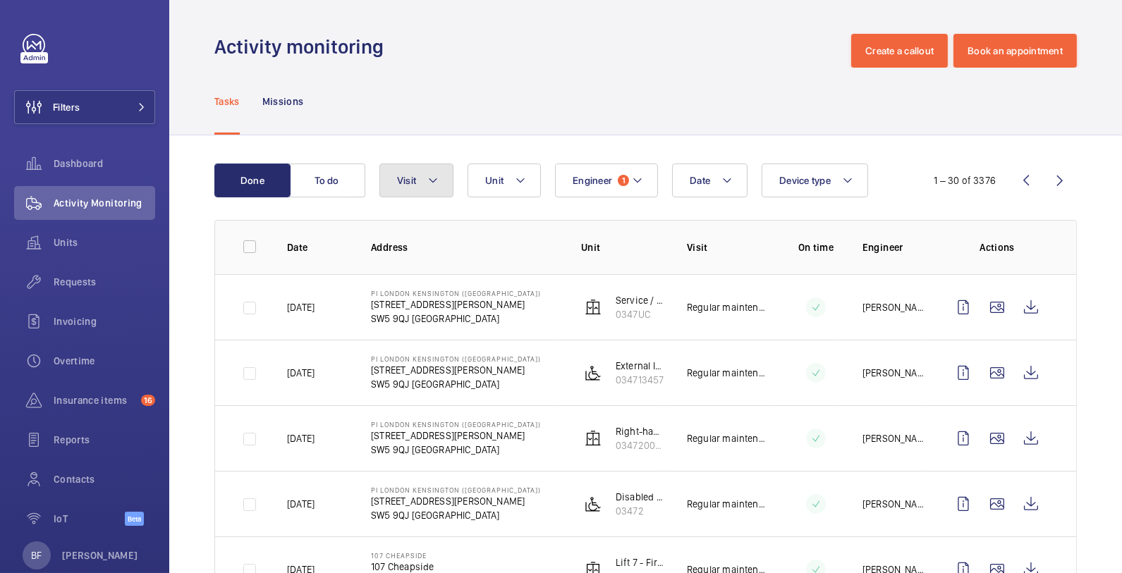
click at [442, 193] on button "Visit" at bounding box center [416, 181] width 74 height 34
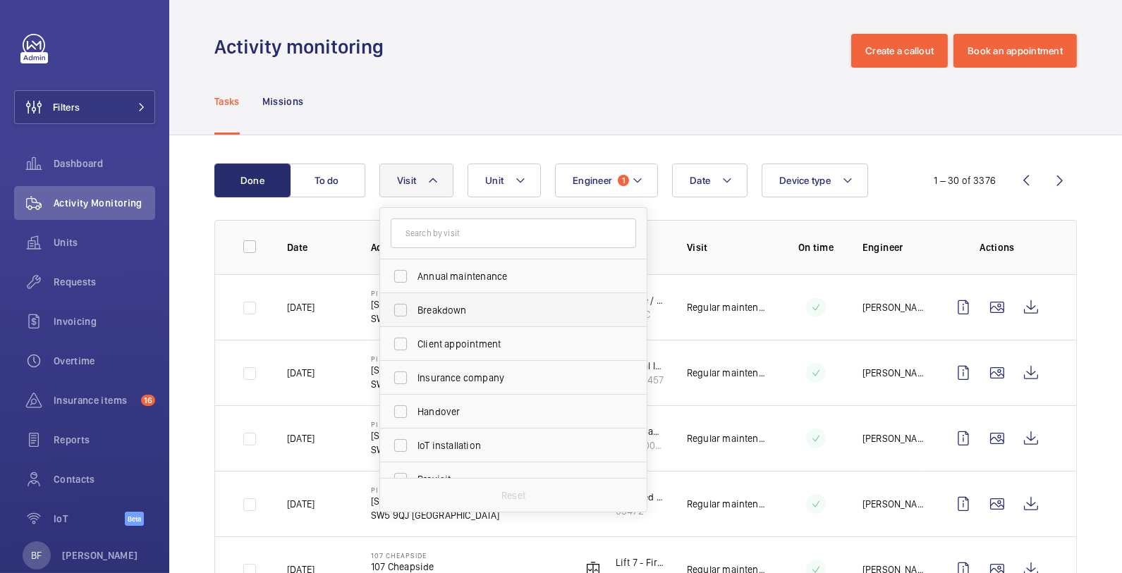
click at [497, 318] on label "Breakdown" at bounding box center [502, 310] width 245 height 34
click at [415, 318] on input "Breakdown" at bounding box center [401, 310] width 28 height 28
checkbox input "true"
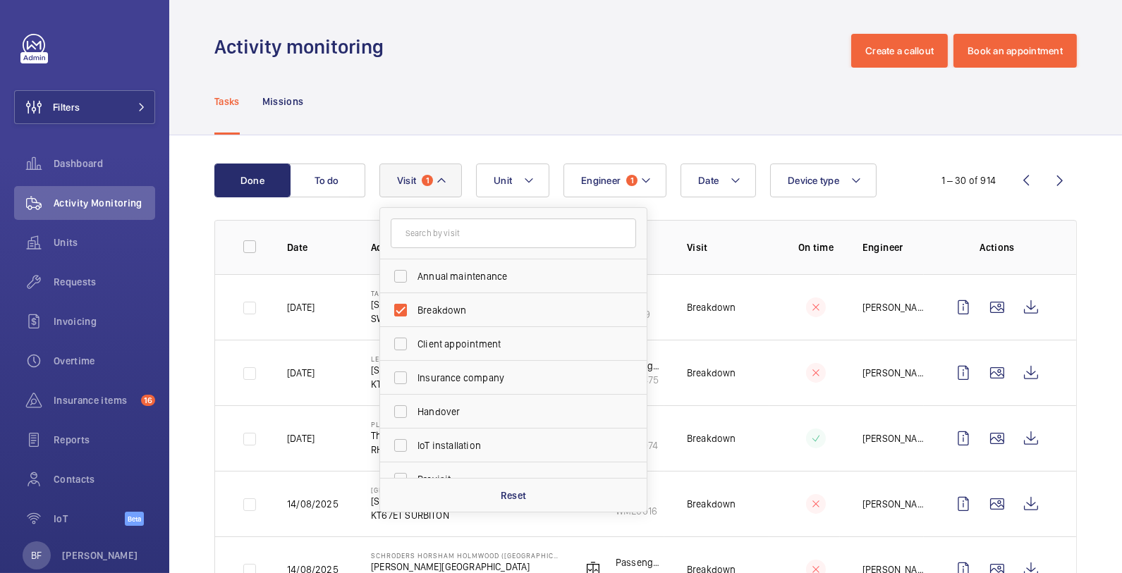
click at [519, 111] on div "Tasks Missions" at bounding box center [645, 101] width 863 height 67
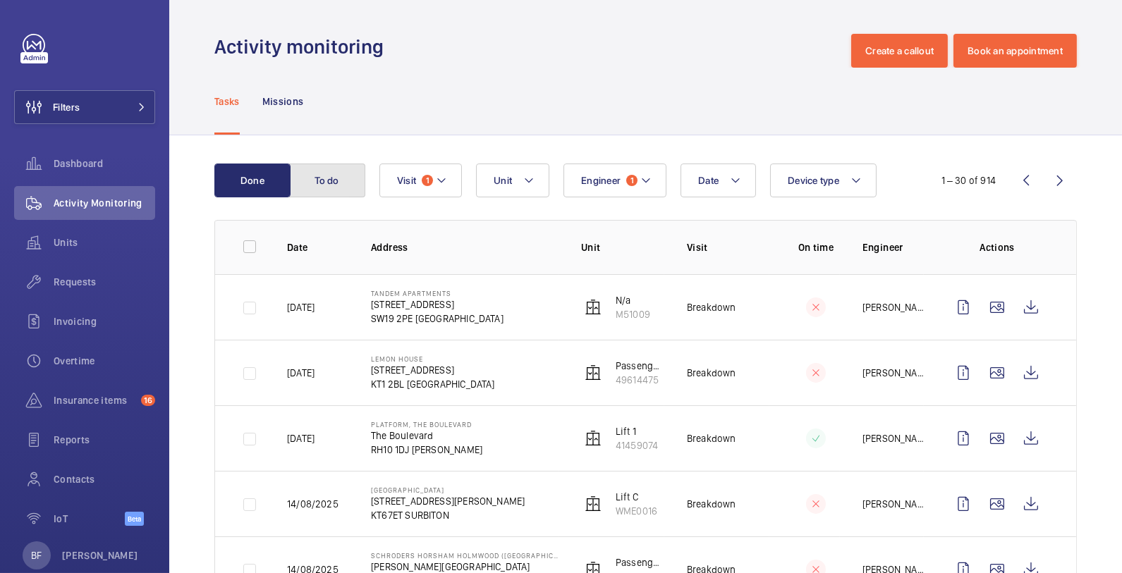
click at [329, 174] on button "To do" at bounding box center [327, 181] width 76 height 34
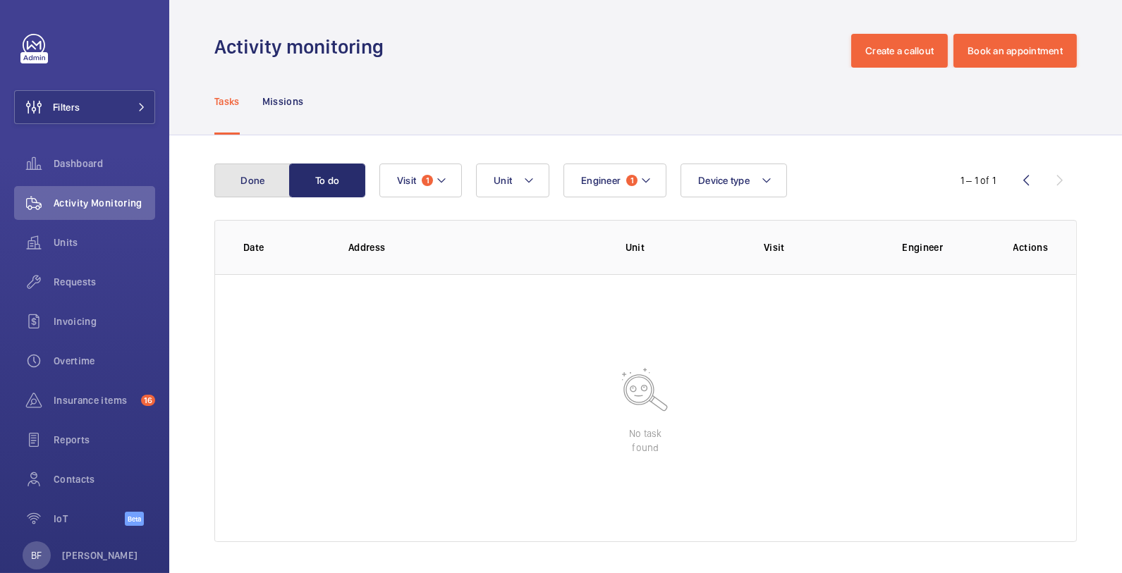
click at [253, 193] on button "Done" at bounding box center [252, 181] width 76 height 34
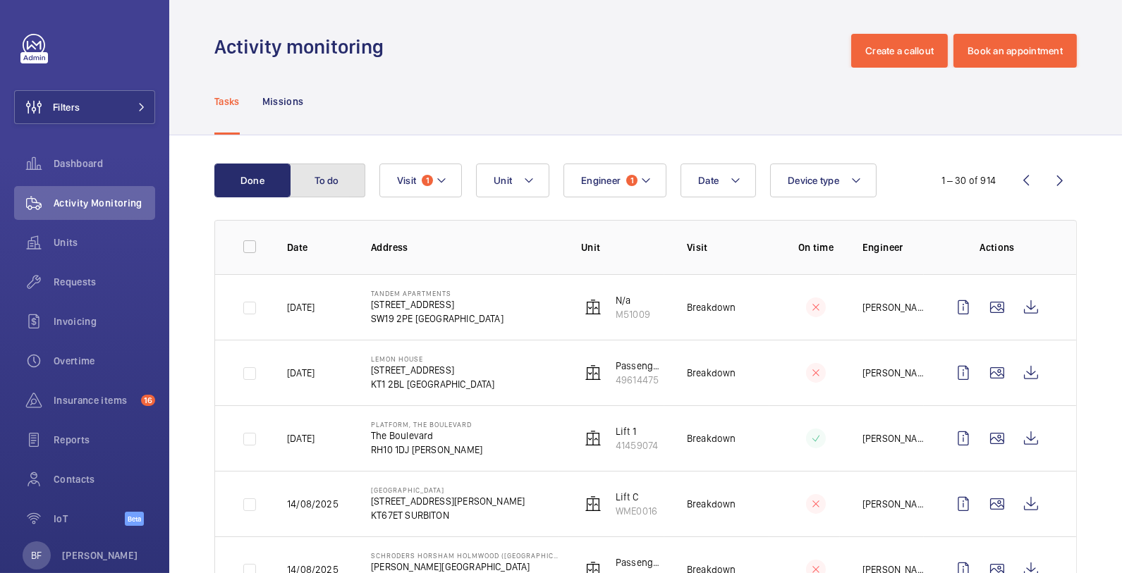
click at [312, 190] on button "To do" at bounding box center [327, 181] width 76 height 34
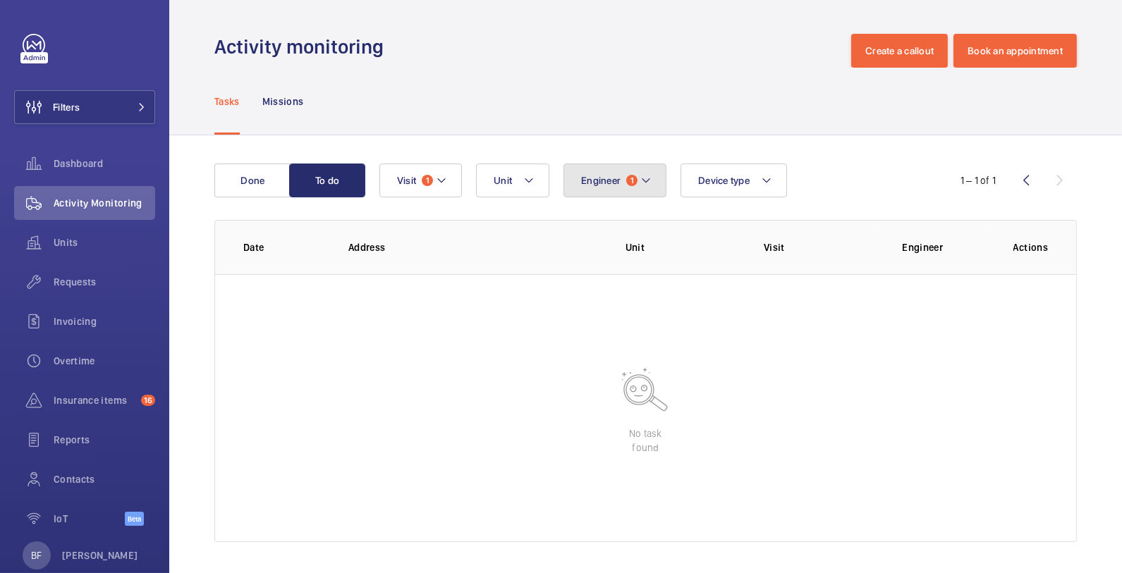
click at [565, 173] on button "Engineer 1" at bounding box center [615, 181] width 103 height 34
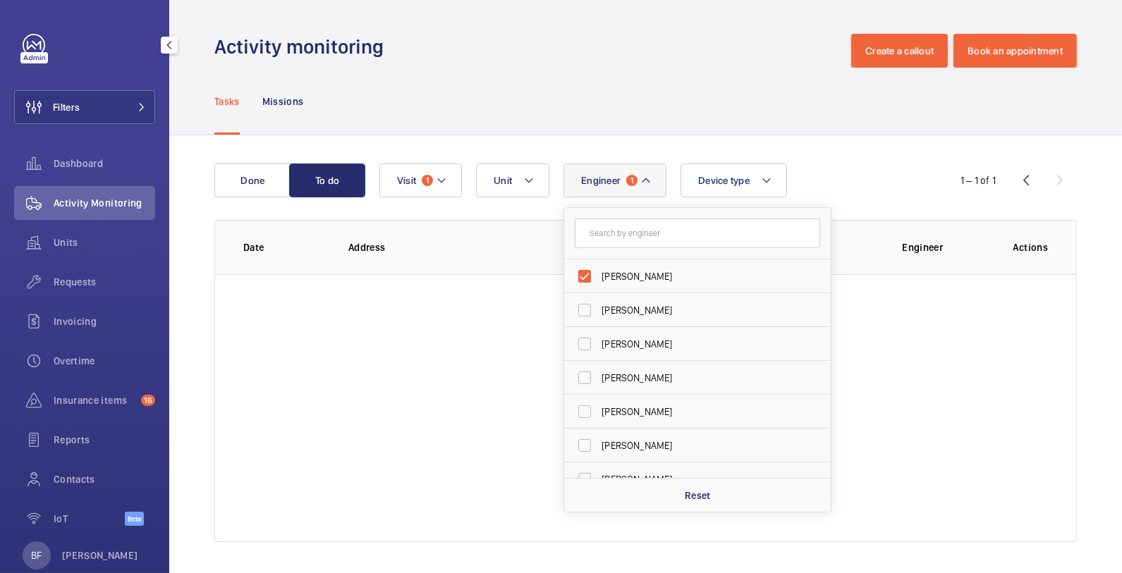
click at [120, 202] on span "Activity Monitoring" at bounding box center [105, 203] width 102 height 14
click at [104, 106] on button "Filters" at bounding box center [84, 107] width 141 height 34
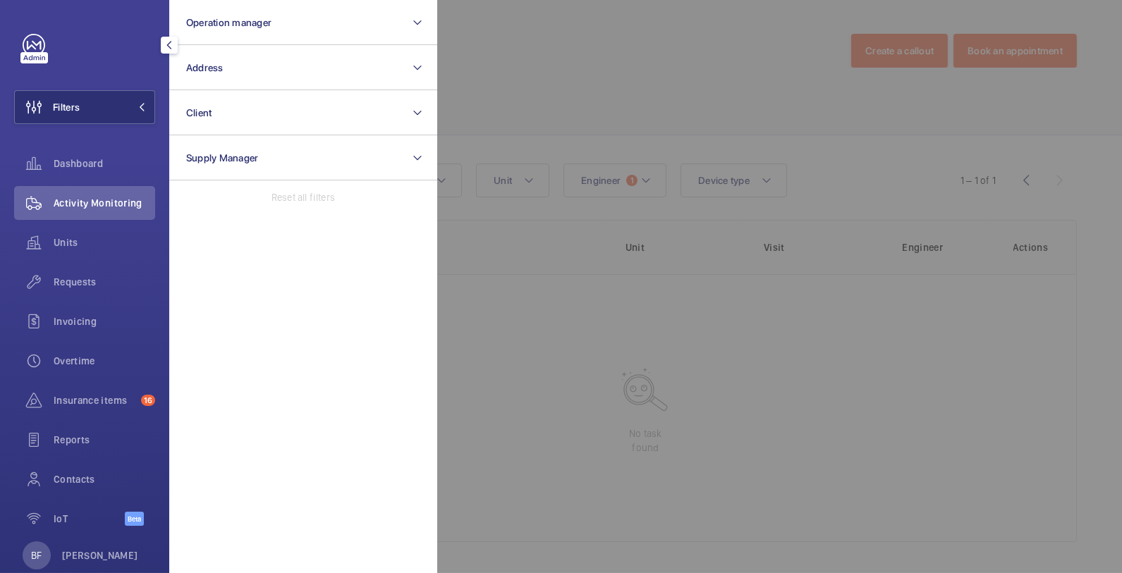
click at [611, 212] on div at bounding box center [998, 286] width 1122 height 573
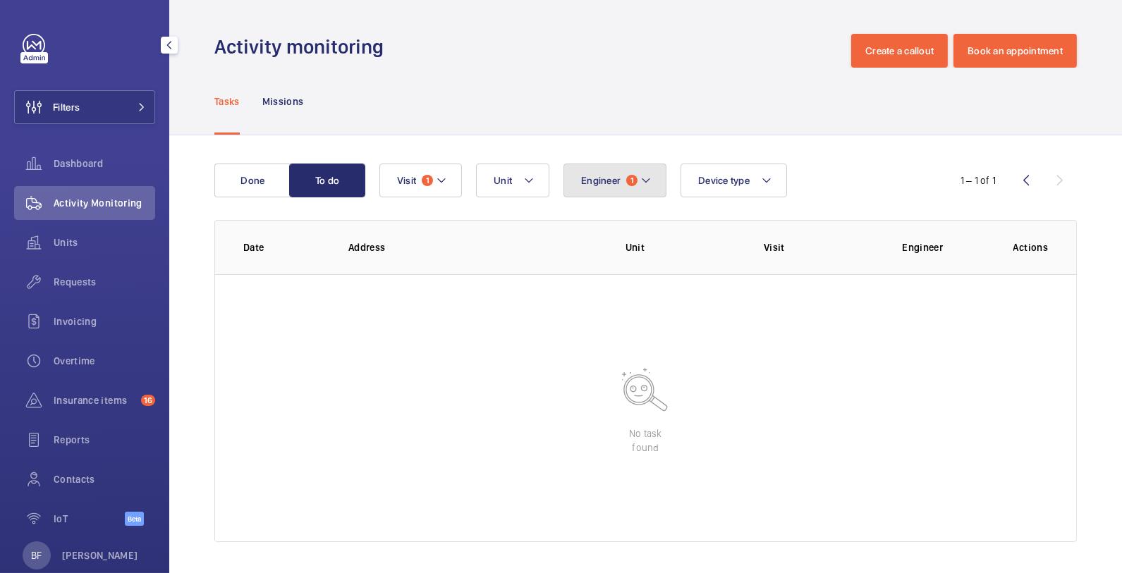
click at [648, 193] on button "Engineer 1" at bounding box center [615, 181] width 103 height 34
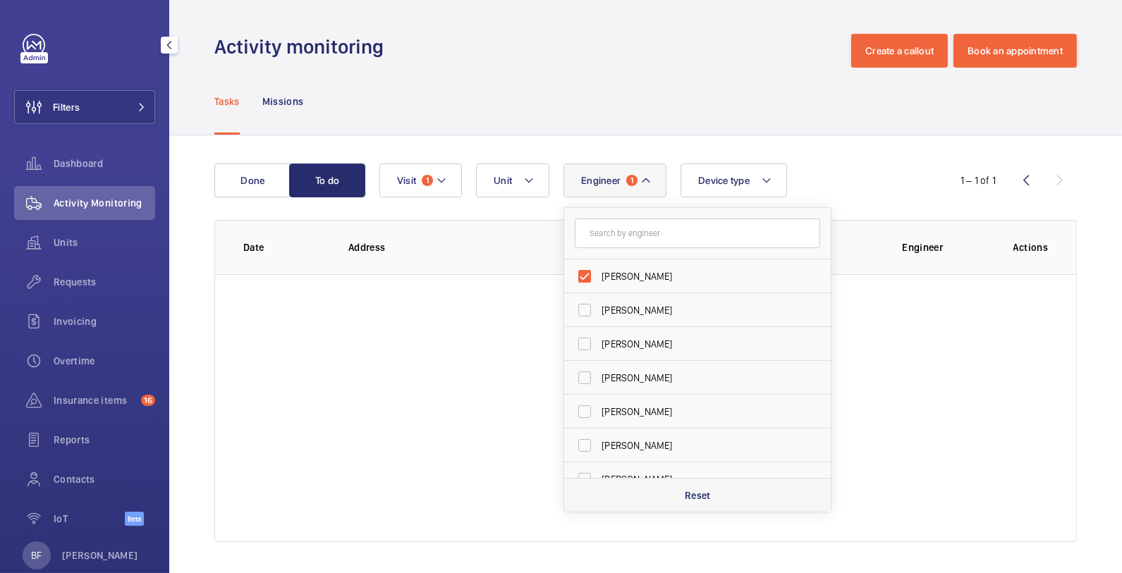
click at [649, 488] on div "Reset" at bounding box center [697, 495] width 267 height 34
click at [422, 179] on span "1" at bounding box center [427, 180] width 11 height 11
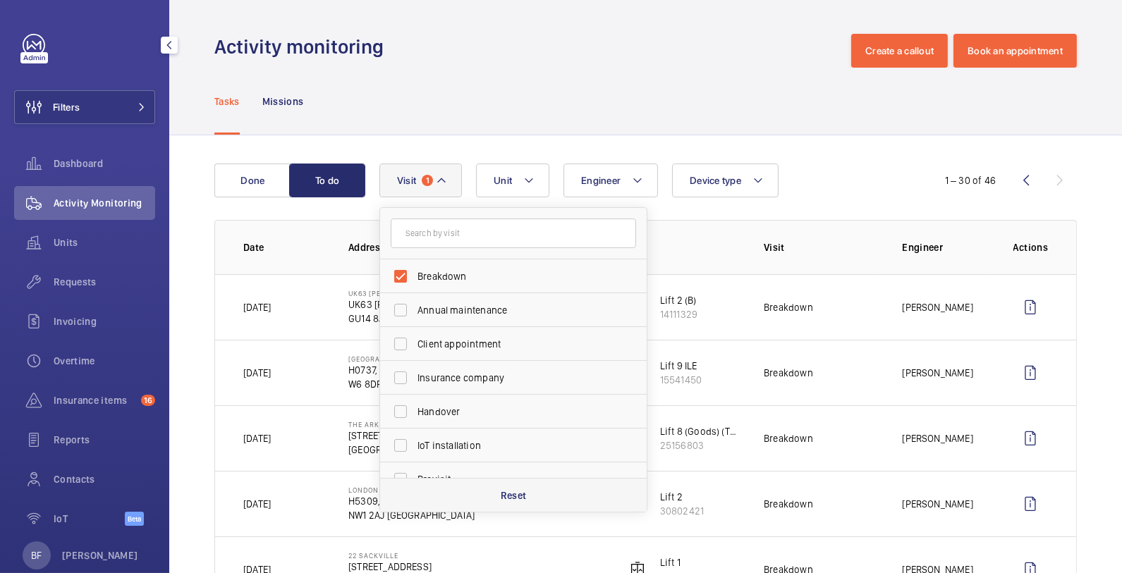
click at [590, 499] on div "Reset" at bounding box center [513, 495] width 267 height 34
checkbox input "false"
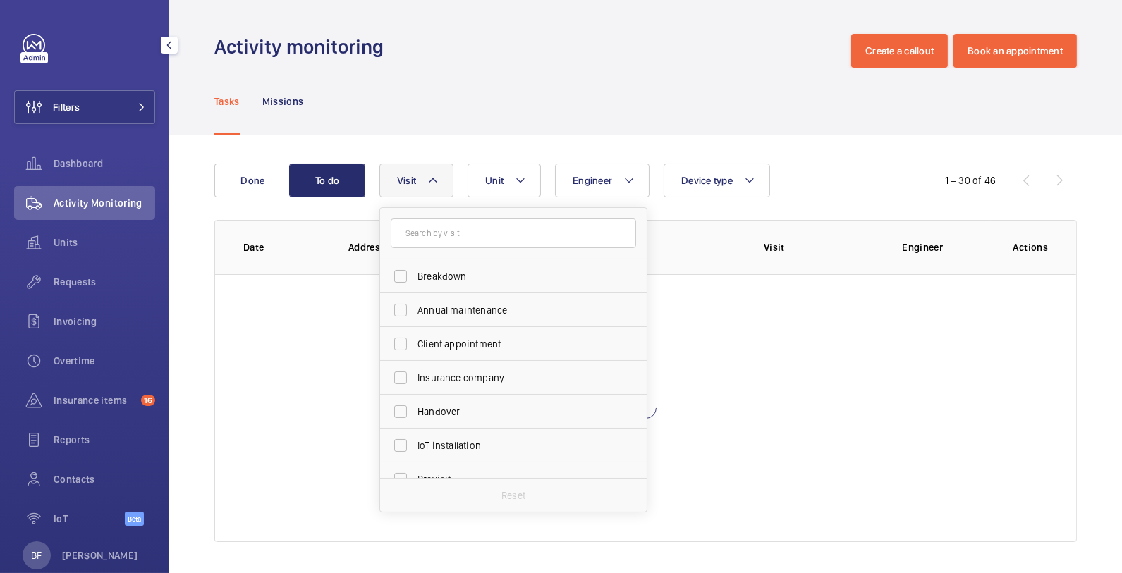
click at [619, 135] on div "Tasks Missions" at bounding box center [645, 101] width 863 height 67
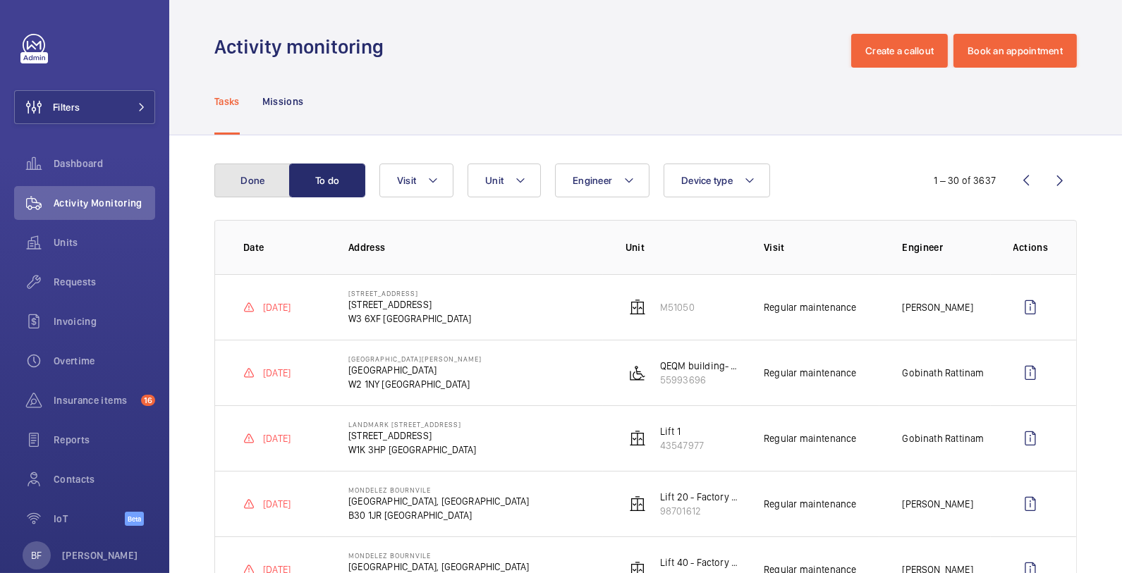
click at [253, 178] on button "Done" at bounding box center [252, 181] width 76 height 34
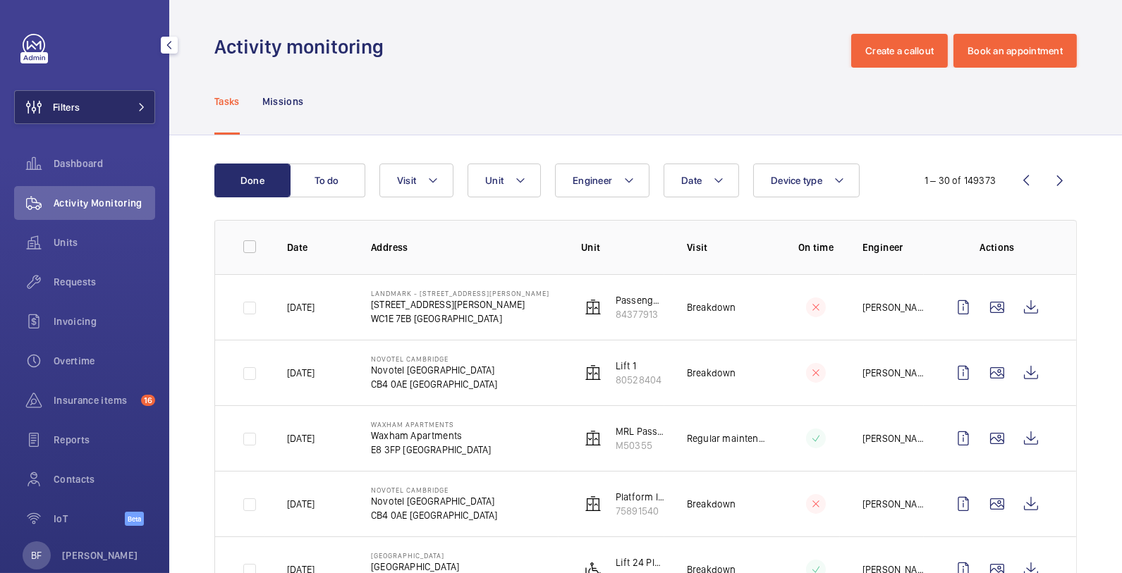
click at [138, 107] on mat-icon at bounding box center [142, 107] width 8 height 8
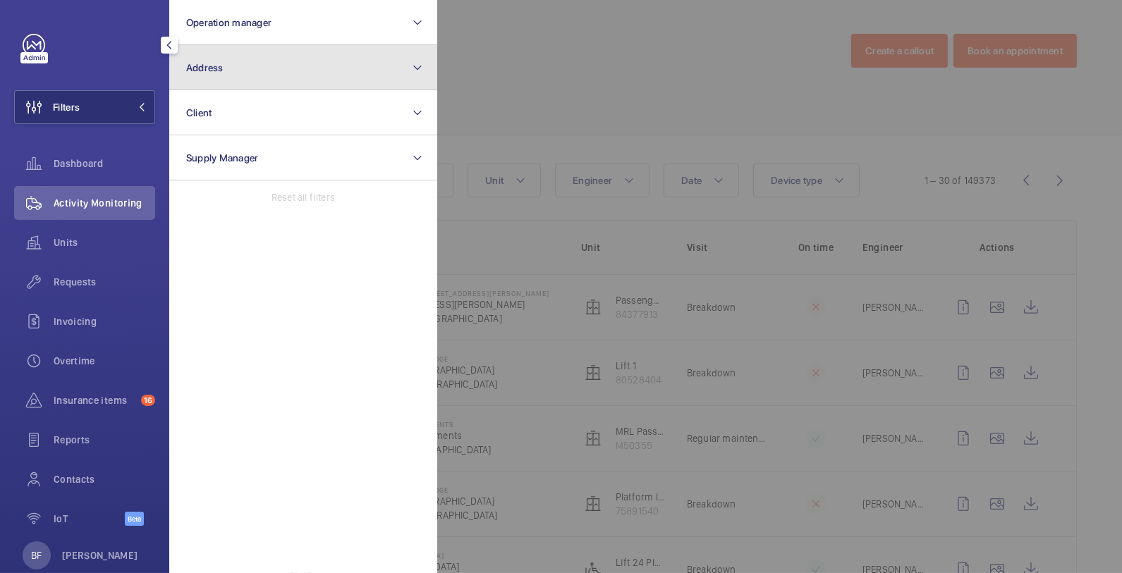
click at [352, 61] on button "Address" at bounding box center [303, 67] width 268 height 45
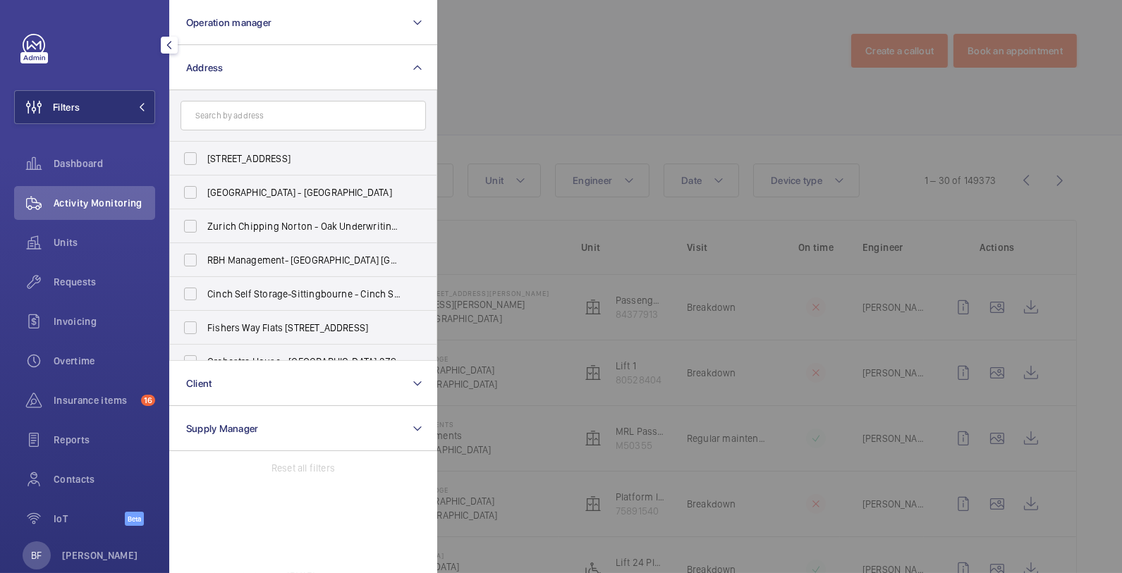
click at [352, 119] on input "text" at bounding box center [303, 116] width 245 height 30
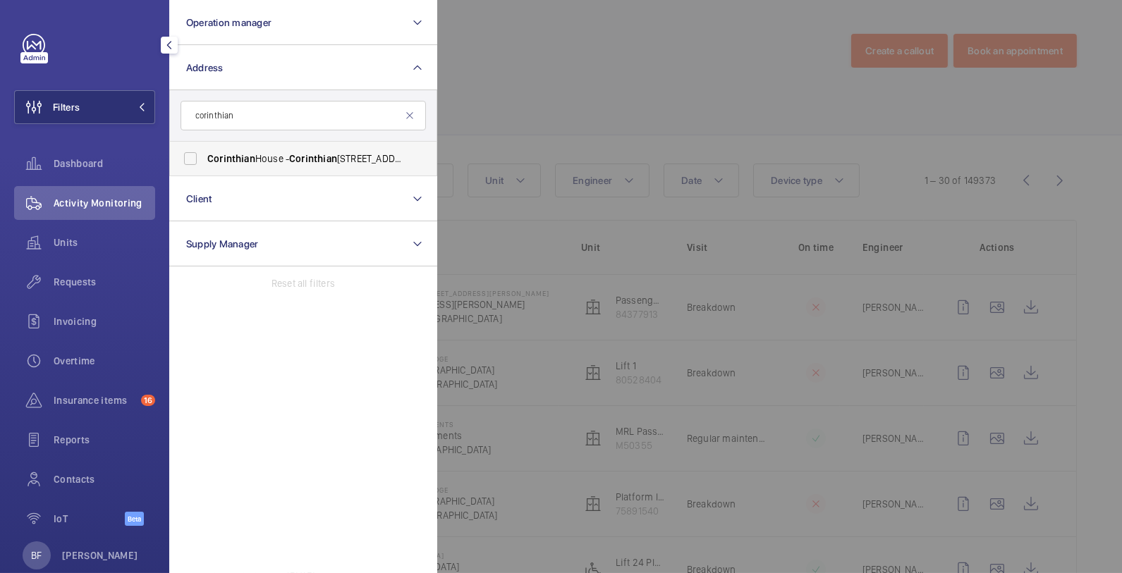
type input "corinthian"
click at [385, 161] on span "Corinthian House - Corinthian House, CROYDON CR0 2BX" at bounding box center [304, 159] width 194 height 14
click at [205, 161] on input "Corinthian House - Corinthian House, CROYDON CR0 2BX" at bounding box center [190, 159] width 28 height 28
checkbox input "true"
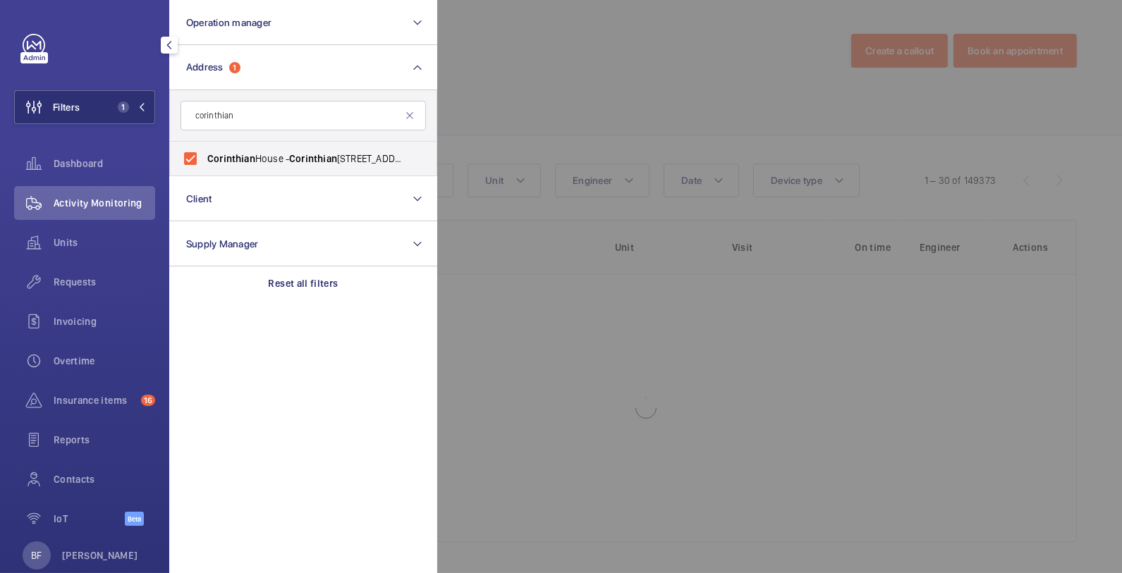
click at [597, 105] on div at bounding box center [998, 286] width 1122 height 573
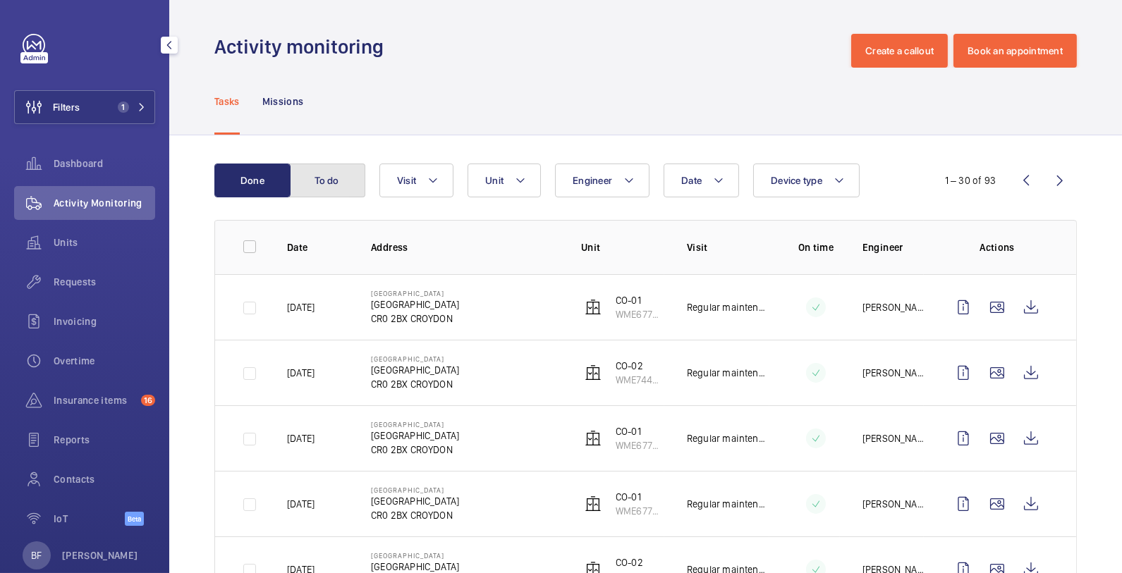
click at [338, 185] on button "To do" at bounding box center [327, 181] width 76 height 34
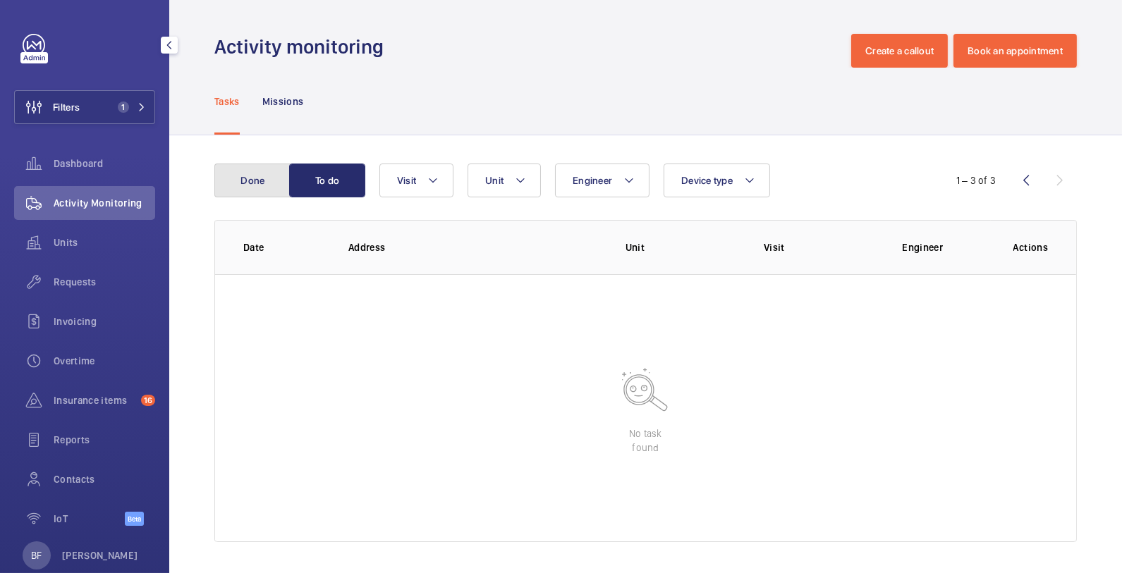
click at [241, 182] on button "Done" at bounding box center [252, 181] width 76 height 34
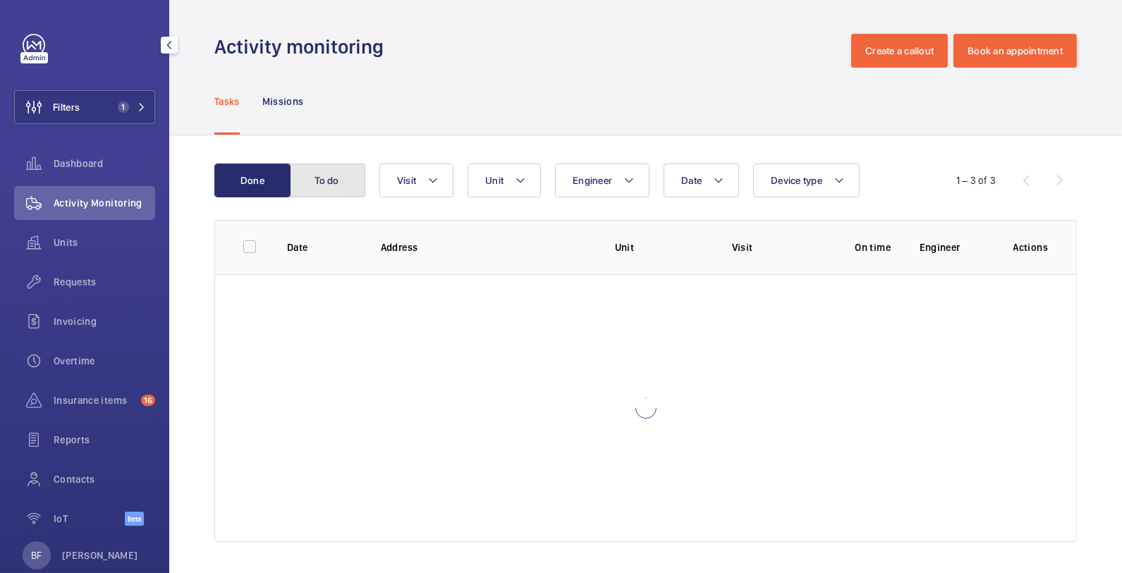
click at [317, 183] on button "To do" at bounding box center [327, 181] width 76 height 34
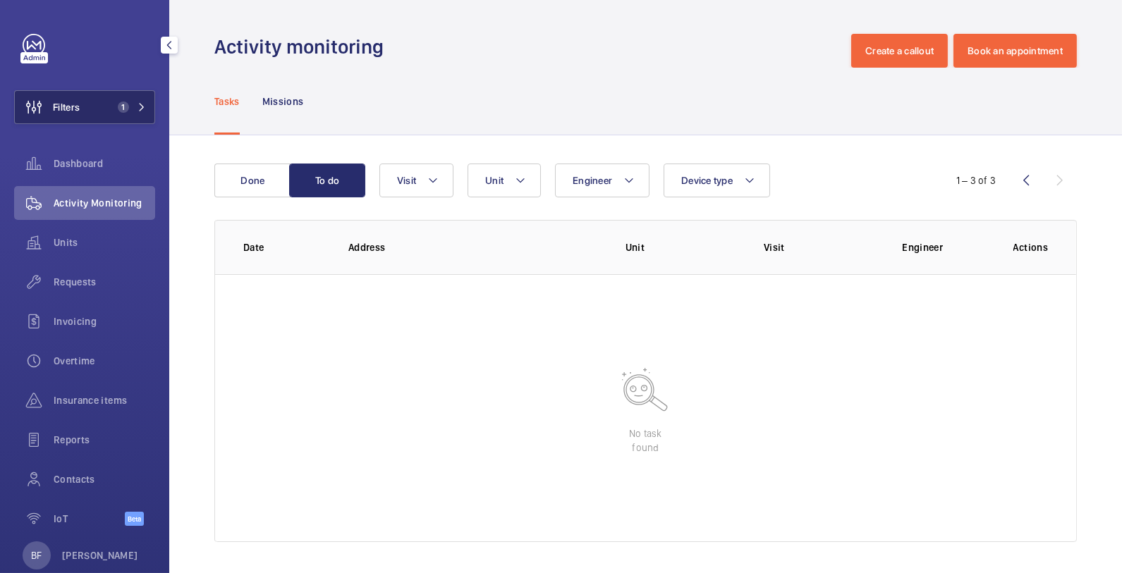
click at [136, 108] on button "Filters 1" at bounding box center [84, 107] width 141 height 34
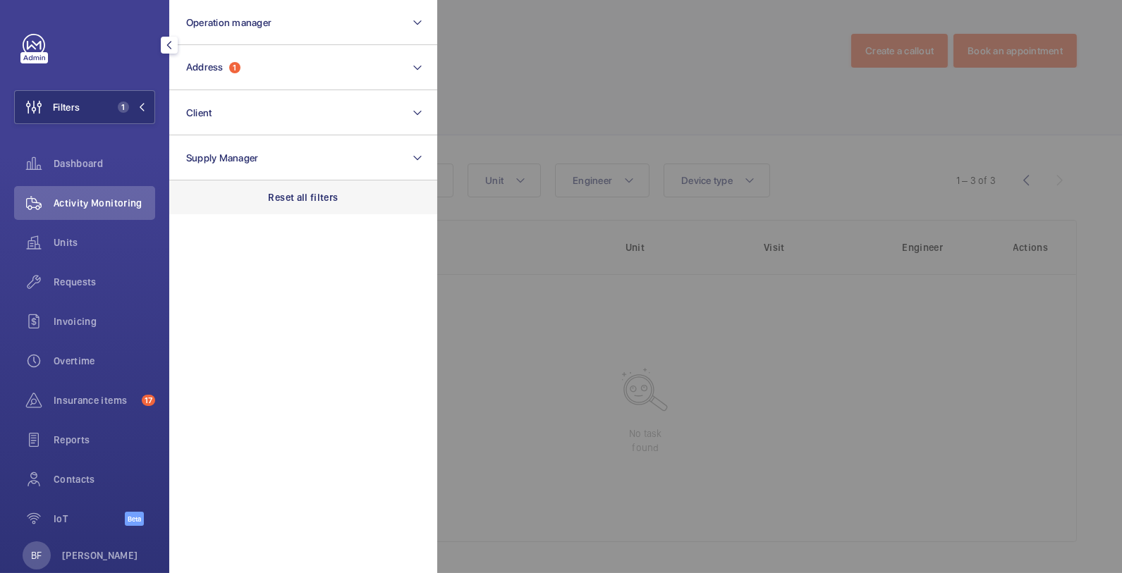
click at [278, 197] on p "Reset all filters" at bounding box center [304, 197] width 70 height 14
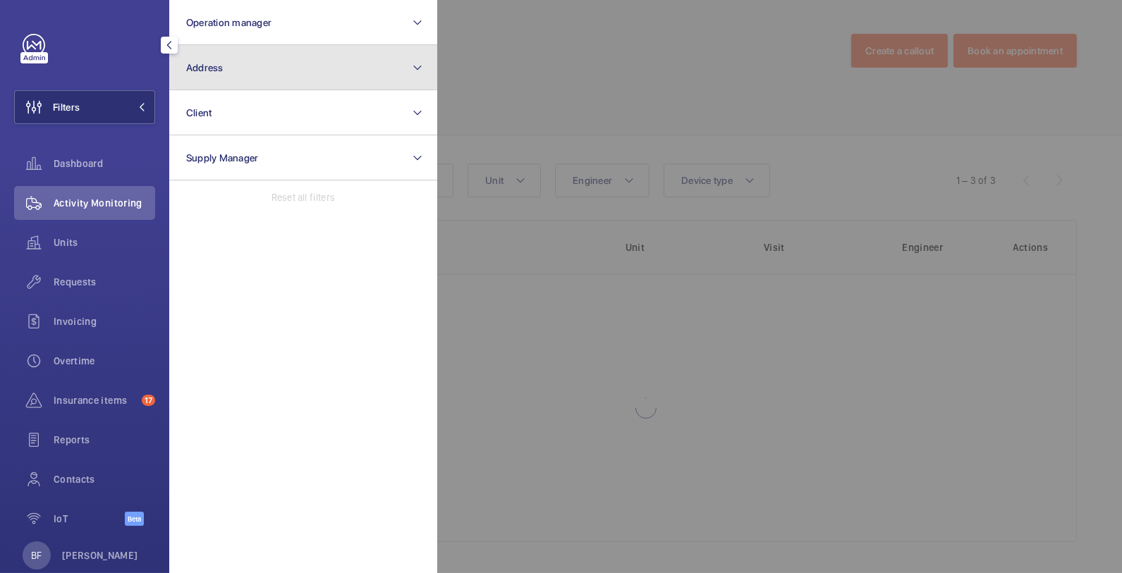
click at [247, 54] on button "Address" at bounding box center [303, 67] width 268 height 45
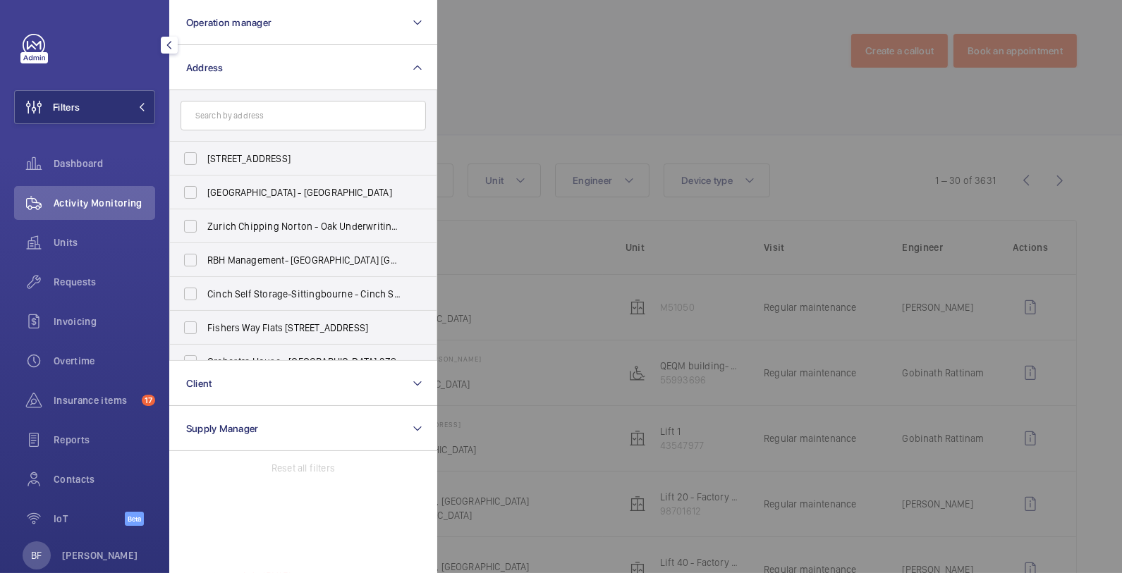
click at [253, 132] on form at bounding box center [303, 115] width 267 height 51
click at [248, 112] on input "text" at bounding box center [303, 116] width 245 height 30
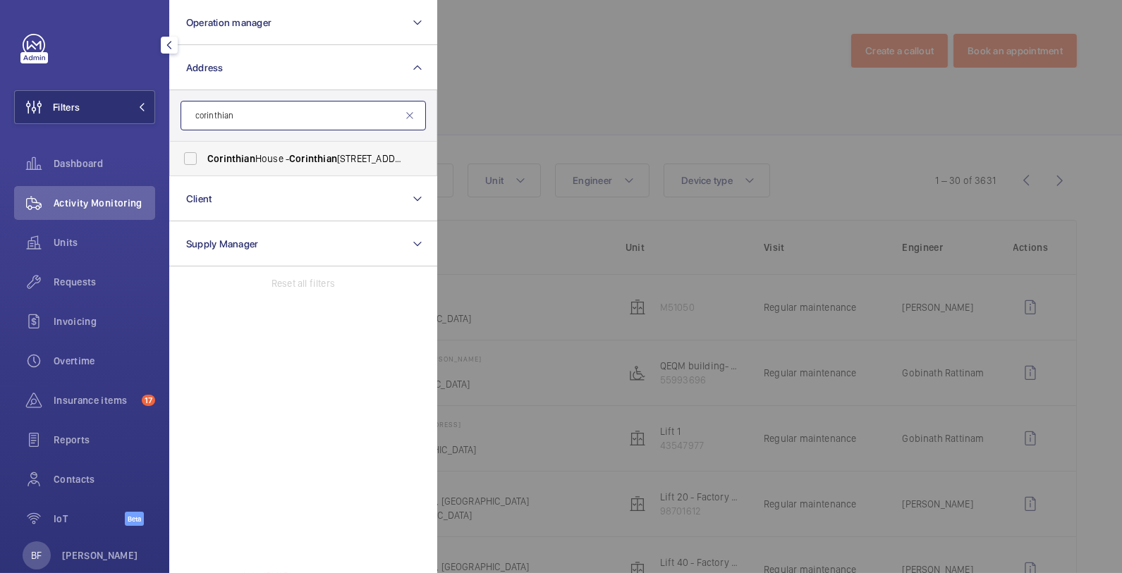
type input "corinthian"
click at [259, 154] on span "Corinthian House - Corinthian House, CROYDON CR0 2BX" at bounding box center [304, 159] width 194 height 14
click at [205, 154] on input "Corinthian House - Corinthian House, CROYDON CR0 2BX" at bounding box center [190, 159] width 28 height 28
checkbox input "true"
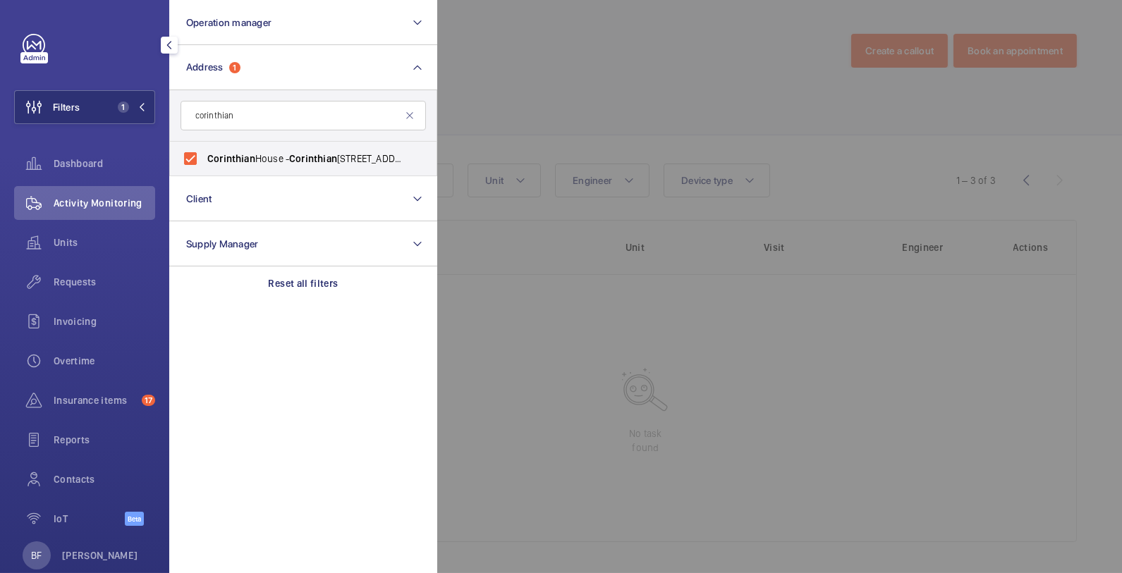
click at [495, 112] on div at bounding box center [998, 286] width 1122 height 573
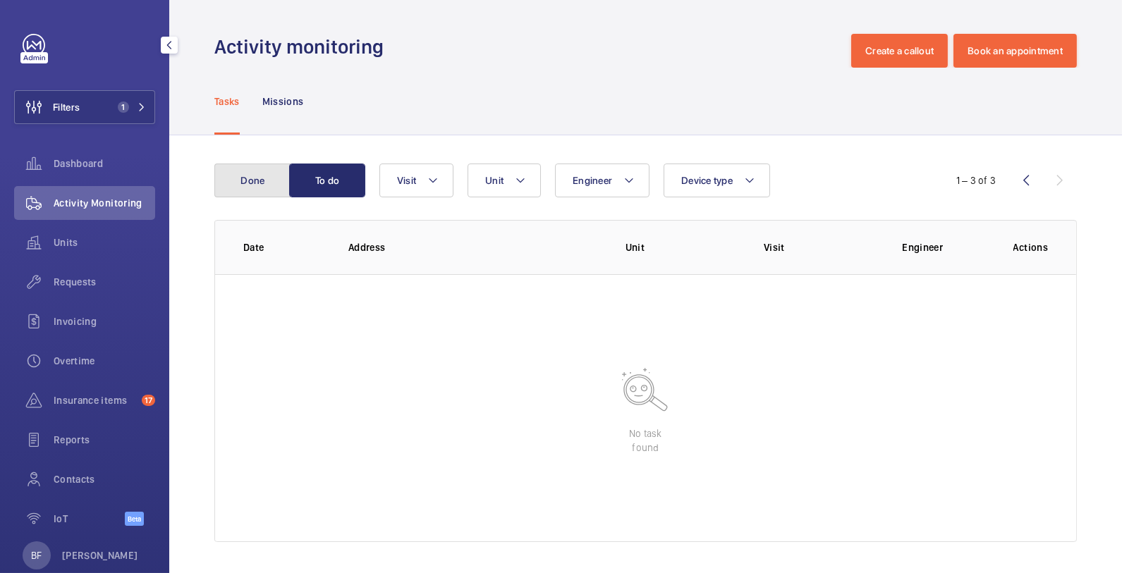
click at [253, 180] on button "Done" at bounding box center [252, 181] width 76 height 34
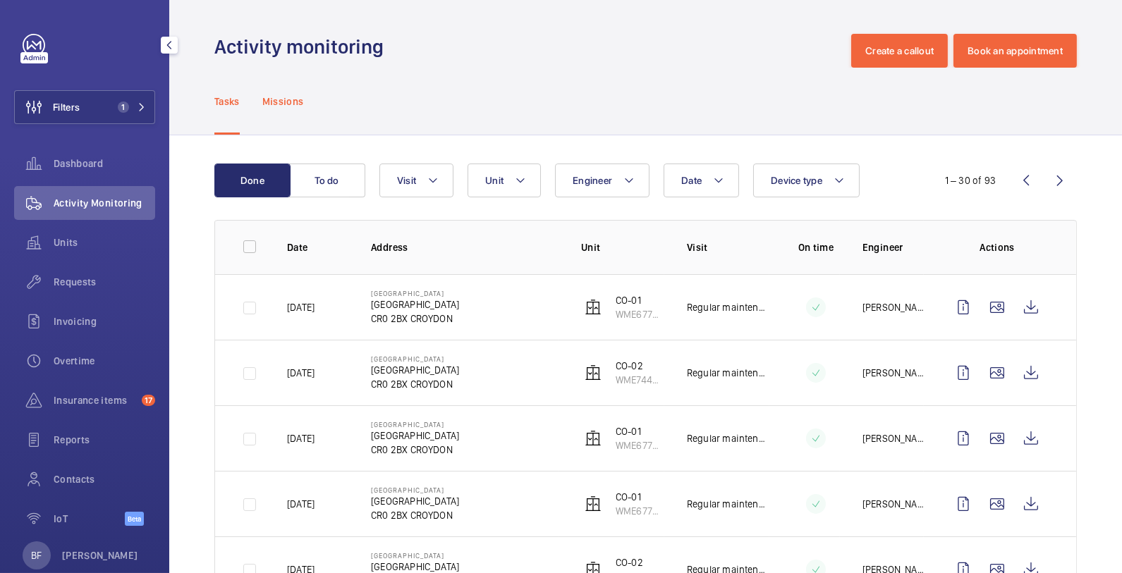
click at [295, 92] on div "Missions" at bounding box center [283, 101] width 42 height 67
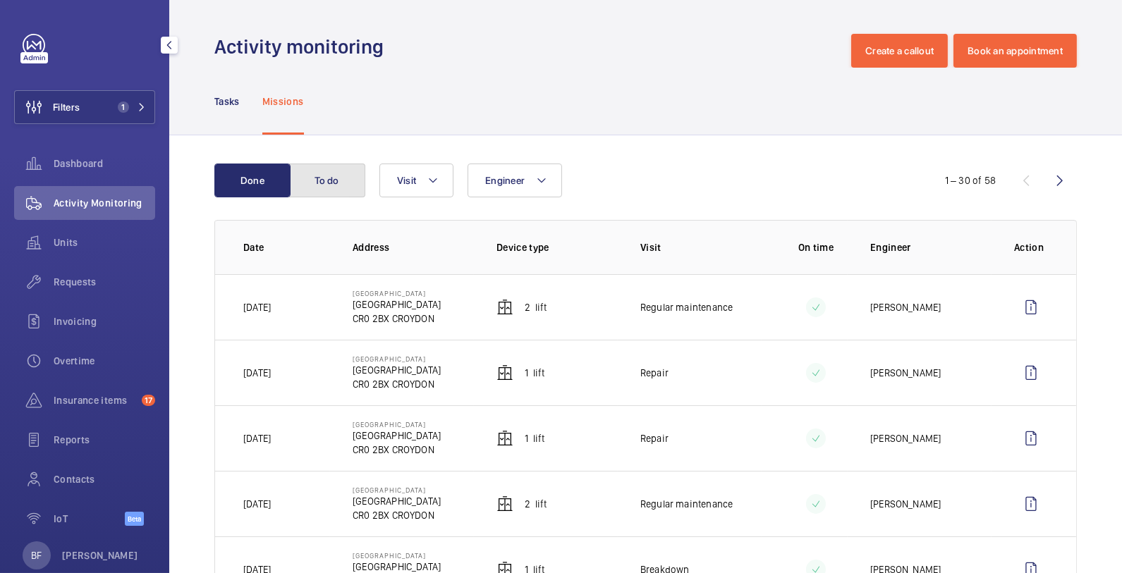
click at [341, 193] on button "To do" at bounding box center [327, 181] width 76 height 34
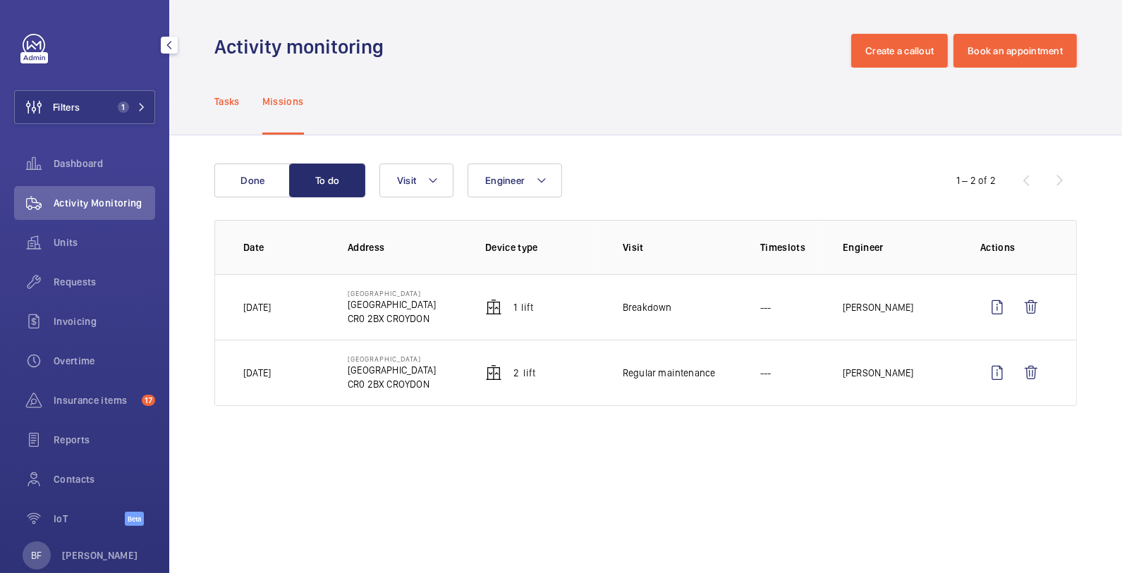
click at [229, 105] on p "Tasks" at bounding box center [226, 102] width 25 height 14
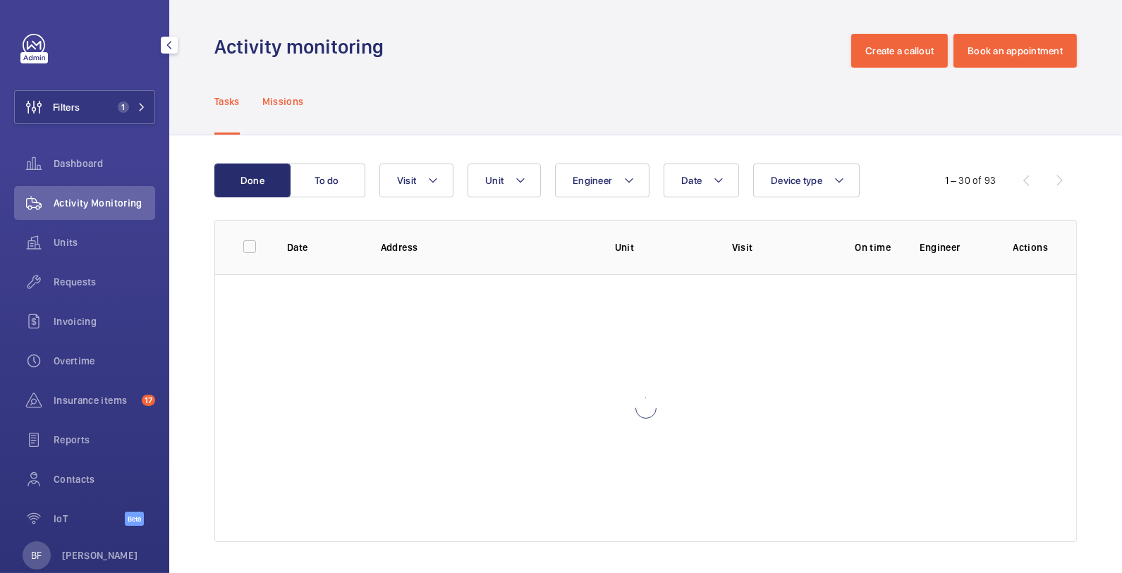
click at [289, 104] on p "Missions" at bounding box center [283, 102] width 42 height 14
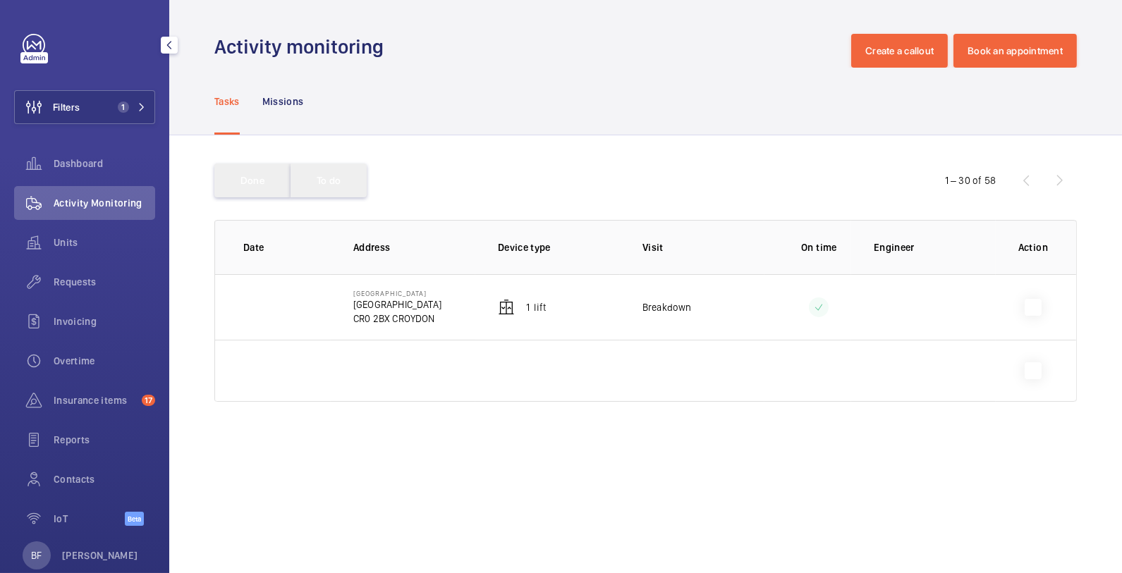
click at [327, 184] on button "To do" at bounding box center [329, 181] width 76 height 34
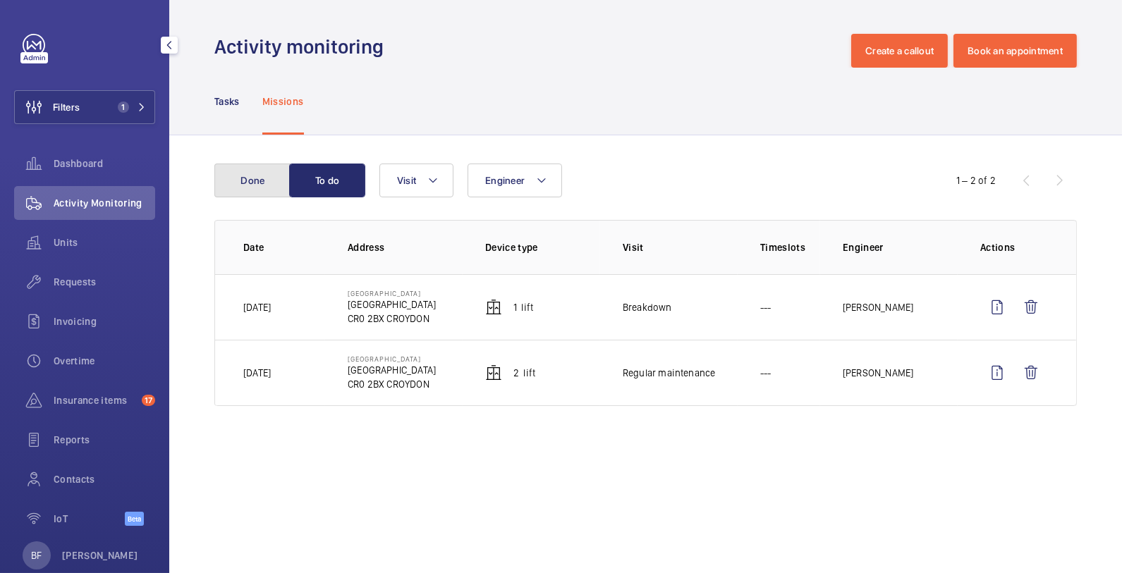
click at [262, 188] on button "Done" at bounding box center [252, 181] width 76 height 34
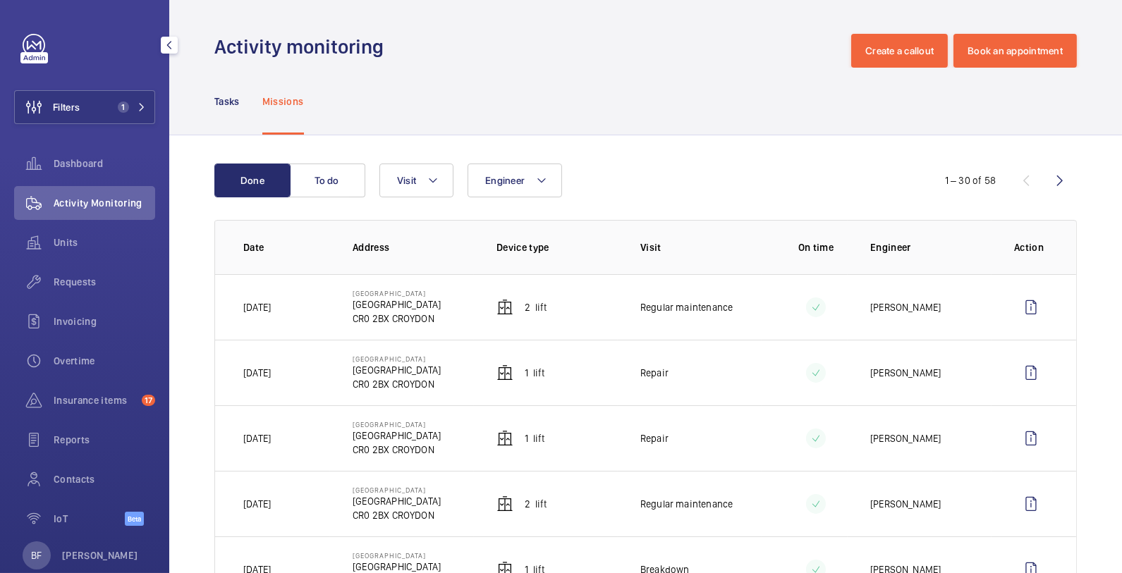
click at [241, 100] on nav "Tasks Missions" at bounding box center [259, 101] width 90 height 67
click at [231, 102] on p "Tasks" at bounding box center [226, 102] width 25 height 14
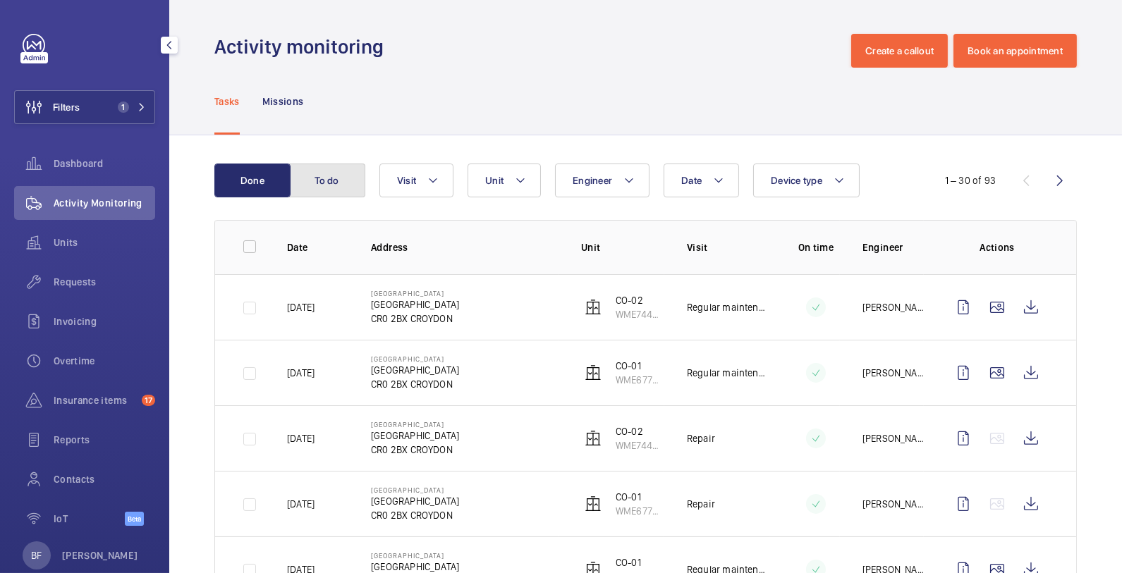
click at [315, 181] on button "To do" at bounding box center [327, 181] width 76 height 34
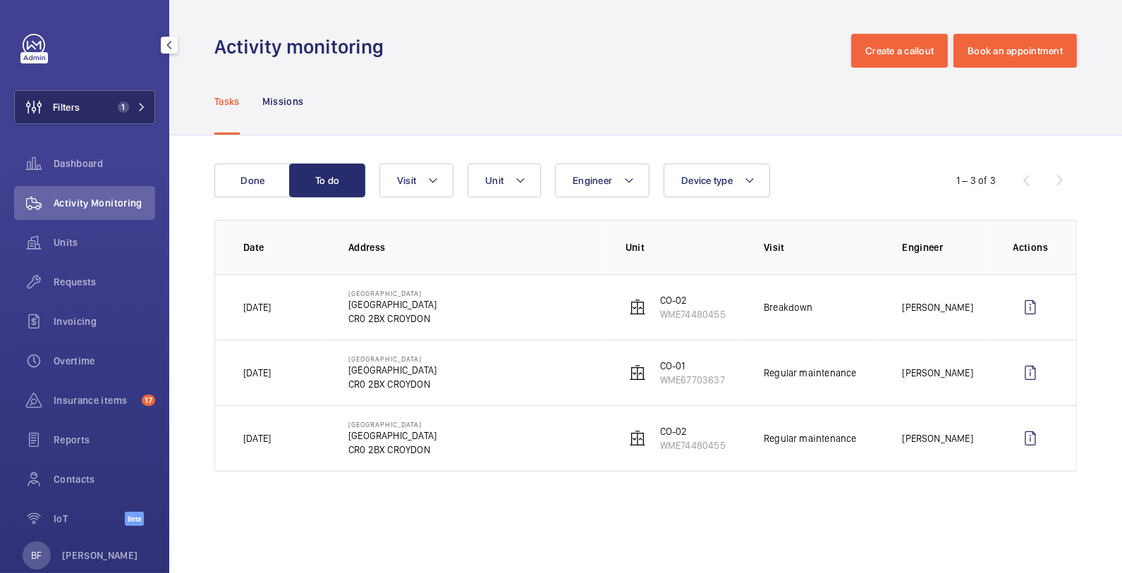
click at [134, 119] on button "Filters 1" at bounding box center [84, 107] width 141 height 34
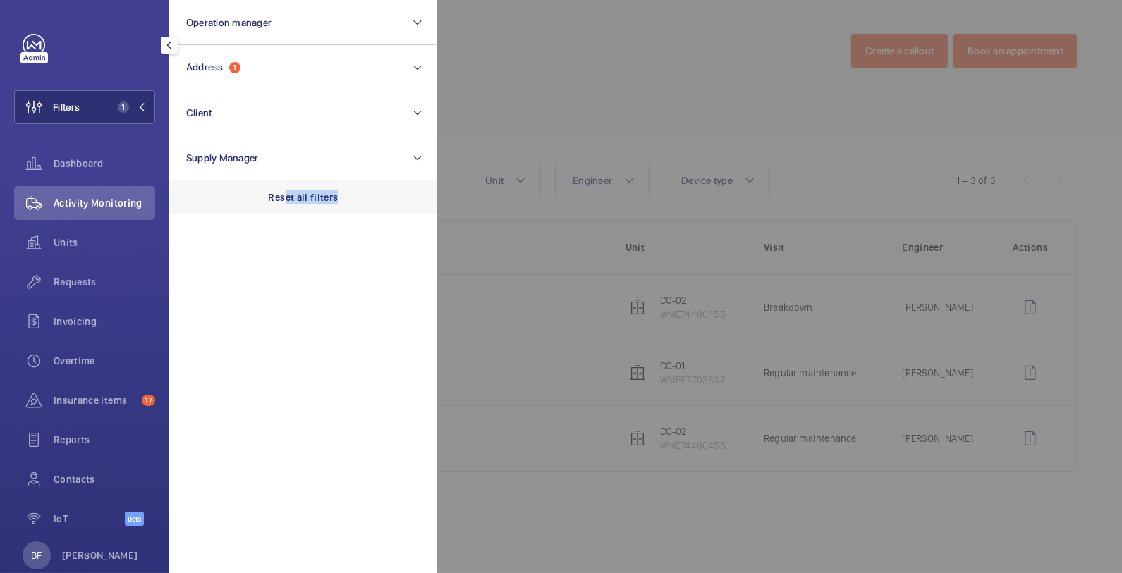
click at [286, 205] on div "Reset all filters" at bounding box center [303, 198] width 268 height 34
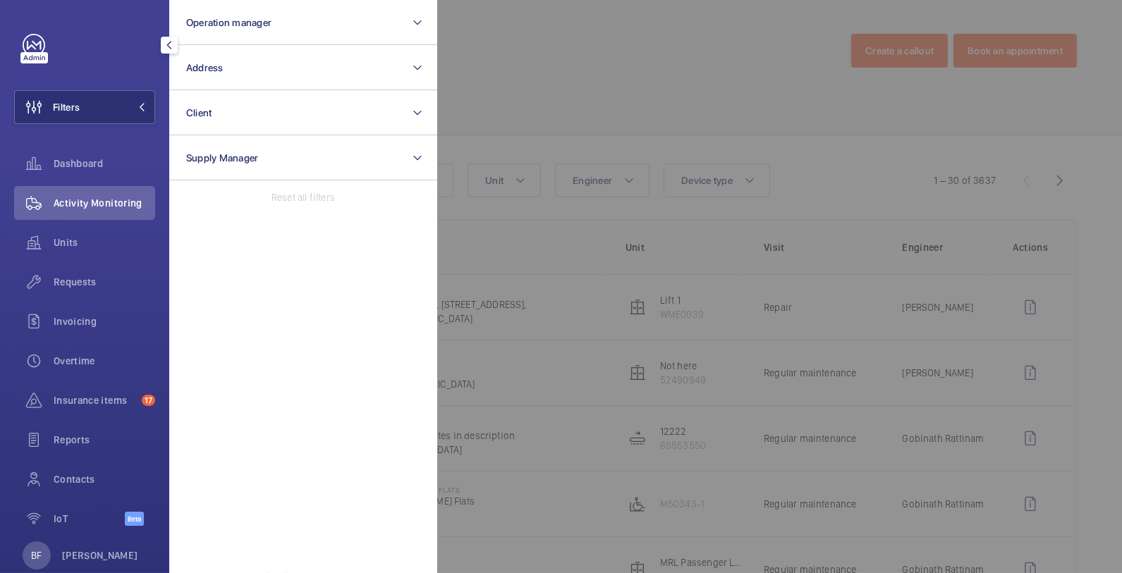
click at [528, 143] on div at bounding box center [998, 286] width 1122 height 573
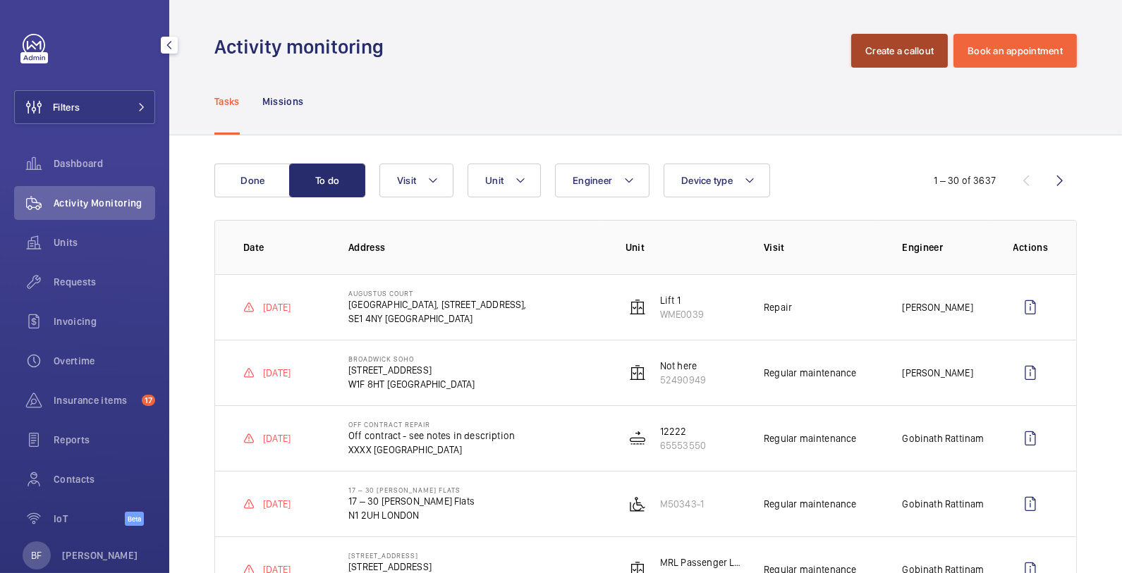
click at [865, 54] on button "Create a callout" at bounding box center [899, 51] width 97 height 34
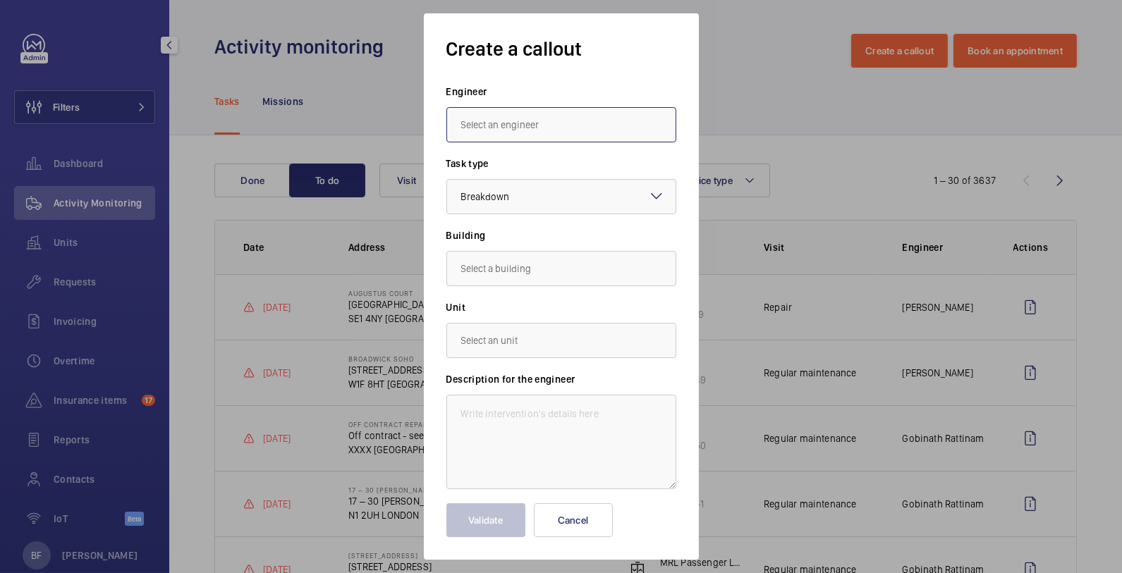
click at [540, 128] on input "text" at bounding box center [562, 124] width 230 height 35
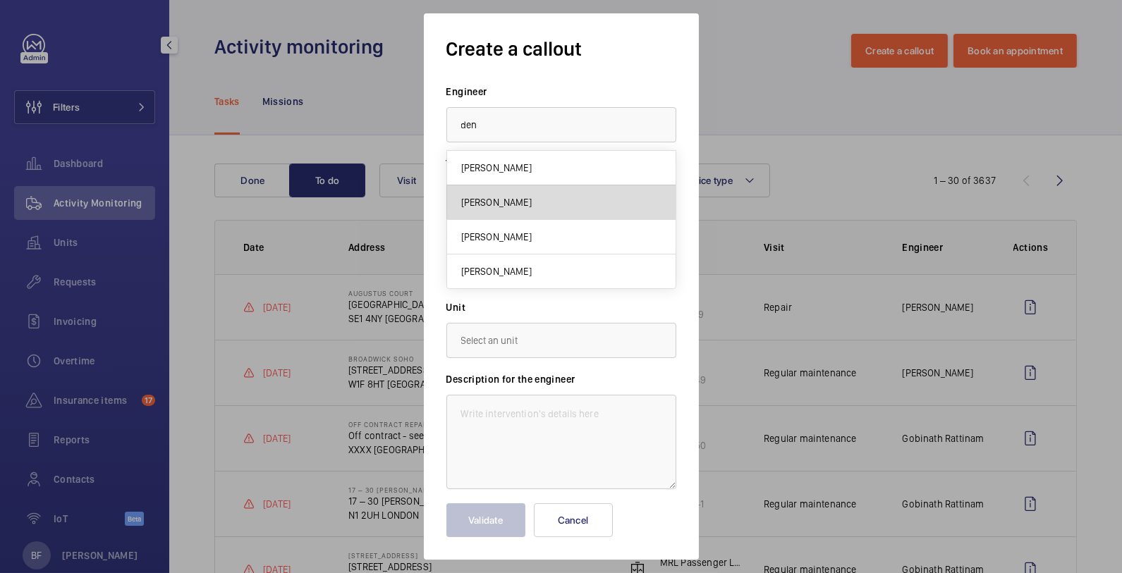
click at [537, 206] on mat-option "[PERSON_NAME]" at bounding box center [561, 203] width 229 height 35
type input "[PERSON_NAME]"
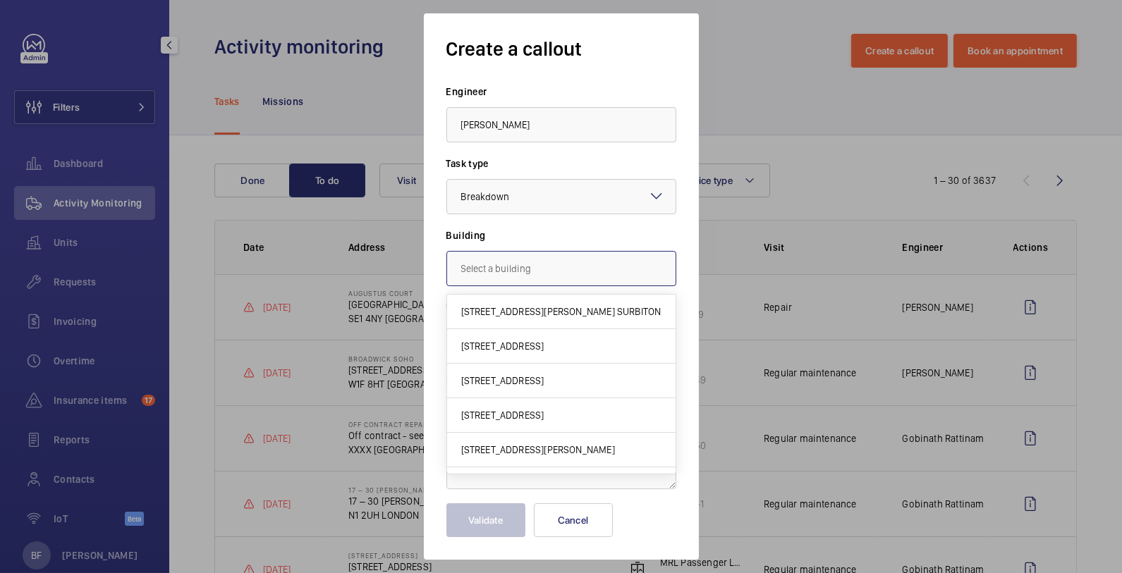
click at [506, 286] on div "Create a callout Engineer Deniz Hussein Task type Select a task type × Breakdow…" at bounding box center [561, 286] width 1122 height 573
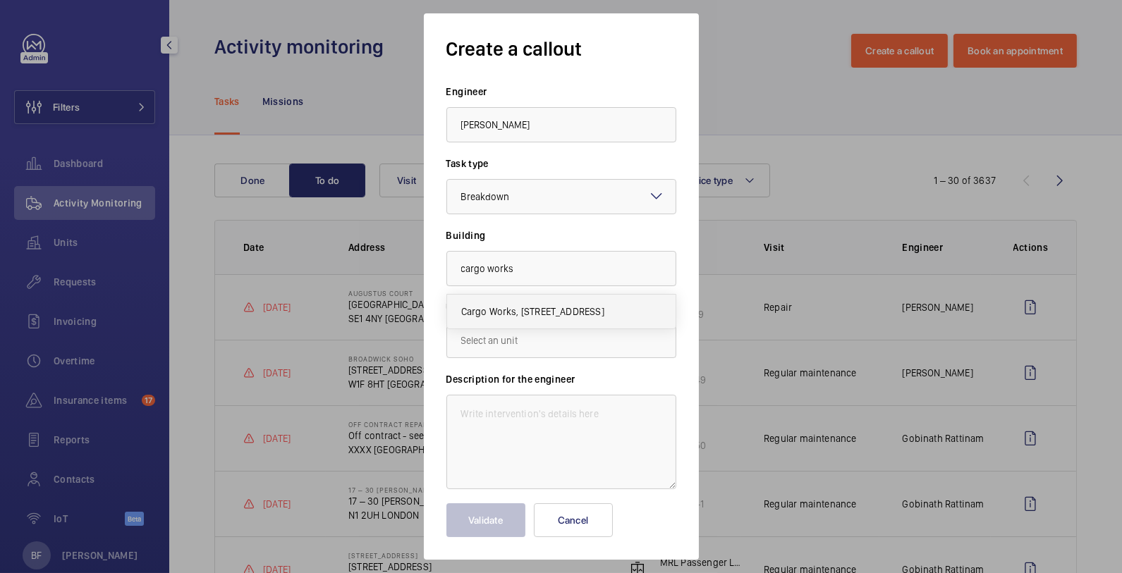
click at [501, 295] on mat-option "Cargo Works, 1-2 Hatfields,, SE1 9PG LONDON" at bounding box center [561, 312] width 229 height 34
type input "Cargo Works, 1-2 Hatfields,, SE1 9PG LONDON"
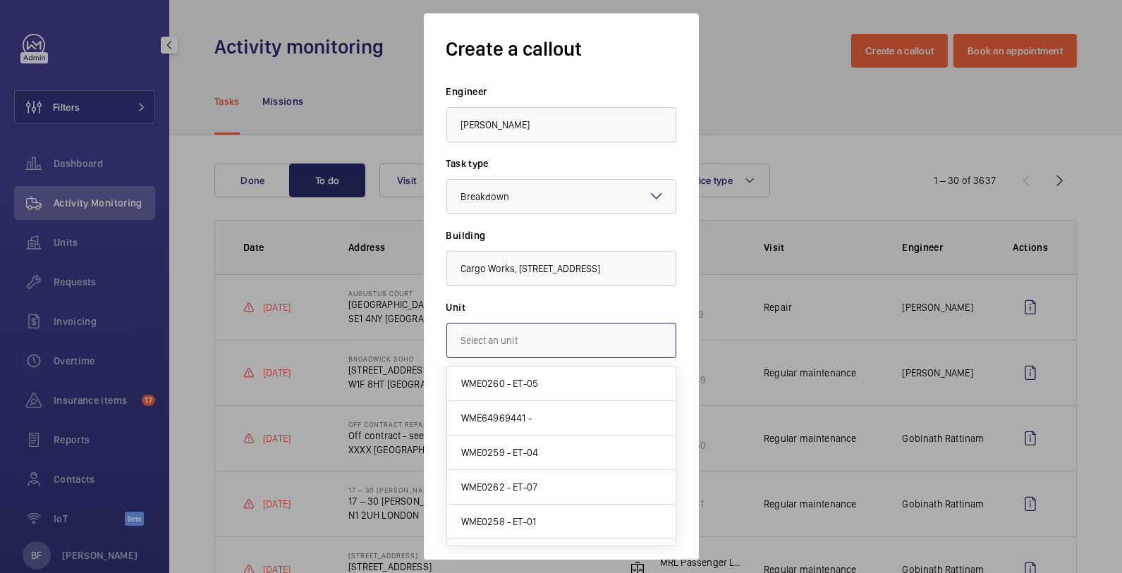
click at [532, 350] on input "text" at bounding box center [562, 340] width 230 height 35
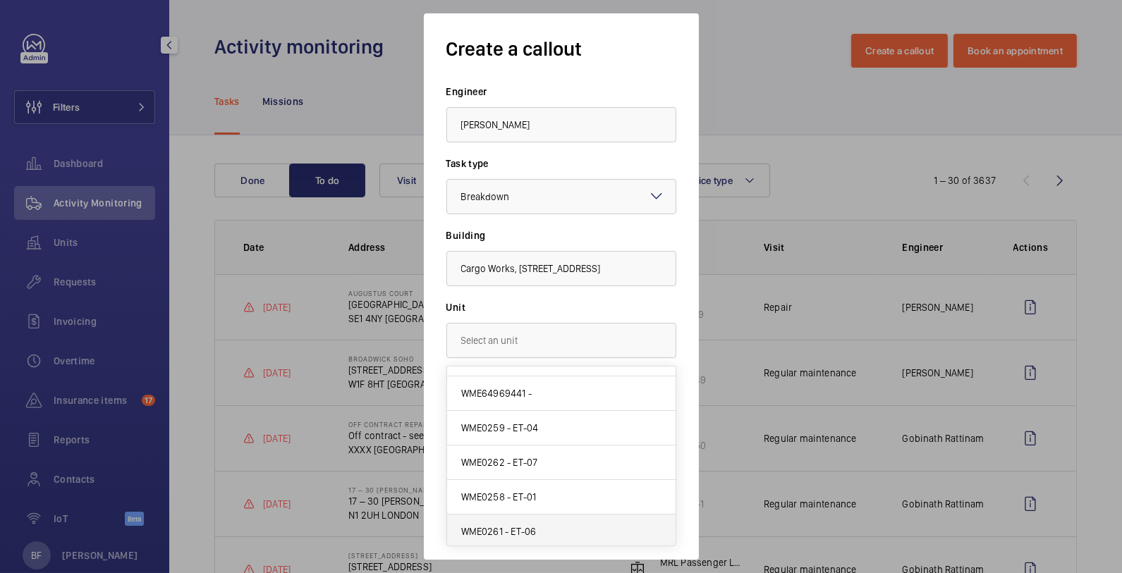
click at [557, 530] on mat-option "WME0261 - ET-06" at bounding box center [561, 532] width 229 height 34
type input "WME0261 - ET-06"
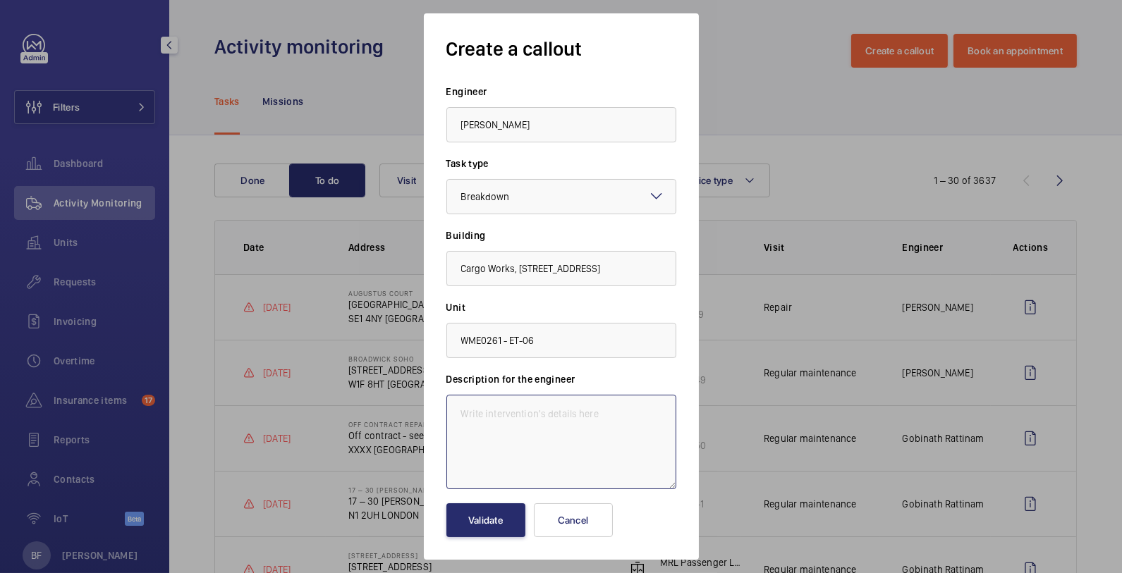
click at [537, 405] on textarea at bounding box center [562, 442] width 230 height 95
paste textarea "Pit entry monitoring switch inoperative"
paste textarea "Insecure equipment in controller"
paste textarea "Ground floor landing door internal unlocking inoperative"
paste textarea "Car top handrail locking pin inoperative"
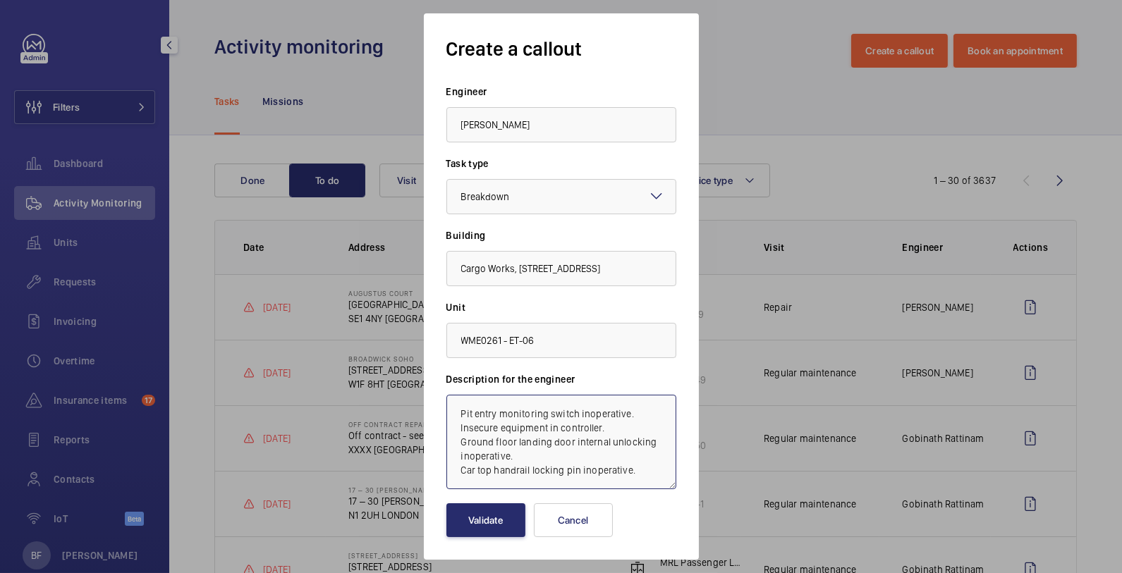
click at [457, 413] on textarea "Pit entry monitoring switch inoperative. Insecure equipment in controller. Grou…" at bounding box center [562, 442] width 230 height 95
paste textarea "Job #335528"
click at [557, 416] on textarea "Job #335528 - Pit entry monitoring switch inoperative. Insecure equipment in co…" at bounding box center [562, 442] width 230 height 95
click at [459, 430] on textarea "Job #335528 - Insurance defects Pit entry monitoring switch inoperative. Insecu…" at bounding box center [562, 442] width 230 height 95
click at [457, 458] on textarea "Job #335528 - Insurance defects - Pit entry monitoring switch inoperative. Inse…" at bounding box center [562, 442] width 230 height 95
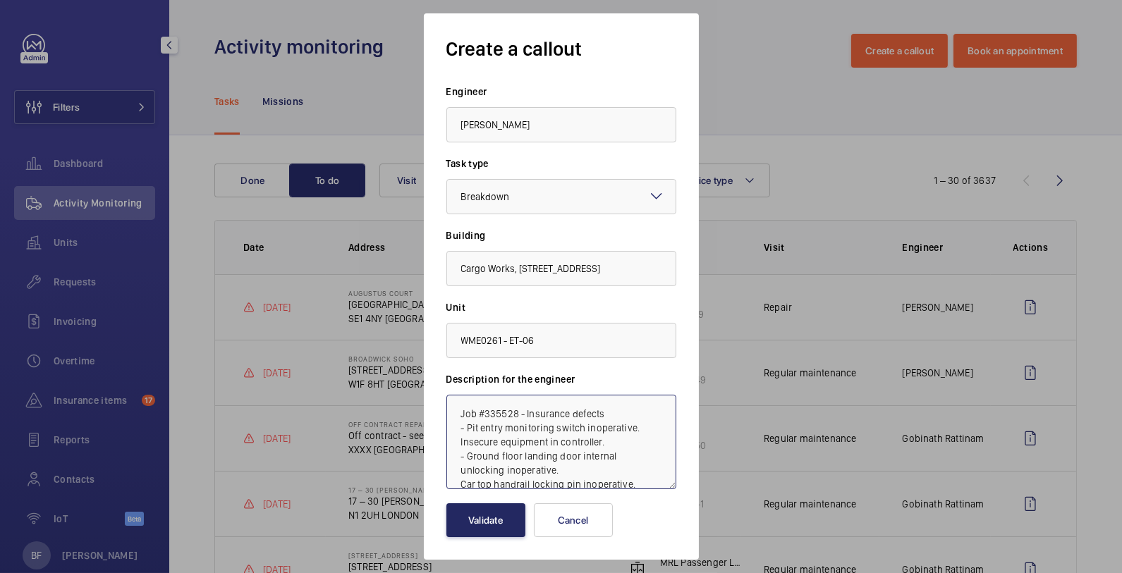
drag, startPoint x: 466, startPoint y: 482, endPoint x: 466, endPoint y: 527, distance: 44.4
click at [466, 527] on form "Engineer Deniz Hussein Task type Select a task type × Breakdown × Building Carg…" at bounding box center [562, 311] width 230 height 453
drag, startPoint x: 546, startPoint y: 475, endPoint x: 542, endPoint y: 530, distance: 54.5
click at [542, 530] on form "Engineer Deniz Hussein Task type Select a task type × Breakdown × Building Carg…" at bounding box center [562, 311] width 230 height 453
click at [459, 488] on textarea "Job #335528 - Insurance defects - Pit entry monitoring switch inoperative. Inse…" at bounding box center [562, 442] width 230 height 95
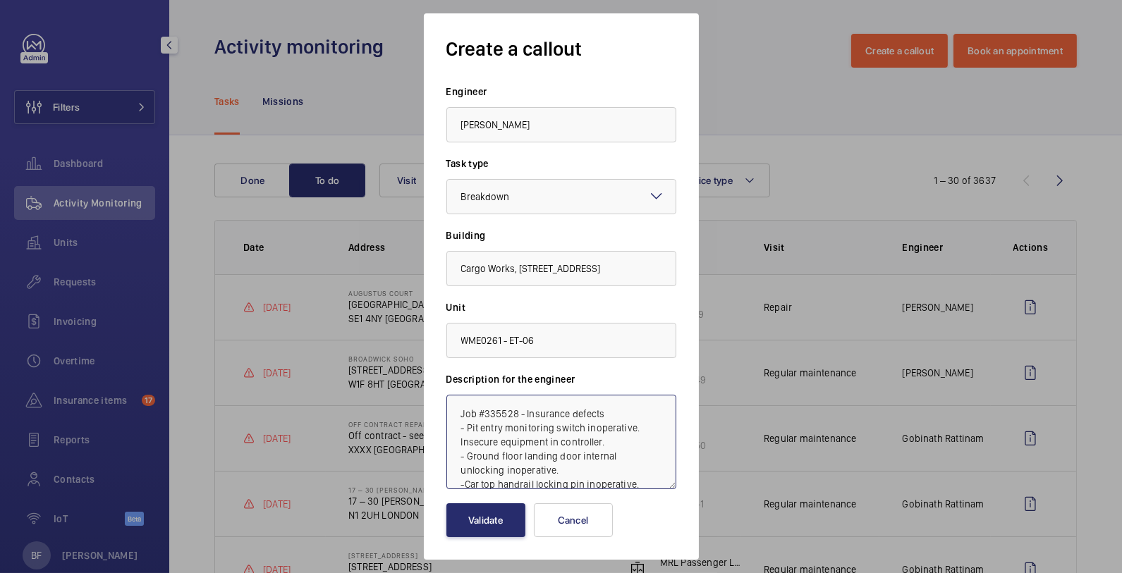
scroll to position [1, 0]
click at [631, 438] on textarea "Job #335528 - Insurance defects - Pit entry monitoring switch inoperative. Inse…" at bounding box center [562, 442] width 230 height 95
click at [636, 459] on textarea "Job #335528 - Insurance defects - Pit entry monitoring switch inoperative. Inse…" at bounding box center [562, 442] width 230 height 95
click at [643, 482] on textarea "Job #335528 - Insurance defects - Pit entry monitoring switch inoperative. Inse…" at bounding box center [562, 442] width 230 height 95
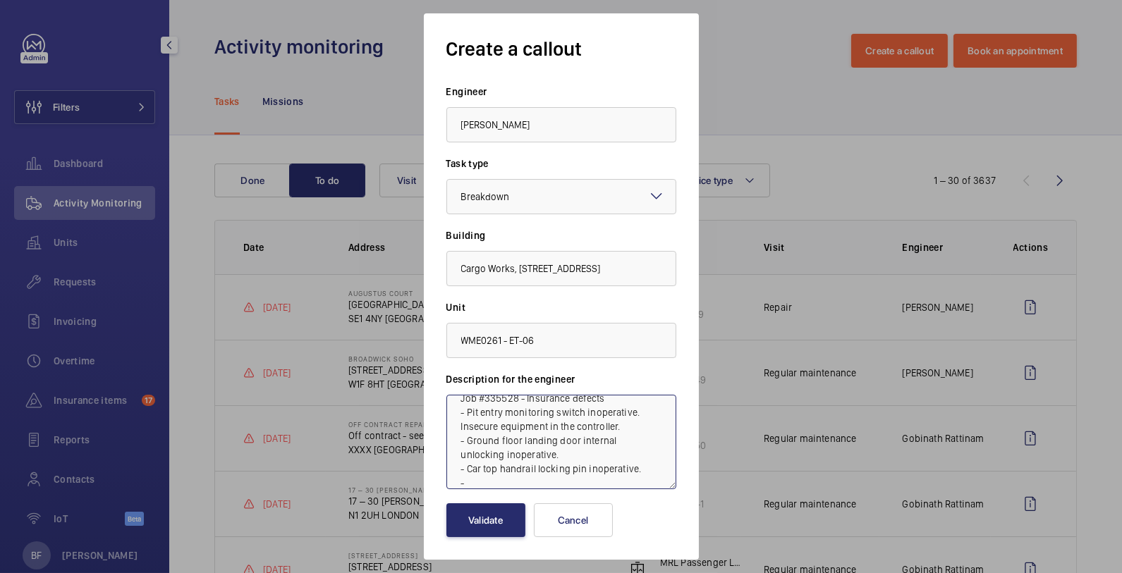
click at [456, 427] on textarea "Job #335528 - Insurance defects - Pit entry monitoring switch inoperative. Inse…" at bounding box center [562, 442] width 230 height 95
click at [481, 480] on textarea "Job #335528 - Insurance defects - Pit entry monitoring switch inoperative. - In…" at bounding box center [562, 442] width 230 height 95
type textarea "Job #335528 - Insurance defects - Pit entry monitoring switch inoperative. - In…"
click at [478, 524] on button "Validate" at bounding box center [486, 521] width 79 height 34
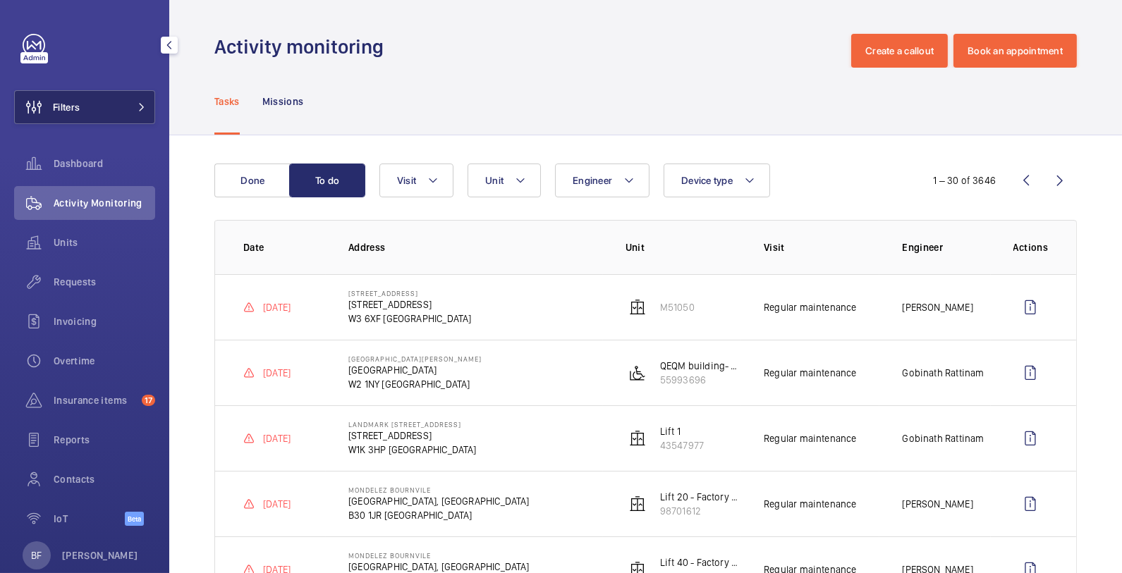
click at [123, 116] on button "Filters" at bounding box center [84, 107] width 141 height 34
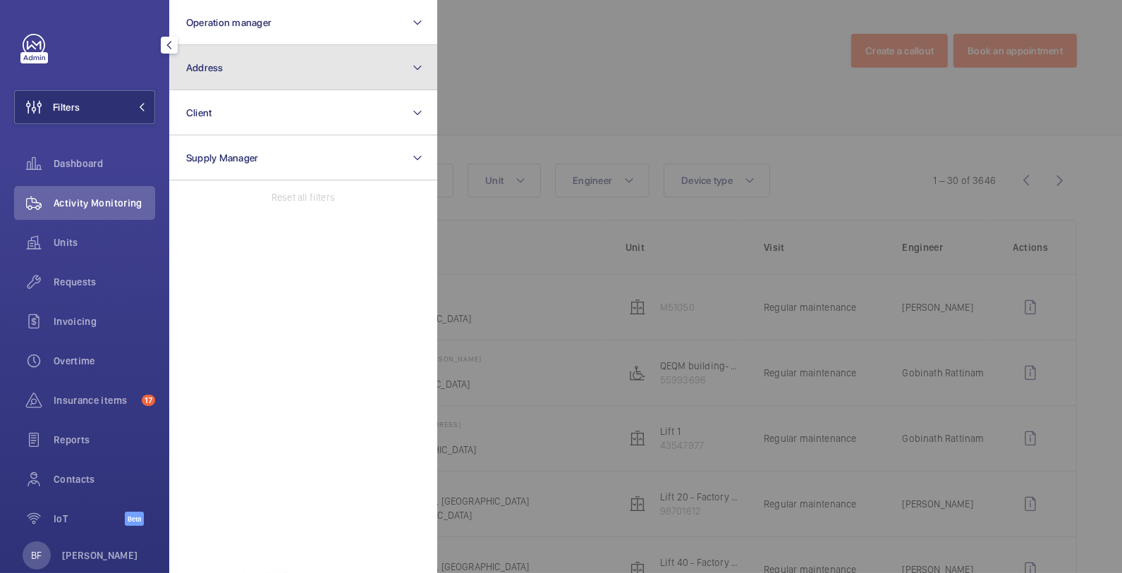
click at [305, 74] on button "Address" at bounding box center [303, 67] width 268 height 45
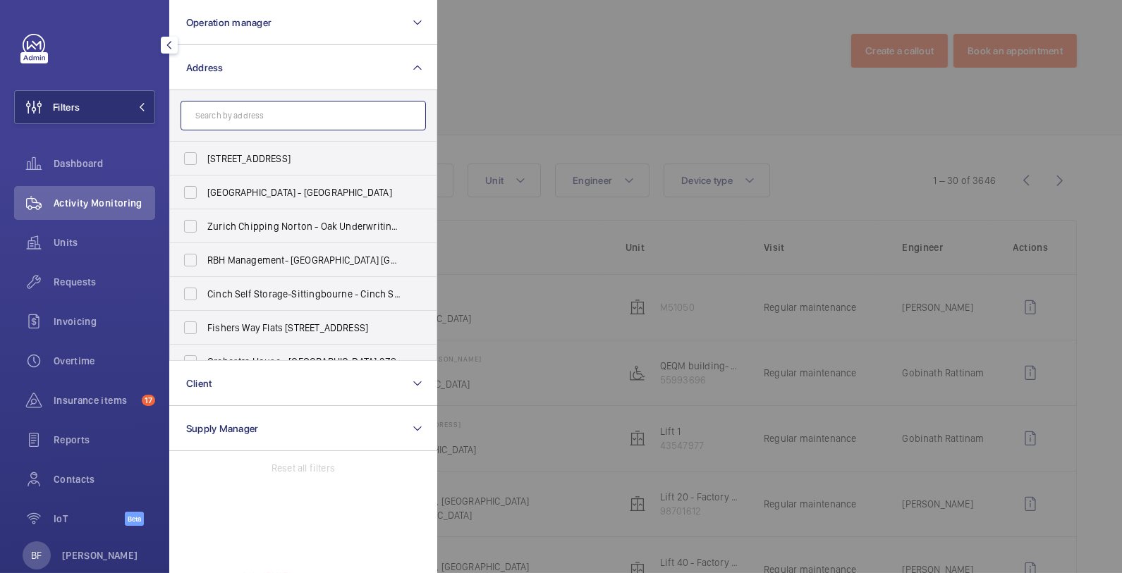
click at [262, 119] on input "text" at bounding box center [303, 116] width 245 height 30
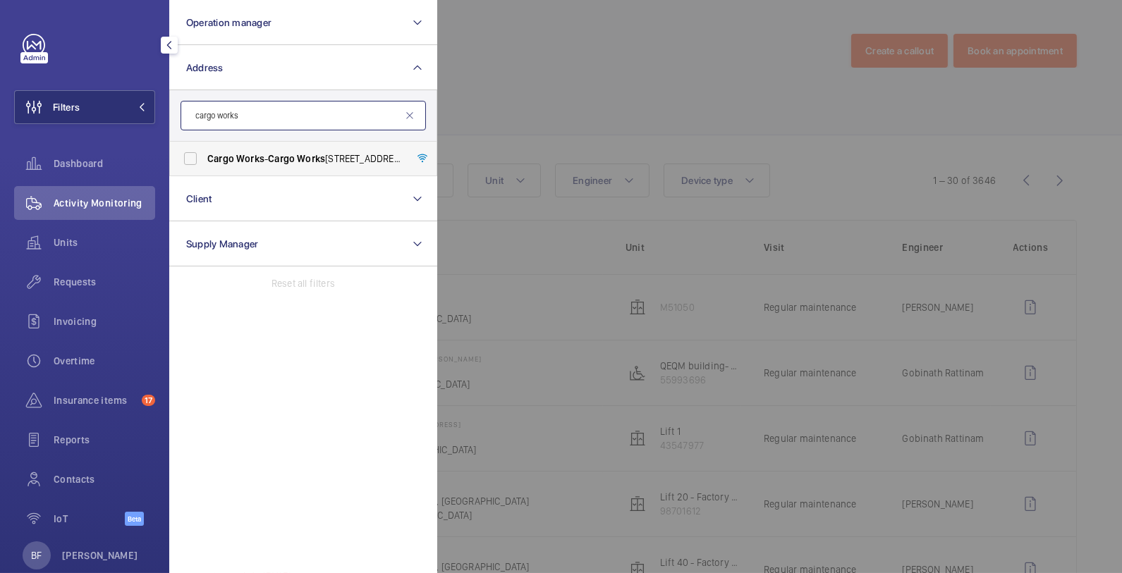
type input "cargo works"
click at [258, 145] on label "Cargo Works - Cargo Works , 1-2 Hatfields,, LONDON SE1 9PG" at bounding box center [292, 159] width 245 height 34
click at [205, 145] on input "Cargo Works - Cargo Works , 1-2 Hatfields,, LONDON SE1 9PG" at bounding box center [190, 159] width 28 height 28
checkbox input "true"
click at [604, 104] on div at bounding box center [998, 286] width 1122 height 573
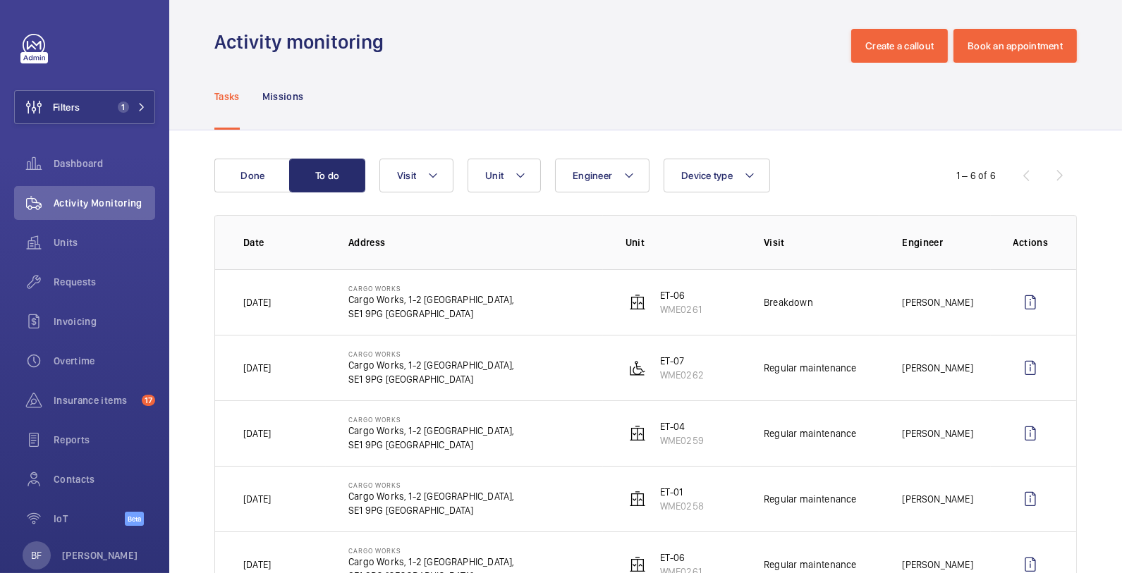
scroll to position [8, 0]
